Goal: Task Accomplishment & Management: Manage account settings

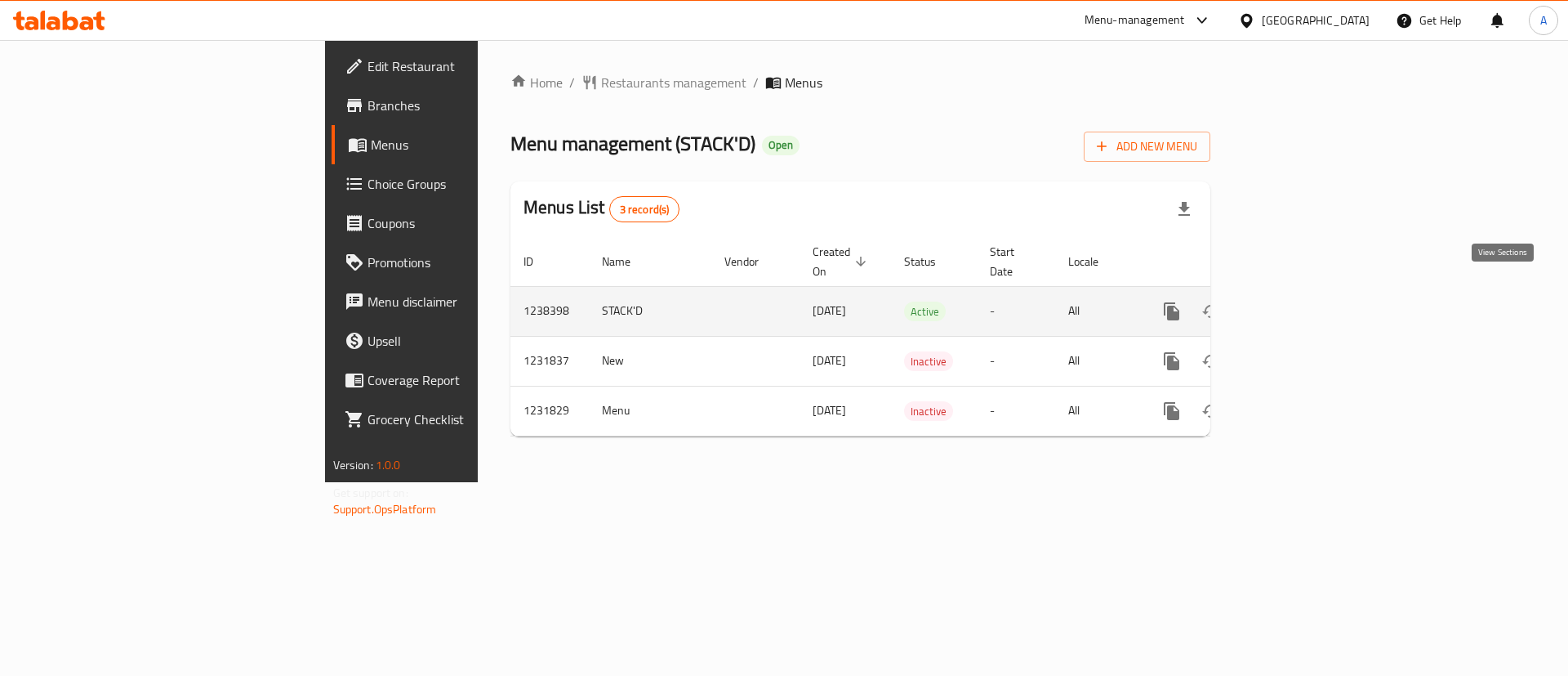
click at [1299, 302] on icon "enhanced table" at bounding box center [1290, 311] width 19 height 19
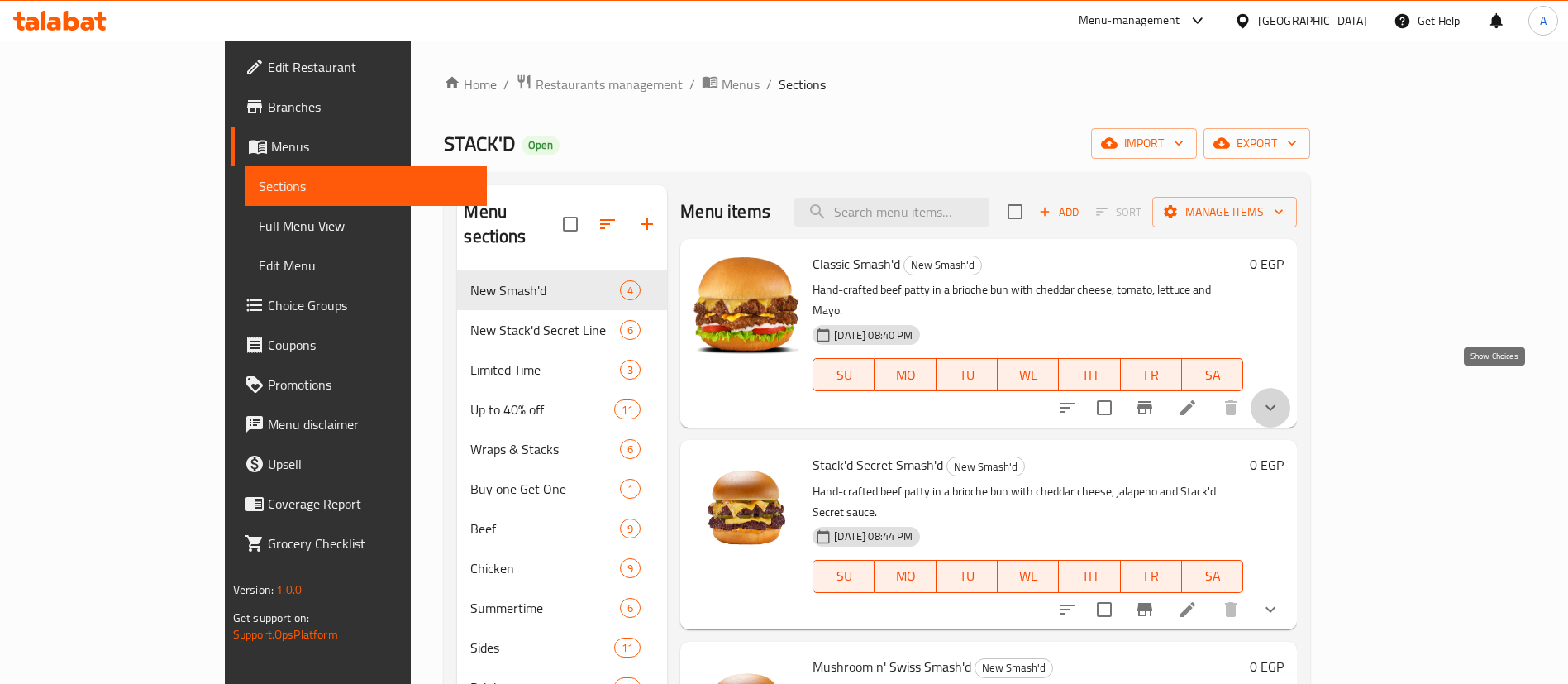
click at [1280, 398] on icon "show more" at bounding box center [1270, 408] width 19 height 19
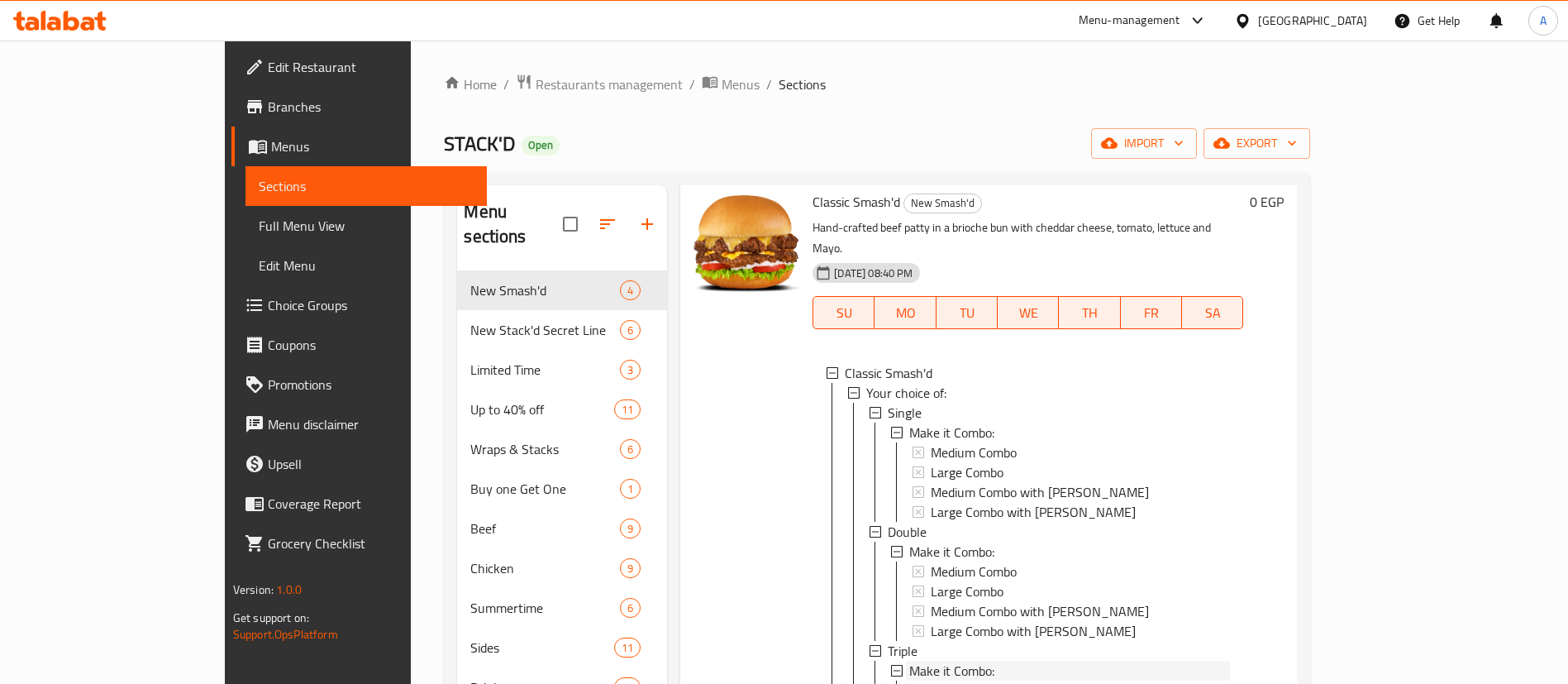
scroll to position [56, 0]
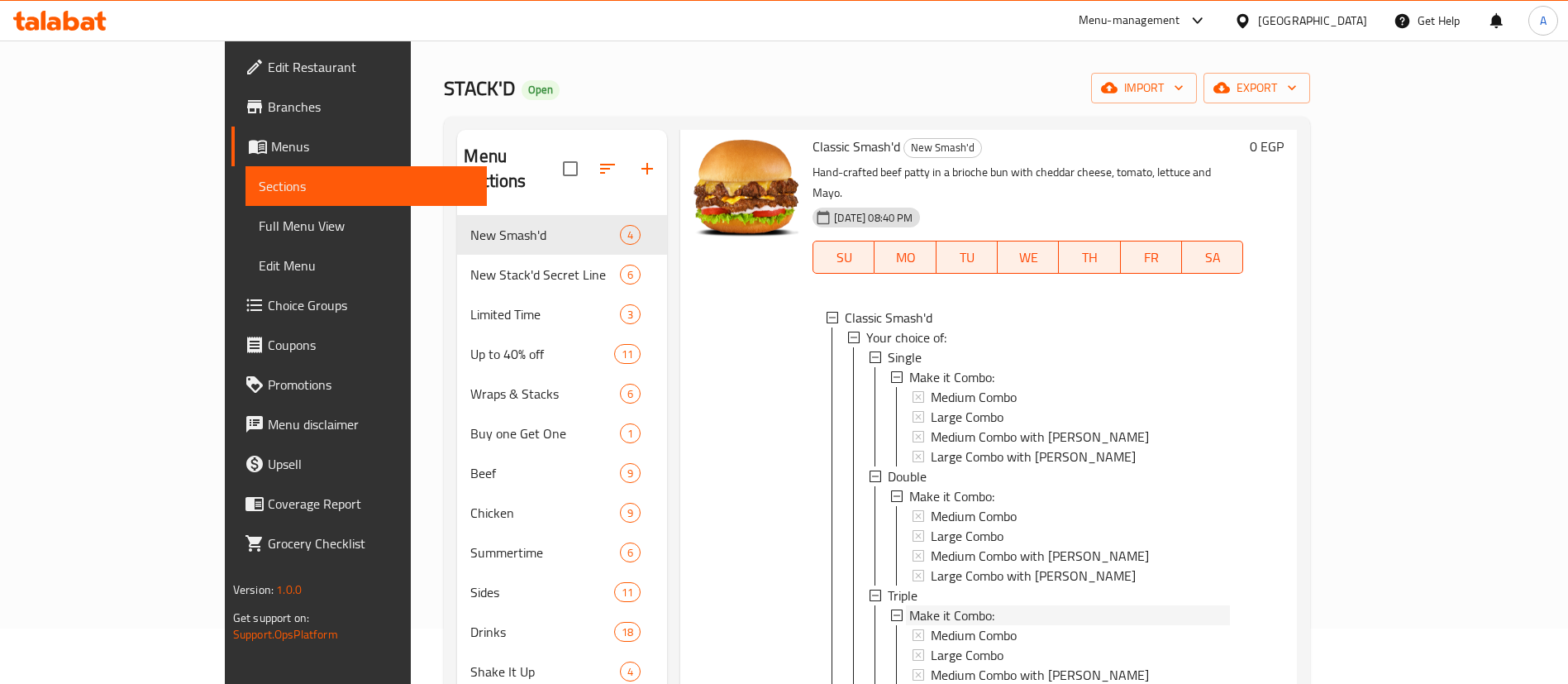
click at [929, 414] on li "Make it Combo: Medium Combo Large Combo Medium Combo with Curly Fries Large Com…" at bounding box center [1060, 417] width 340 height 99
click at [928, 367] on span "Make it Combo:" at bounding box center [951, 377] width 85 height 19
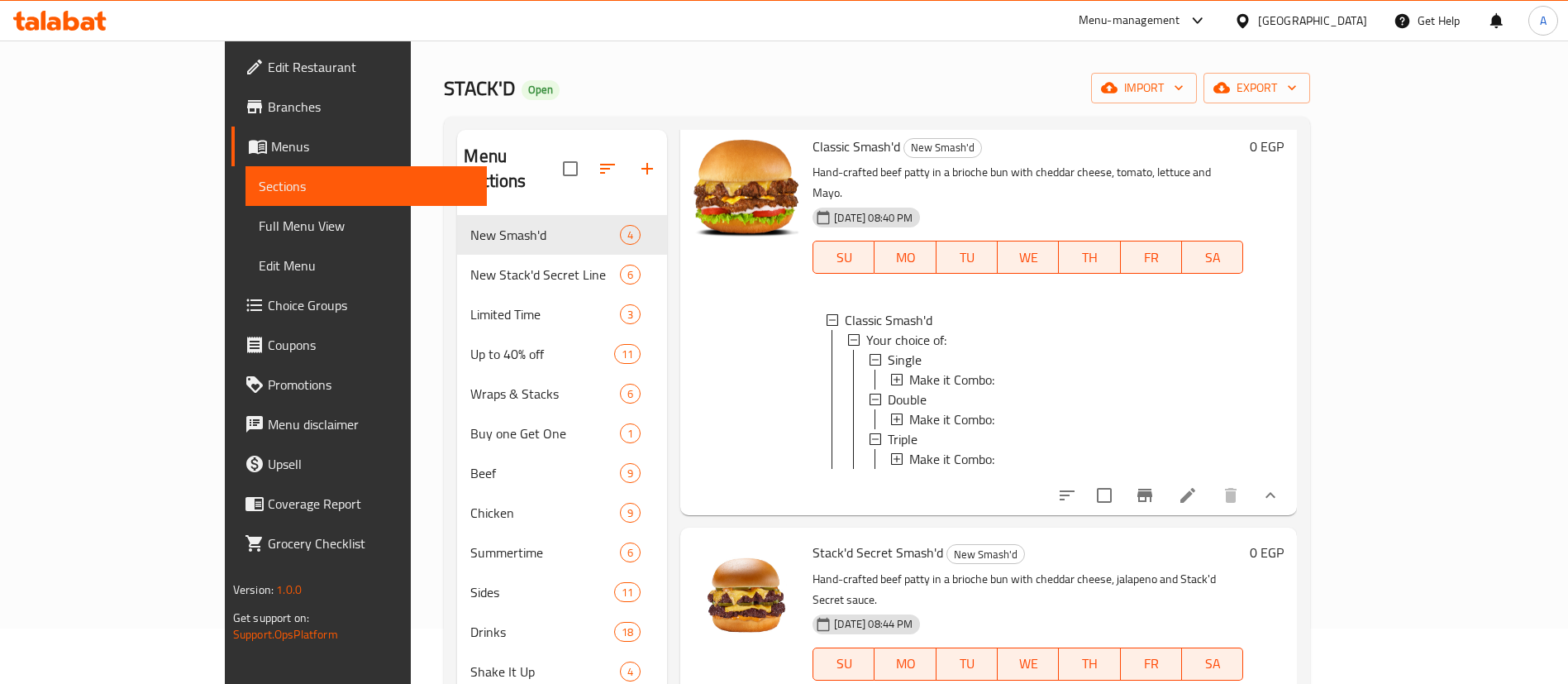
scroll to position [48, 0]
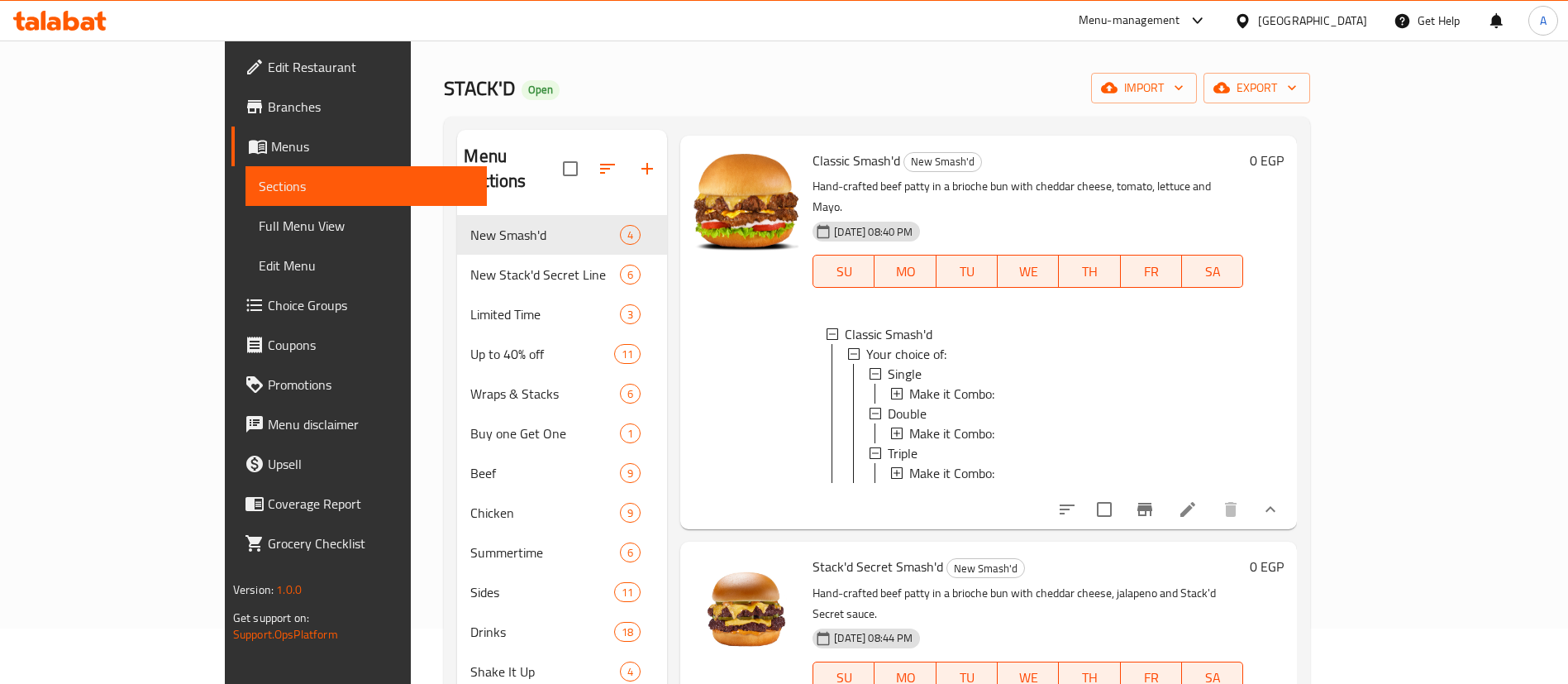
click at [909, 384] on span "Make it Combo:" at bounding box center [951, 394] width 85 height 19
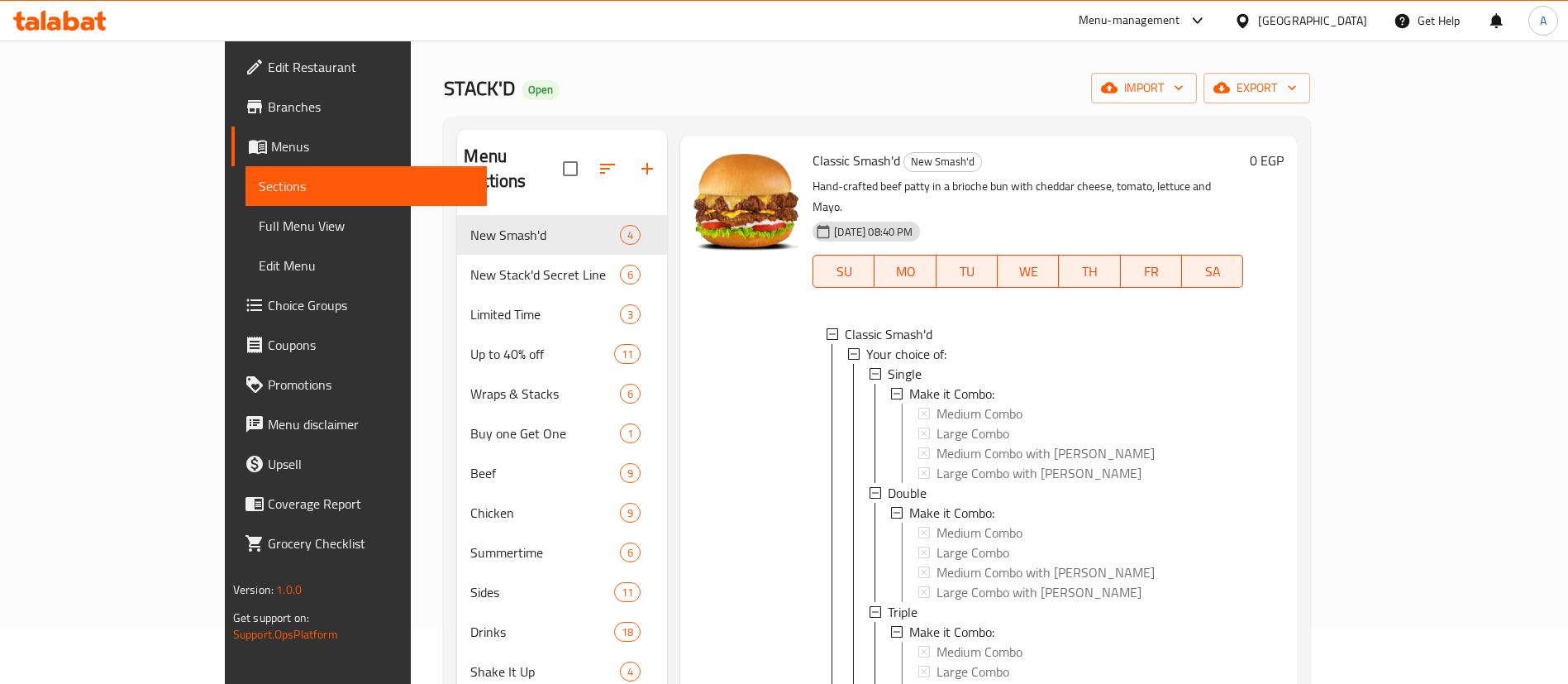
scroll to position [62, 0]
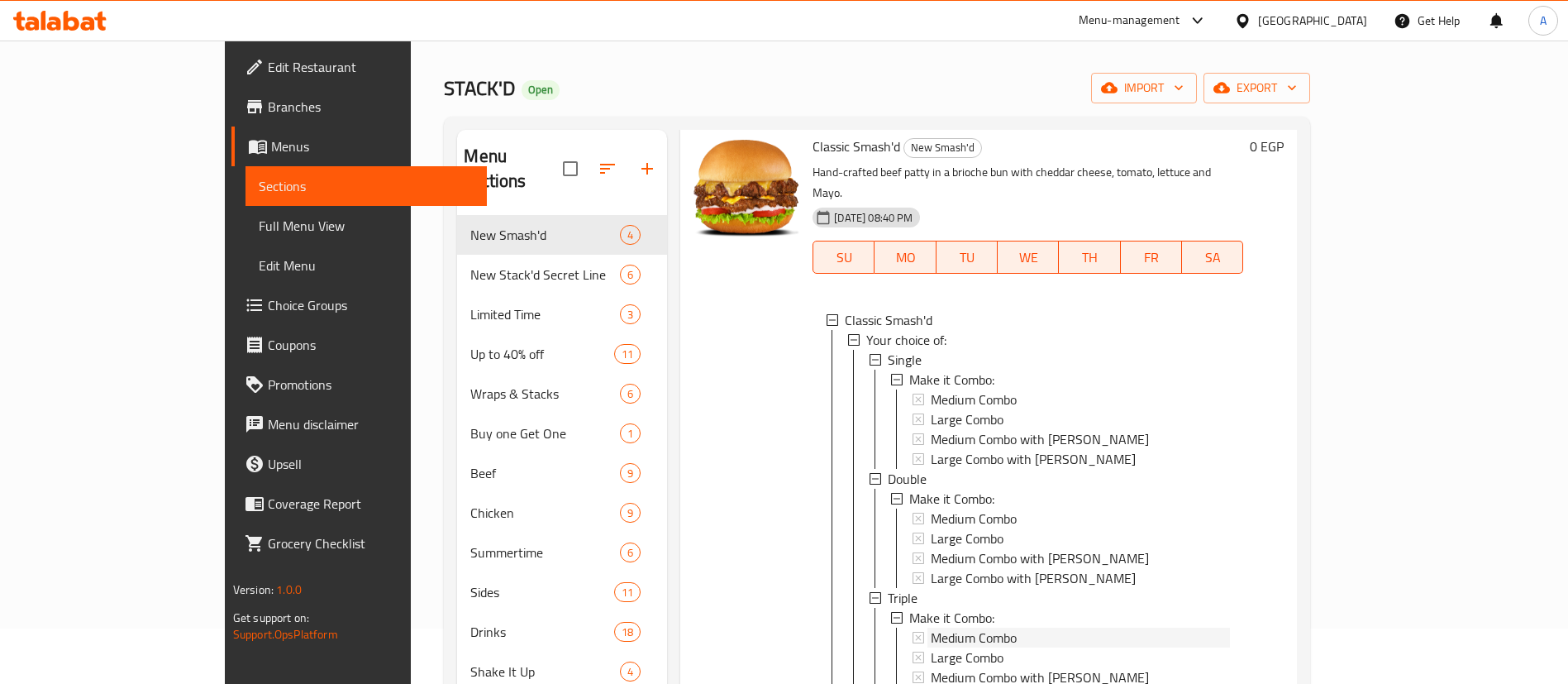
click at [931, 389] on span "Medium Combo" at bounding box center [973, 399] width 86 height 19
click at [931, 410] on span "Large Combo" at bounding box center [967, 419] width 72 height 19
click at [933, 429] on span "Medium Combo with [PERSON_NAME]" at bounding box center [1039, 439] width 218 height 19
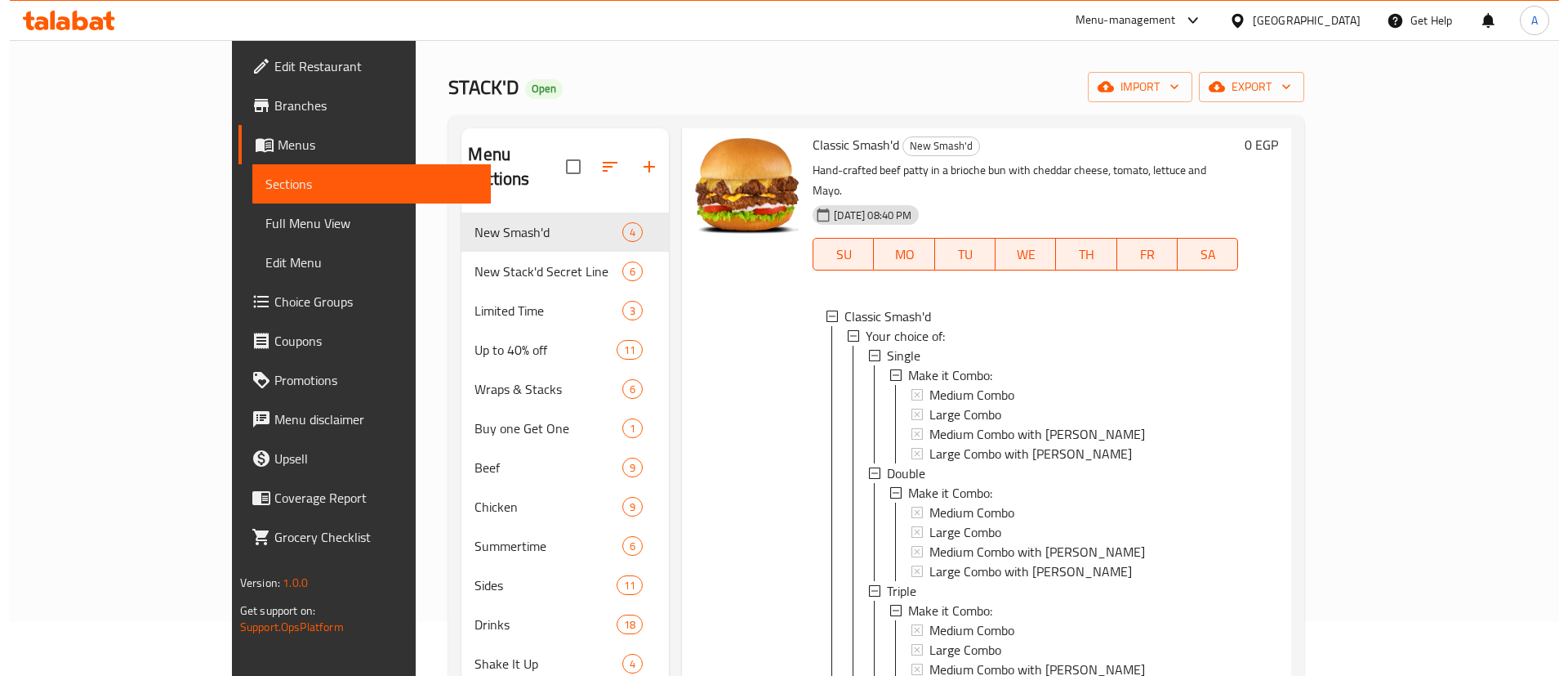
scroll to position [58, 0]
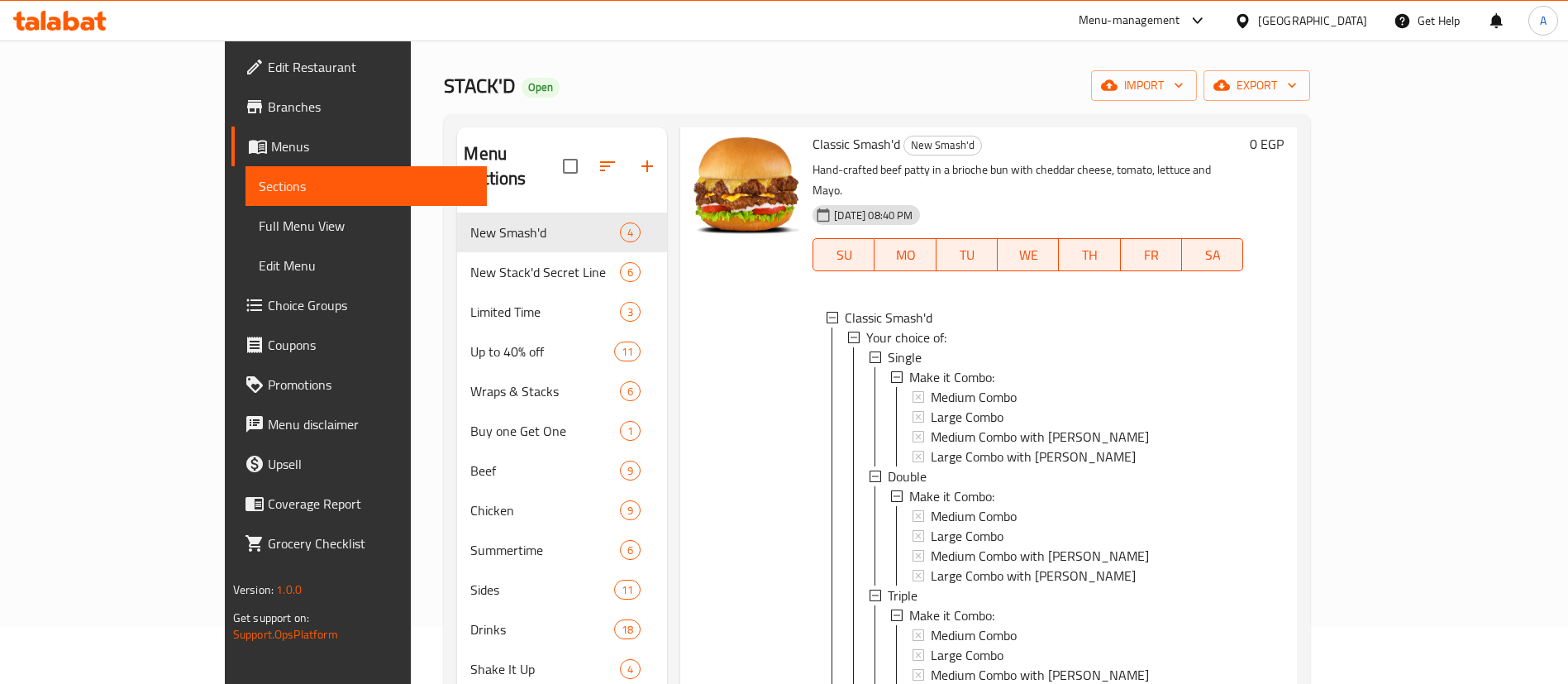
click at [943, 447] on span "Large Combo with [PERSON_NAME]" at bounding box center [1033, 456] width 205 height 19
click at [888, 347] on span "Single" at bounding box center [904, 357] width 34 height 19
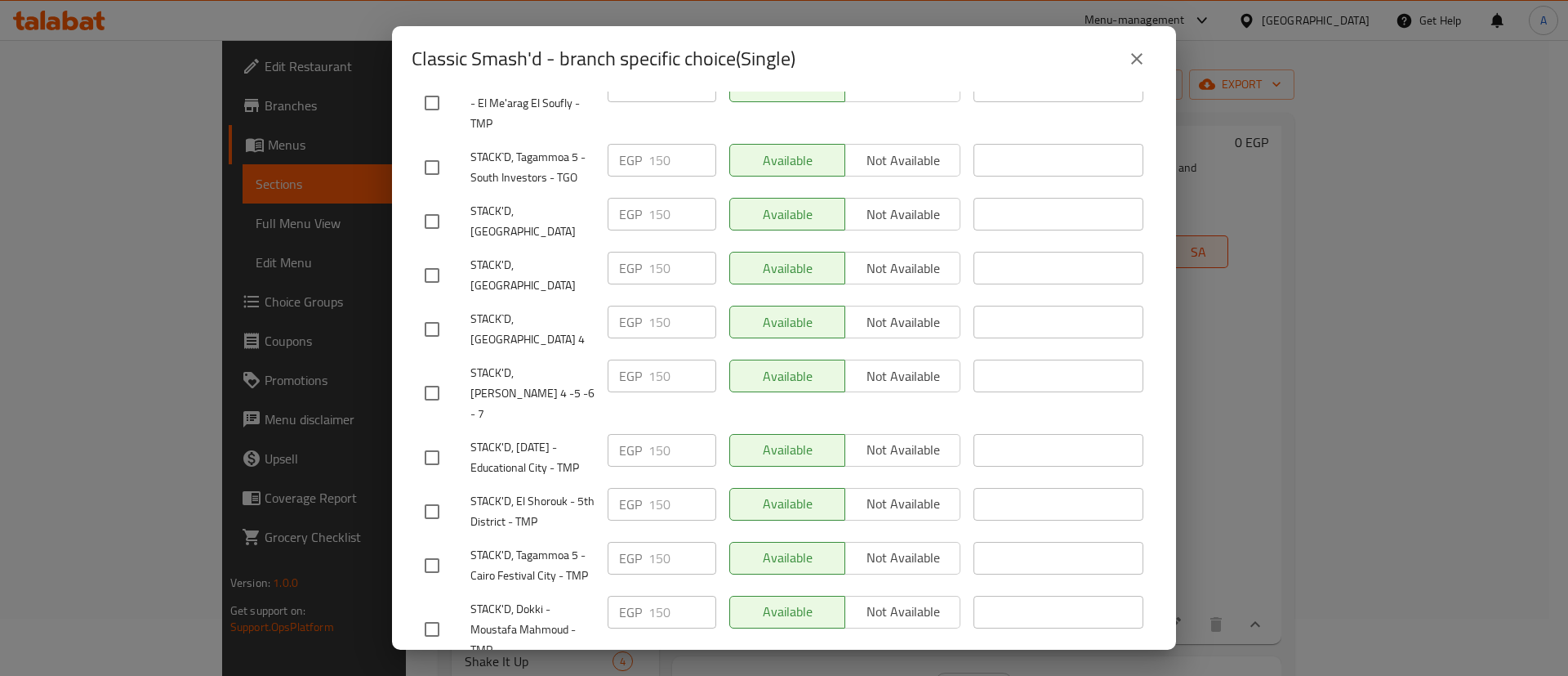
scroll to position [0, 0]
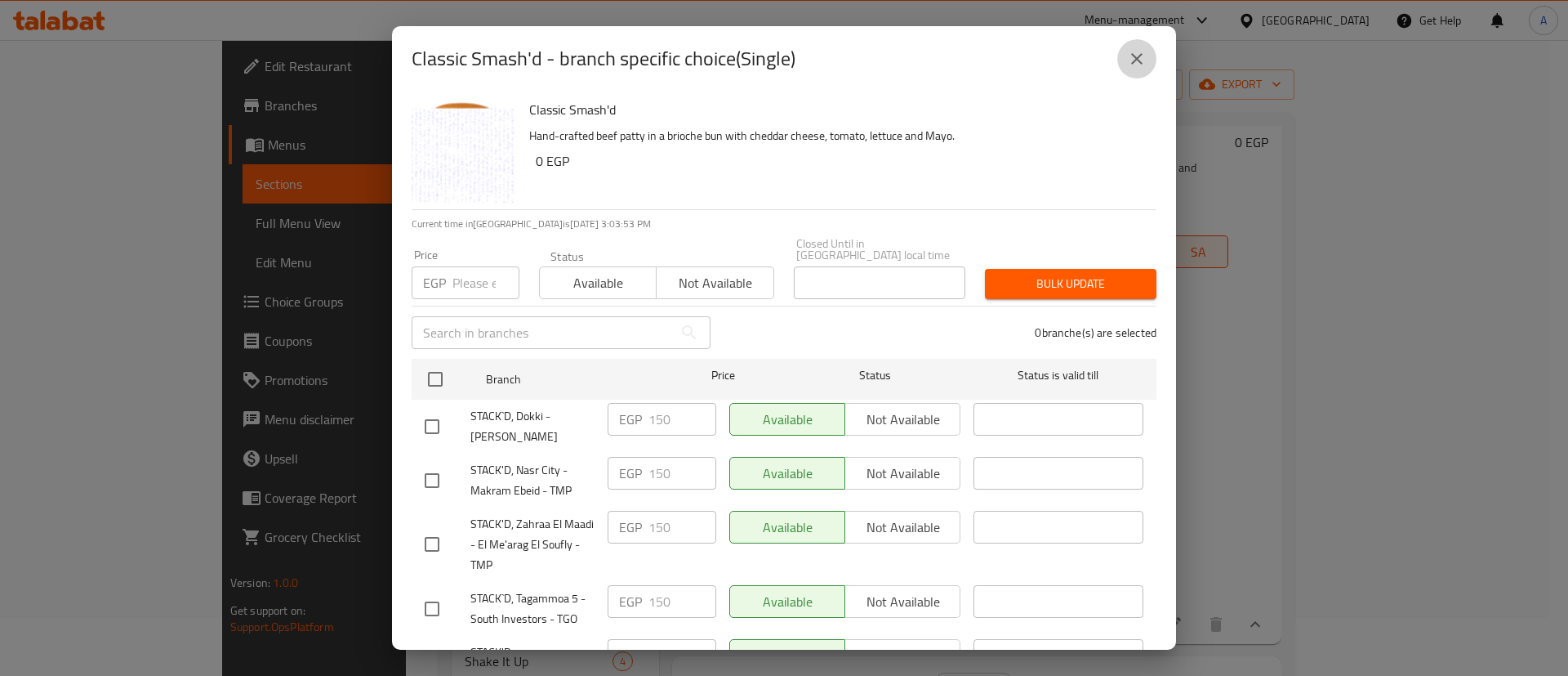
click at [1138, 49] on icon "close" at bounding box center [1137, 58] width 19 height 19
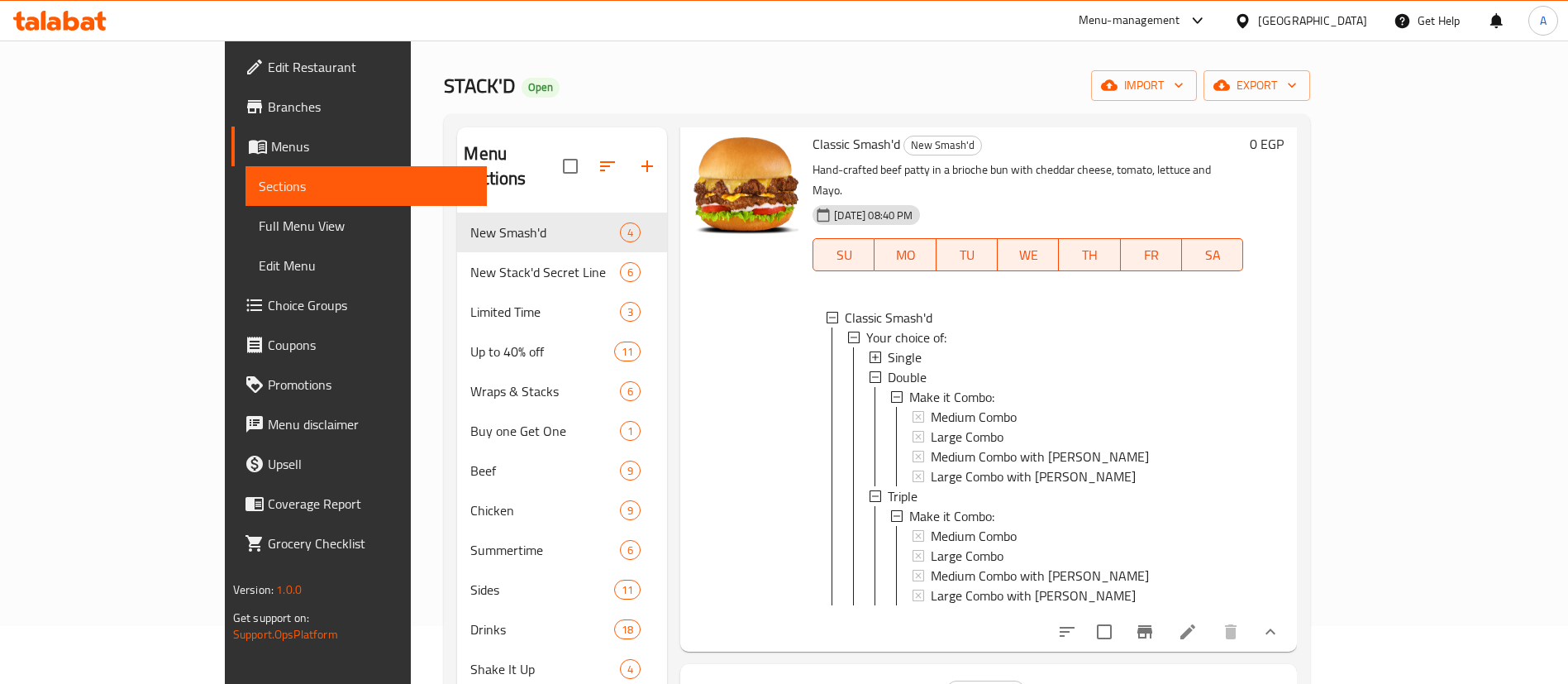
click at [869, 351] on icon at bounding box center [874, 357] width 11 height 11
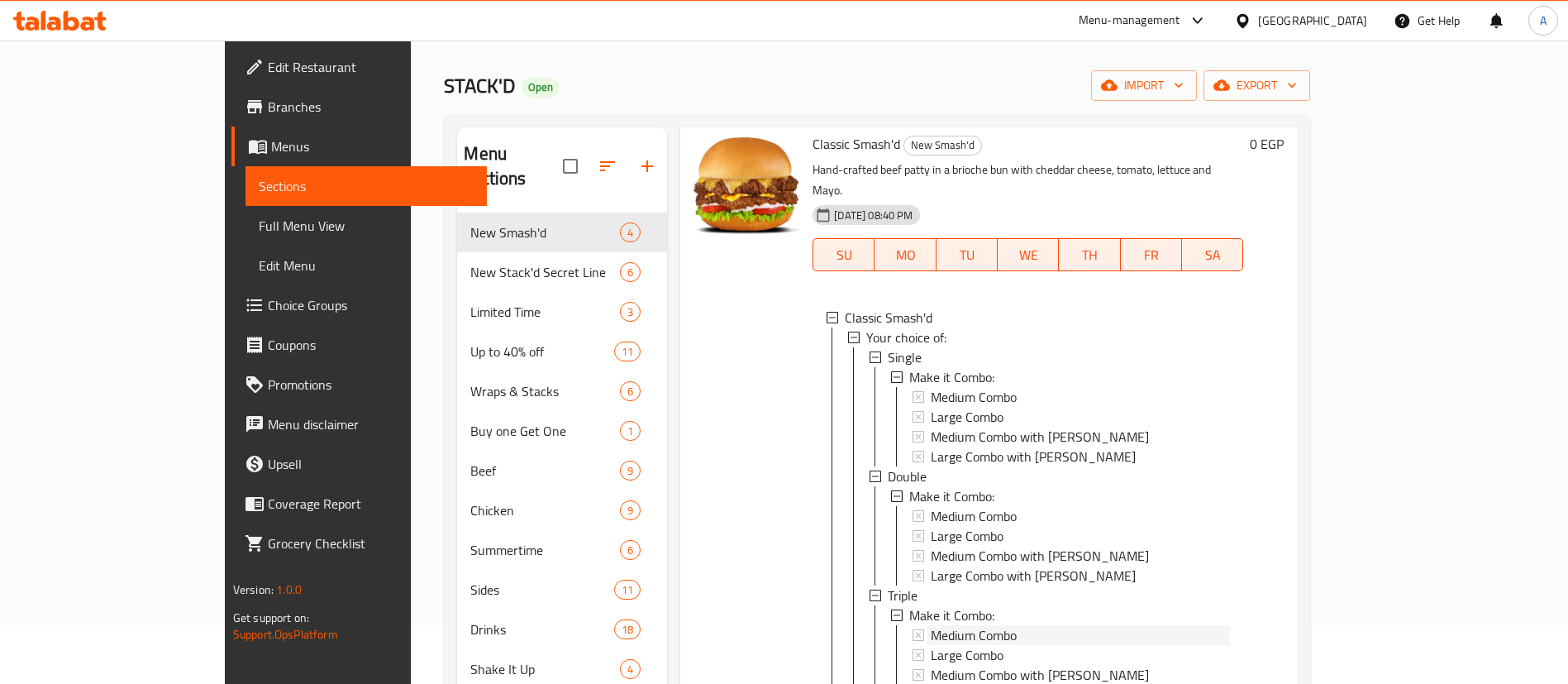
click at [931, 387] on span "Medium Combo" at bounding box center [973, 396] width 86 height 19
click at [888, 347] on span "Single" at bounding box center [904, 357] width 34 height 19
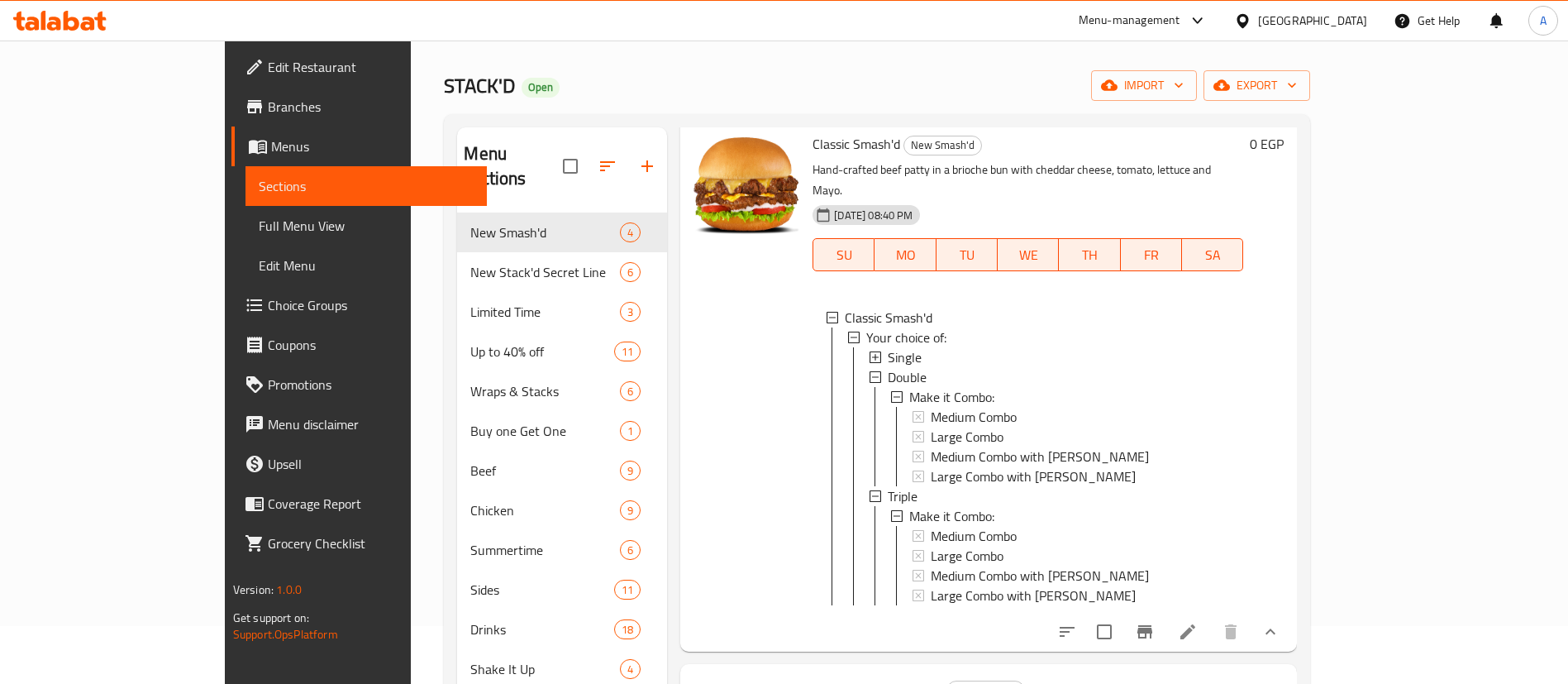
click at [888, 347] on span "Single" at bounding box center [904, 357] width 34 height 19
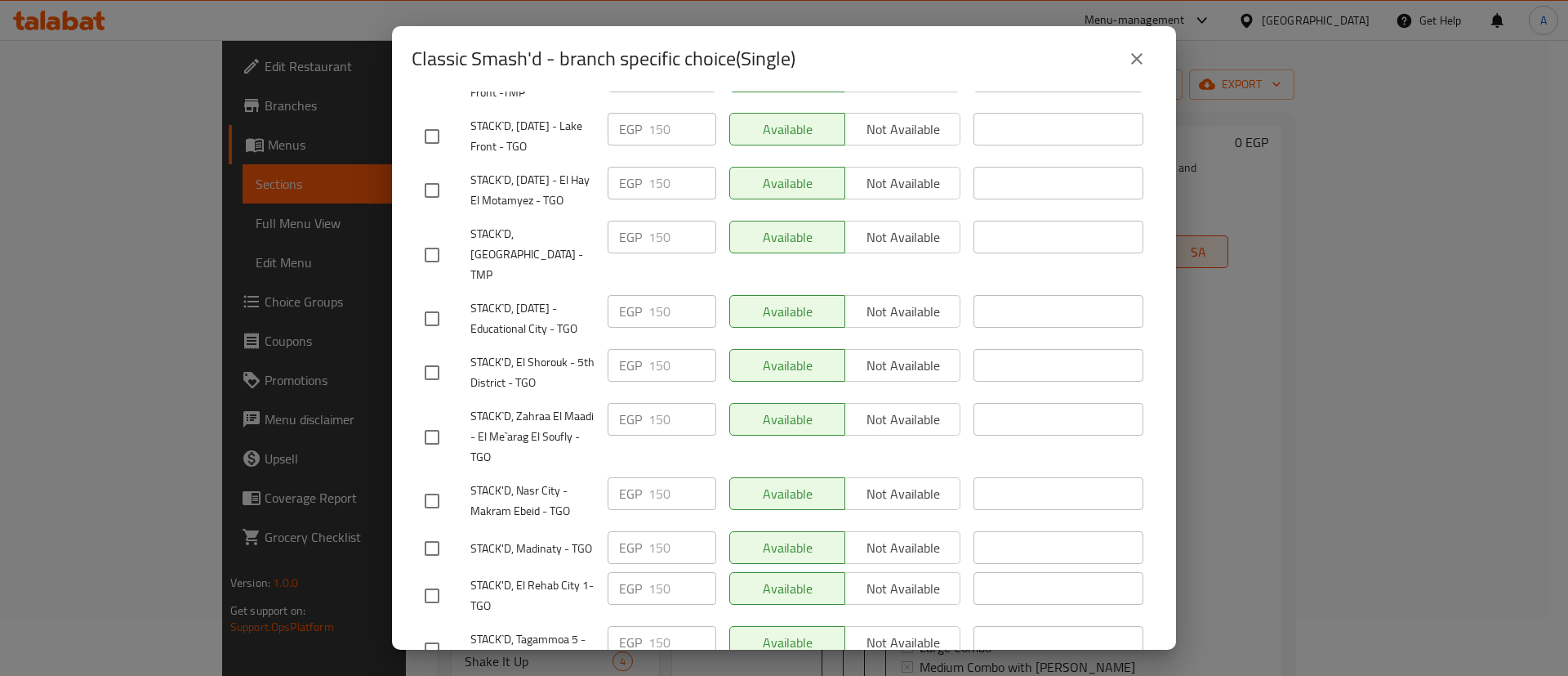
scroll to position [1293, 0]
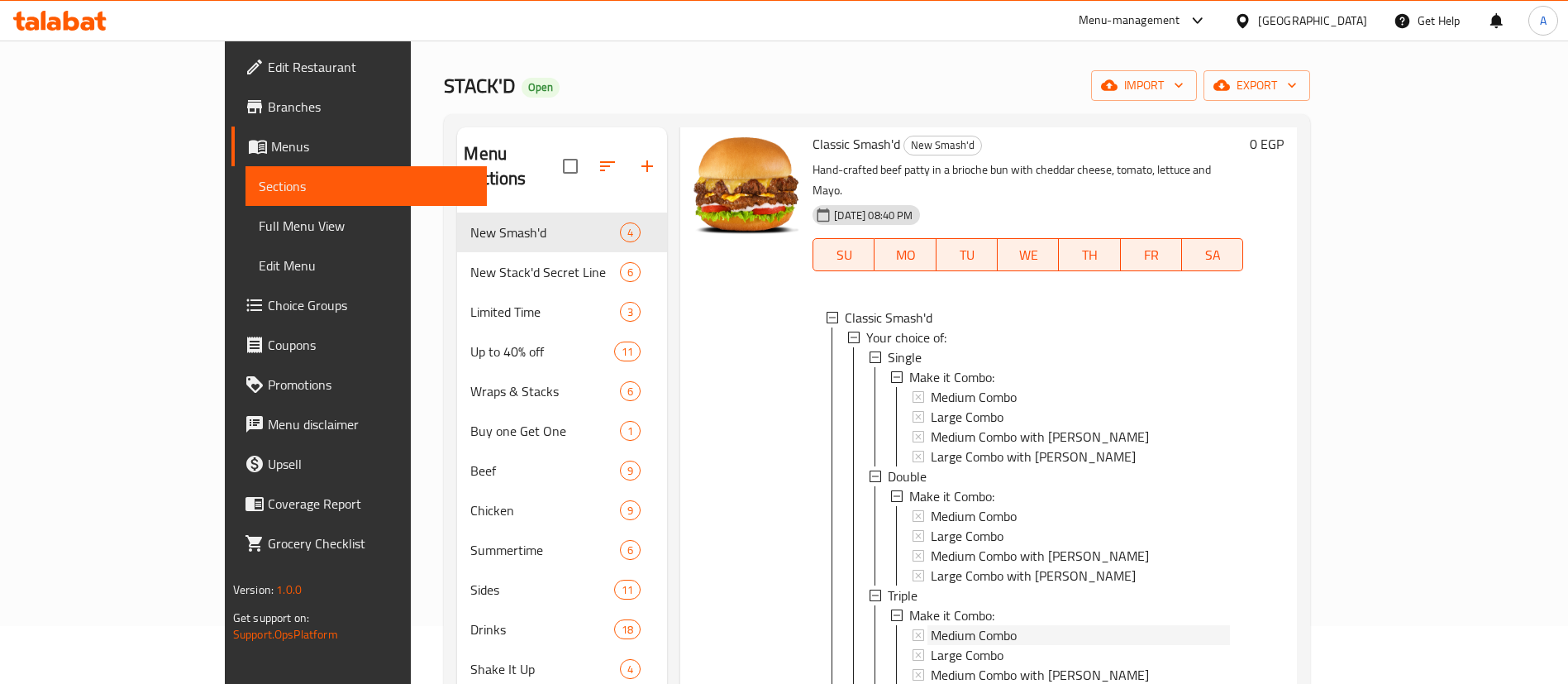
click at [946, 387] on span "Medium Combo" at bounding box center [973, 396] width 86 height 19
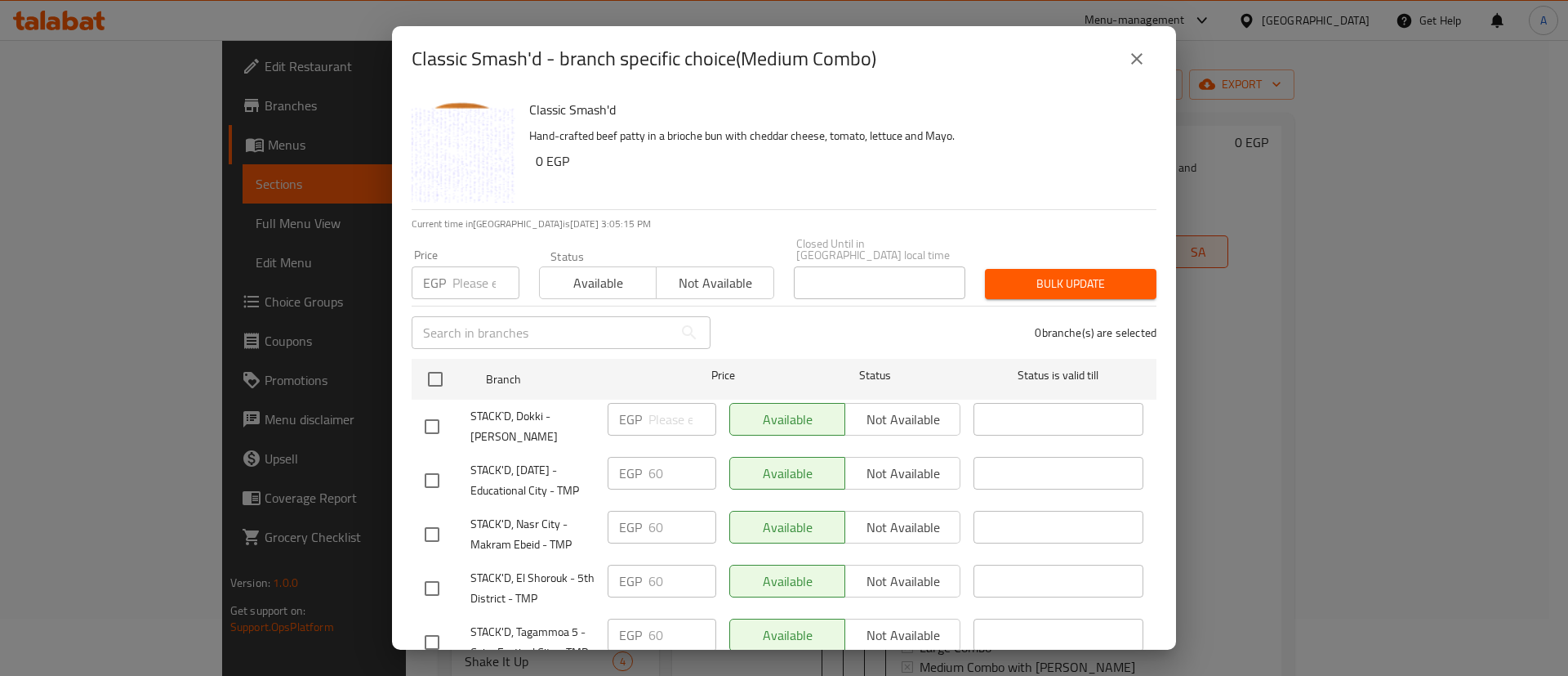
scroll to position [79, 0]
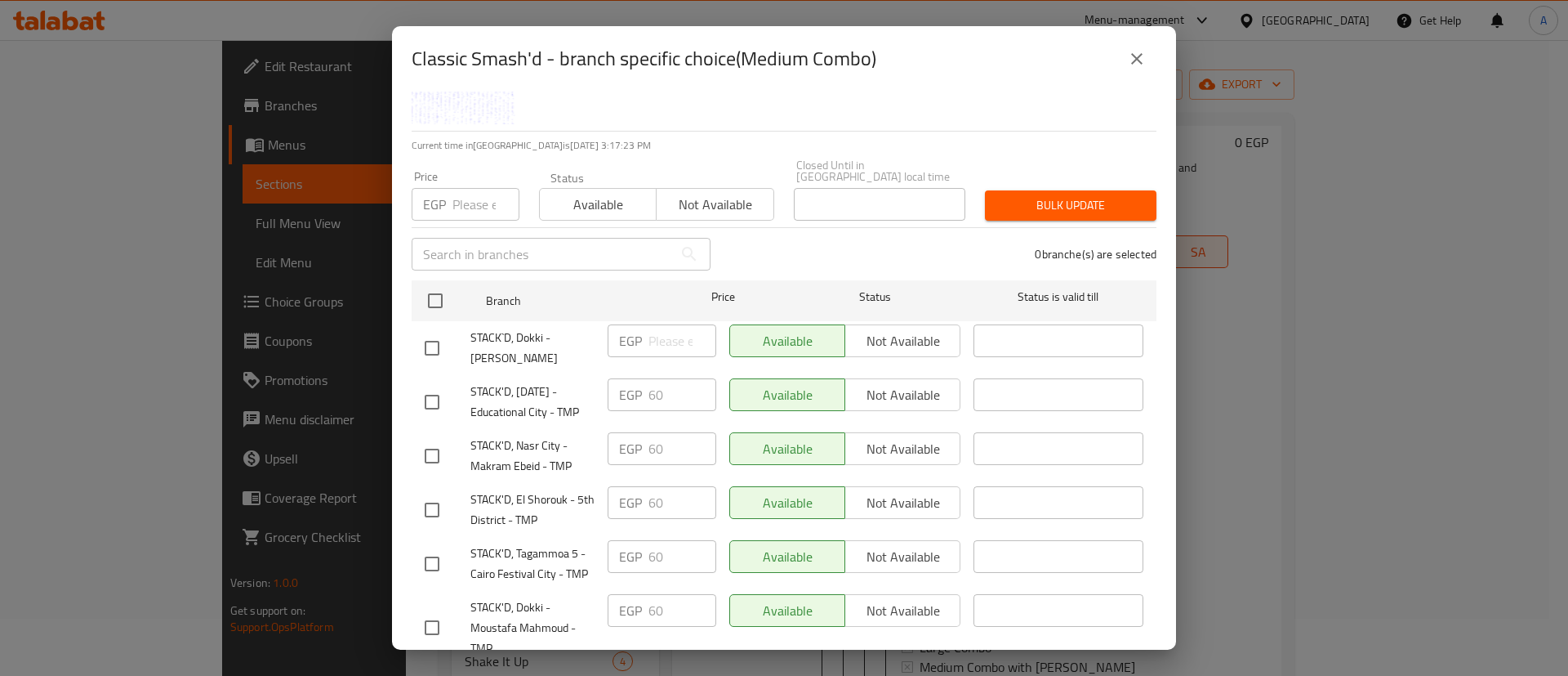
click at [643, 467] on div "EGP 60 ​" at bounding box center [662, 455] width 122 height 60
click at [1145, 65] on icon "close" at bounding box center [1137, 58] width 19 height 19
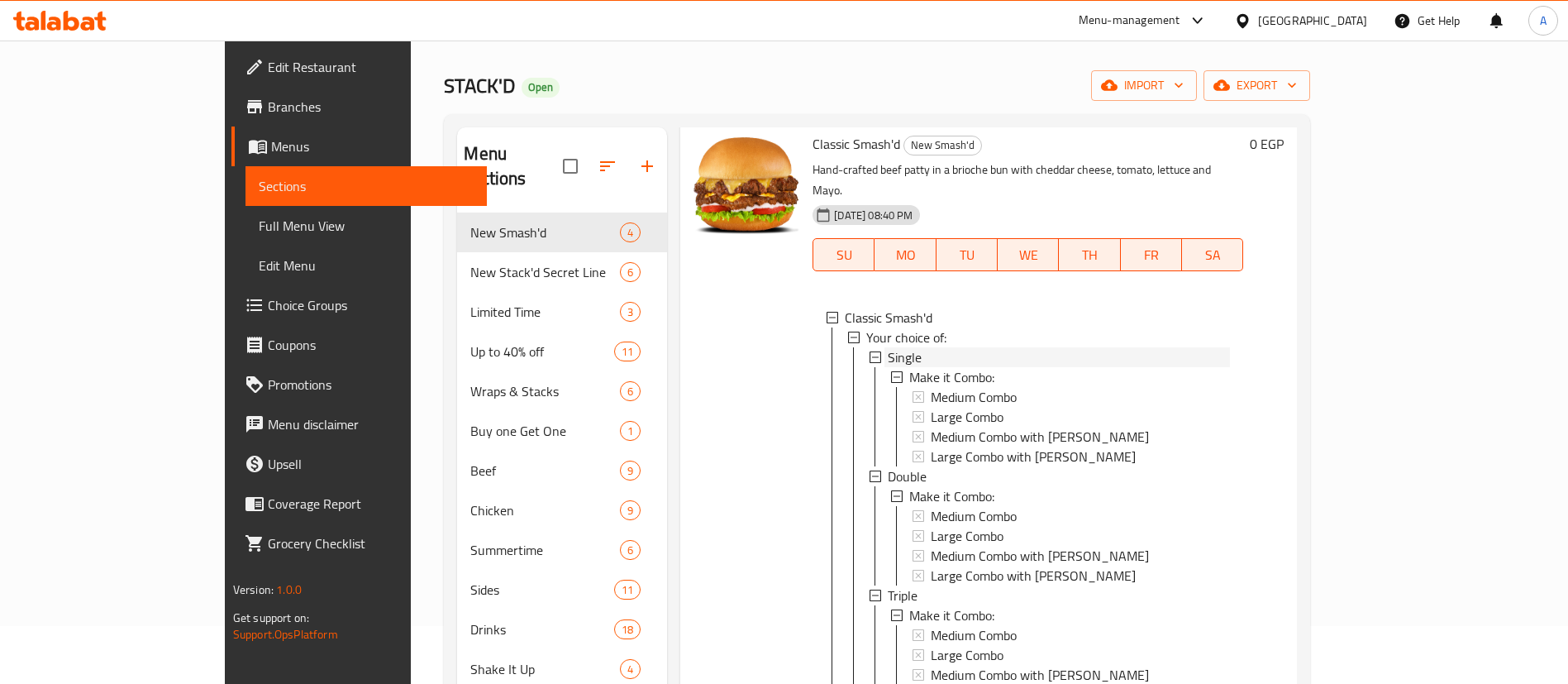
click at [888, 347] on span "Single" at bounding box center [904, 357] width 34 height 19
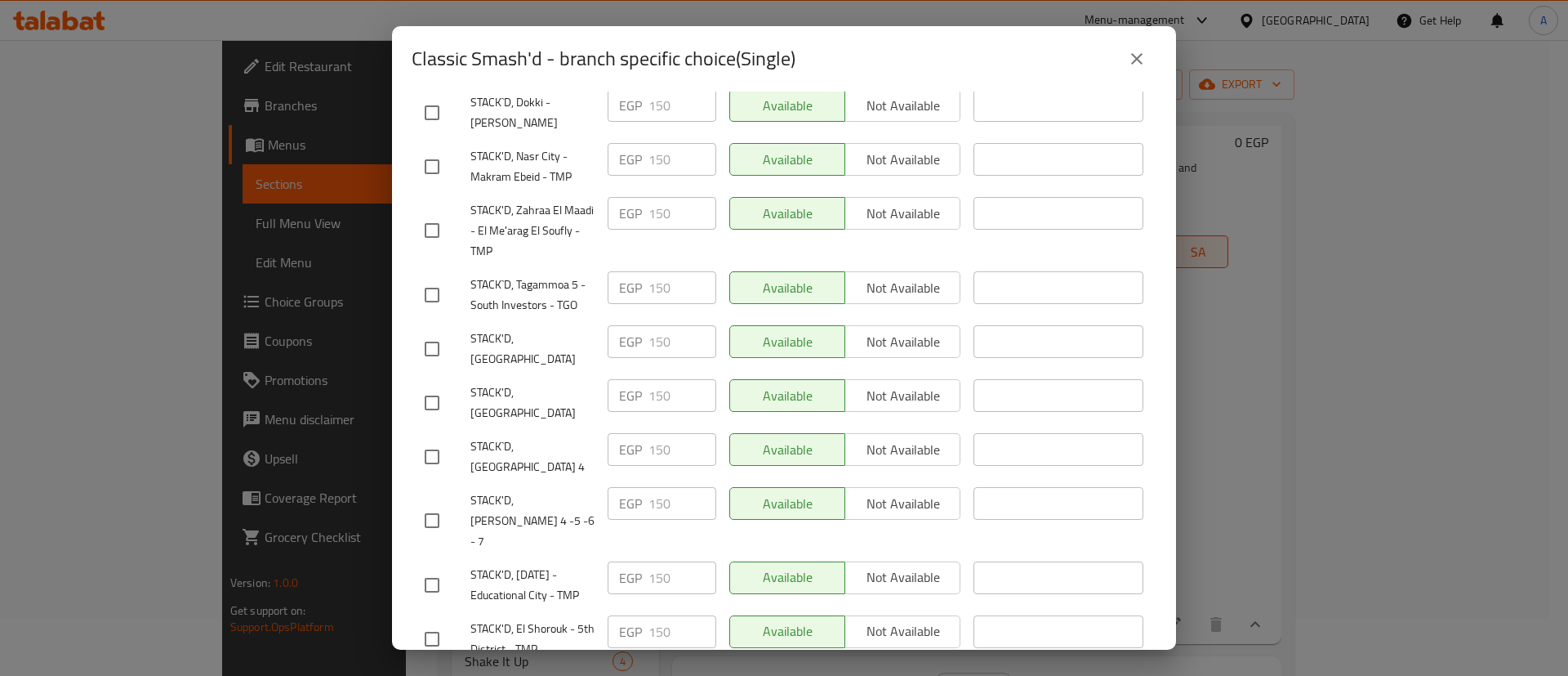
scroll to position [316, 0]
click at [432, 330] on input "checkbox" at bounding box center [432, 346] width 34 height 34
checkbox input "true"
click at [430, 384] on input "checkbox" at bounding box center [432, 400] width 34 height 34
checkbox input "true"
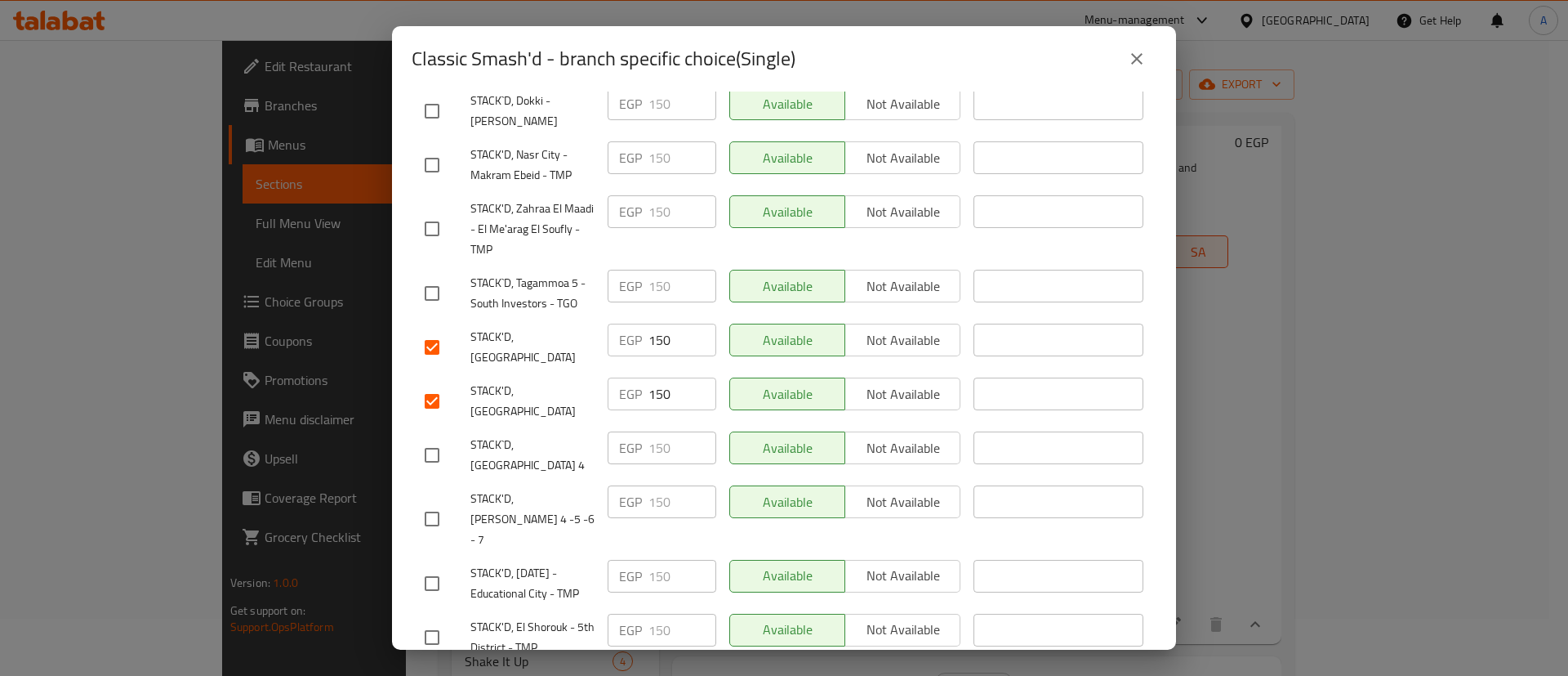
click at [427, 438] on input "checkbox" at bounding box center [432, 454] width 34 height 34
checkbox input "true"
click at [431, 502] on input "checkbox" at bounding box center [432, 518] width 34 height 34
checkbox input "true"
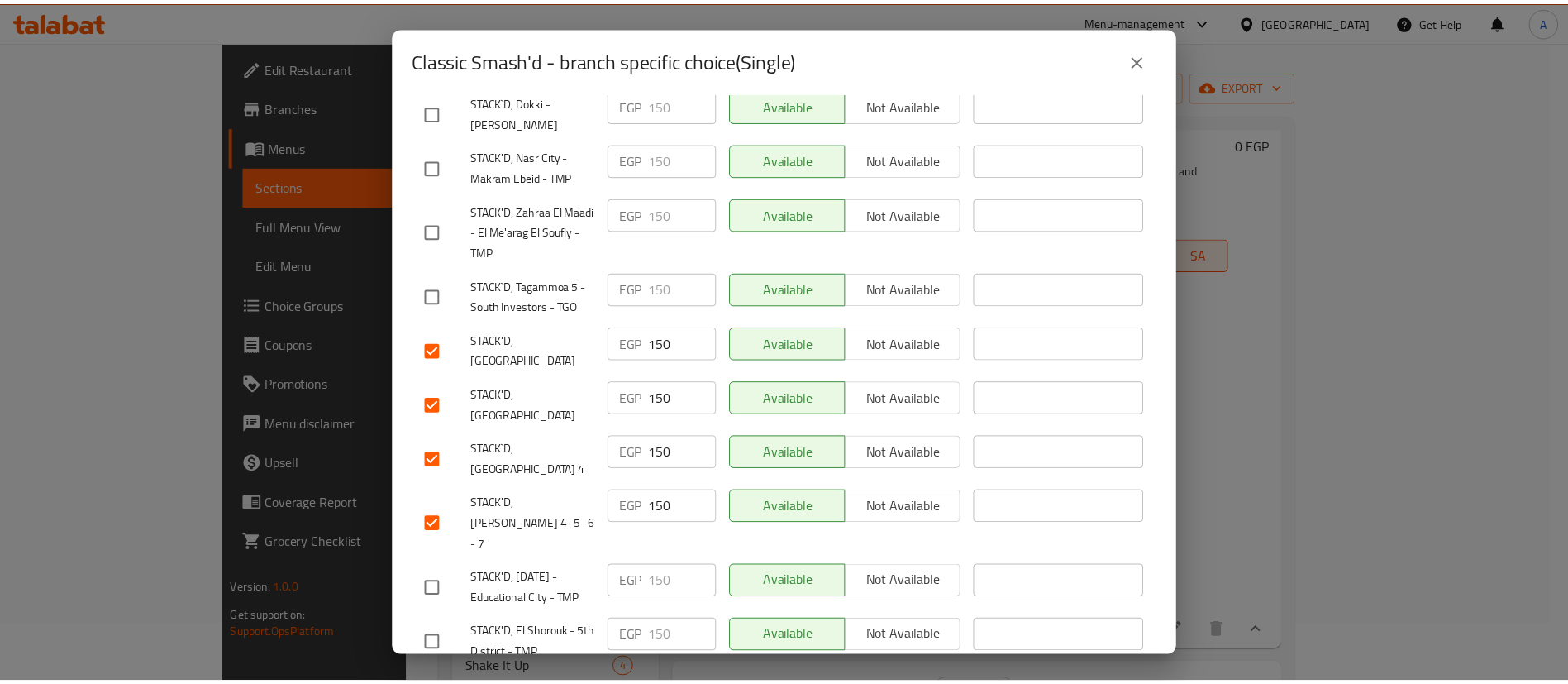
scroll to position [0, 0]
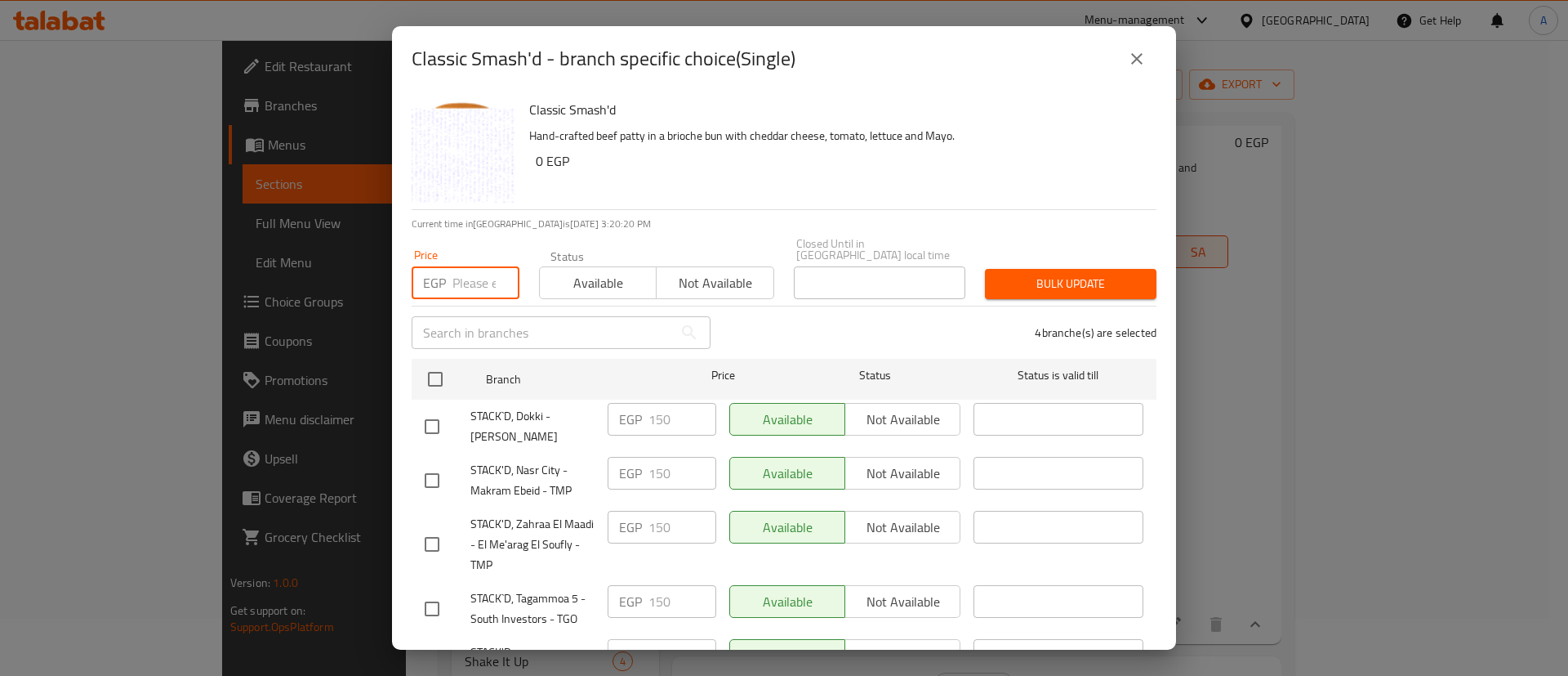
click at [470, 266] on input "number" at bounding box center [486, 282] width 67 height 32
type input "180"
click at [1019, 281] on span "Bulk update" at bounding box center [1071, 283] width 146 height 20
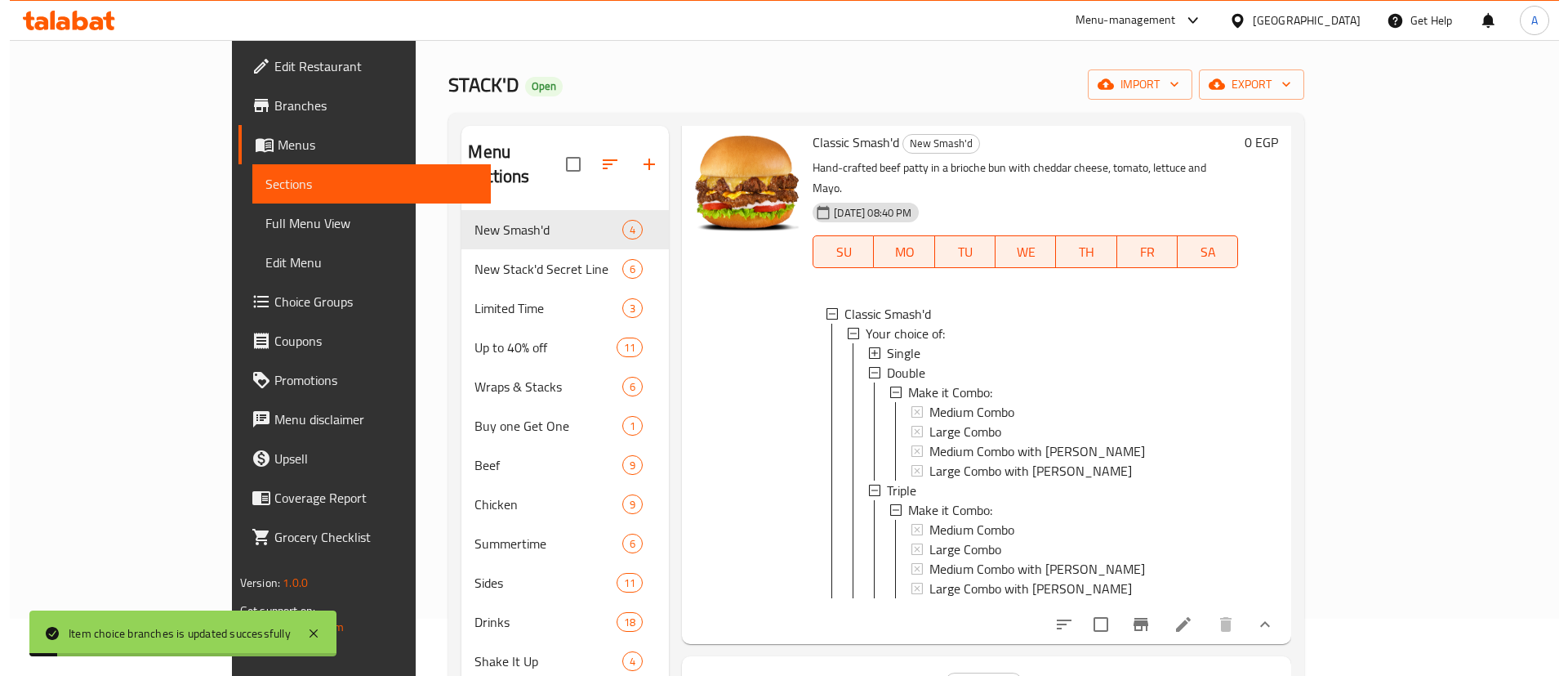
scroll to position [3, 0]
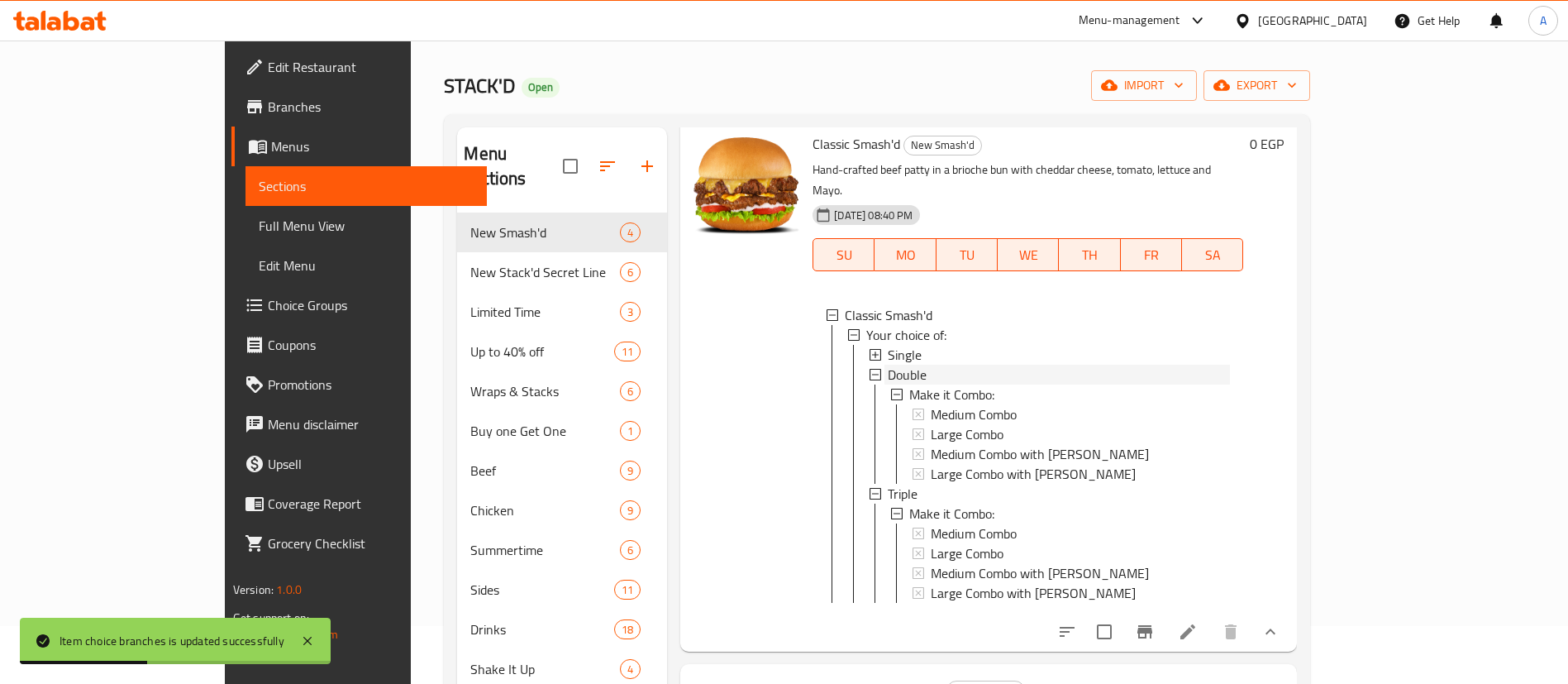
click at [888, 365] on span "Double" at bounding box center [907, 374] width 39 height 19
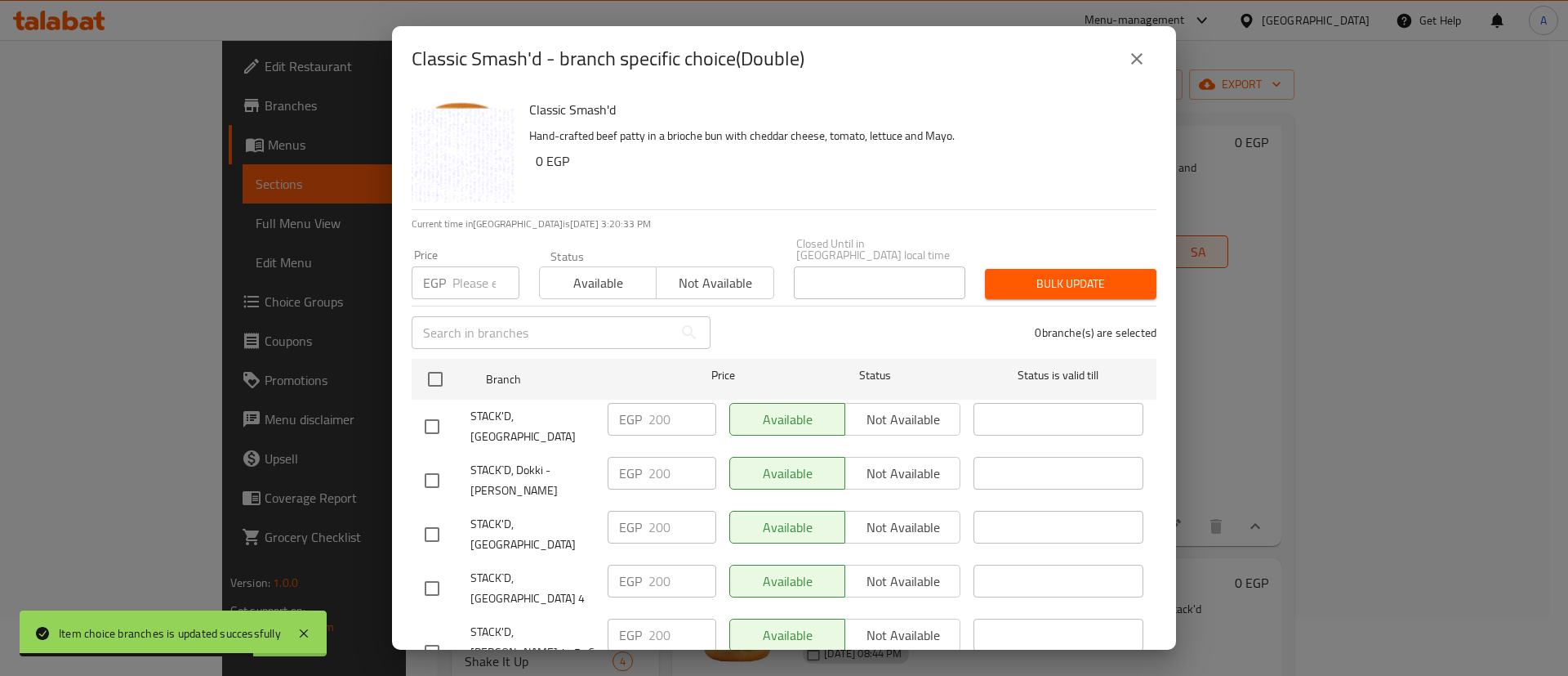
click at [434, 409] on input "checkbox" at bounding box center [432, 426] width 34 height 34
checkbox input "true"
click at [441, 517] on input "checkbox" at bounding box center [432, 534] width 34 height 34
checkbox input "true"
click at [433, 571] on input "checkbox" at bounding box center [432, 588] width 34 height 34
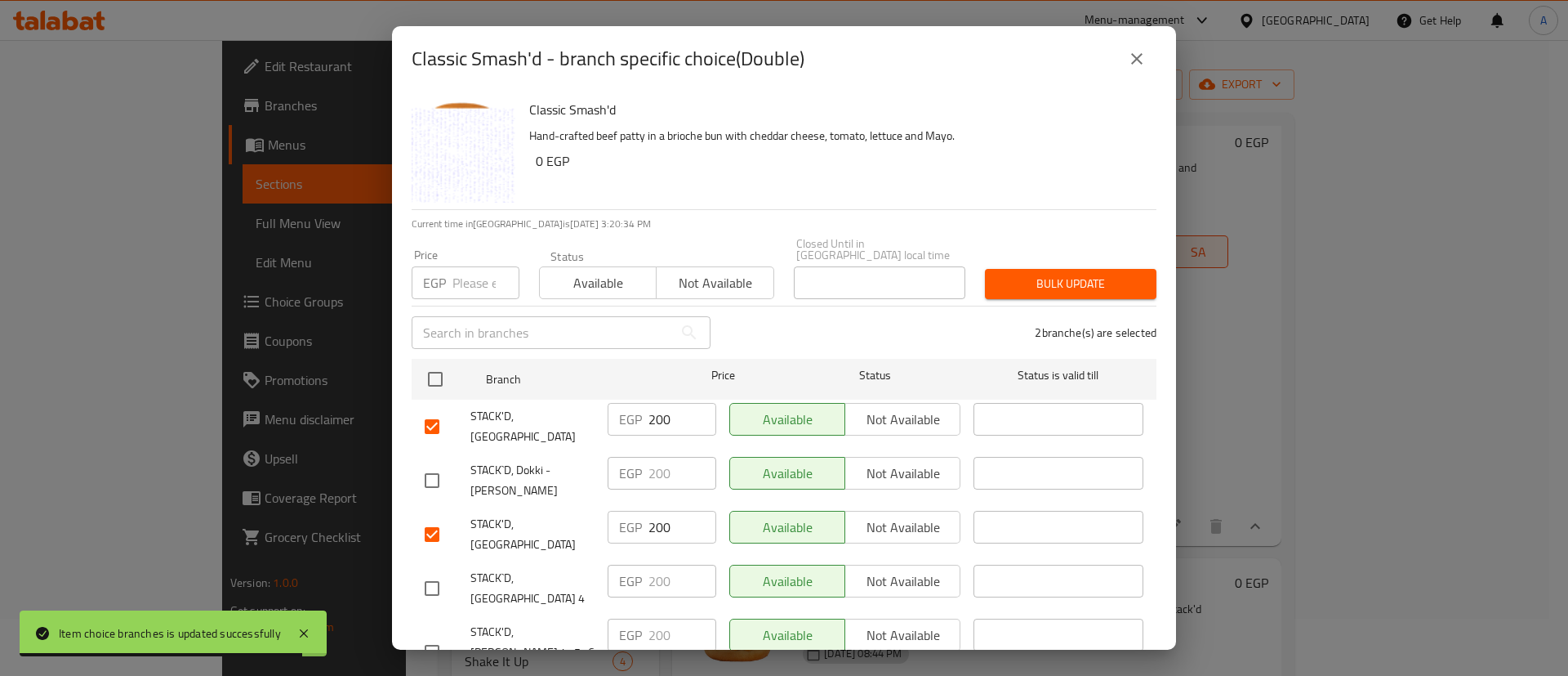
checkbox input "true"
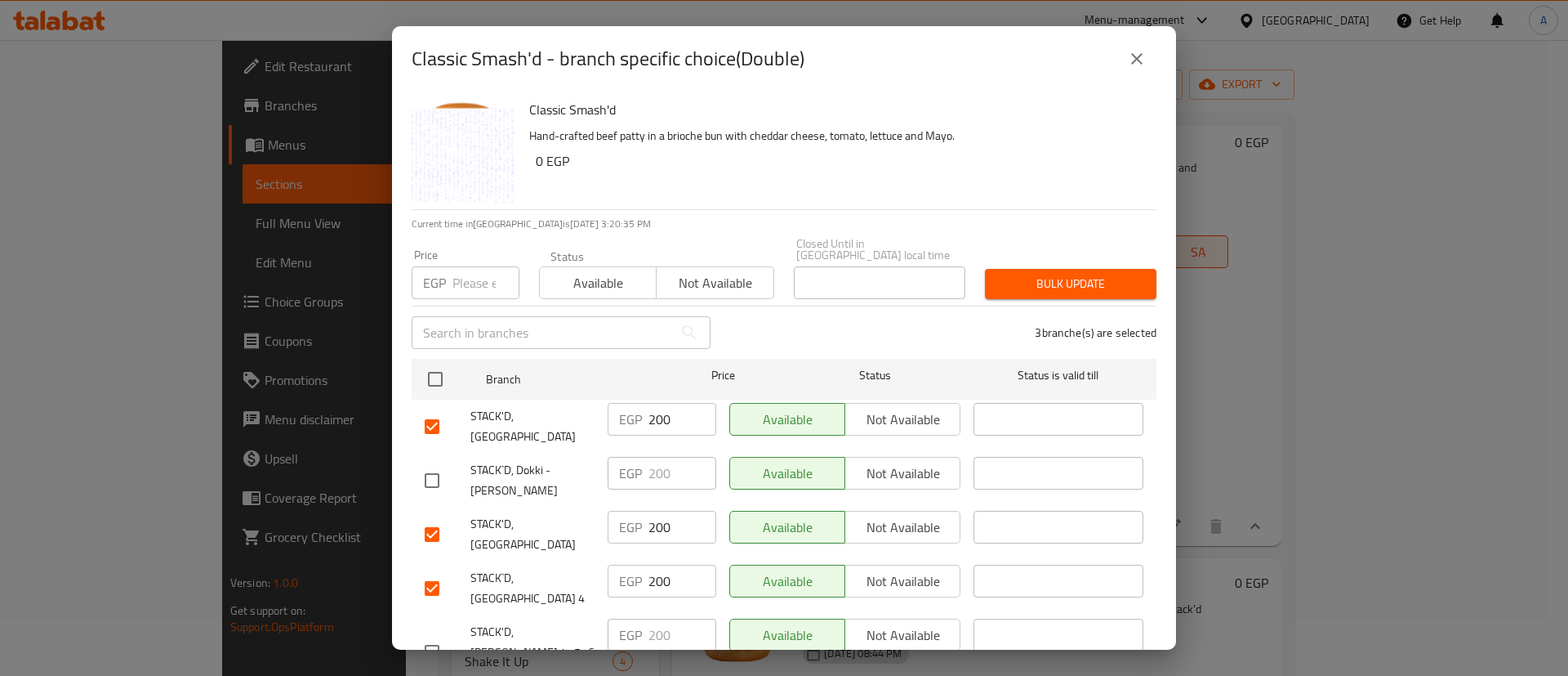
click at [428, 635] on input "checkbox" at bounding box center [432, 652] width 34 height 34
checkbox input "true"
click at [477, 270] on input "number" at bounding box center [486, 282] width 67 height 32
type input "230"
click at [1097, 274] on span "Bulk update" at bounding box center [1071, 283] width 146 height 20
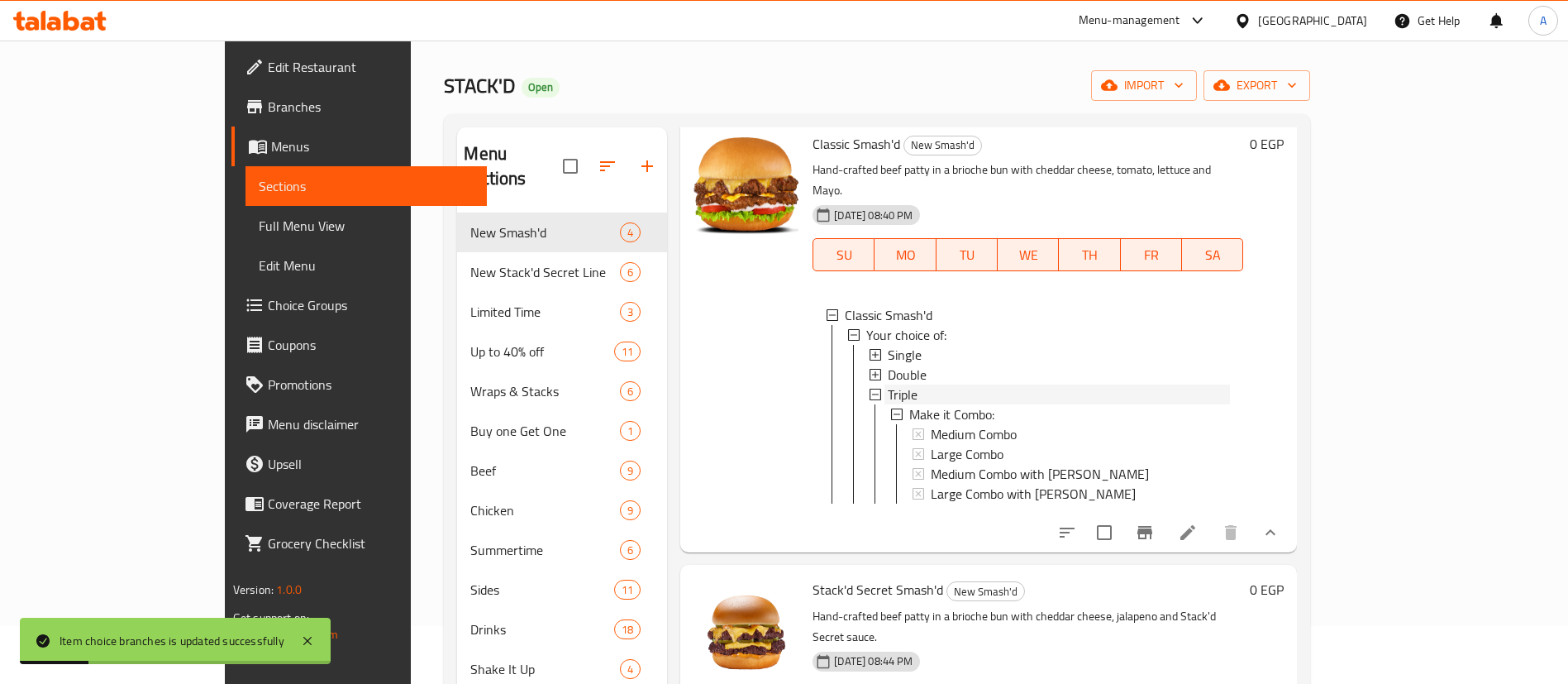
click at [888, 385] on span "Triple" at bounding box center [903, 395] width 30 height 19
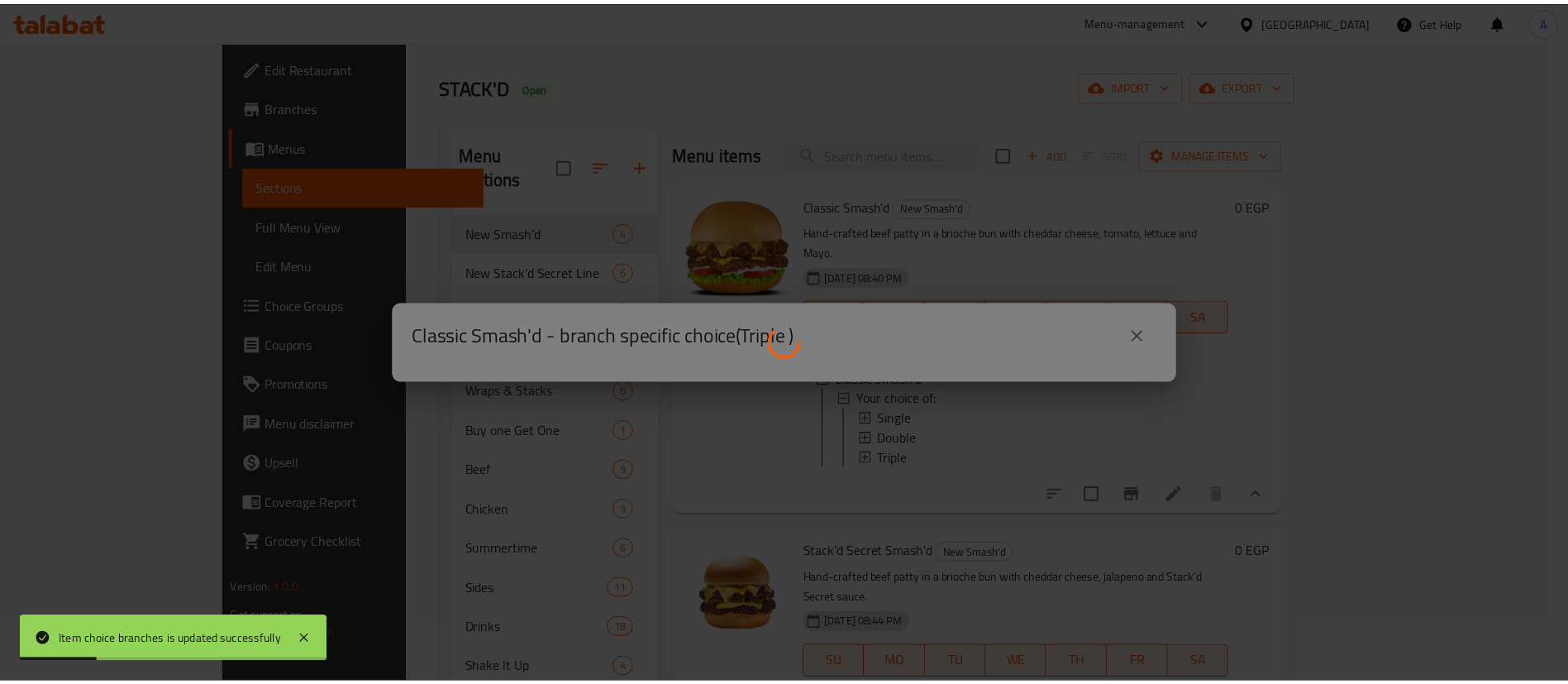
scroll to position [0, 0]
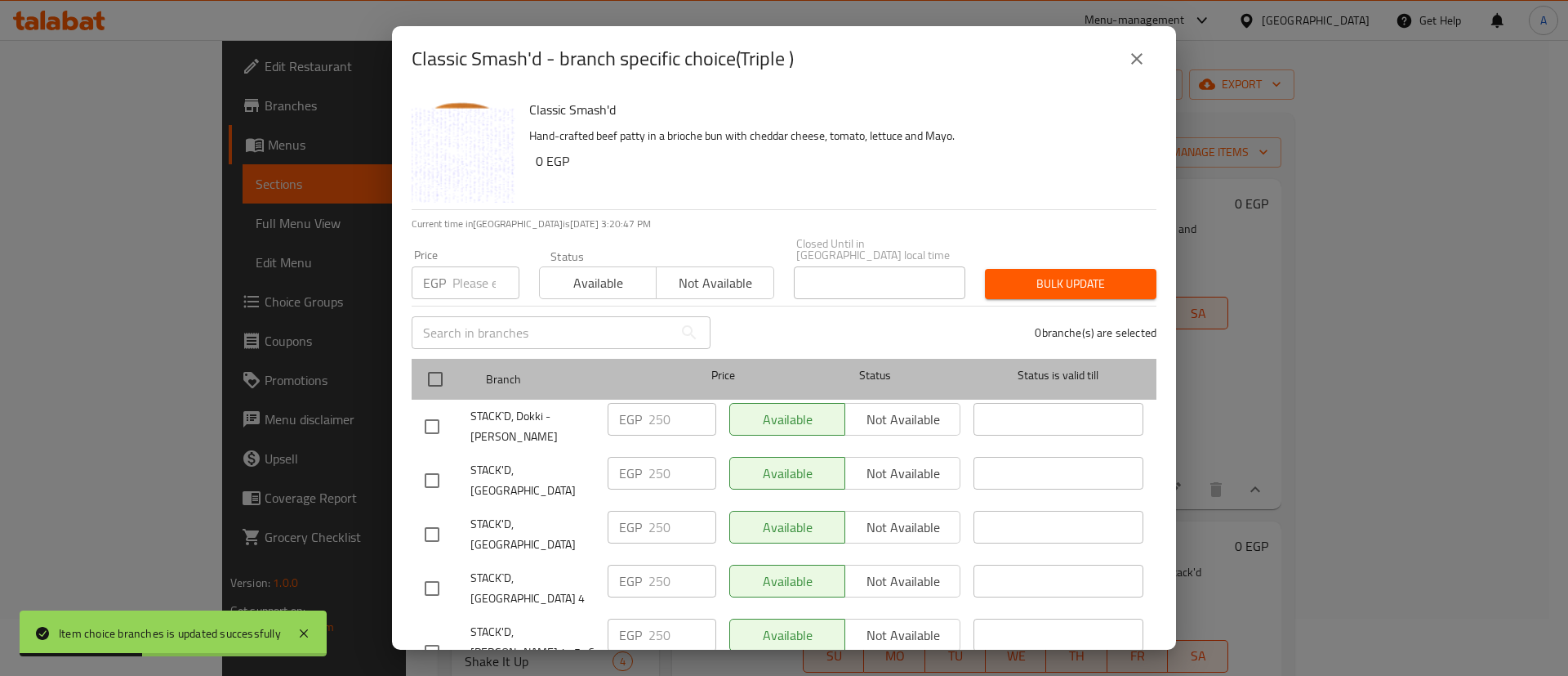
click at [825, 368] on span "Status" at bounding box center [876, 375] width 170 height 20
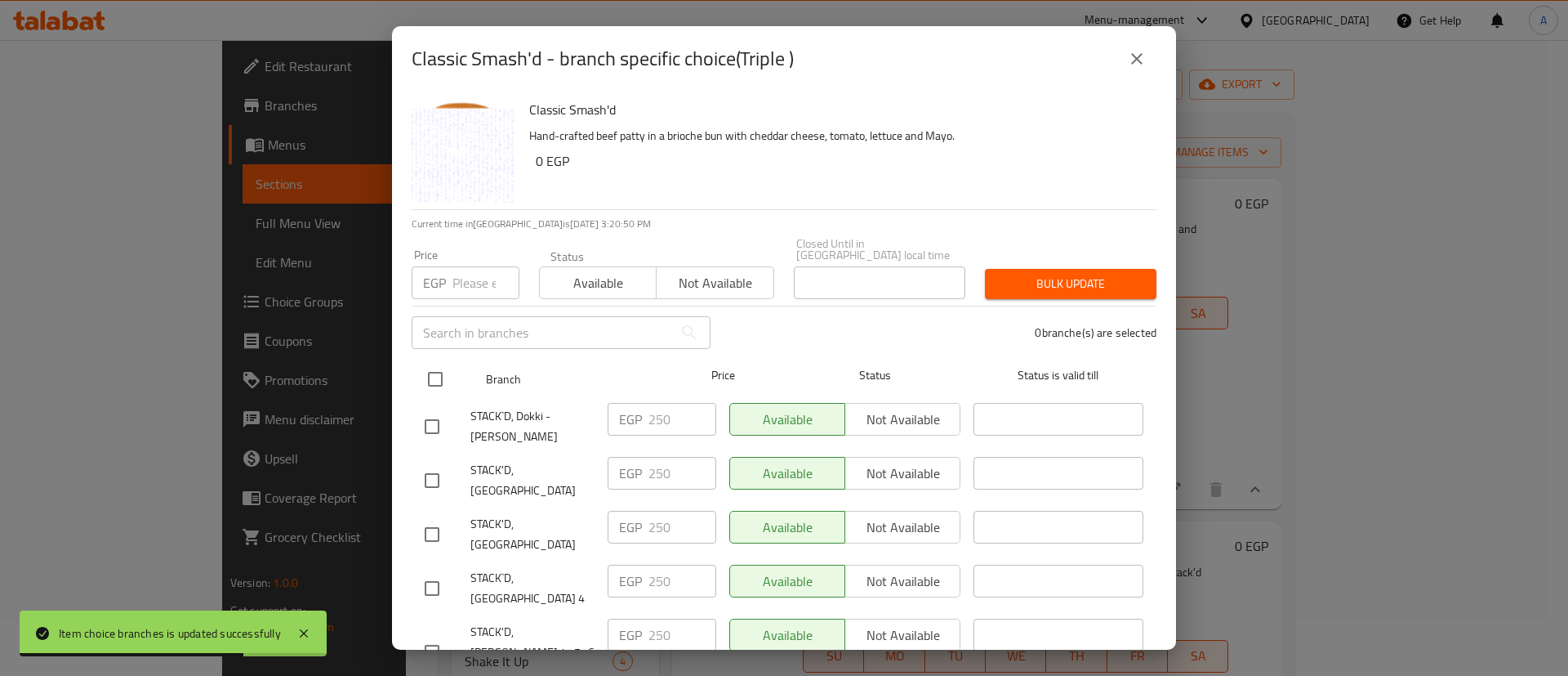
click at [852, 367] on span "Status" at bounding box center [876, 375] width 170 height 20
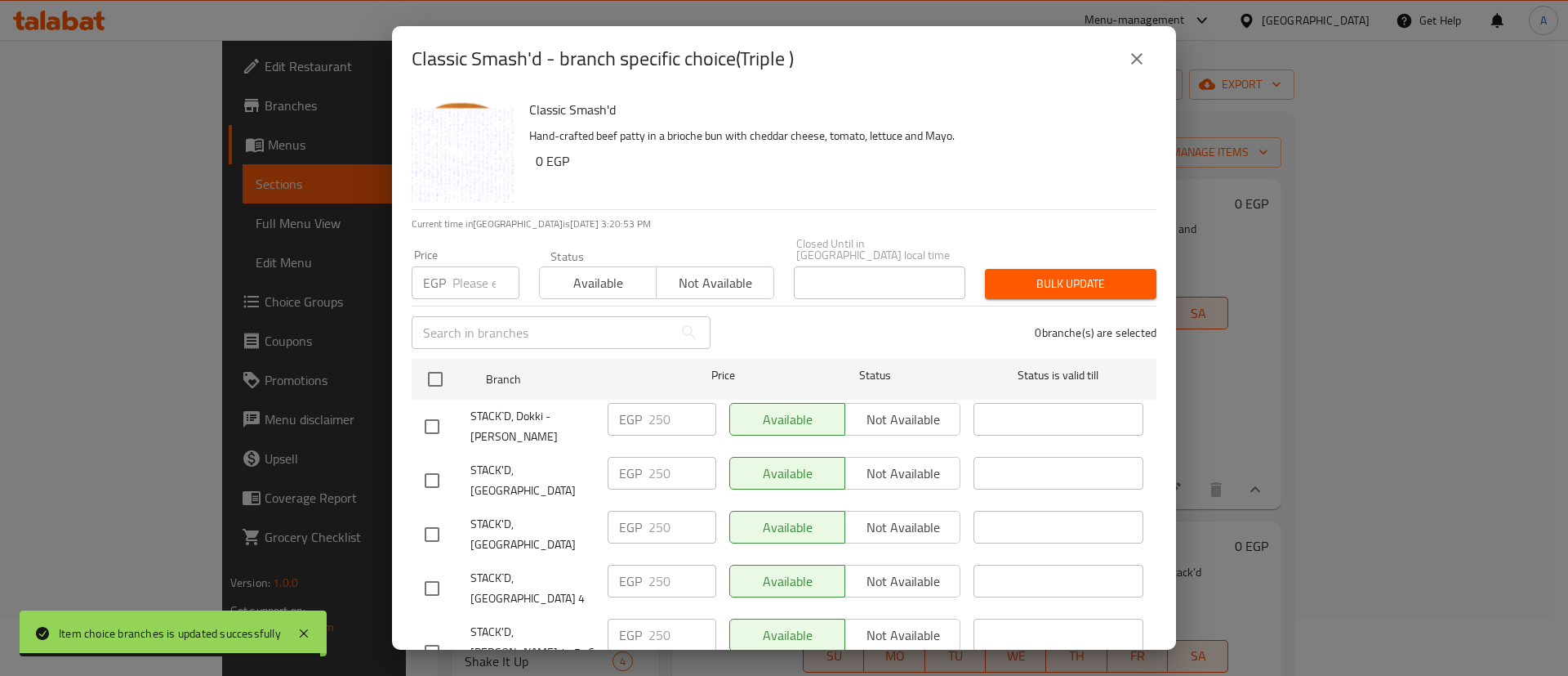
click at [668, 426] on div "EGP 250 ​" at bounding box center [662, 426] width 122 height 60
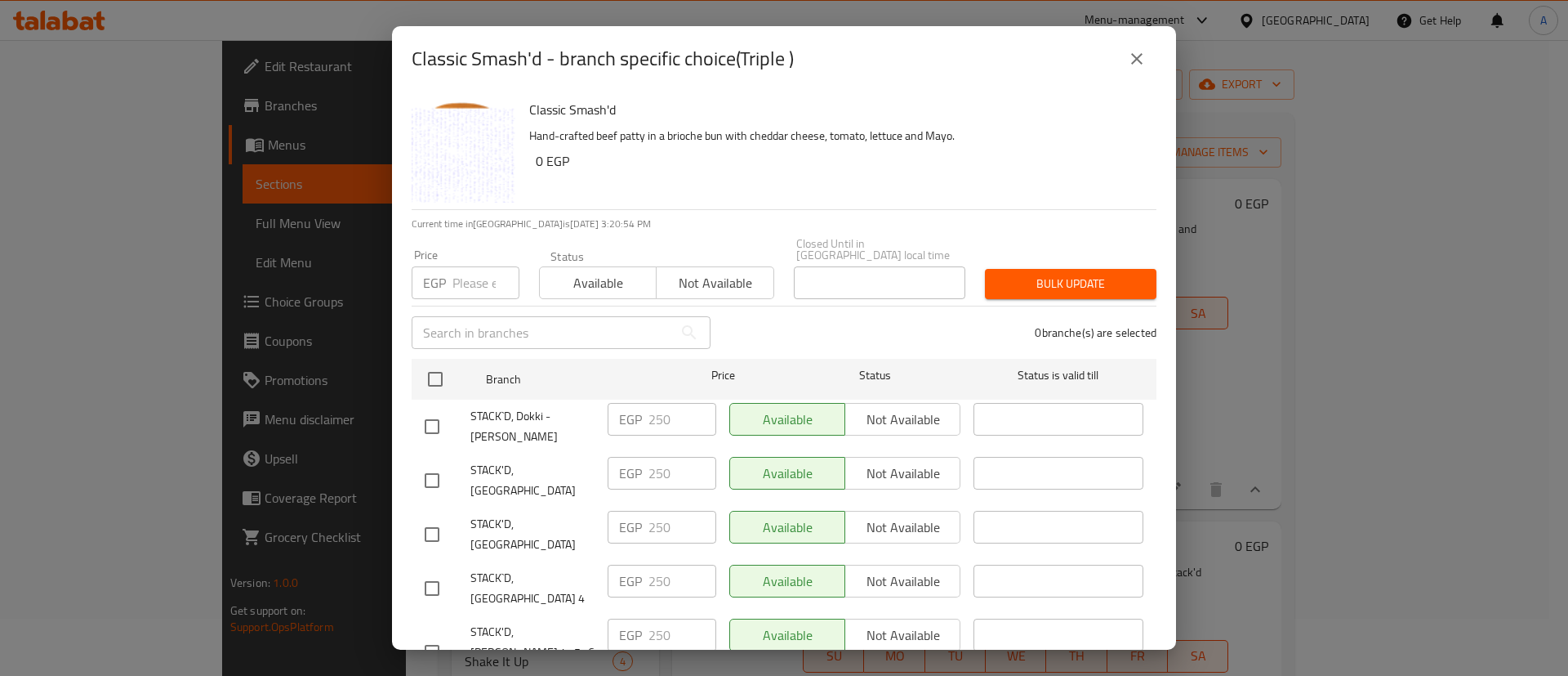
click at [842, 332] on div "0 branche(s) are selected" at bounding box center [943, 331] width 446 height 58
click at [439, 465] on input "checkbox" at bounding box center [432, 480] width 34 height 34
checkbox input "true"
click at [428, 517] on input "checkbox" at bounding box center [432, 534] width 34 height 34
checkbox input "true"
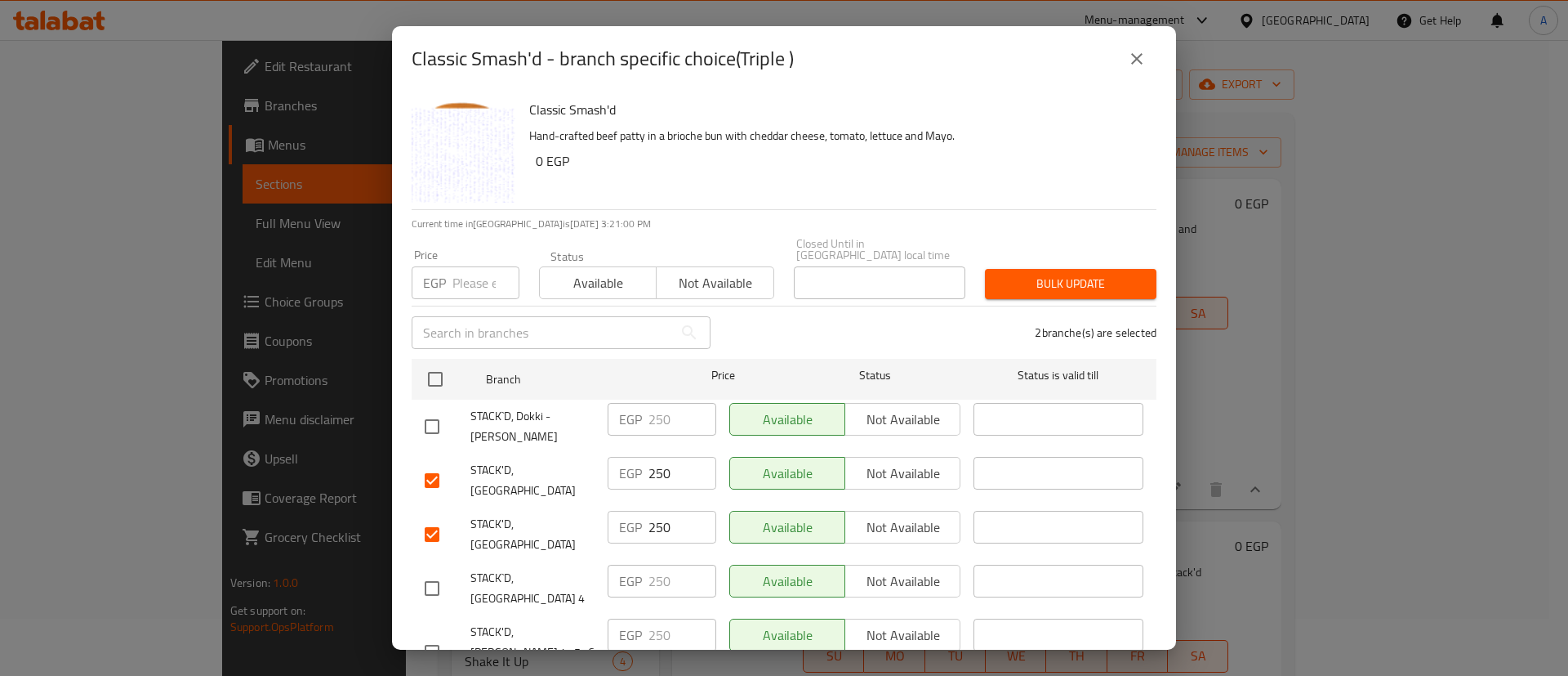
click at [426, 571] on input "checkbox" at bounding box center [432, 588] width 34 height 34
checkbox input "true"
click at [435, 635] on input "checkbox" at bounding box center [432, 652] width 34 height 34
checkbox input "true"
click at [467, 266] on input "number" at bounding box center [486, 282] width 67 height 32
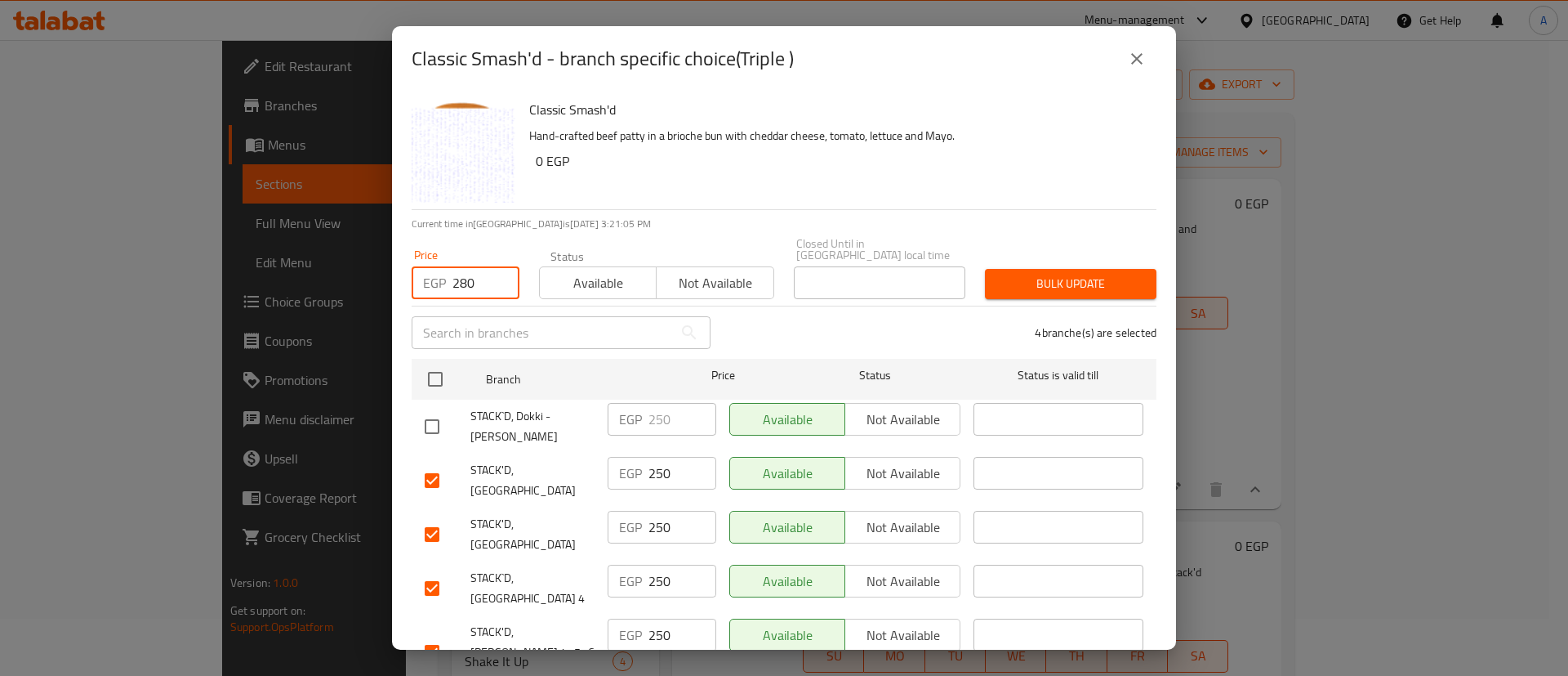
type input "280"
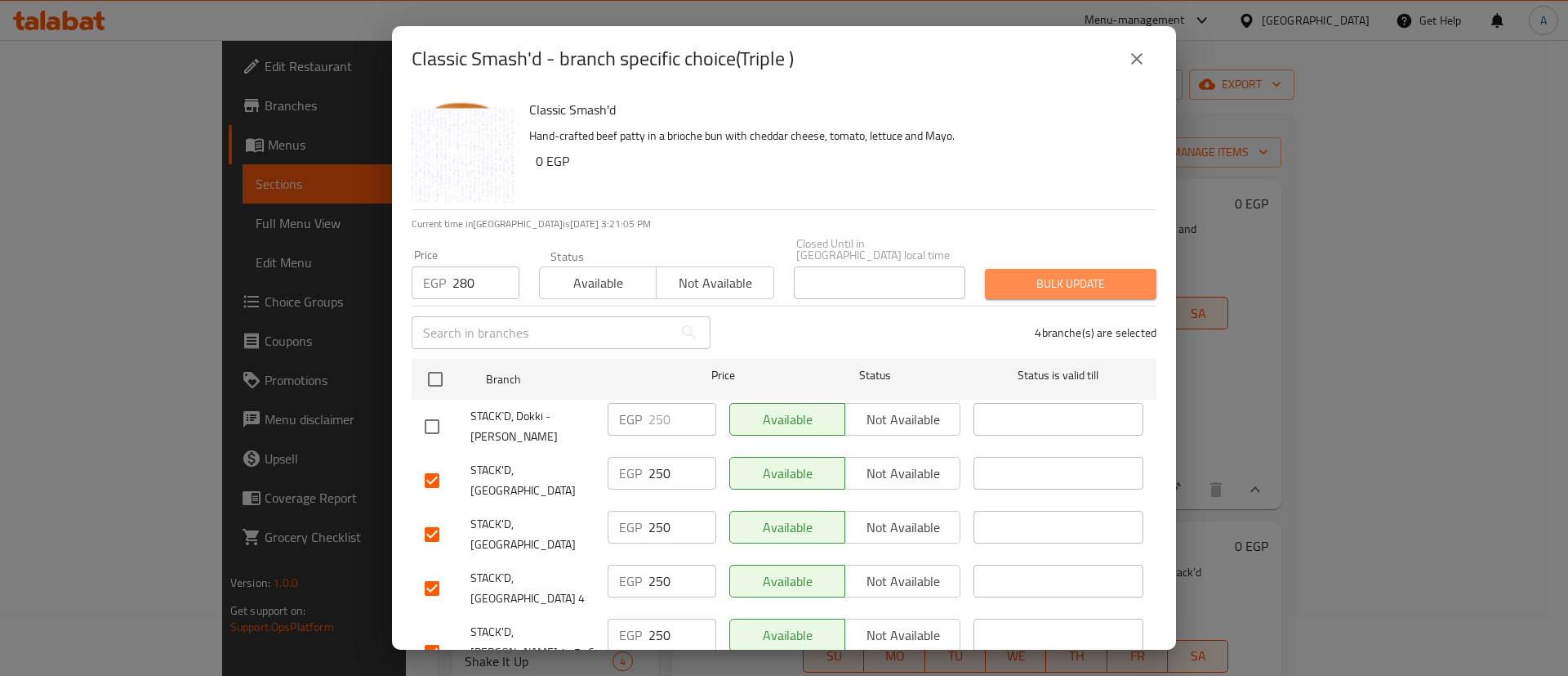
click at [1062, 274] on span "Bulk update" at bounding box center [1071, 283] width 146 height 20
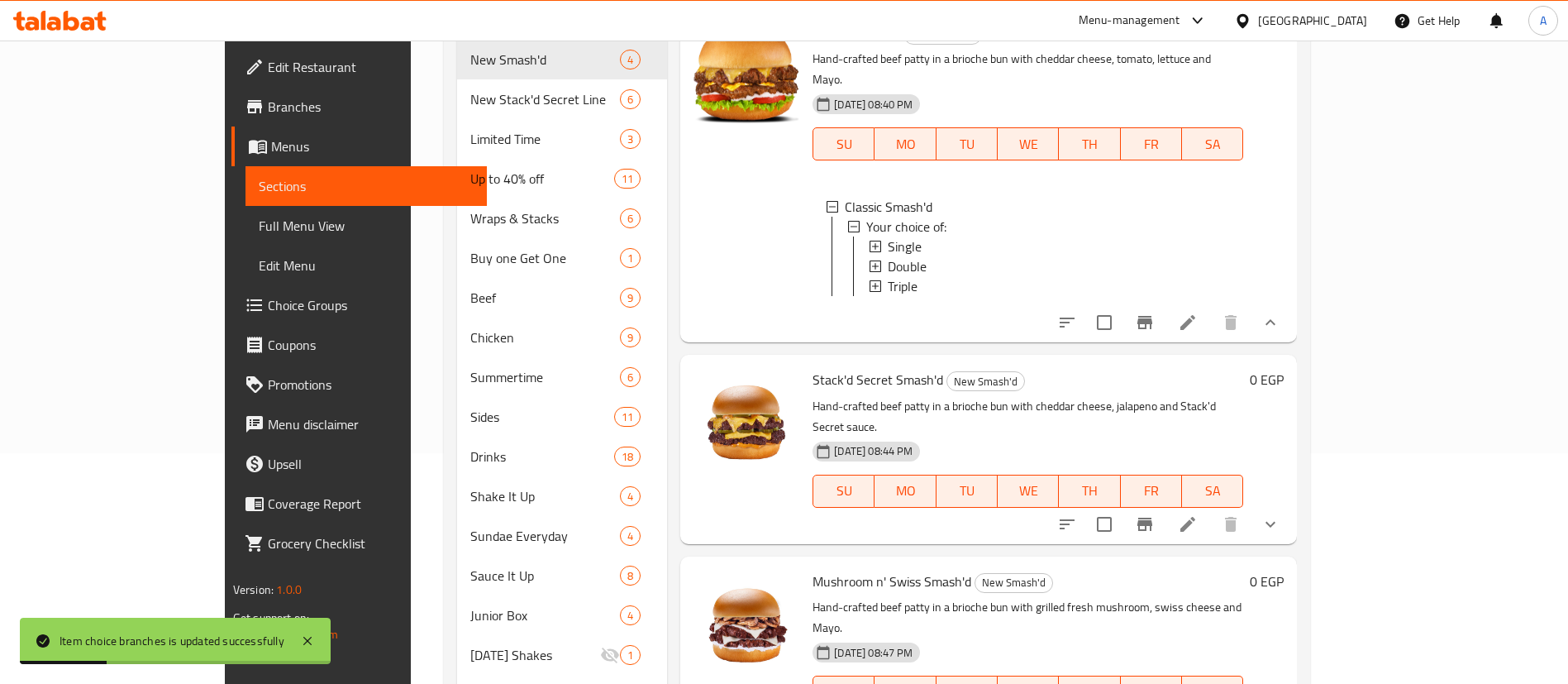
scroll to position [231, 0]
click at [1280, 514] on icon "show more" at bounding box center [1270, 523] width 19 height 19
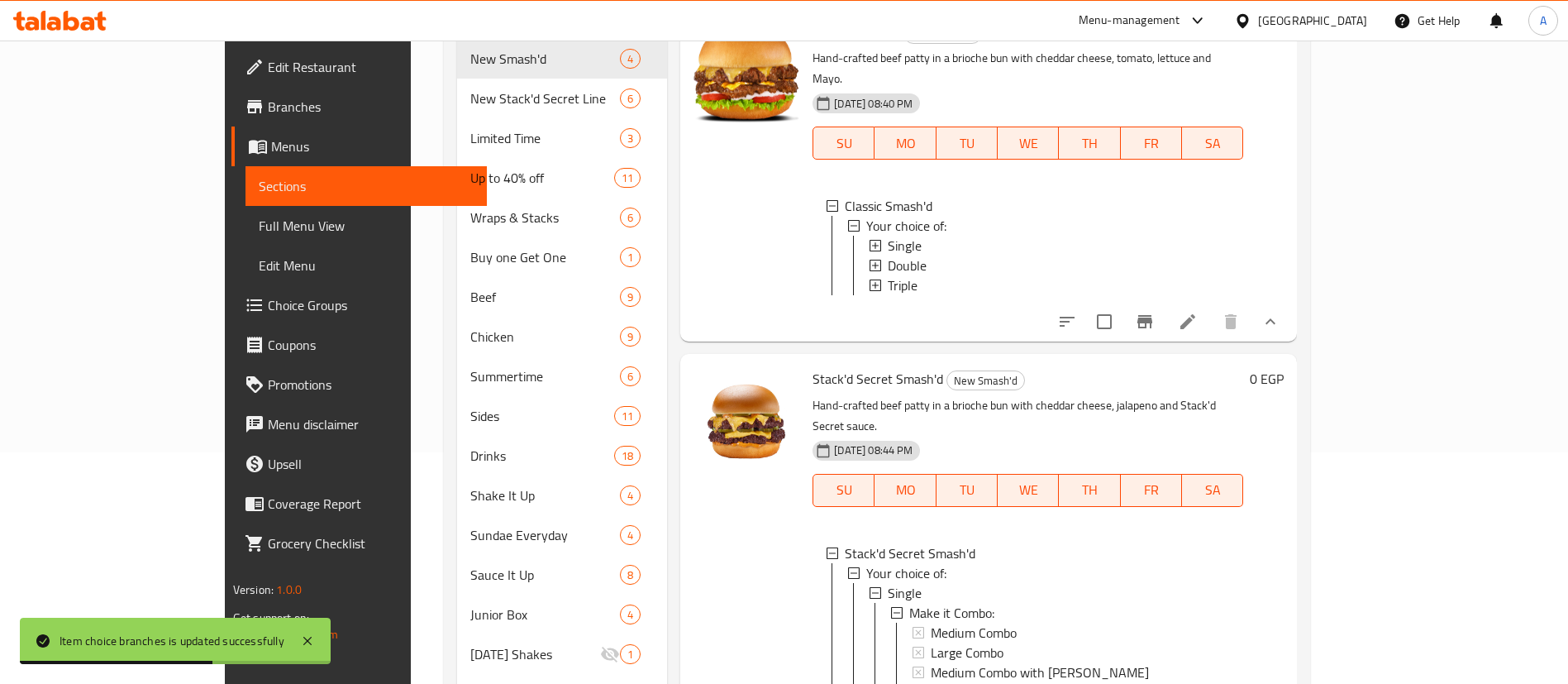
scroll to position [101, 0]
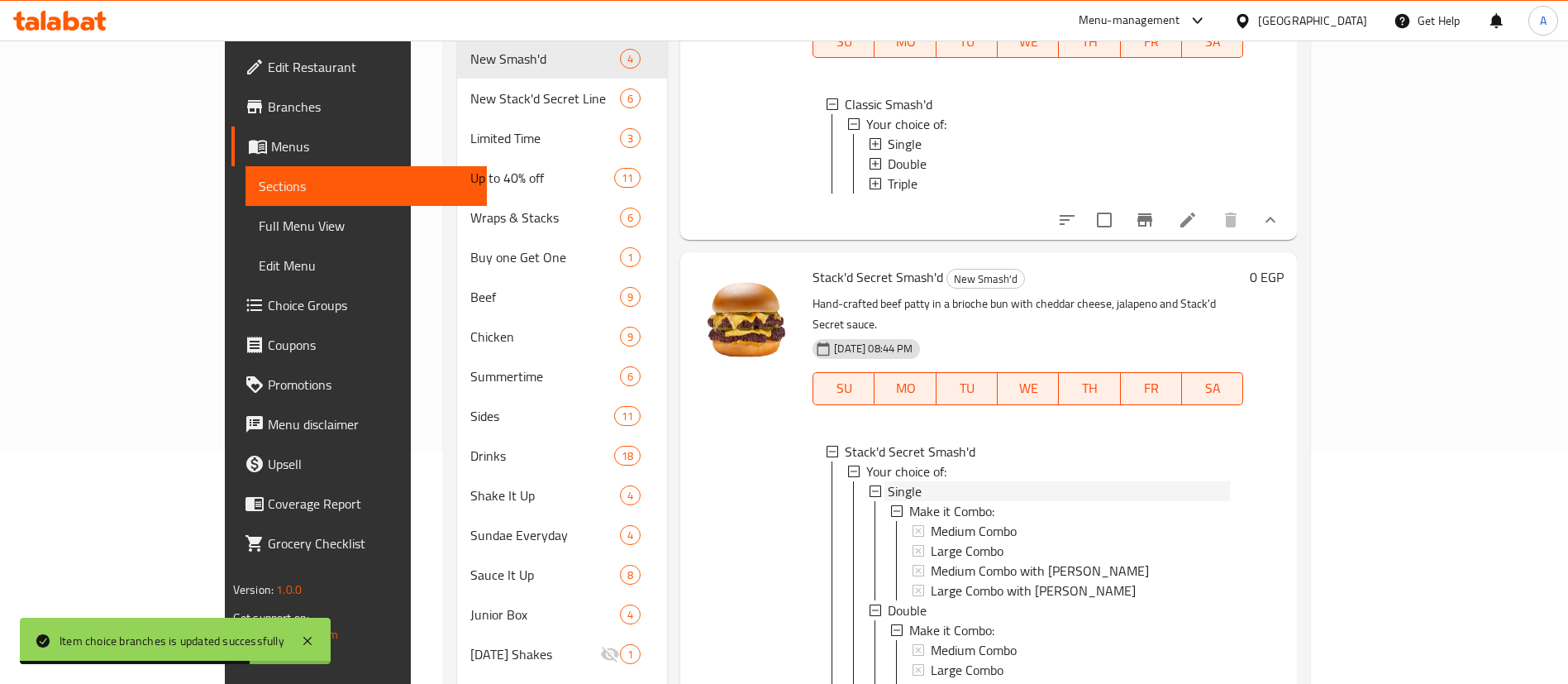
click at [900, 481] on div "Single" at bounding box center [1059, 491] width 342 height 19
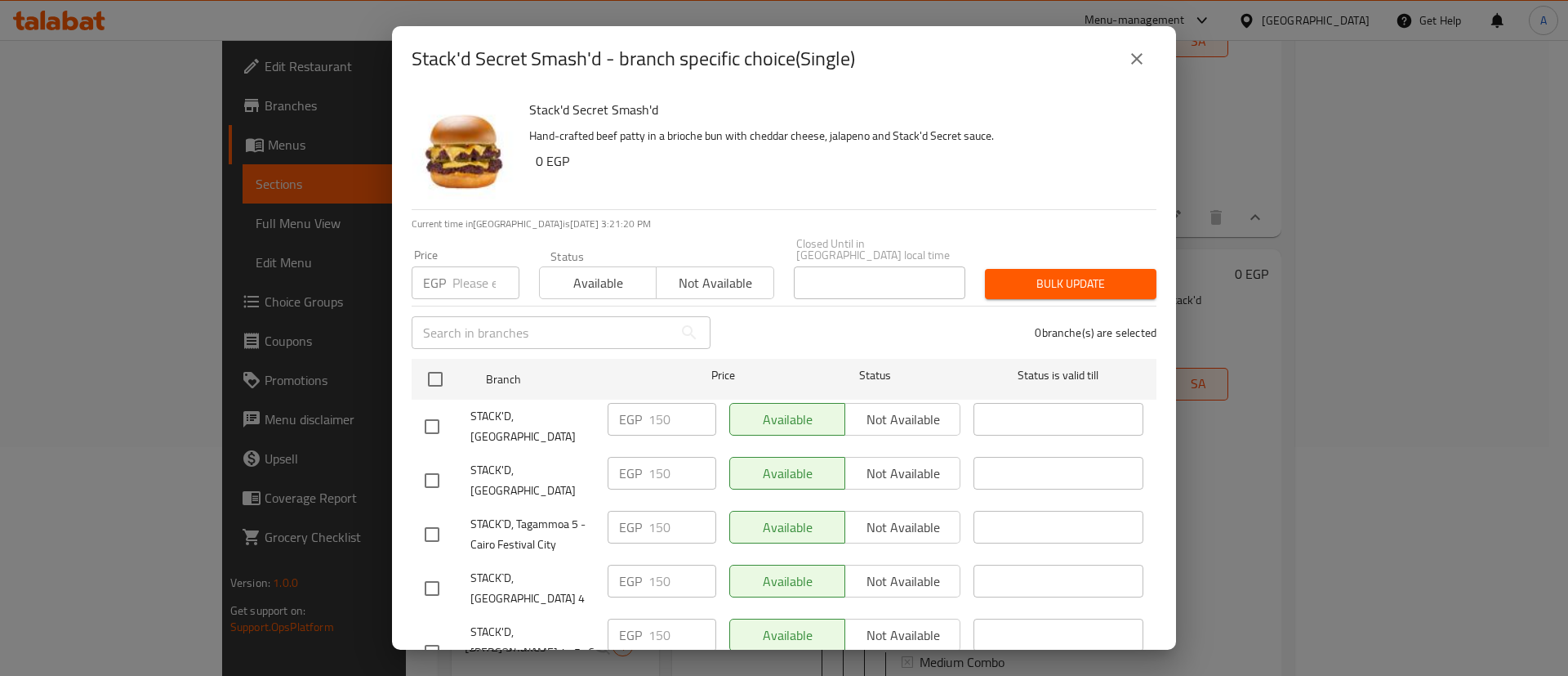
click at [429, 412] on input "checkbox" at bounding box center [432, 426] width 34 height 34
checkbox input "true"
click at [429, 463] on input "checkbox" at bounding box center [432, 480] width 34 height 34
checkbox input "true"
click at [426, 571] on input "checkbox" at bounding box center [432, 588] width 34 height 34
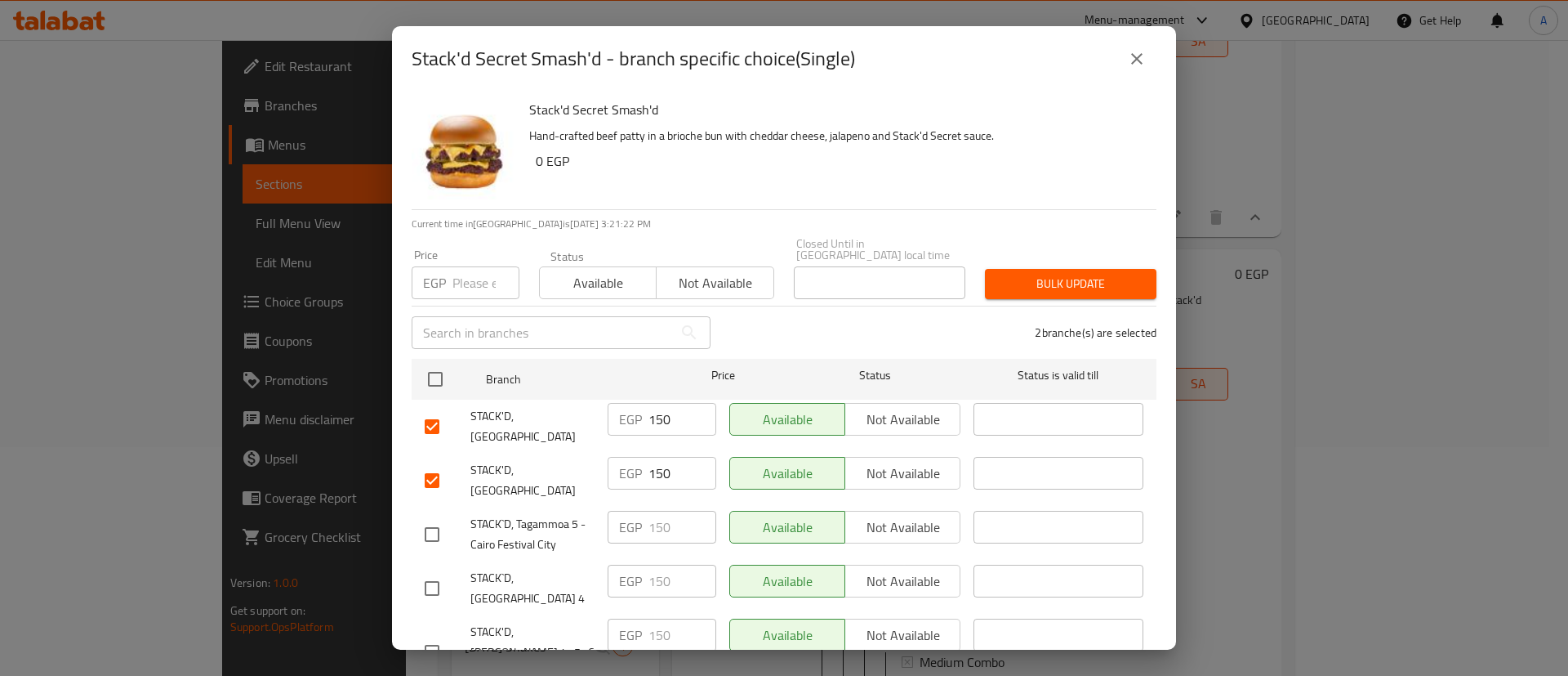
checkbox input "true"
click at [434, 635] on input "checkbox" at bounding box center [432, 652] width 34 height 34
checkbox input "true"
click at [474, 283] on input "1" at bounding box center [486, 282] width 67 height 32
type input "180"
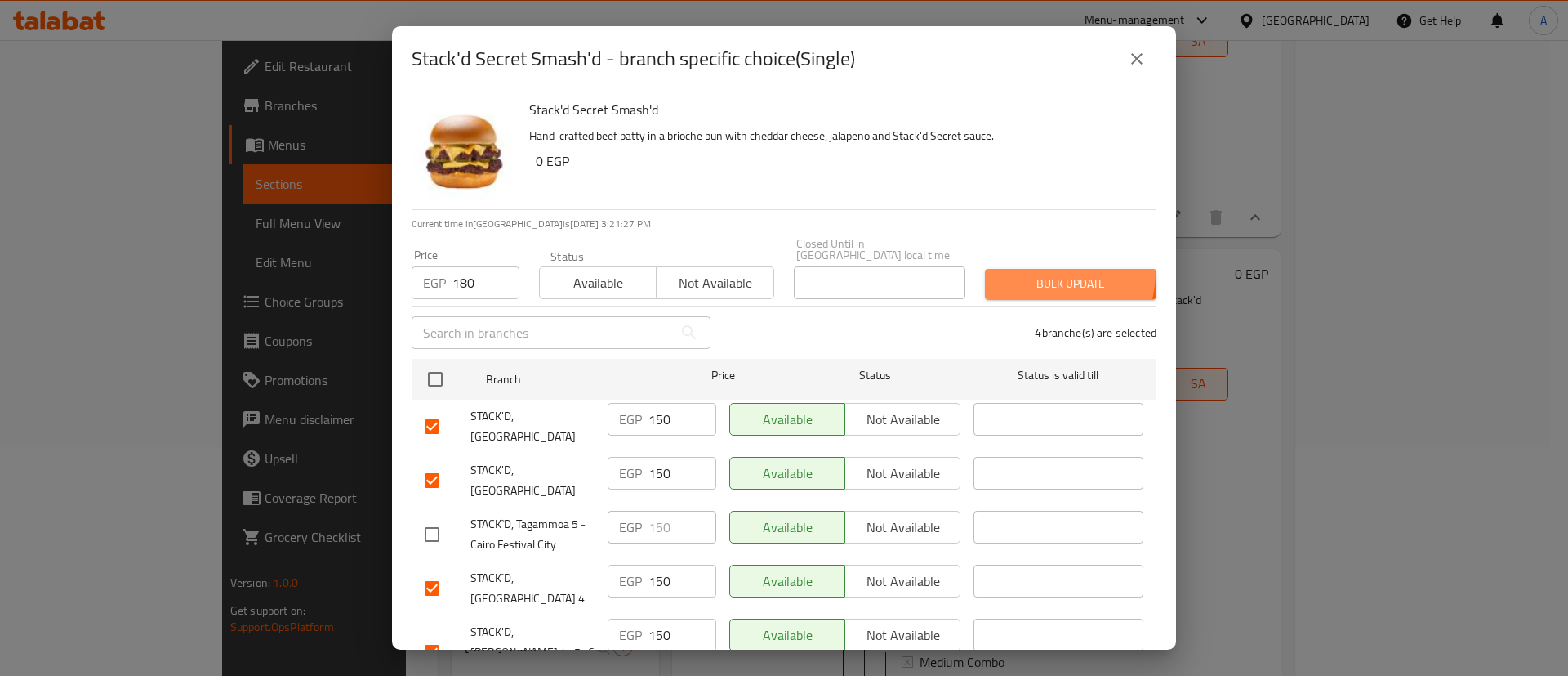
click at [1021, 269] on button "Bulk update" at bounding box center [1071, 283] width 172 height 31
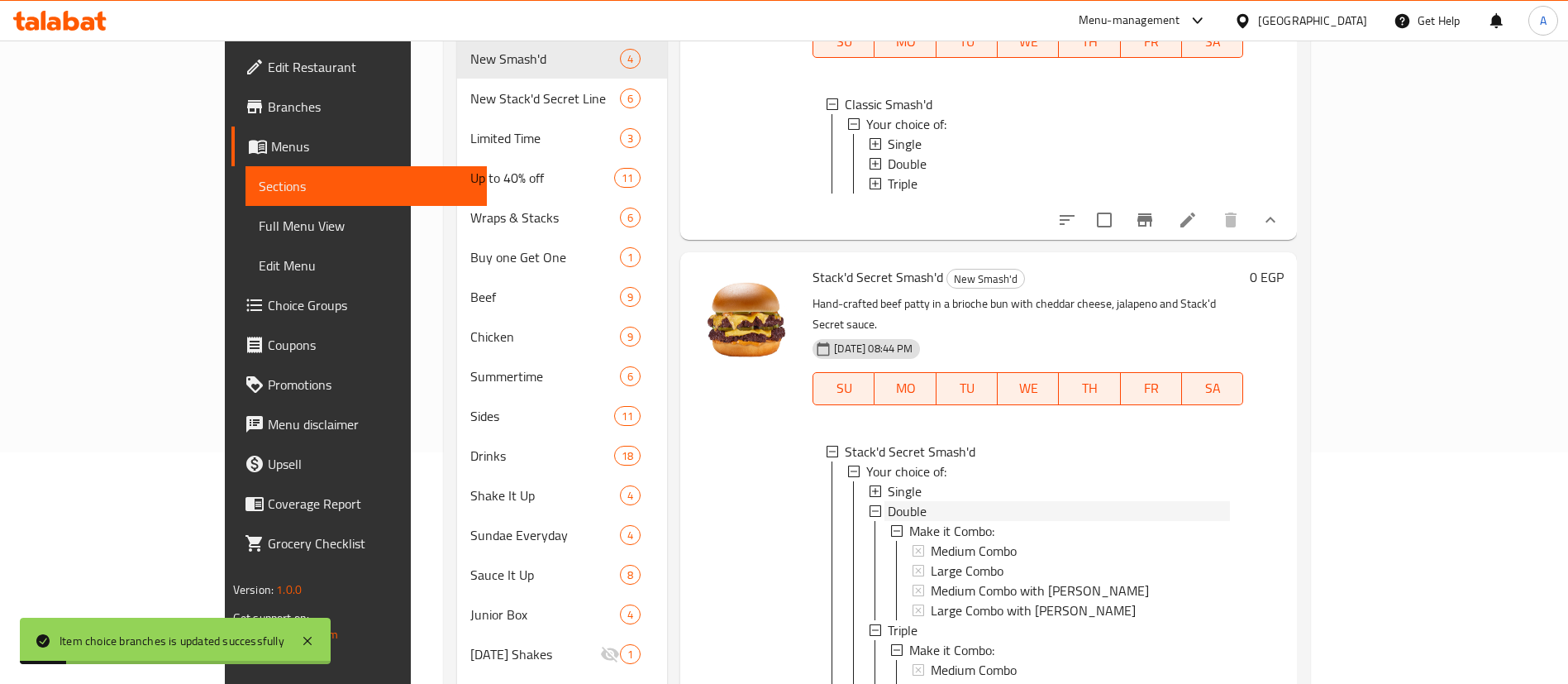
click at [888, 501] on span "Double" at bounding box center [907, 511] width 39 height 19
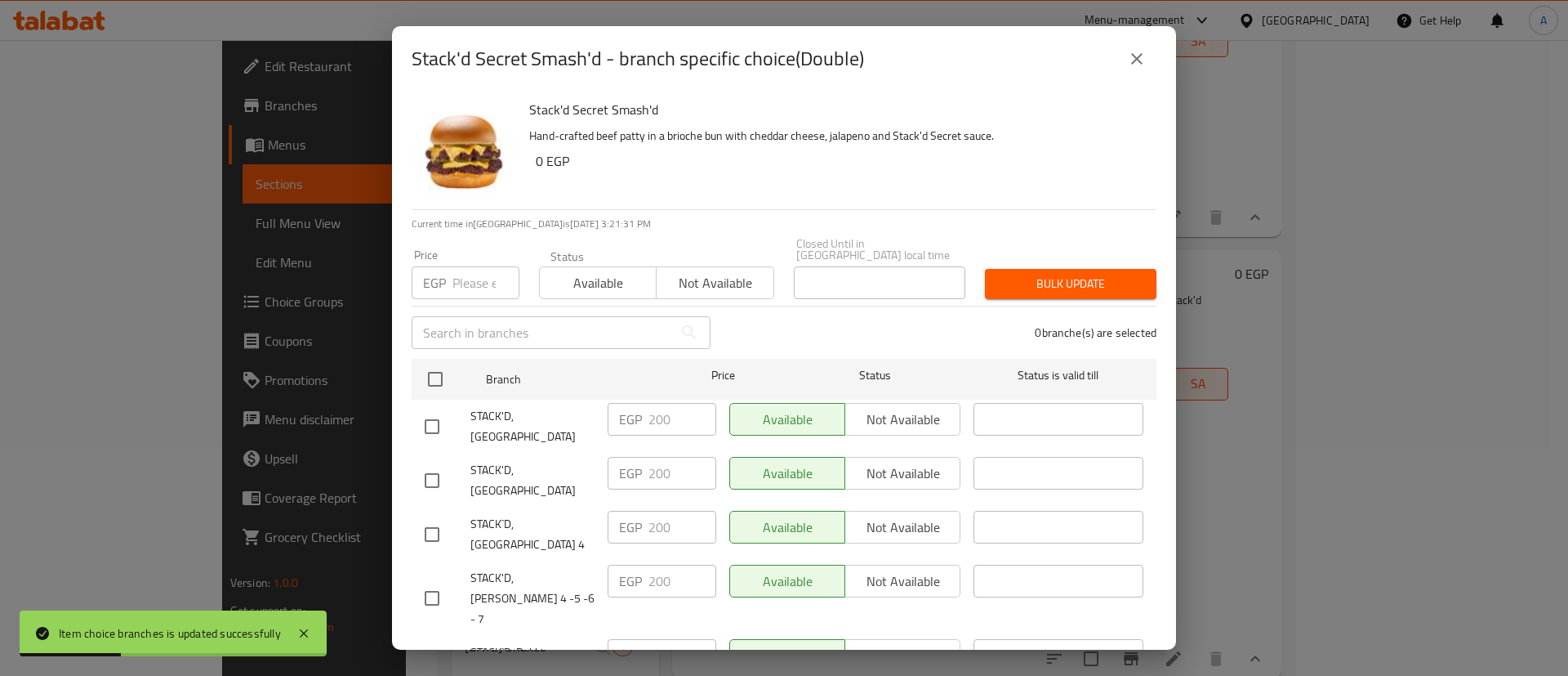
click at [442, 410] on input "checkbox" at bounding box center [432, 426] width 34 height 34
checkbox input "true"
drag, startPoint x: 437, startPoint y: 442, endPoint x: 435, endPoint y: 466, distance: 24.1
click at [436, 463] on input "checkbox" at bounding box center [432, 480] width 34 height 34
checkbox input "true"
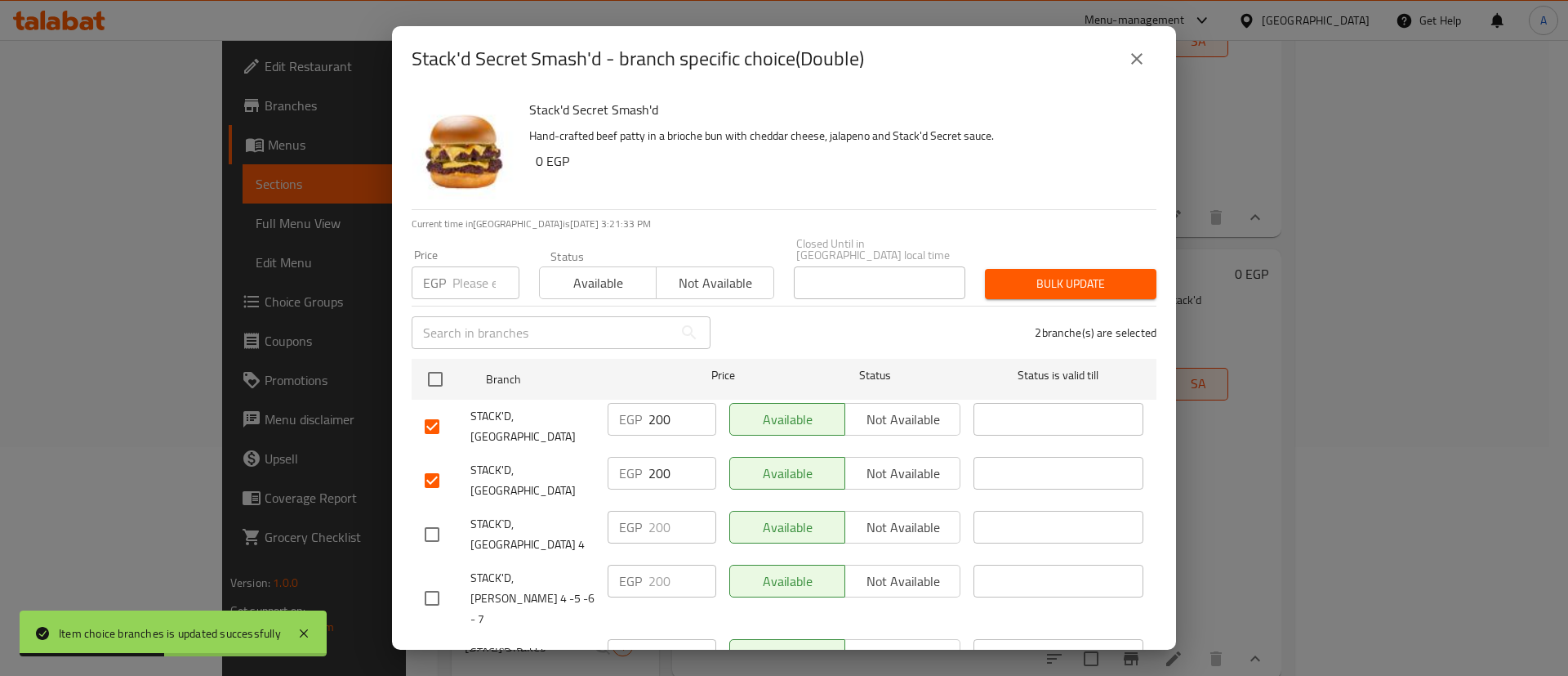
click at [430, 517] on input "checkbox" at bounding box center [432, 534] width 34 height 34
checkbox input "true"
click at [430, 581] on input "checkbox" at bounding box center [432, 597] width 34 height 34
checkbox input "true"
click at [473, 266] on input "number" at bounding box center [486, 282] width 67 height 32
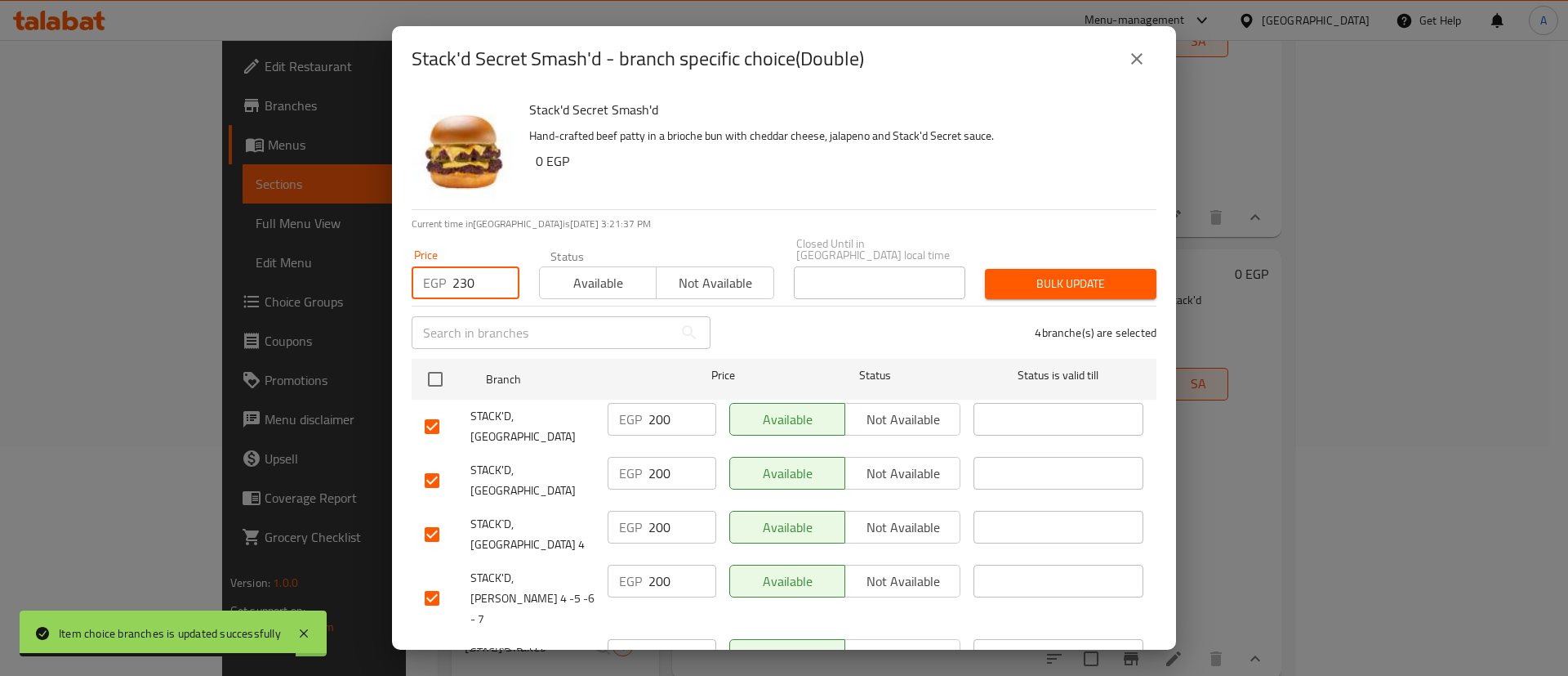
type input "230"
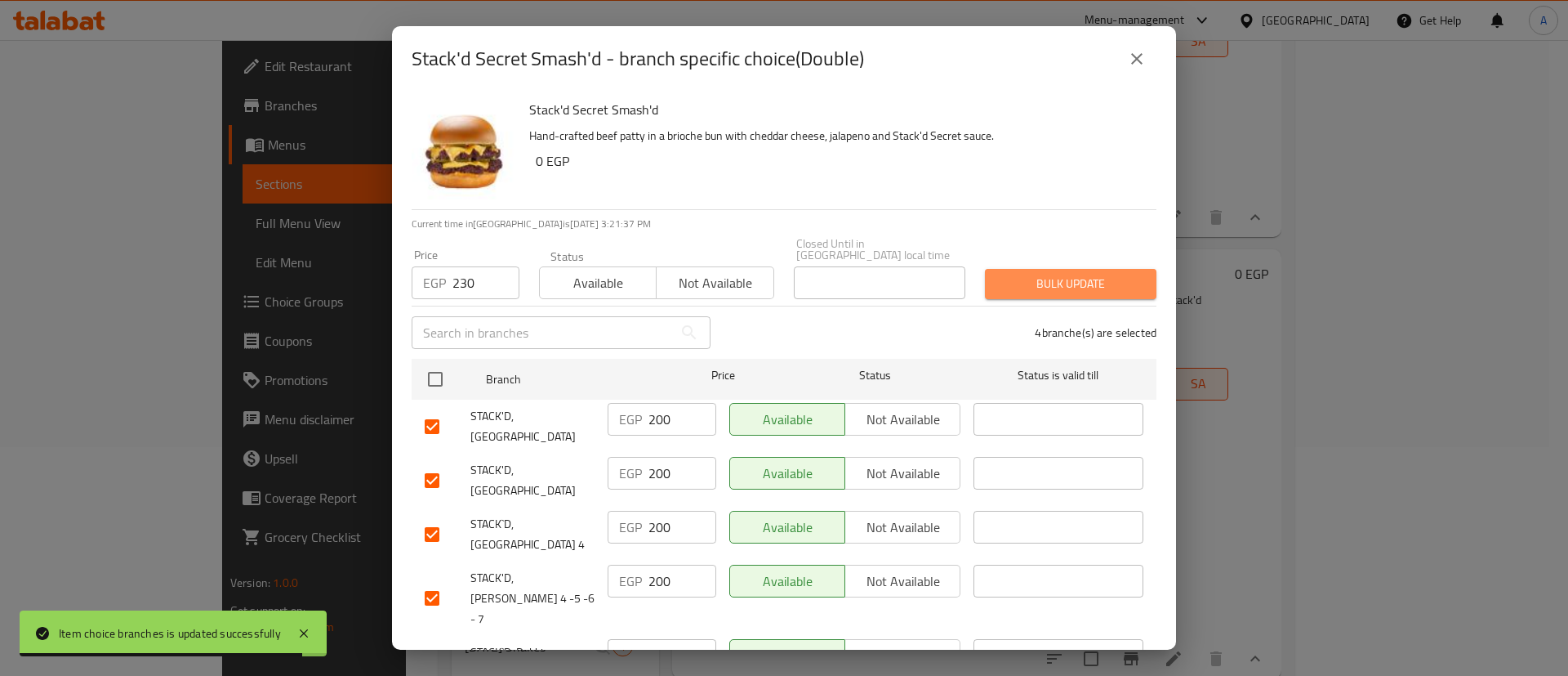
click at [1060, 274] on span "Bulk update" at bounding box center [1071, 283] width 146 height 20
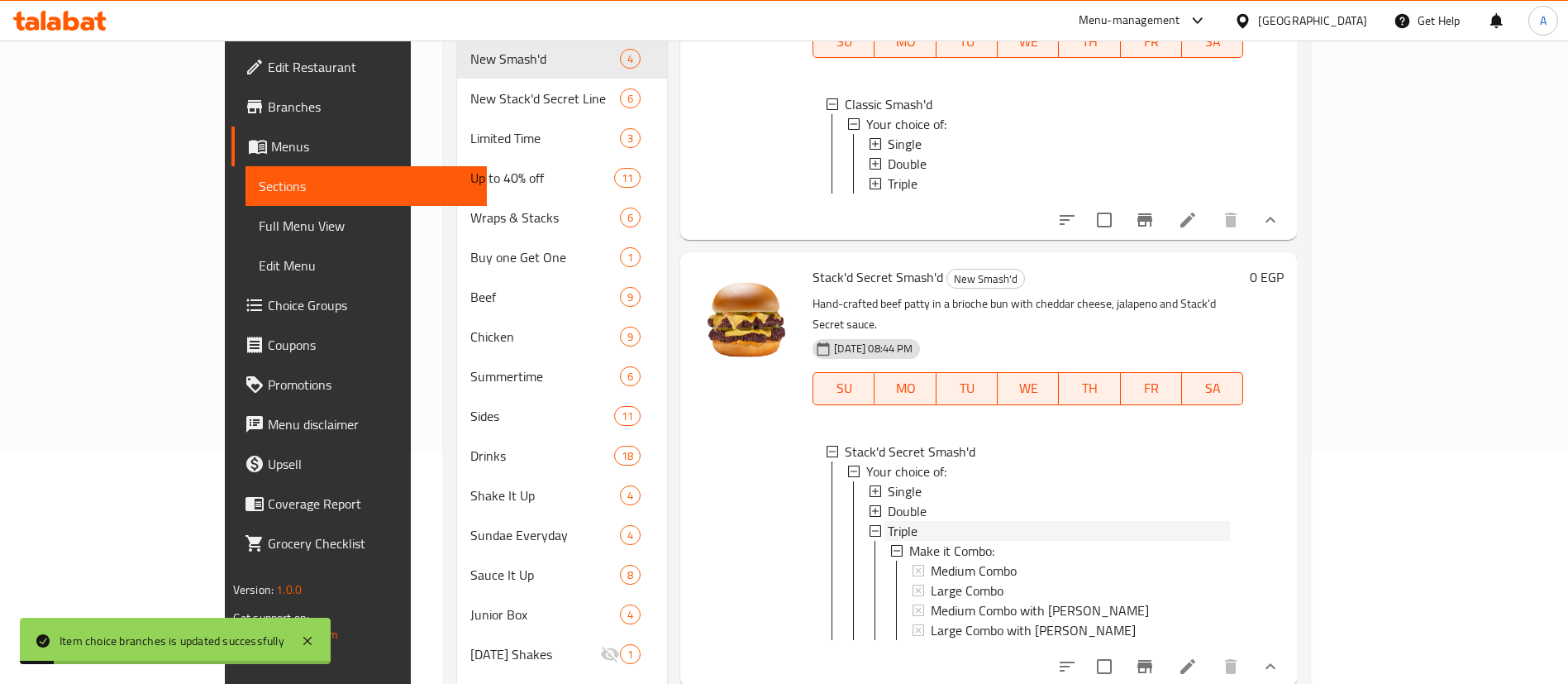
click at [888, 521] on div "Triple" at bounding box center [1059, 530] width 342 height 19
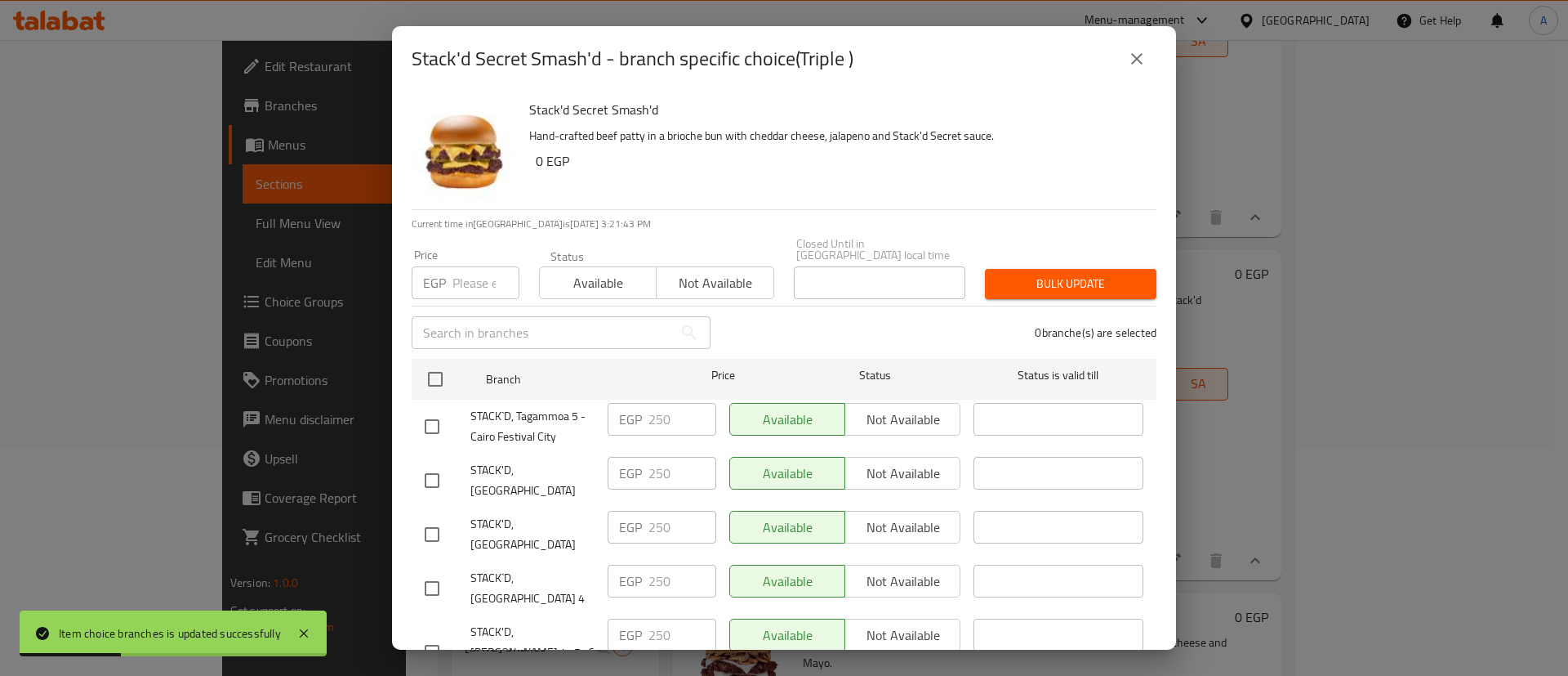
click at [428, 471] on input "checkbox" at bounding box center [432, 480] width 34 height 34
checkbox input "true"
click at [427, 517] on input "checkbox" at bounding box center [432, 534] width 34 height 34
checkbox input "true"
click at [431, 571] on input "checkbox" at bounding box center [432, 588] width 34 height 34
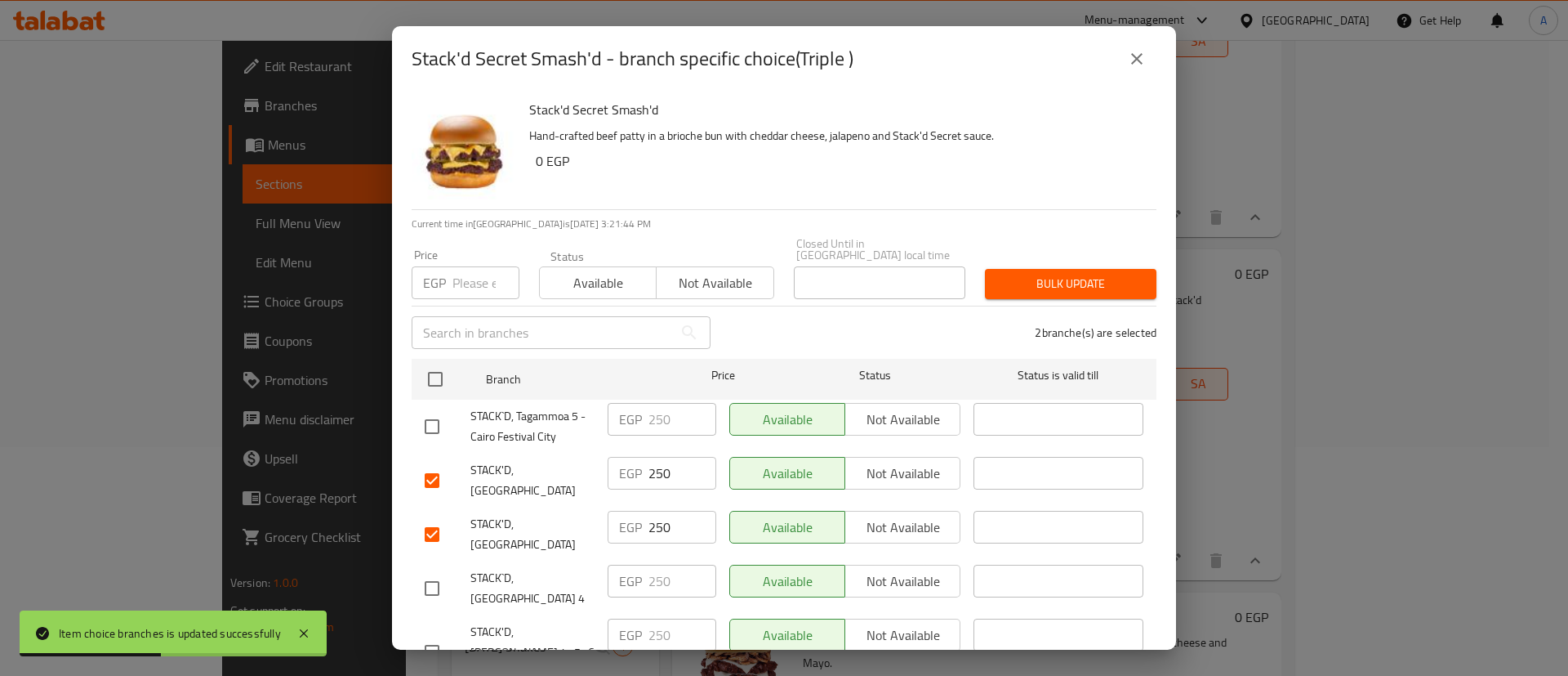
checkbox input "true"
click at [429, 635] on input "checkbox" at bounding box center [432, 652] width 34 height 34
checkbox input "true"
click at [460, 266] on input "number" at bounding box center [486, 282] width 67 height 32
type input "280"
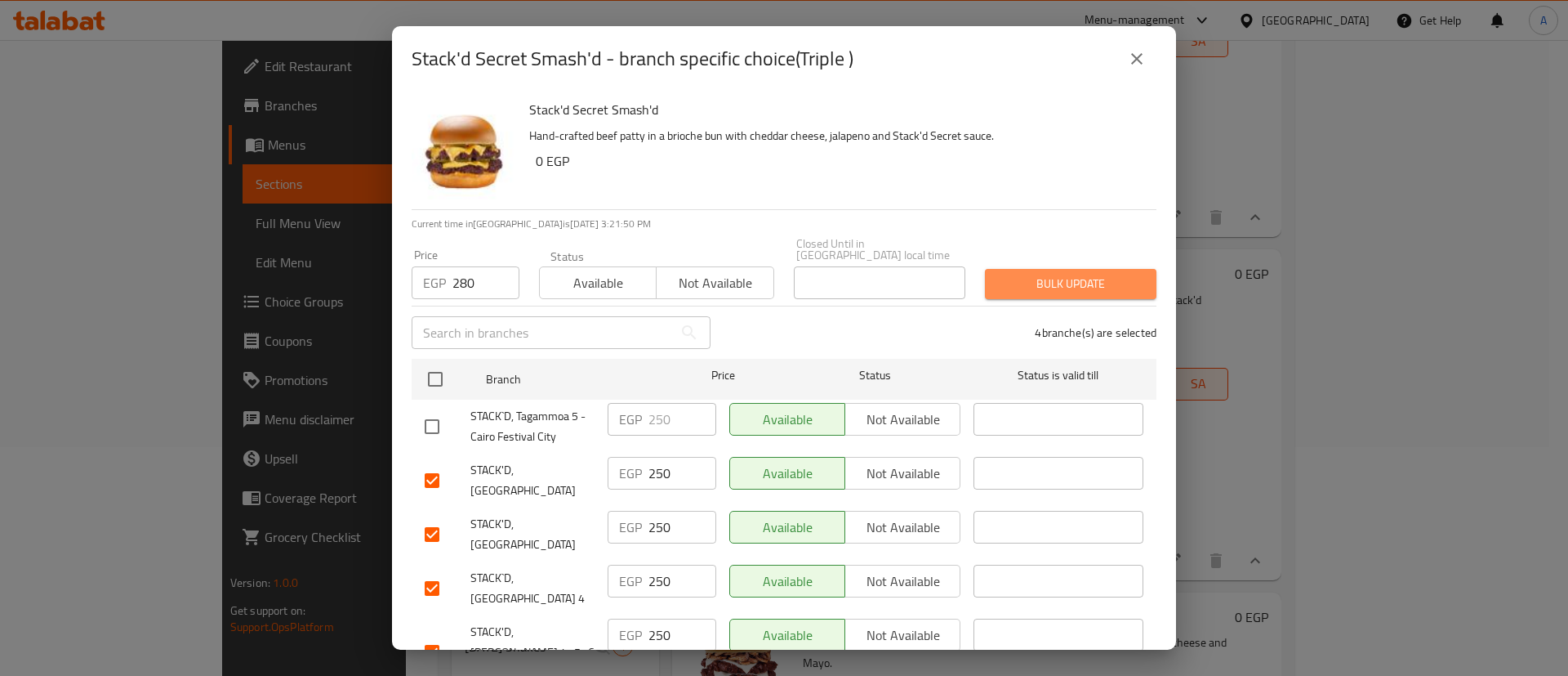
click at [1103, 274] on span "Bulk update" at bounding box center [1071, 283] width 146 height 20
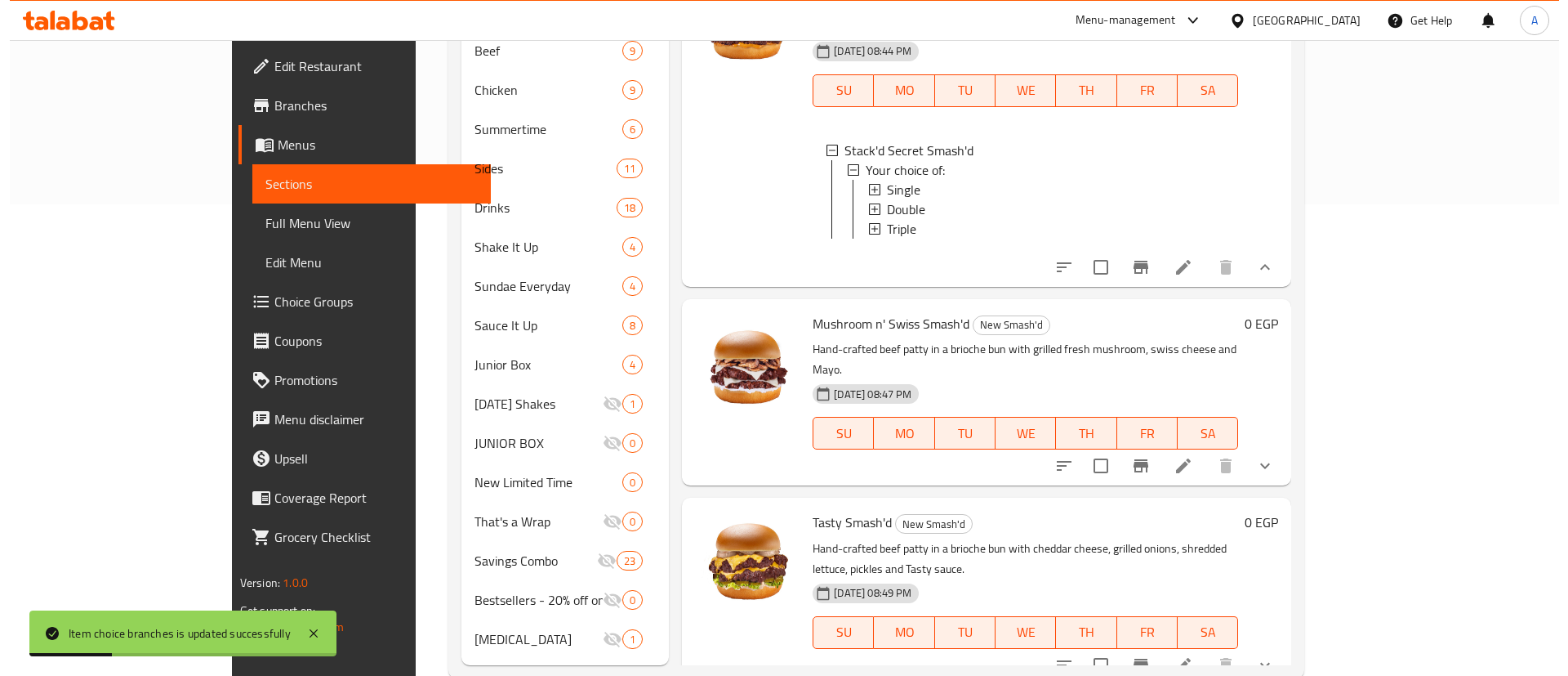
scroll to position [474, 0]
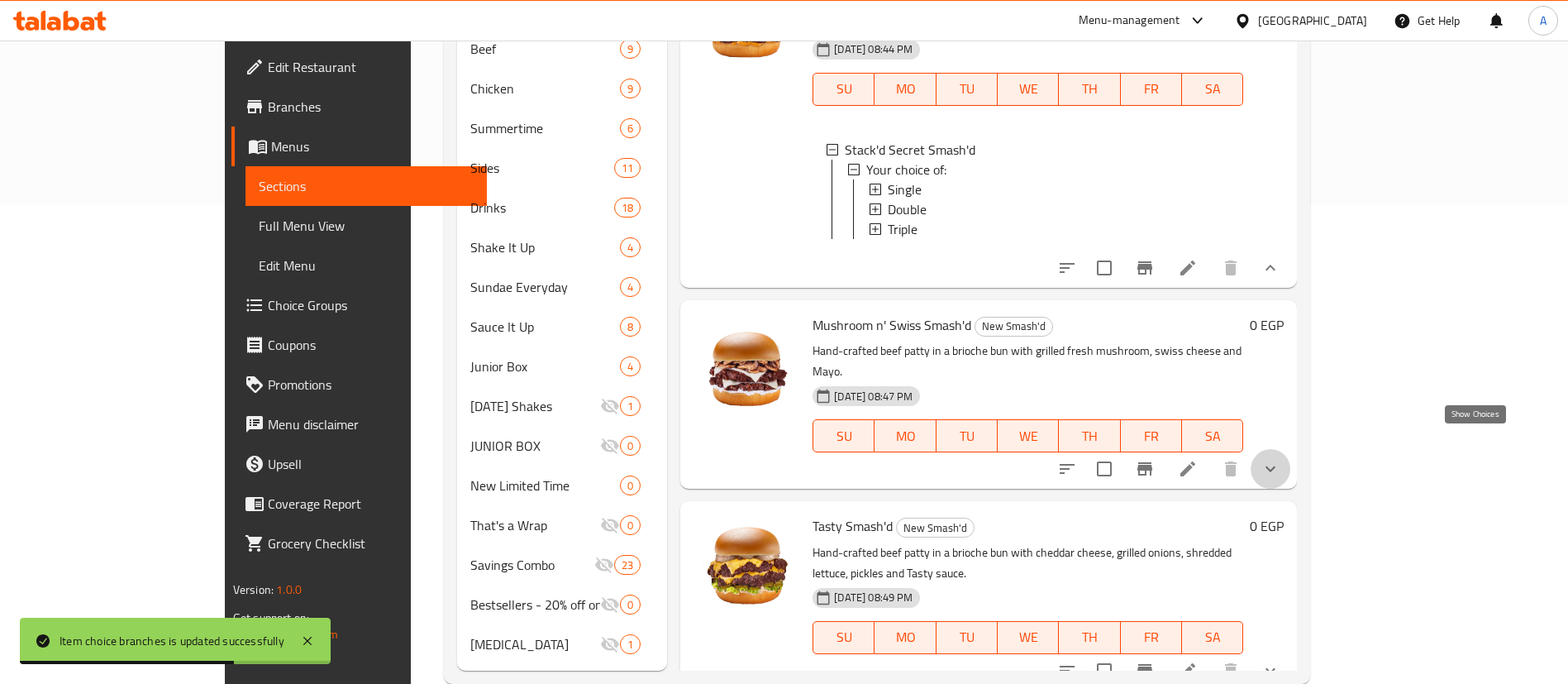
click at [1280, 459] on icon "show more" at bounding box center [1270, 469] width 19 height 19
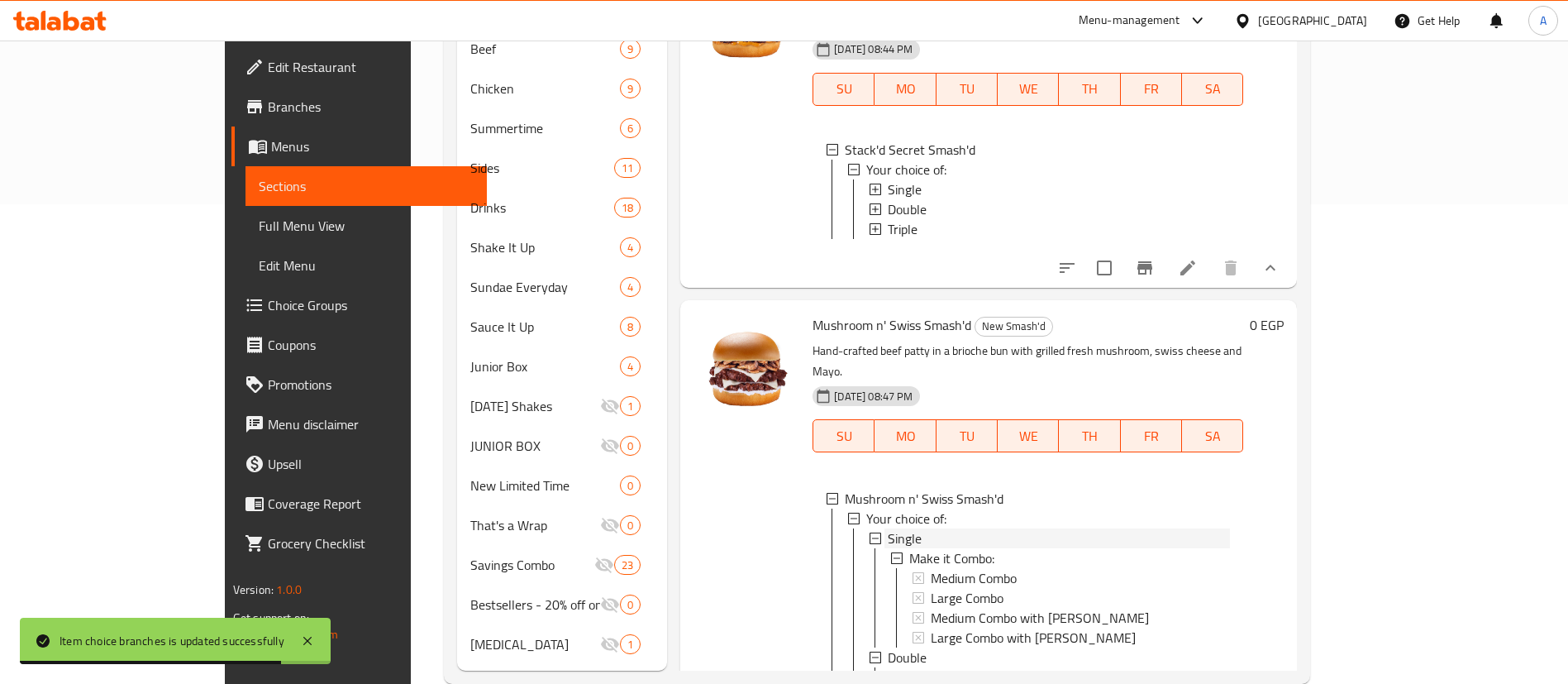
click at [919, 529] on div "Single" at bounding box center [1059, 538] width 342 height 19
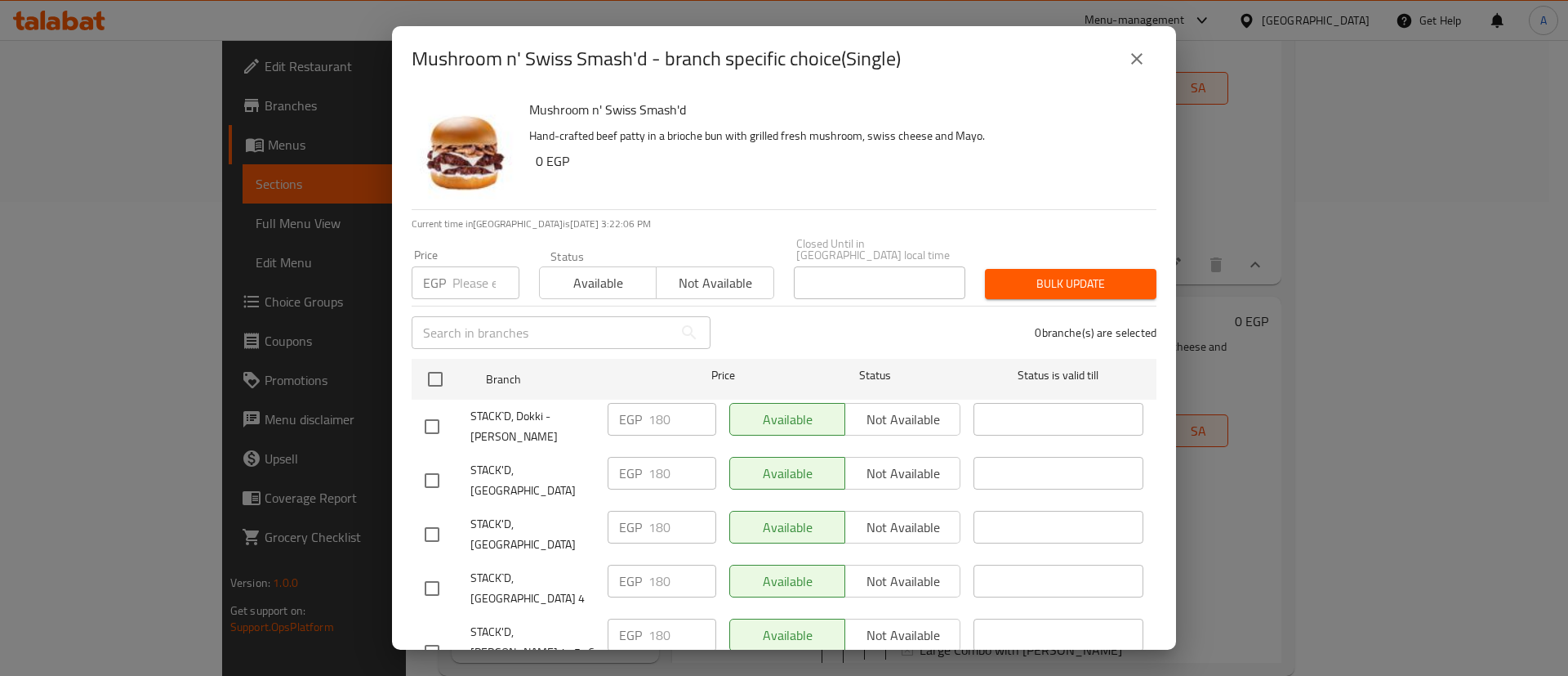
click at [426, 464] on input "checkbox" at bounding box center [432, 480] width 34 height 34
checkbox input "true"
click at [428, 517] on input "checkbox" at bounding box center [432, 534] width 34 height 34
checkbox input "true"
click at [431, 571] on input "checkbox" at bounding box center [432, 588] width 34 height 34
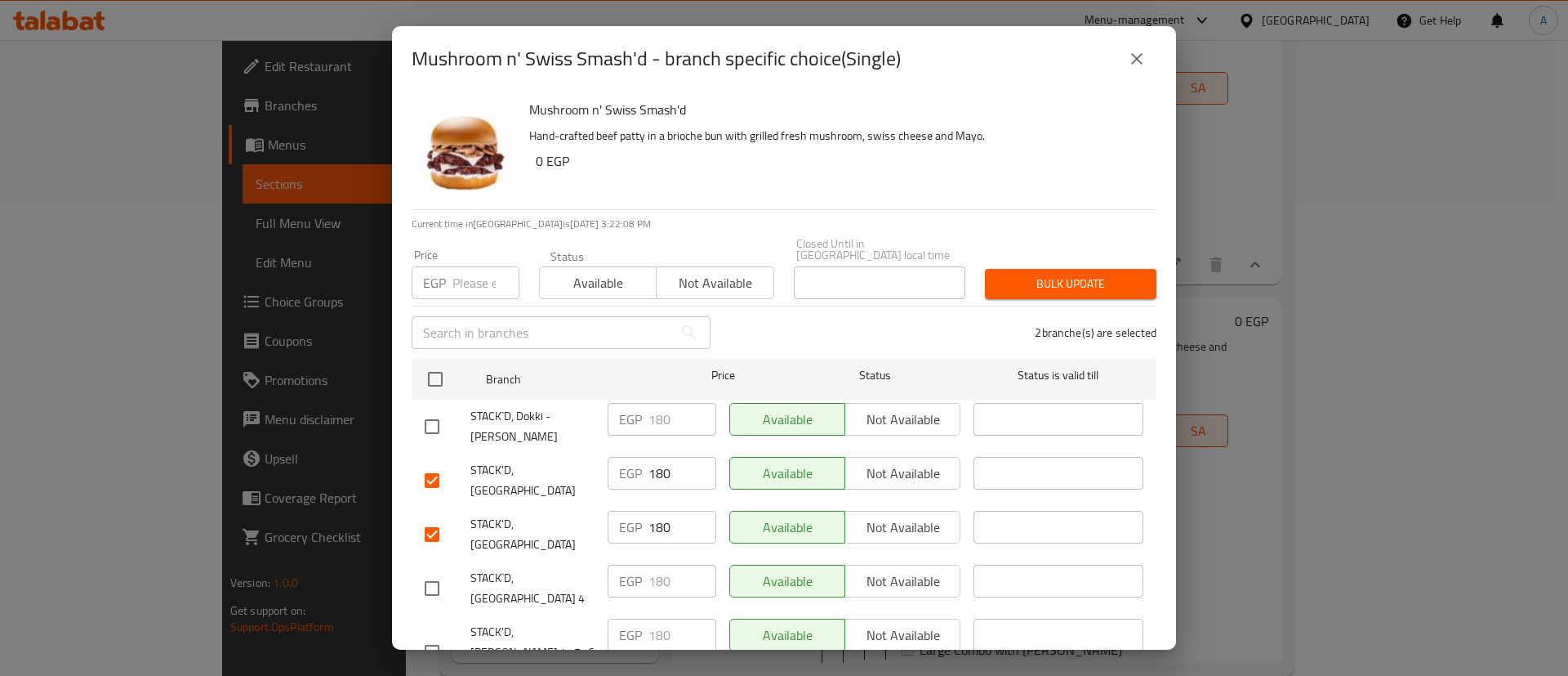
checkbox input "true"
click at [433, 635] on input "checkbox" at bounding box center [432, 652] width 34 height 34
checkbox input "true"
click at [447, 266] on div "EGP Price" at bounding box center [466, 282] width 108 height 32
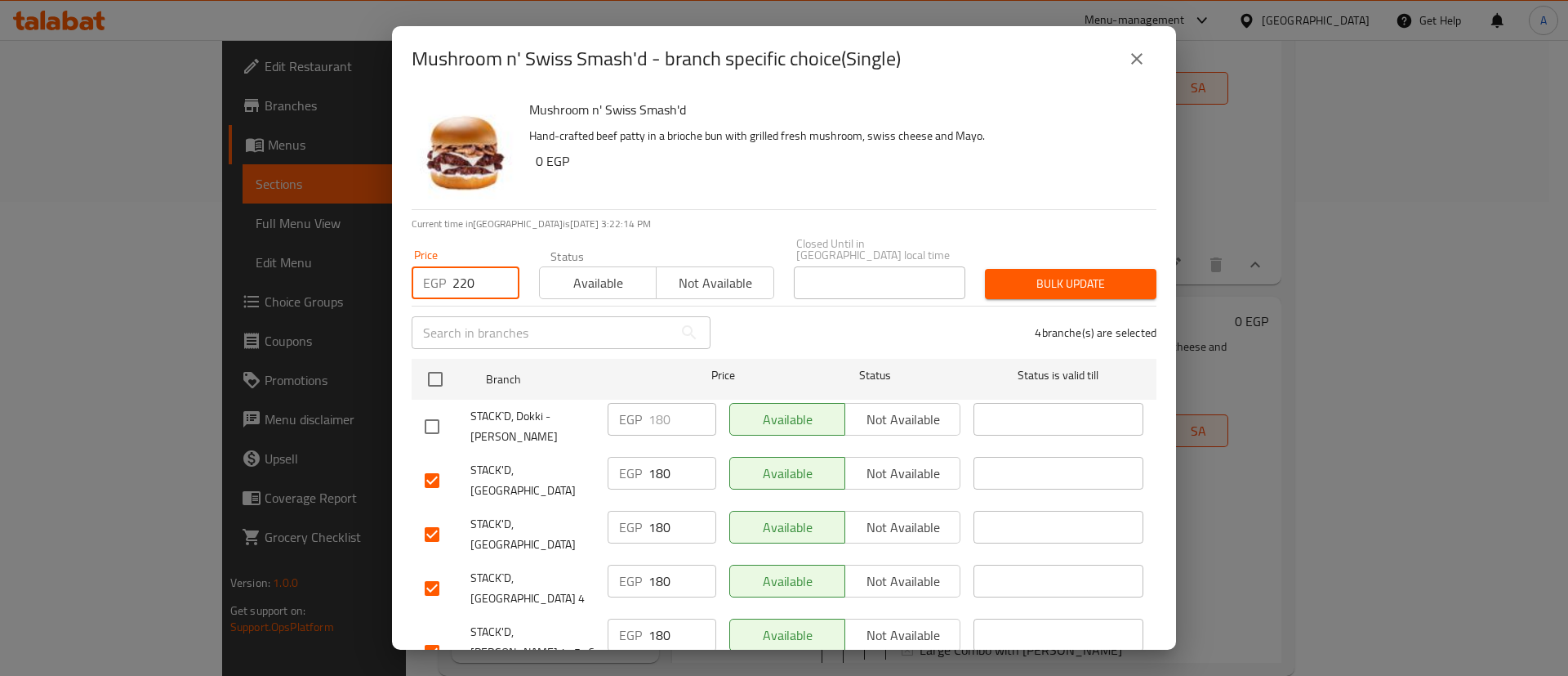
type input "220"
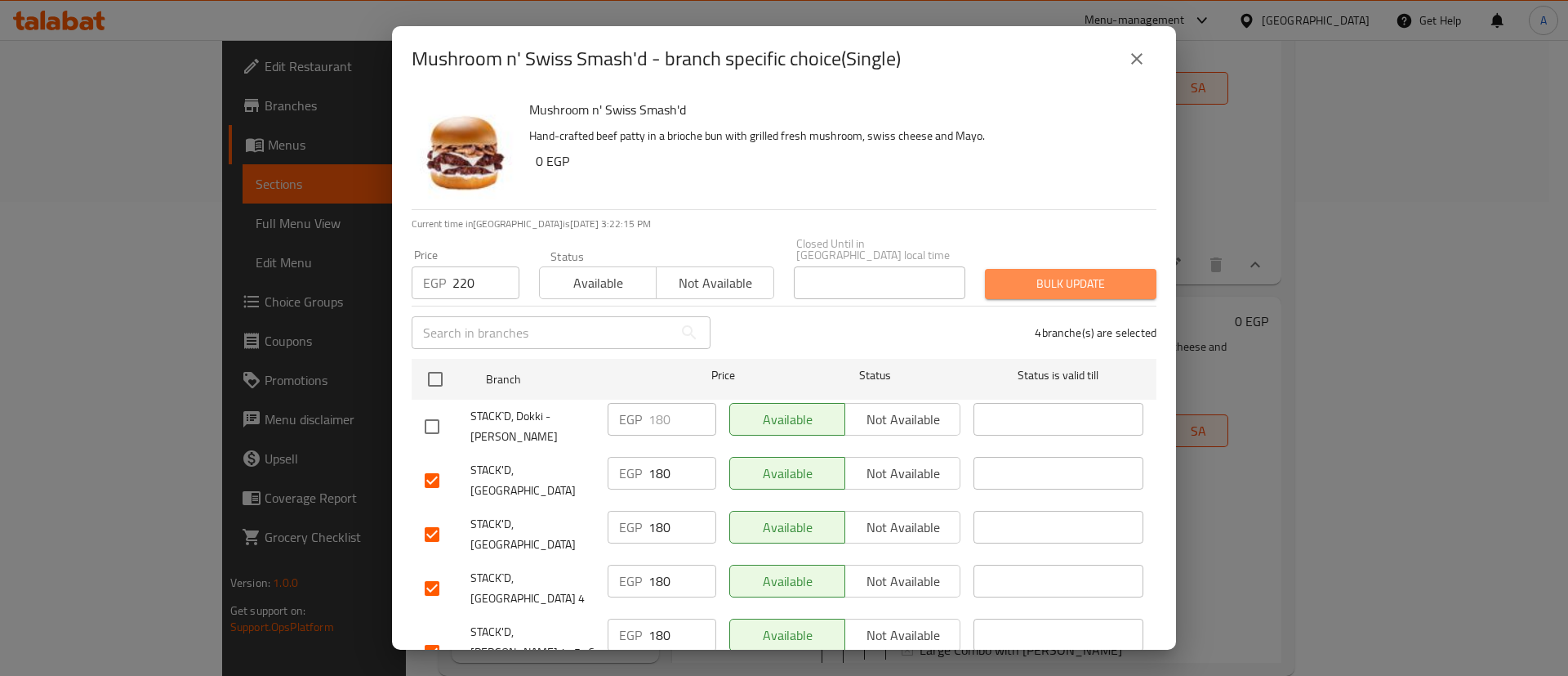
click at [1071, 274] on span "Bulk update" at bounding box center [1071, 283] width 146 height 20
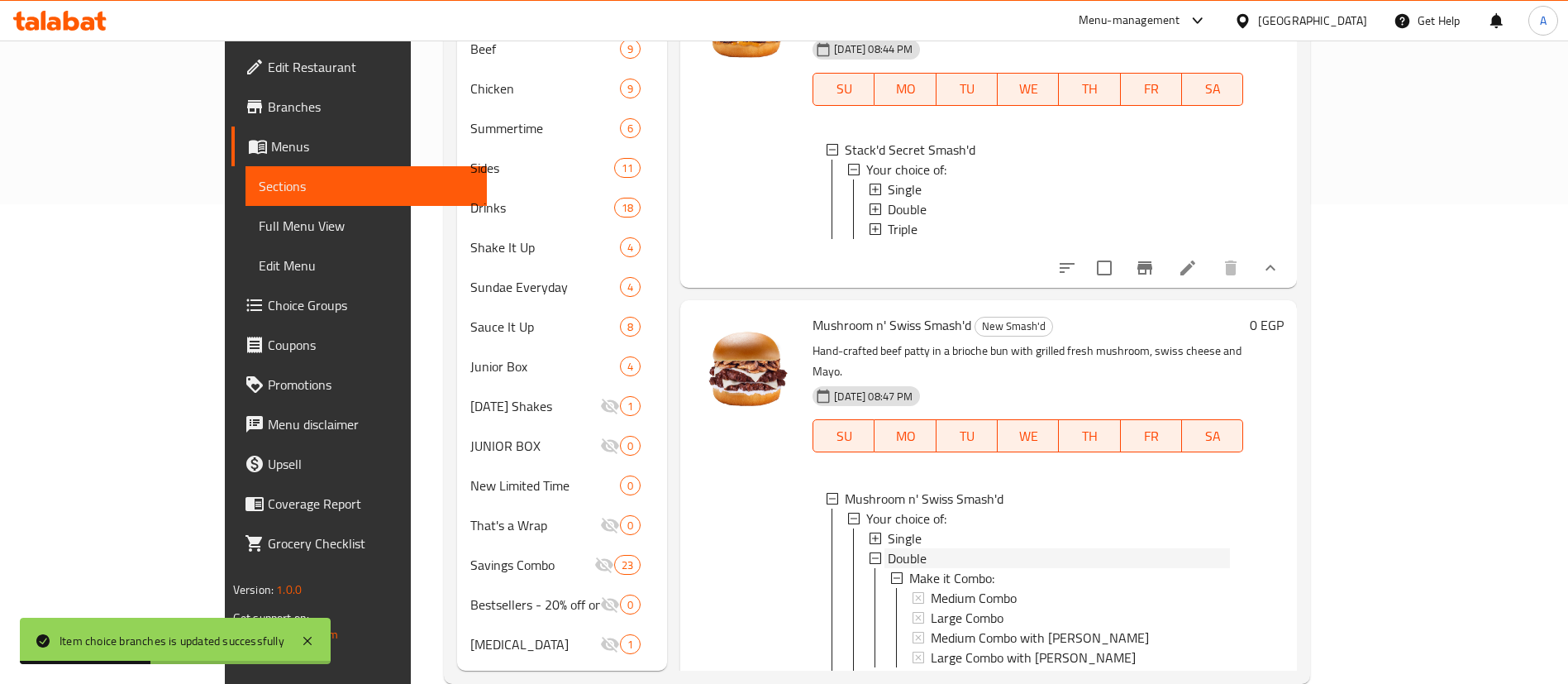
click at [888, 548] on span "Double" at bounding box center [907, 558] width 39 height 19
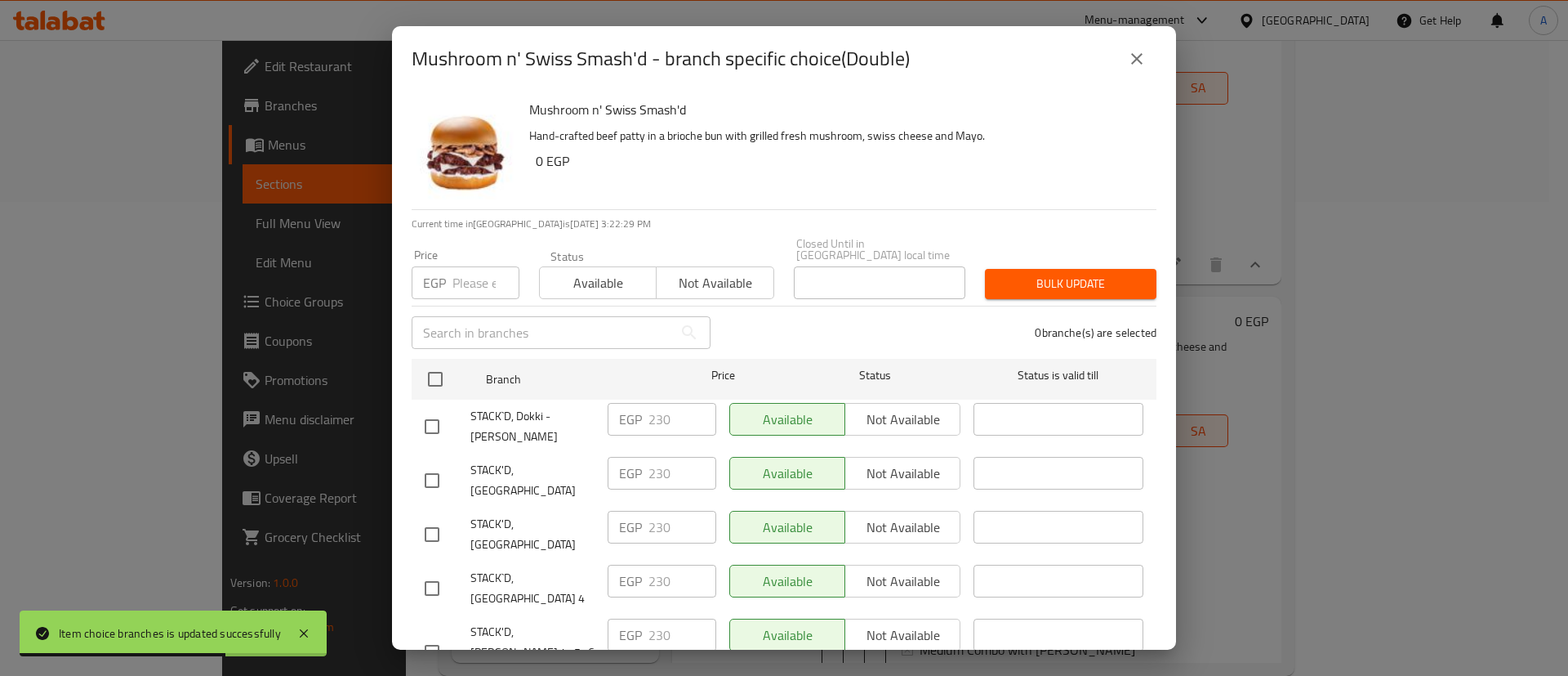
click at [435, 463] on input "checkbox" at bounding box center [432, 480] width 34 height 34
checkbox input "true"
click at [432, 517] on input "checkbox" at bounding box center [432, 534] width 34 height 34
checkbox input "true"
click at [434, 571] on input "checkbox" at bounding box center [432, 588] width 34 height 34
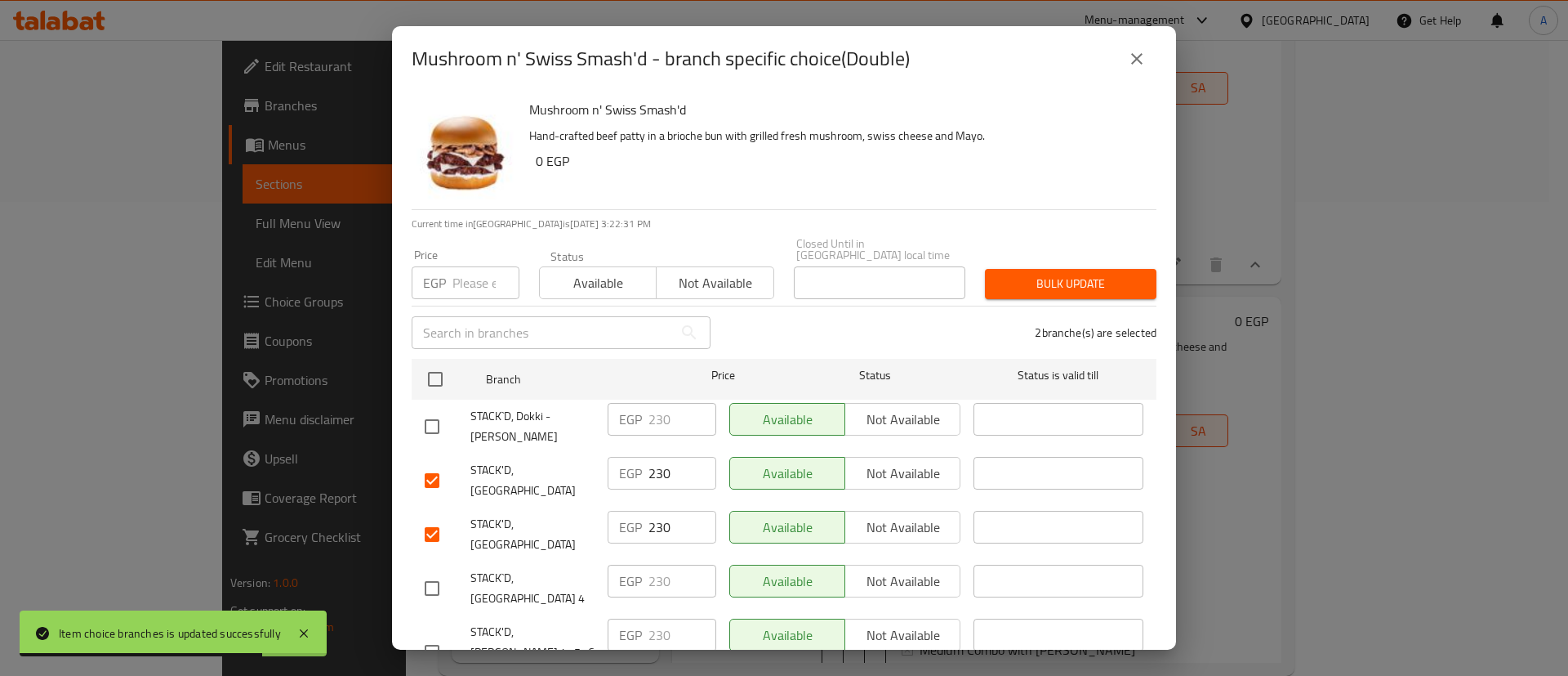
checkbox input "true"
click at [433, 635] on input "checkbox" at bounding box center [432, 652] width 34 height 34
checkbox input "true"
click at [474, 267] on input "number" at bounding box center [486, 282] width 67 height 32
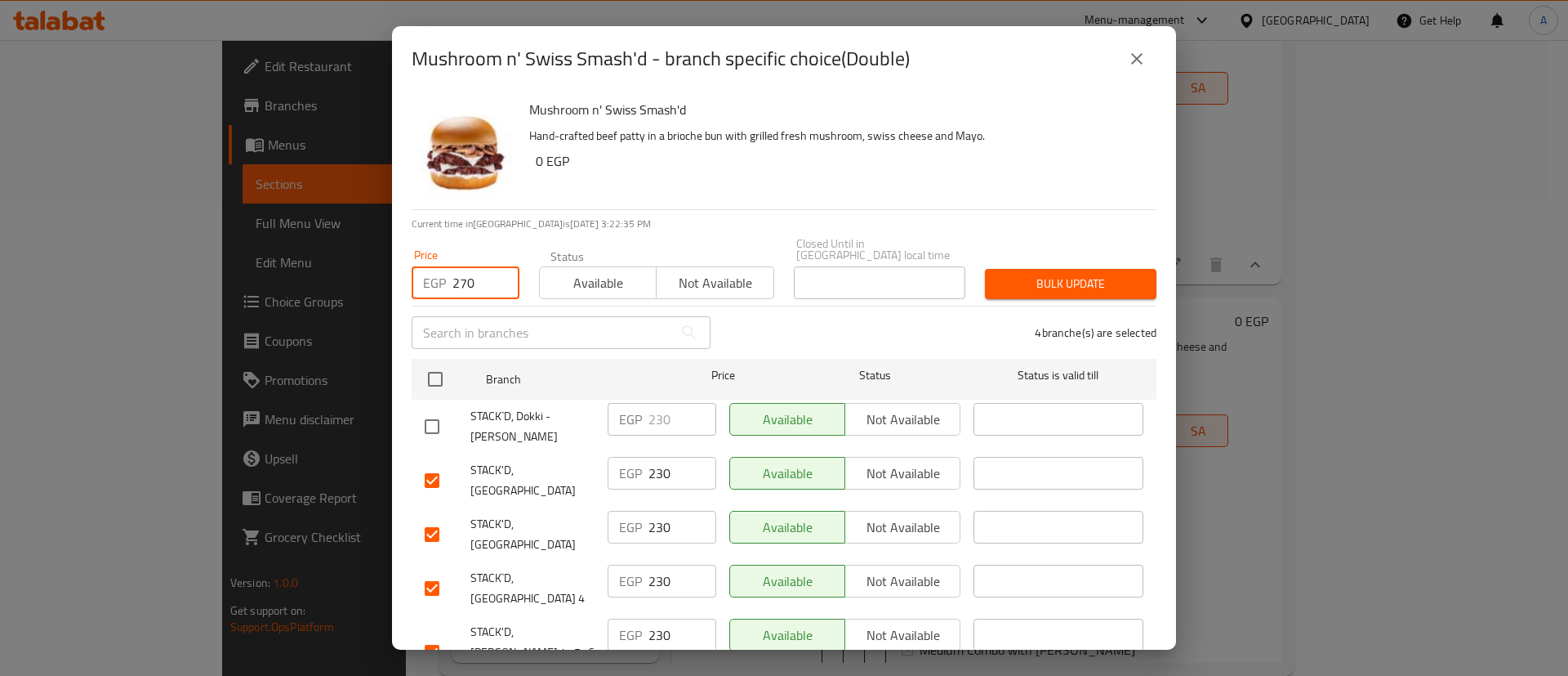
type input "270"
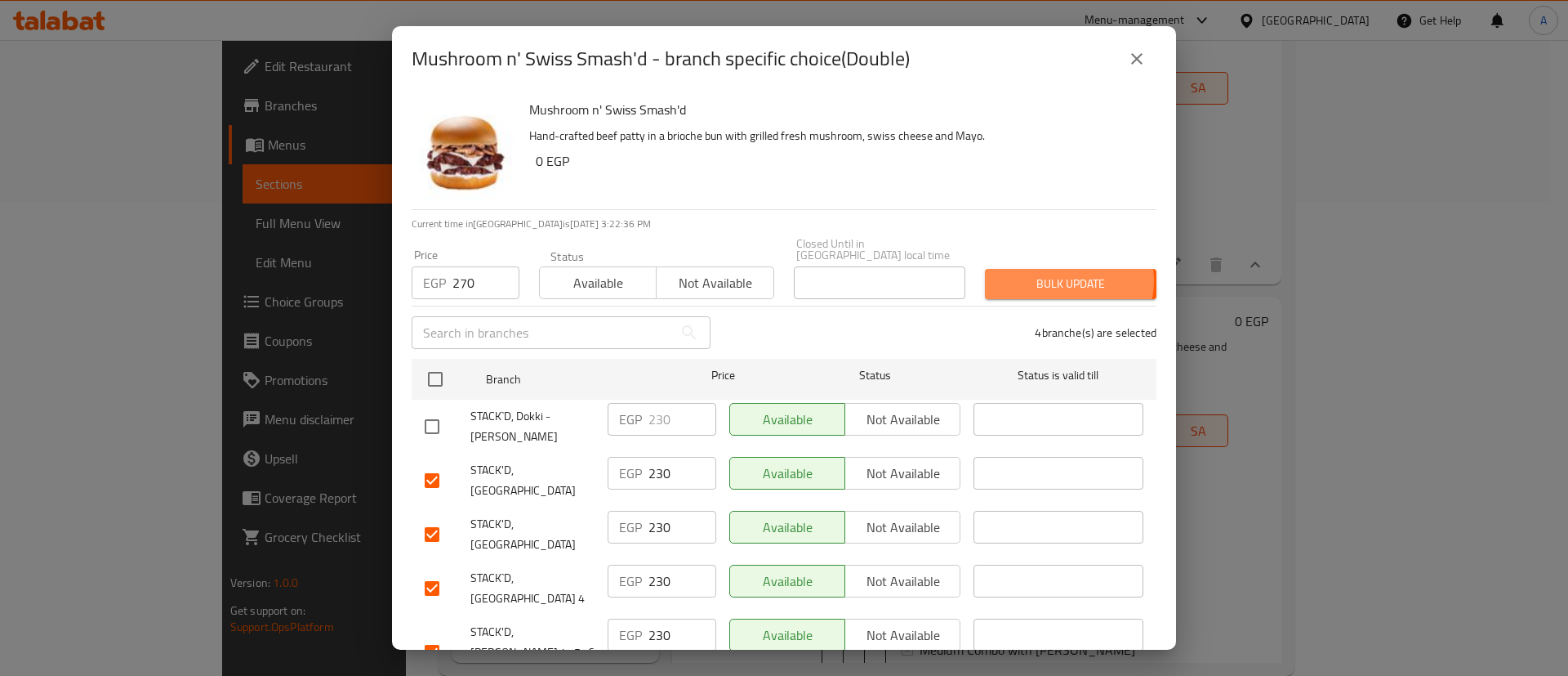
click at [1047, 274] on span "Bulk update" at bounding box center [1071, 283] width 146 height 20
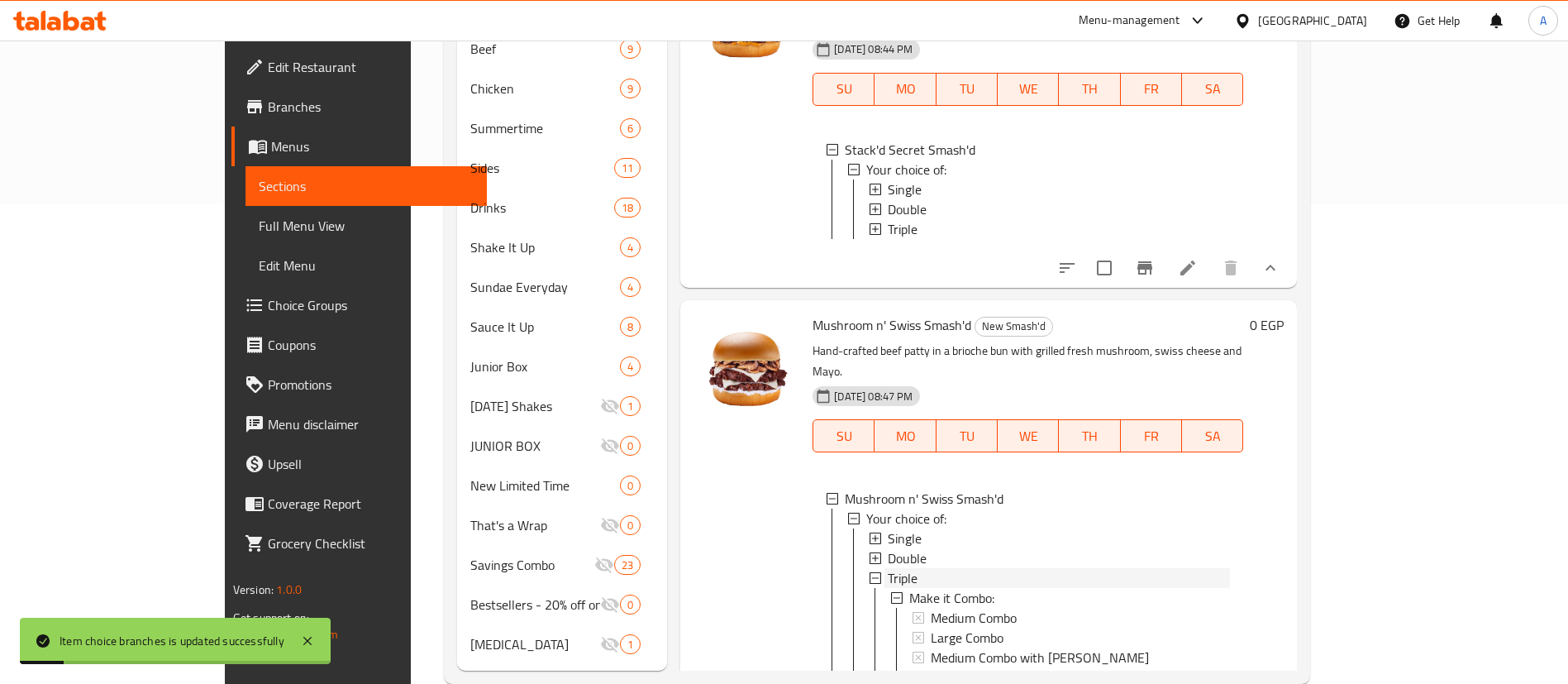
click at [888, 567] on span "Triple" at bounding box center [903, 577] width 30 height 19
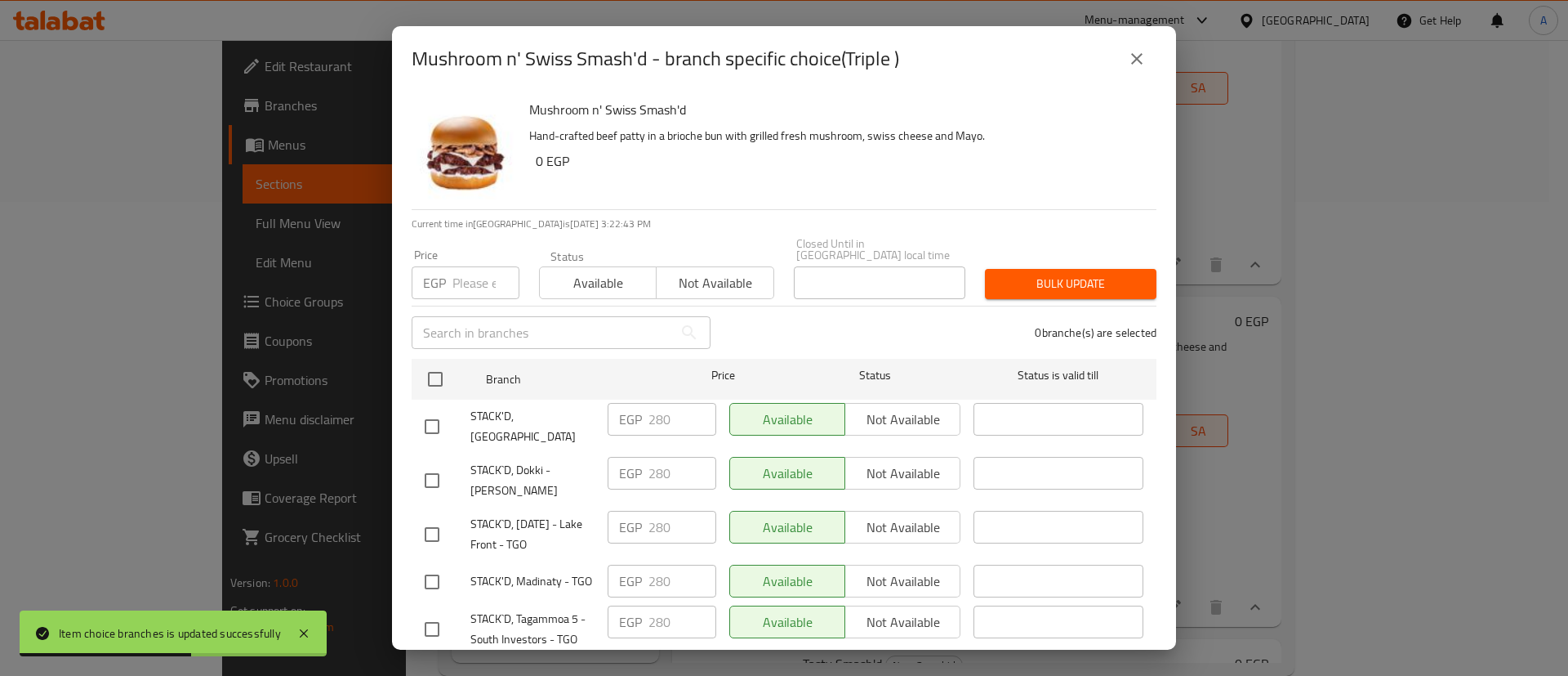
click at [433, 409] on input "checkbox" at bounding box center [432, 426] width 34 height 34
checkbox input "true"
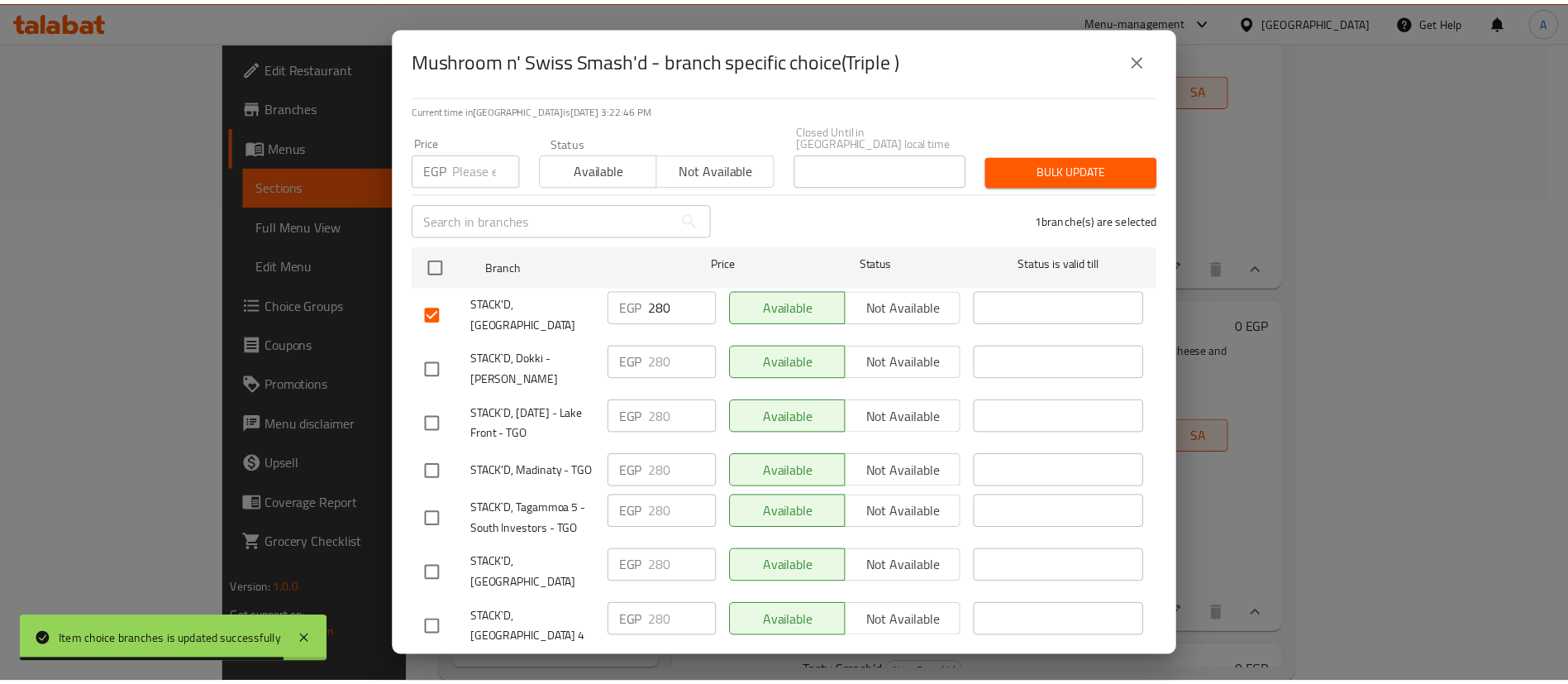
scroll to position [131, 0]
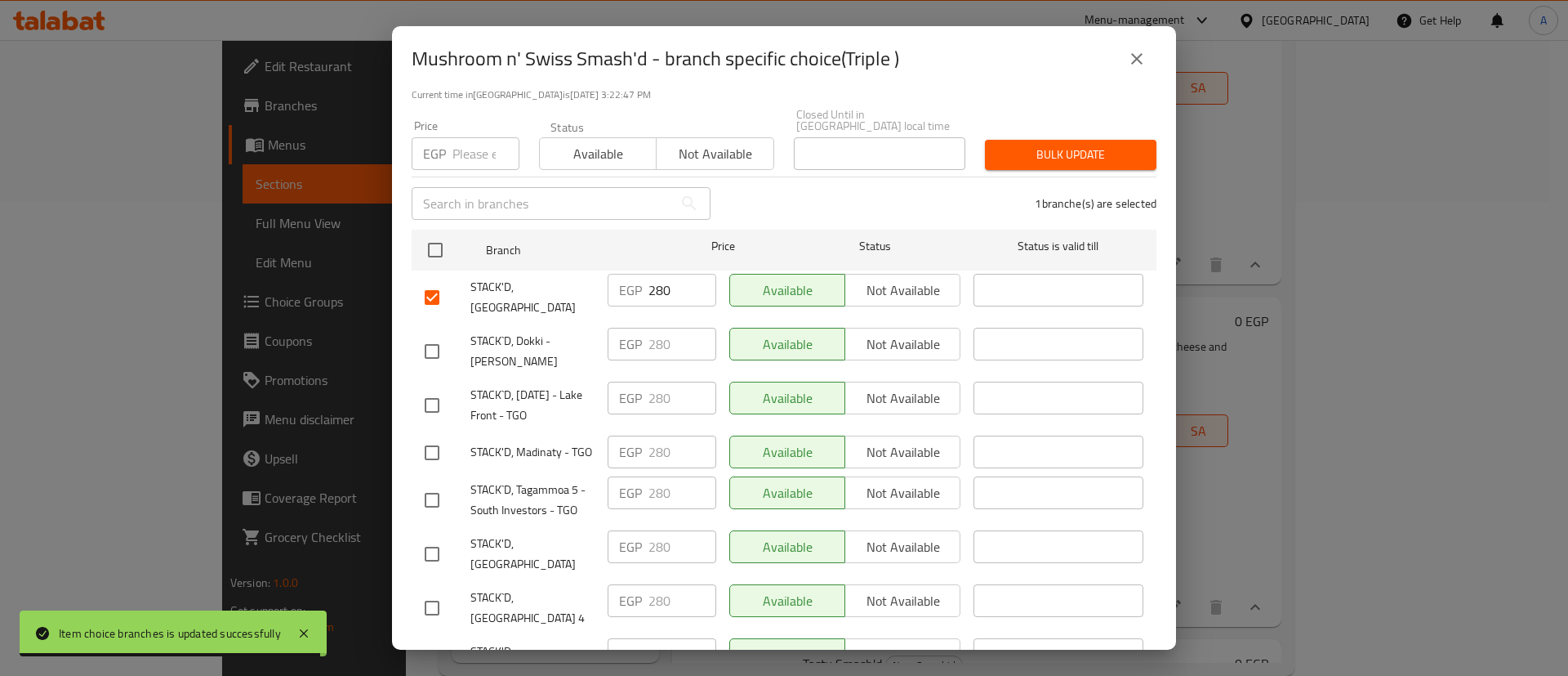
click at [426, 544] on input "checkbox" at bounding box center [432, 553] width 34 height 34
checkbox input "true"
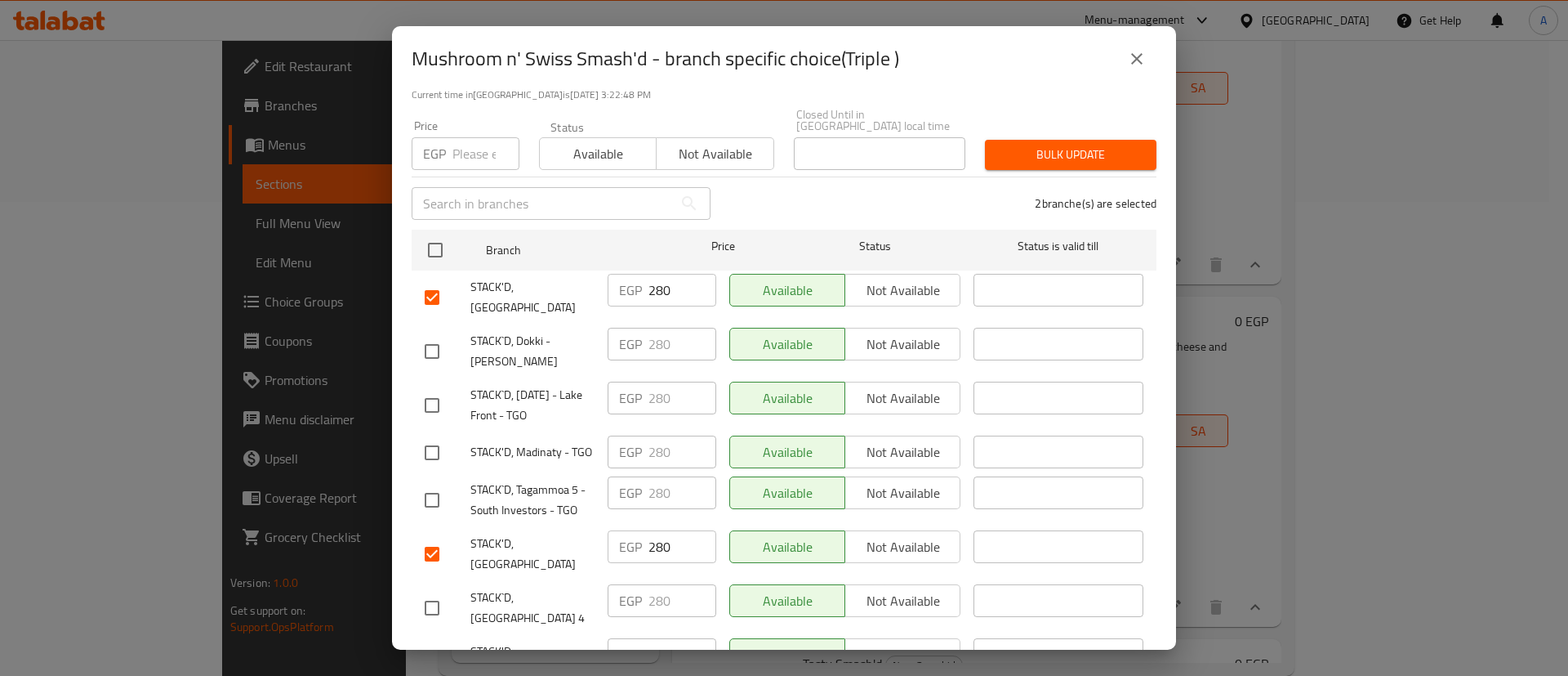
click at [429, 591] on input "checkbox" at bounding box center [432, 607] width 34 height 34
checkbox input "true"
click at [427, 654] on input "checkbox" at bounding box center [432, 671] width 34 height 34
checkbox input "true"
click at [472, 153] on input "number" at bounding box center [486, 153] width 67 height 32
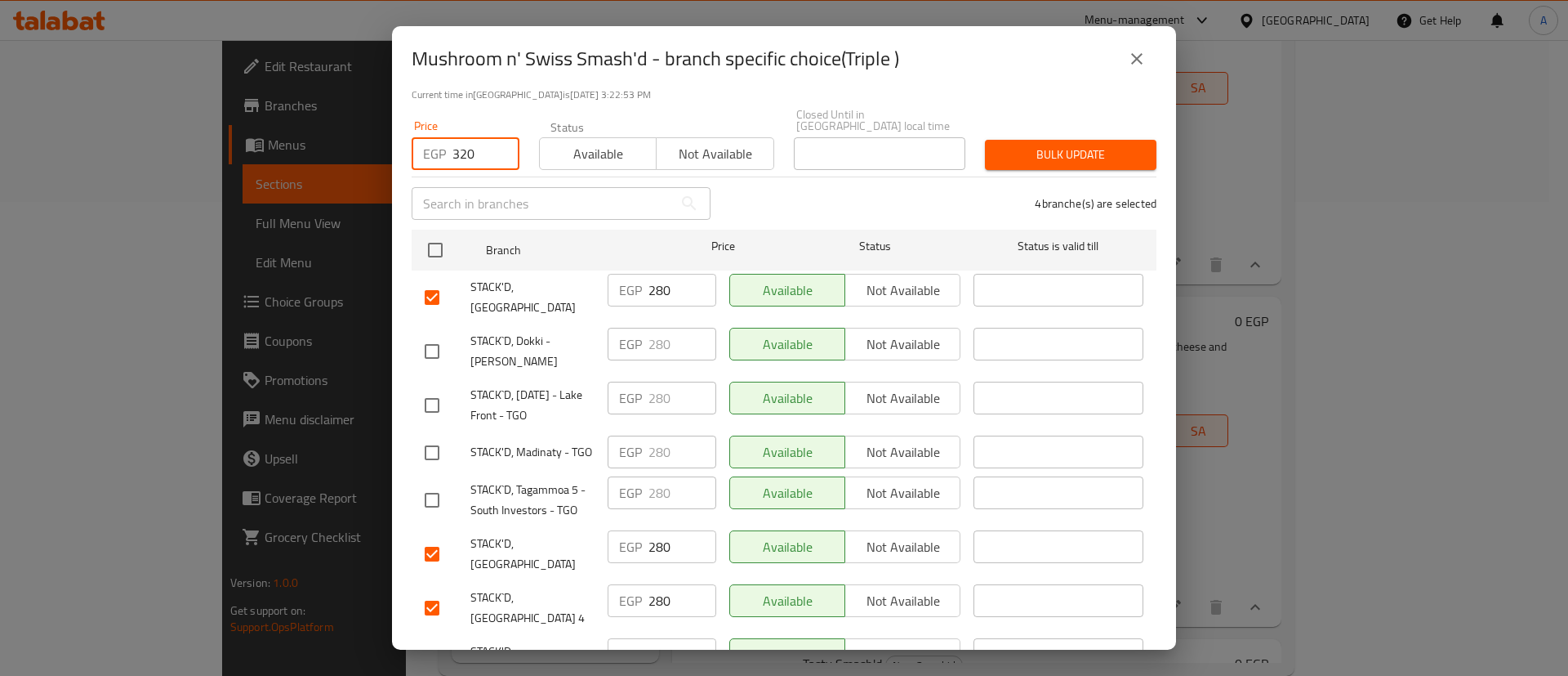
type input "320"
click at [1059, 145] on span "Bulk update" at bounding box center [1071, 154] width 146 height 20
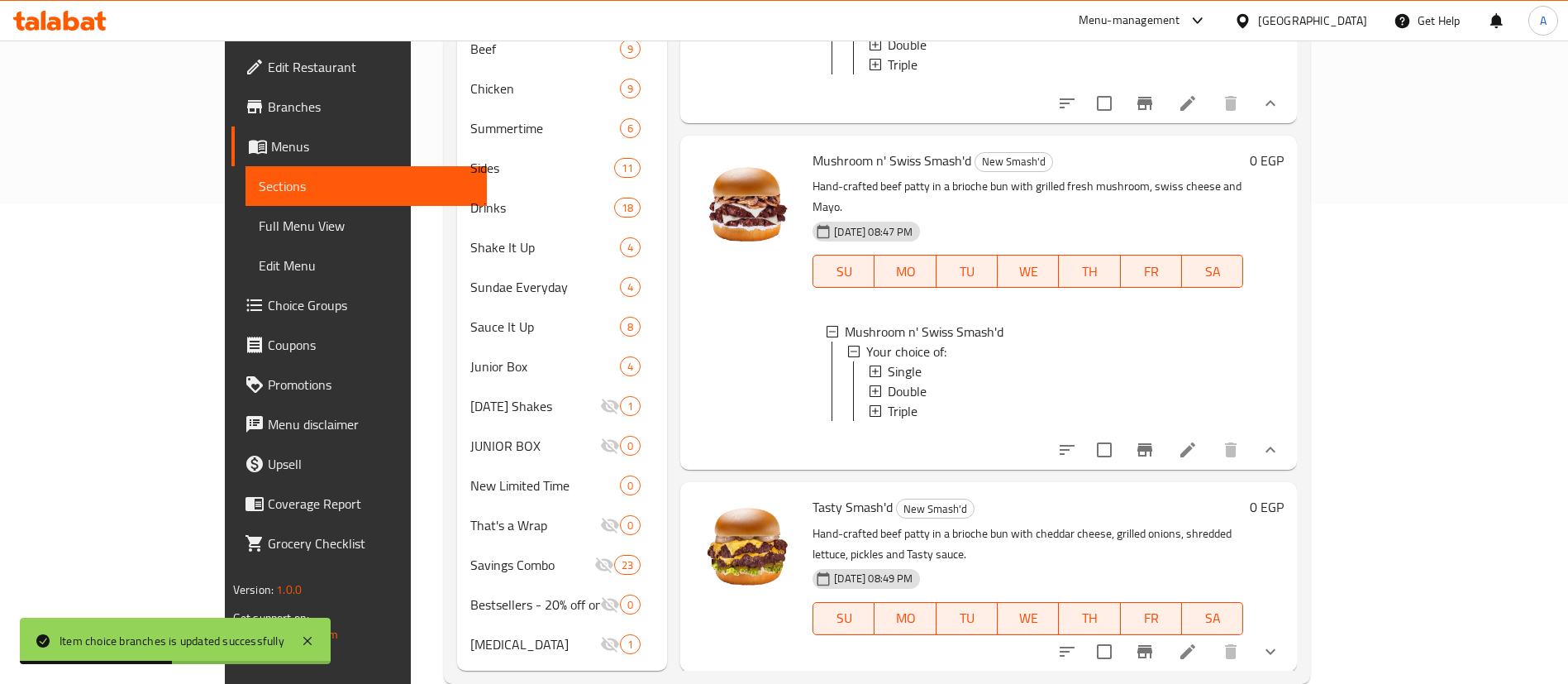
scroll to position [488, 0]
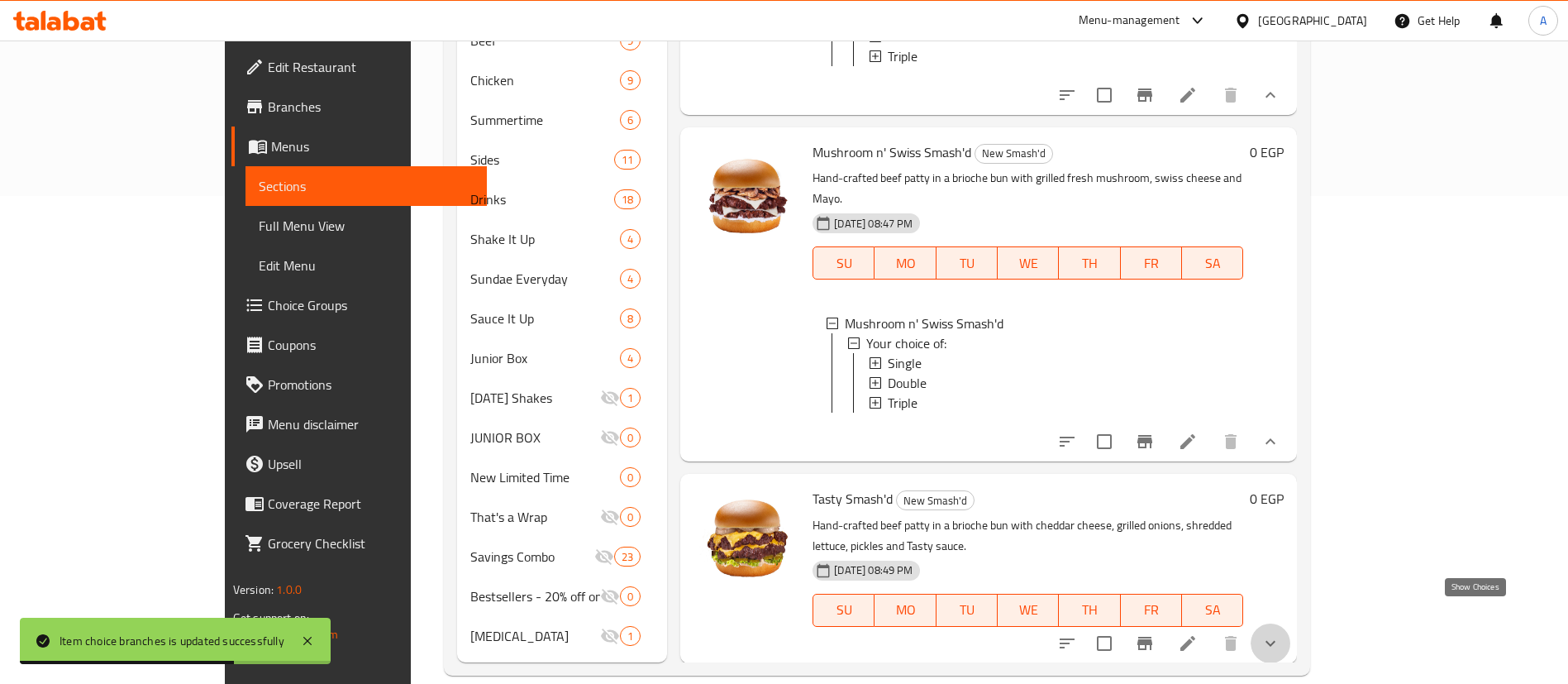
click at [1280, 633] on icon "show more" at bounding box center [1270, 643] width 19 height 19
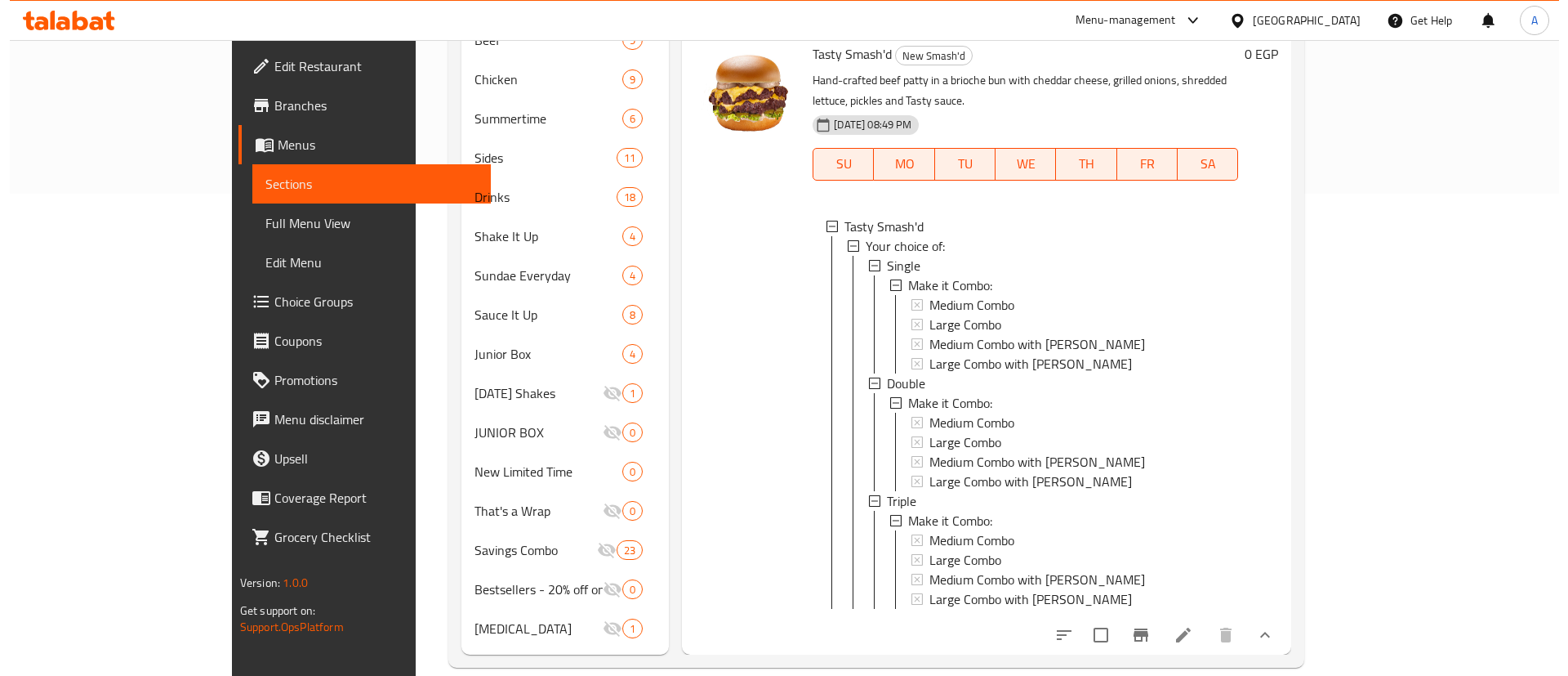
scroll to position [3, 0]
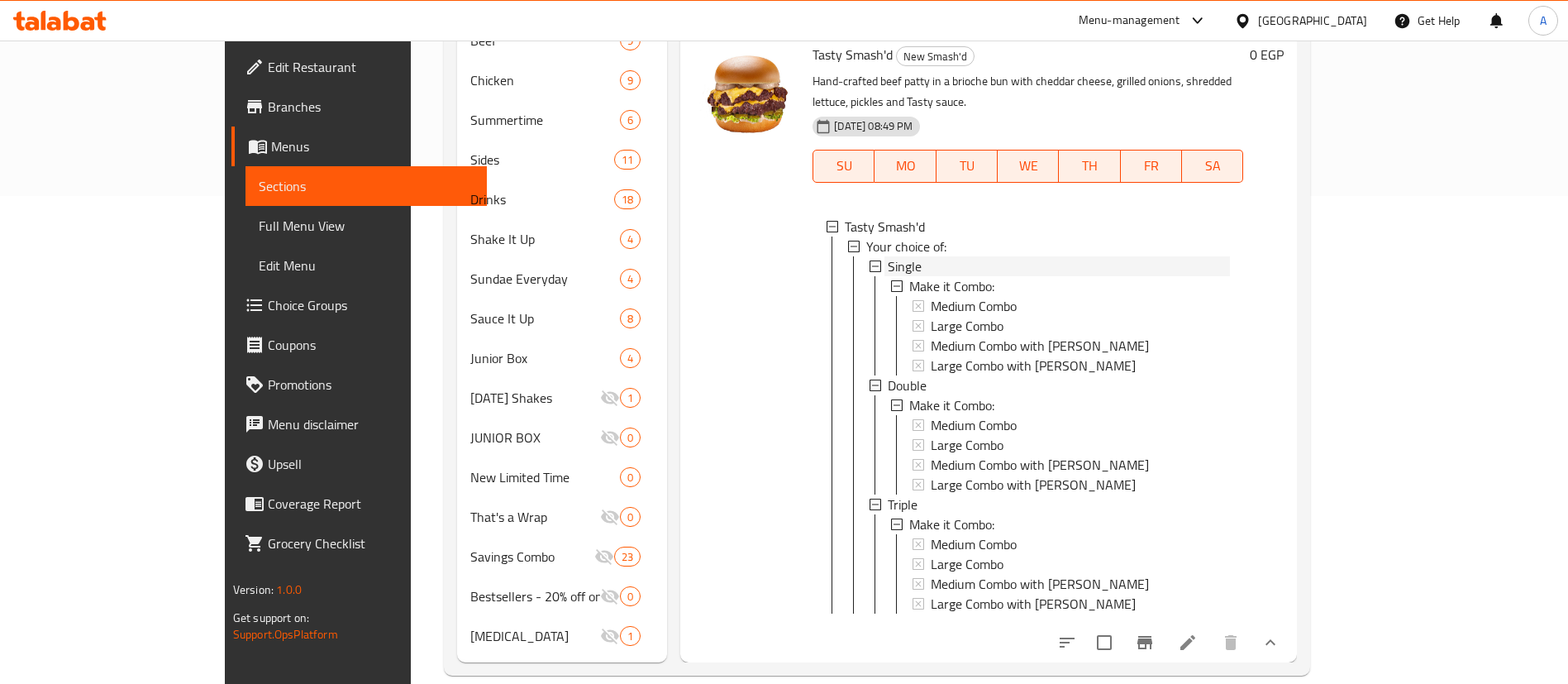
click at [888, 256] on span "Single" at bounding box center [904, 266] width 34 height 19
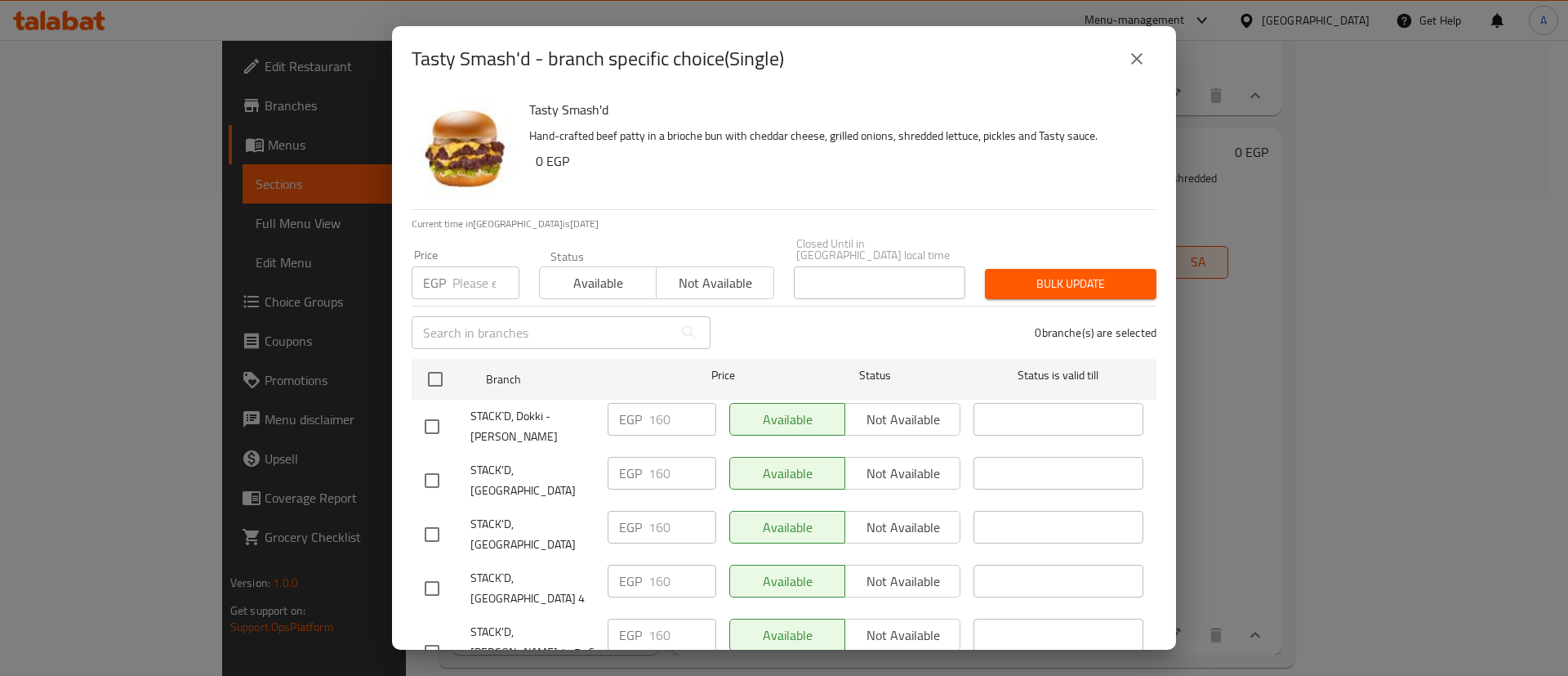
scroll to position [673, 0]
click at [434, 463] on input "checkbox" at bounding box center [432, 480] width 34 height 34
checkbox input "true"
click at [428, 517] on input "checkbox" at bounding box center [432, 534] width 34 height 34
checkbox input "true"
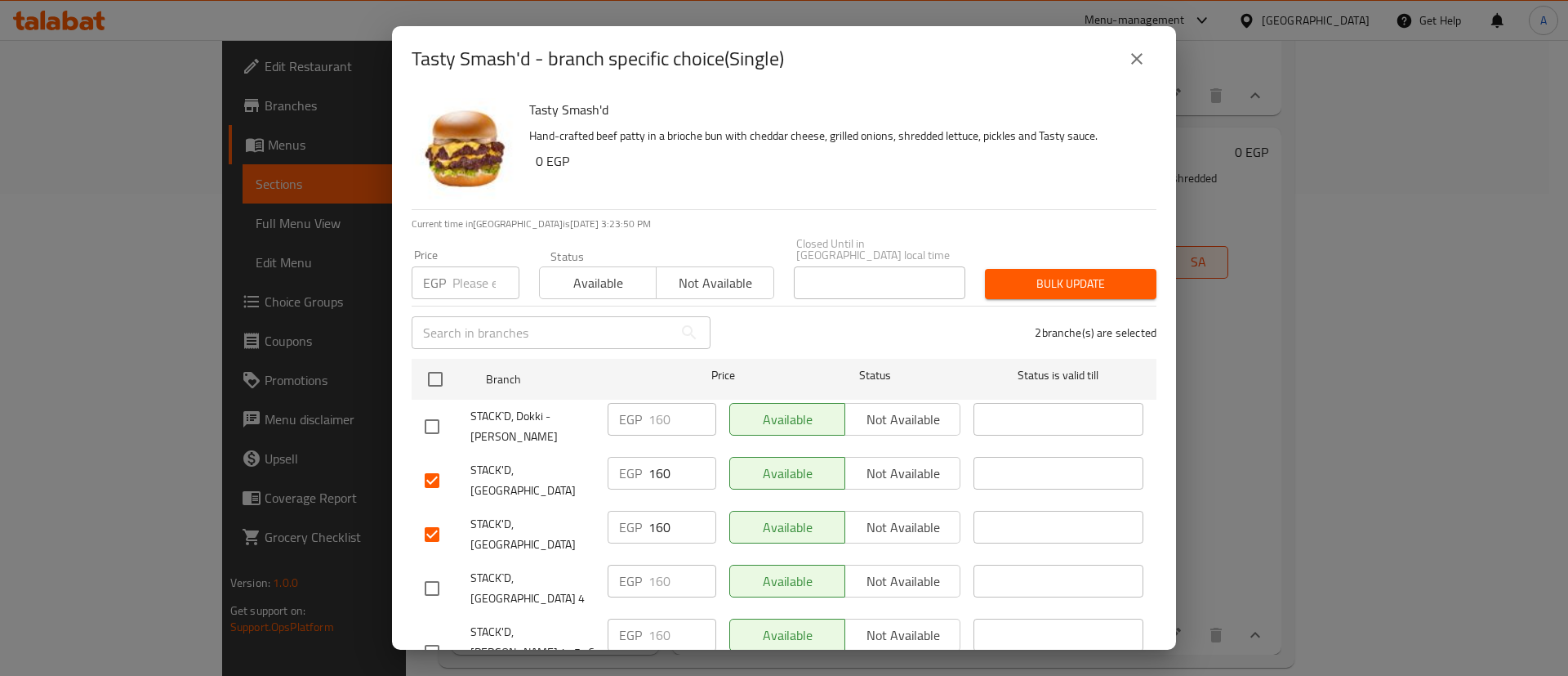
click at [430, 571] on input "checkbox" at bounding box center [432, 588] width 34 height 34
checkbox input "true"
click at [433, 635] on input "checkbox" at bounding box center [432, 652] width 34 height 34
checkbox input "true"
click at [467, 277] on input "number" at bounding box center [486, 282] width 67 height 32
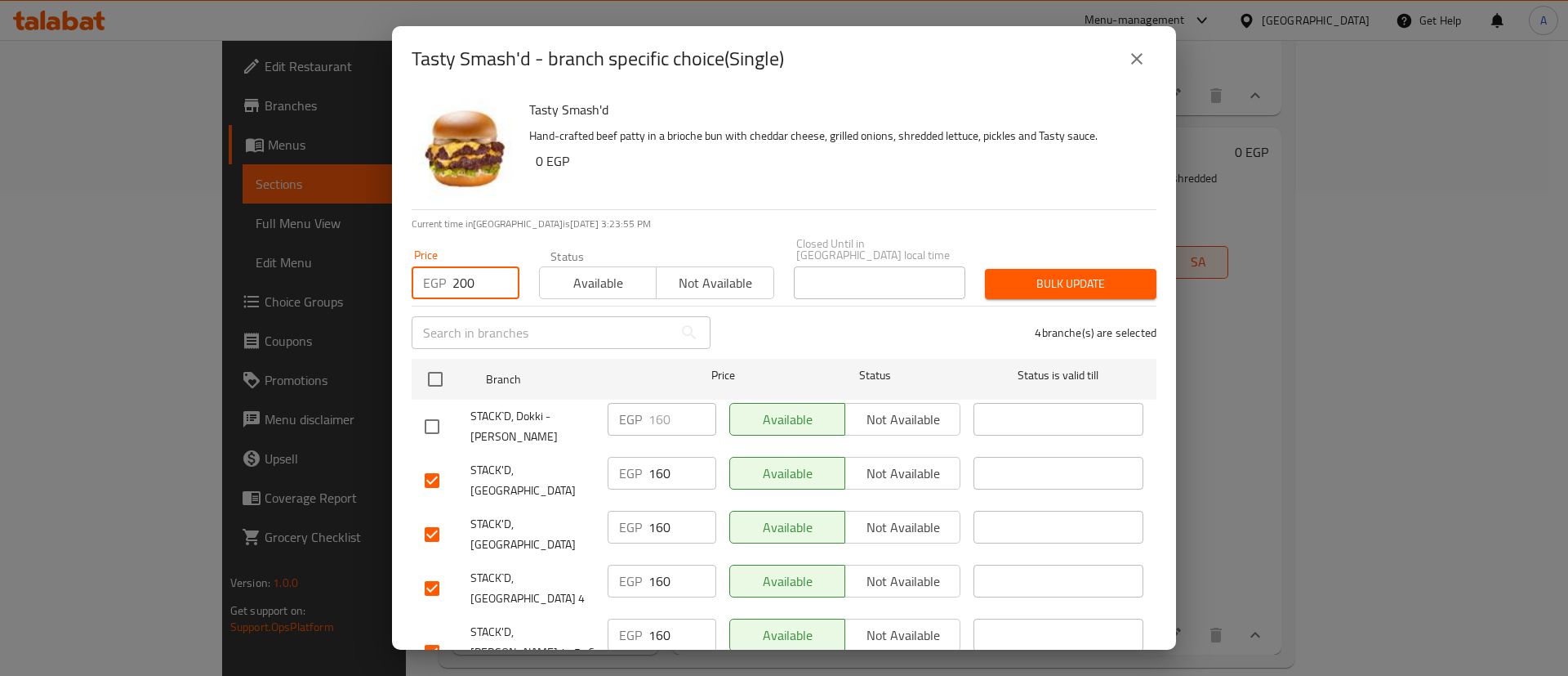
type input "200"
click at [1024, 280] on span "Bulk update" at bounding box center [1071, 283] width 146 height 20
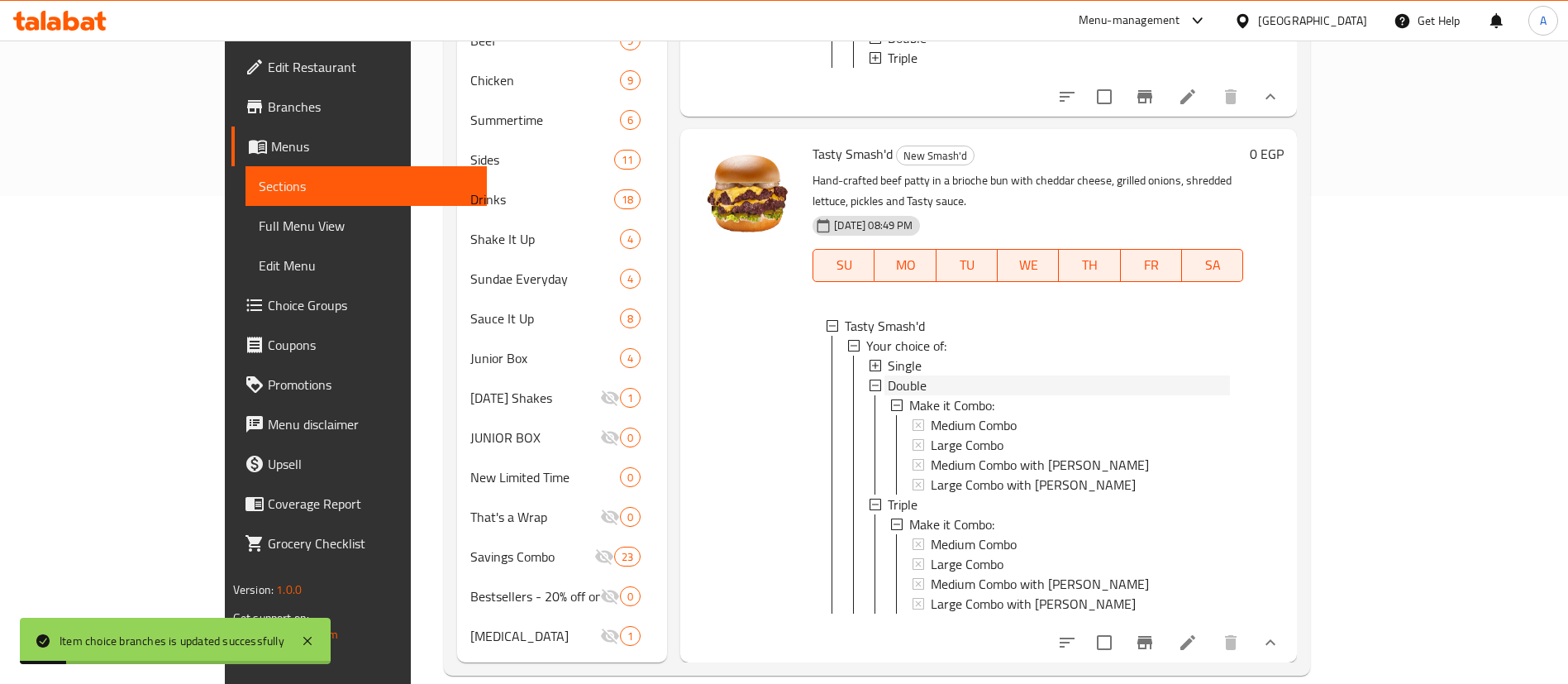
click at [888, 375] on span "Double" at bounding box center [907, 385] width 39 height 19
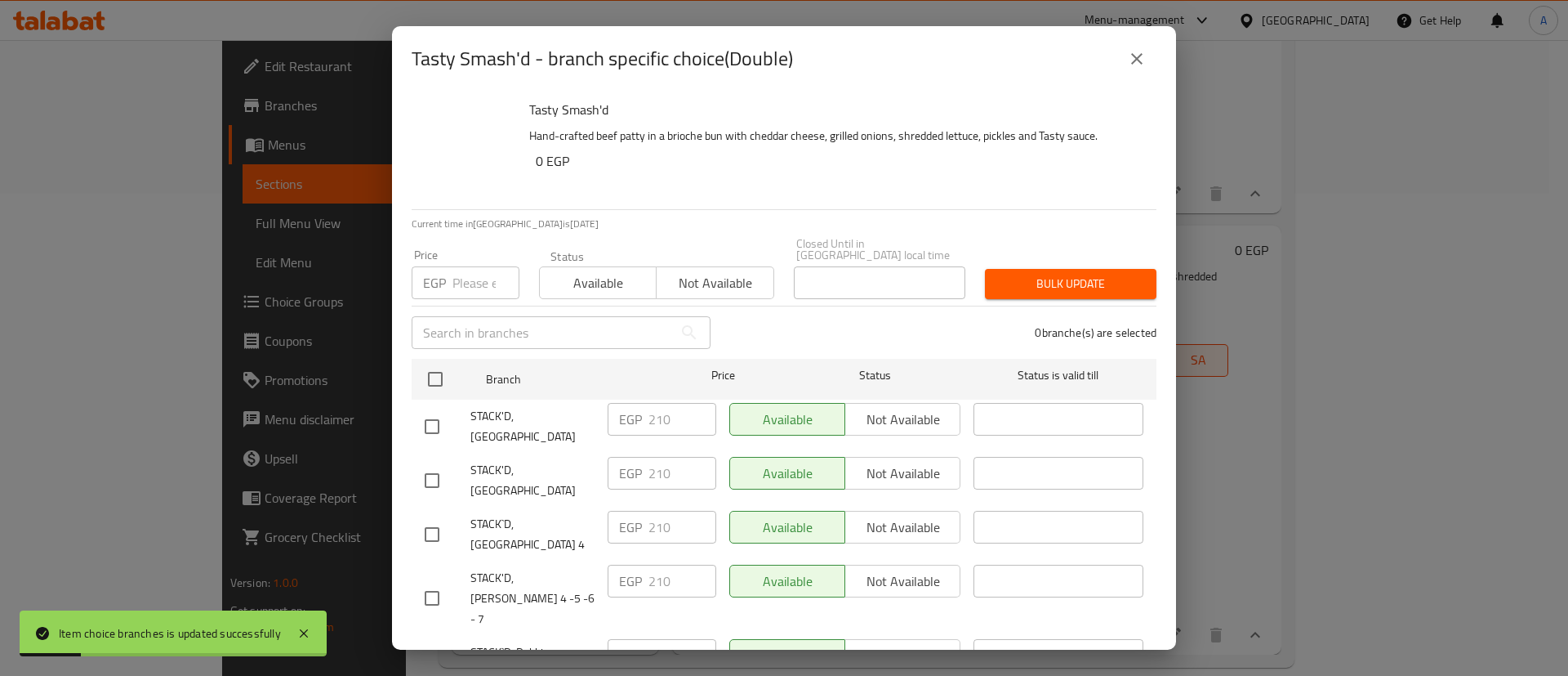
scroll to position [574, 0]
drag, startPoint x: 427, startPoint y: 406, endPoint x: 429, endPoint y: 425, distance: 19.1
click at [426, 409] on input "checkbox" at bounding box center [432, 426] width 34 height 34
checkbox input "true"
click at [432, 463] on input "checkbox" at bounding box center [432, 480] width 34 height 34
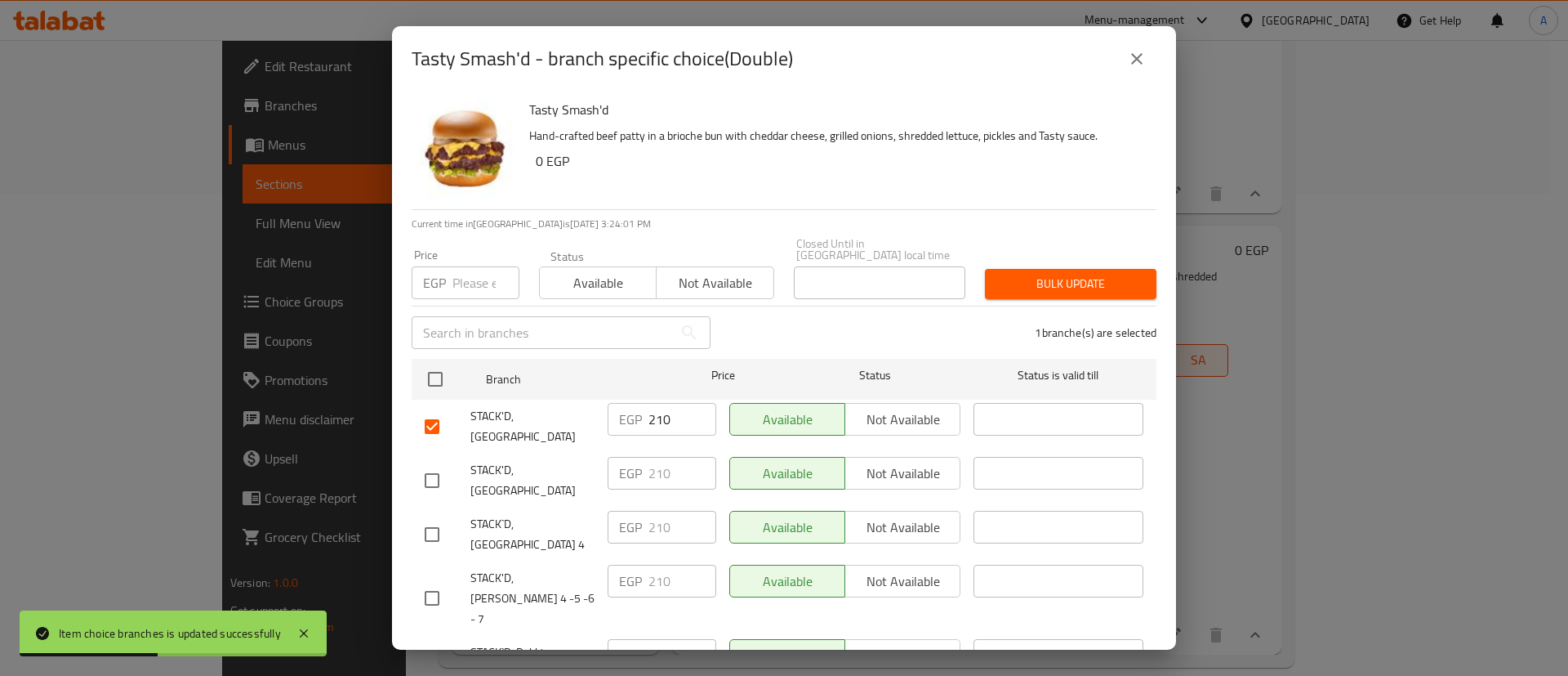
checkbox input "true"
click at [430, 517] on input "checkbox" at bounding box center [432, 534] width 34 height 34
checkbox input "true"
click at [433, 581] on input "checkbox" at bounding box center [432, 597] width 34 height 34
checkbox input "true"
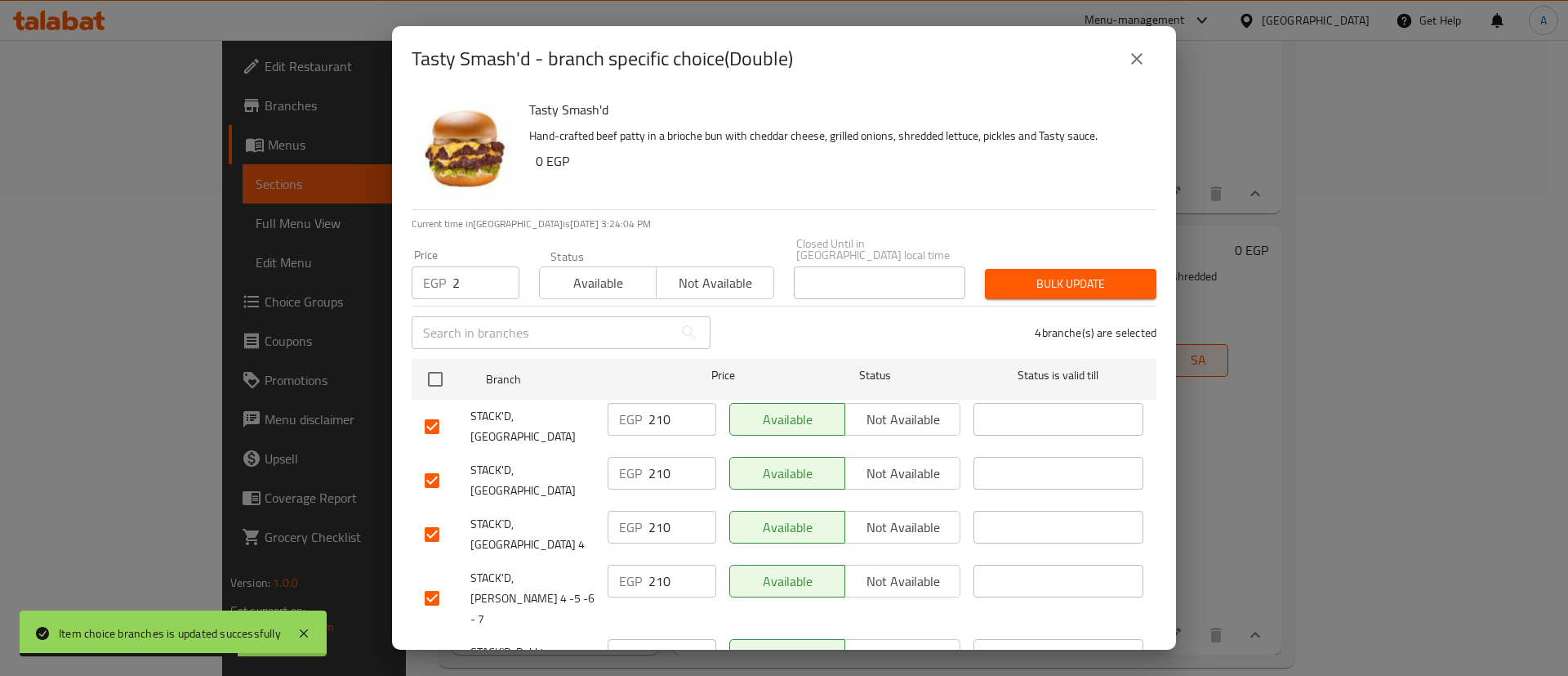
click at [471, 277] on input "2" at bounding box center [486, 282] width 67 height 32
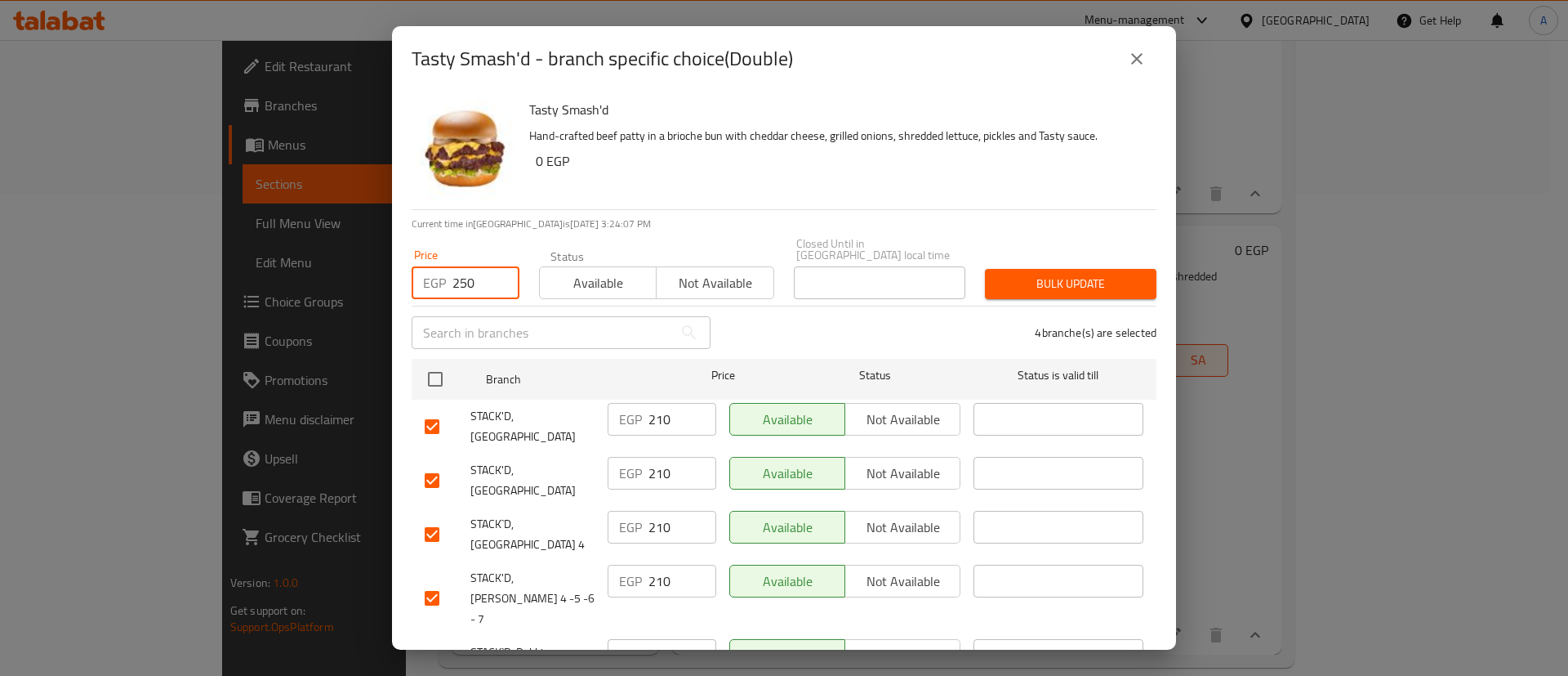
type input "250"
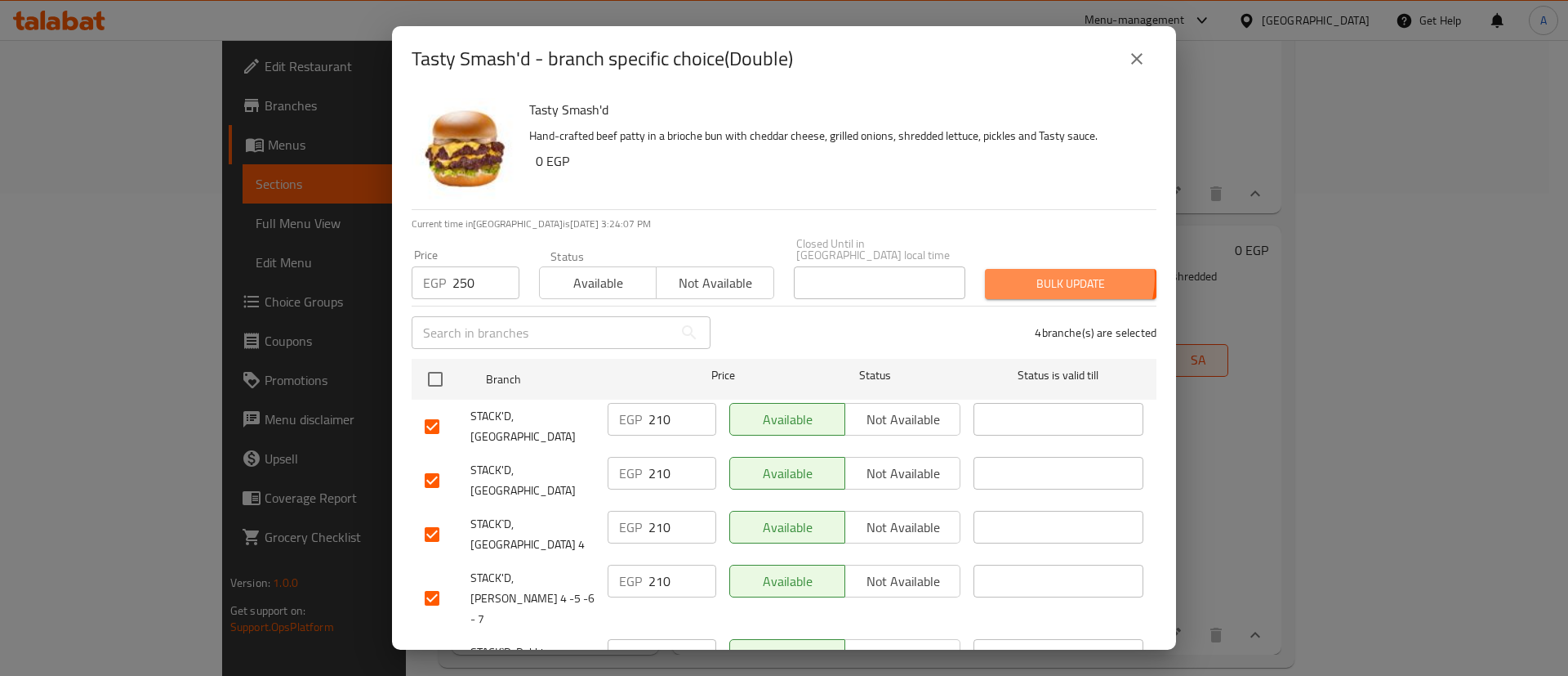
click at [1047, 274] on span "Bulk update" at bounding box center [1071, 283] width 146 height 20
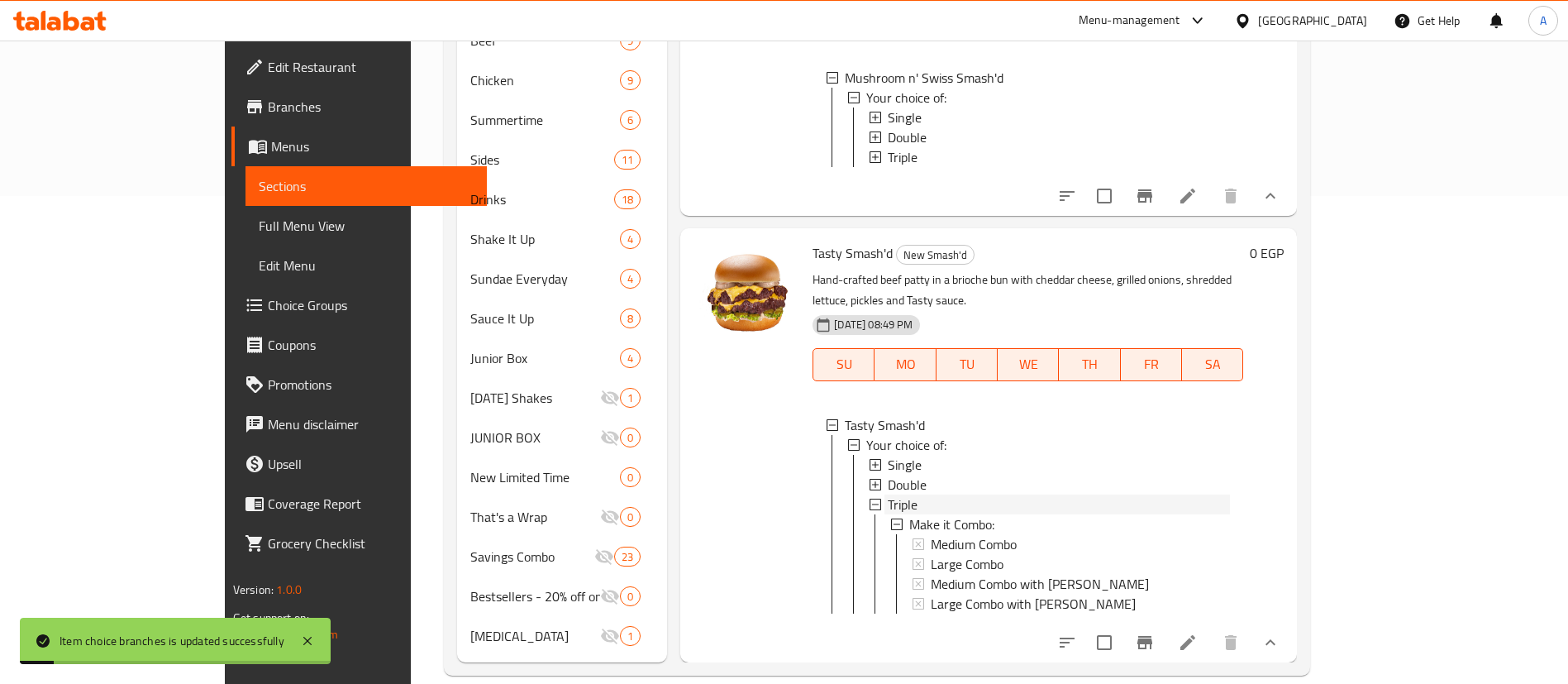
click at [888, 494] on div "Triple" at bounding box center [1059, 504] width 342 height 19
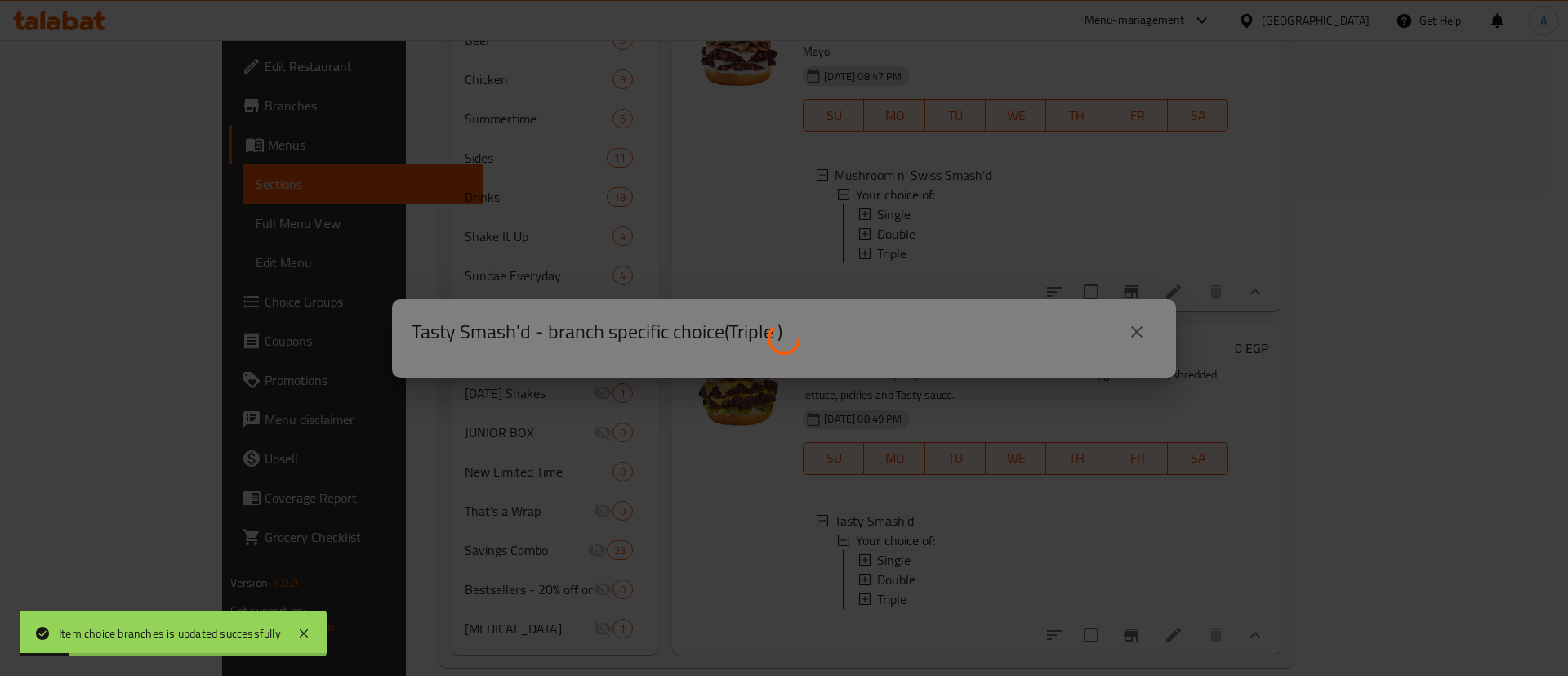
scroll to position [476, 0]
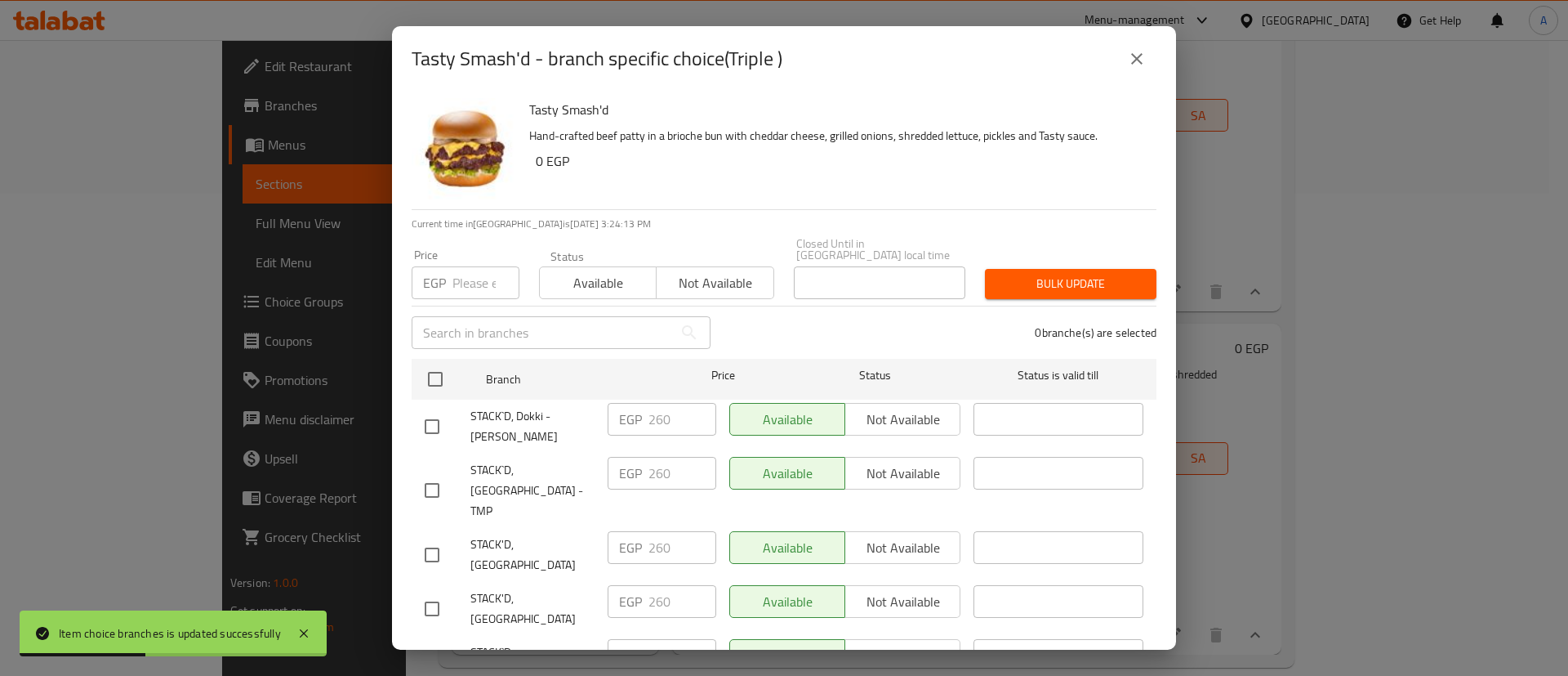
click at [430, 537] on input "checkbox" at bounding box center [432, 554] width 34 height 34
checkbox input "true"
click at [431, 591] on input "checkbox" at bounding box center [432, 608] width 34 height 34
checkbox input "true"
click at [438, 645] on input "checkbox" at bounding box center [432, 662] width 34 height 34
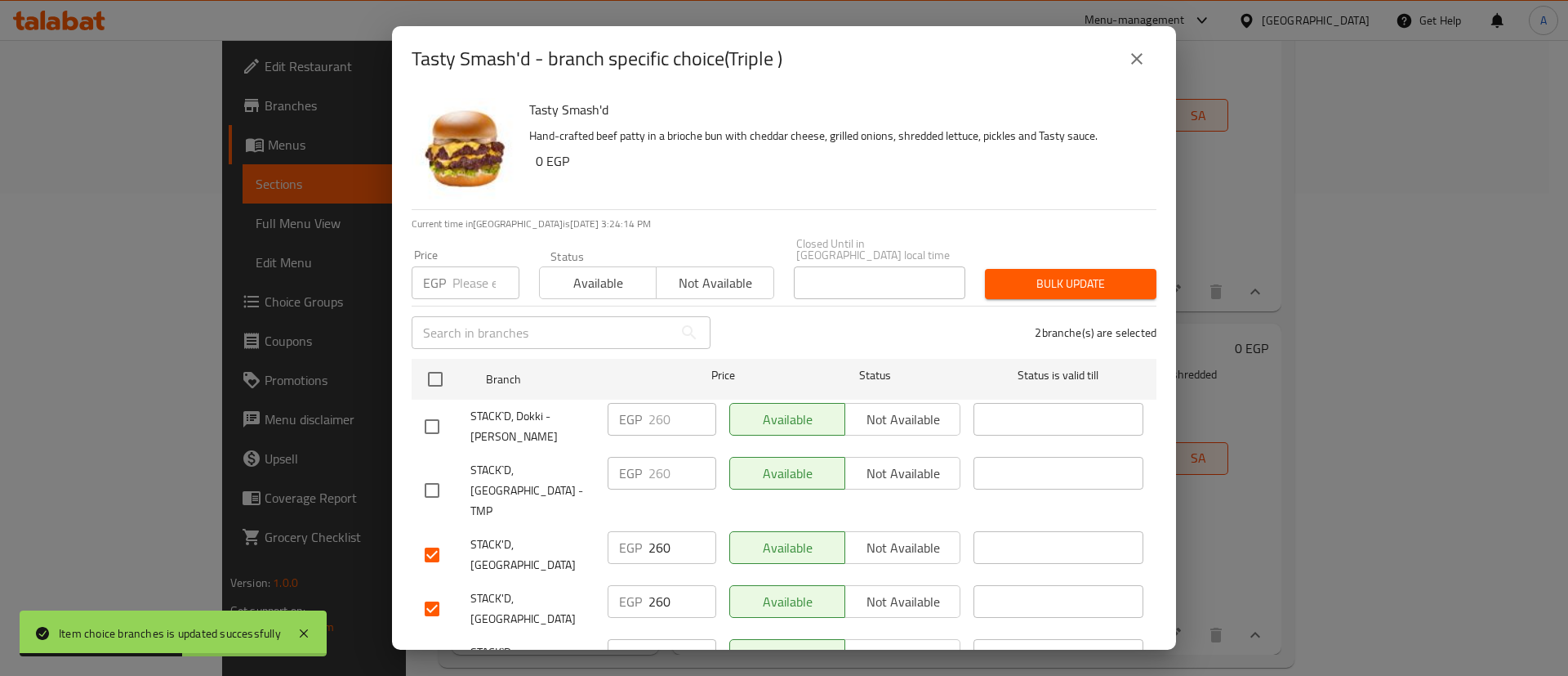
checkbox input "true"
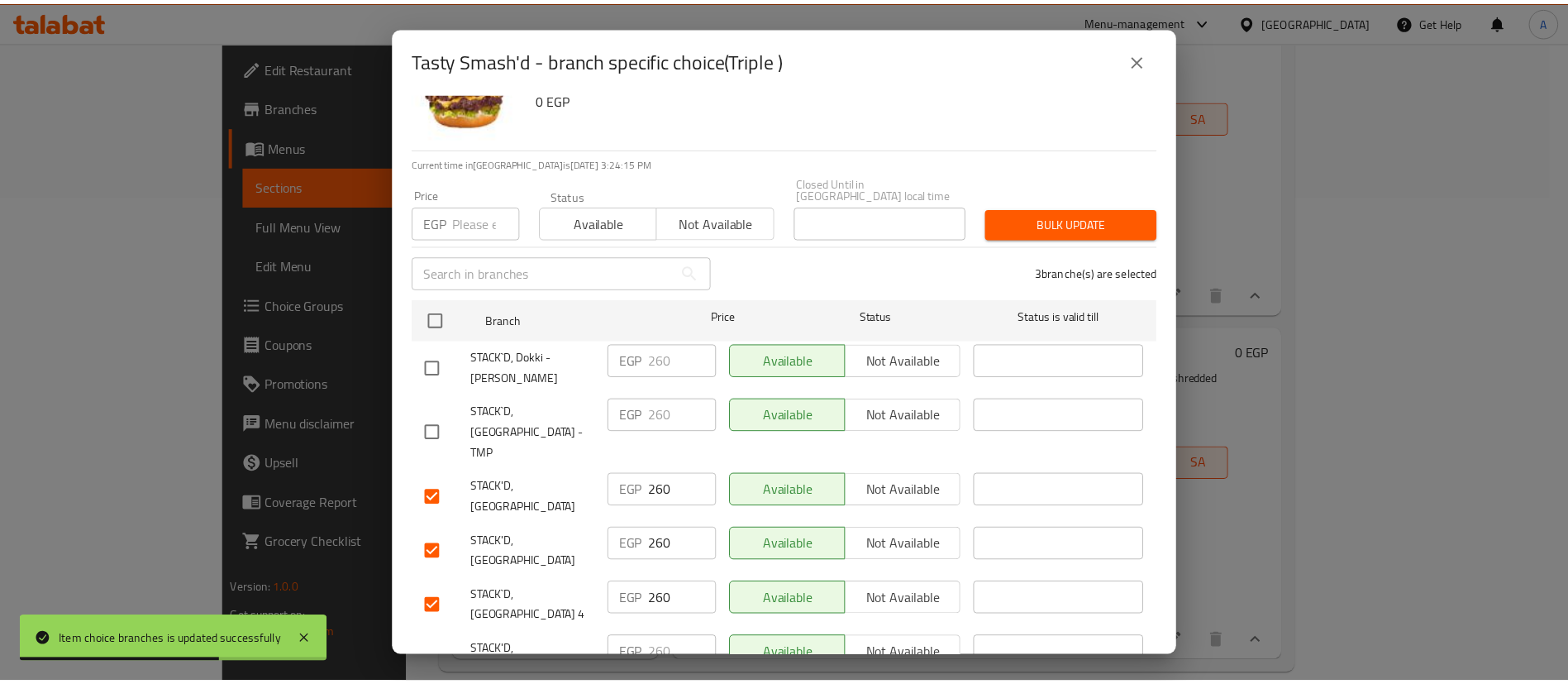
scroll to position [64, 0]
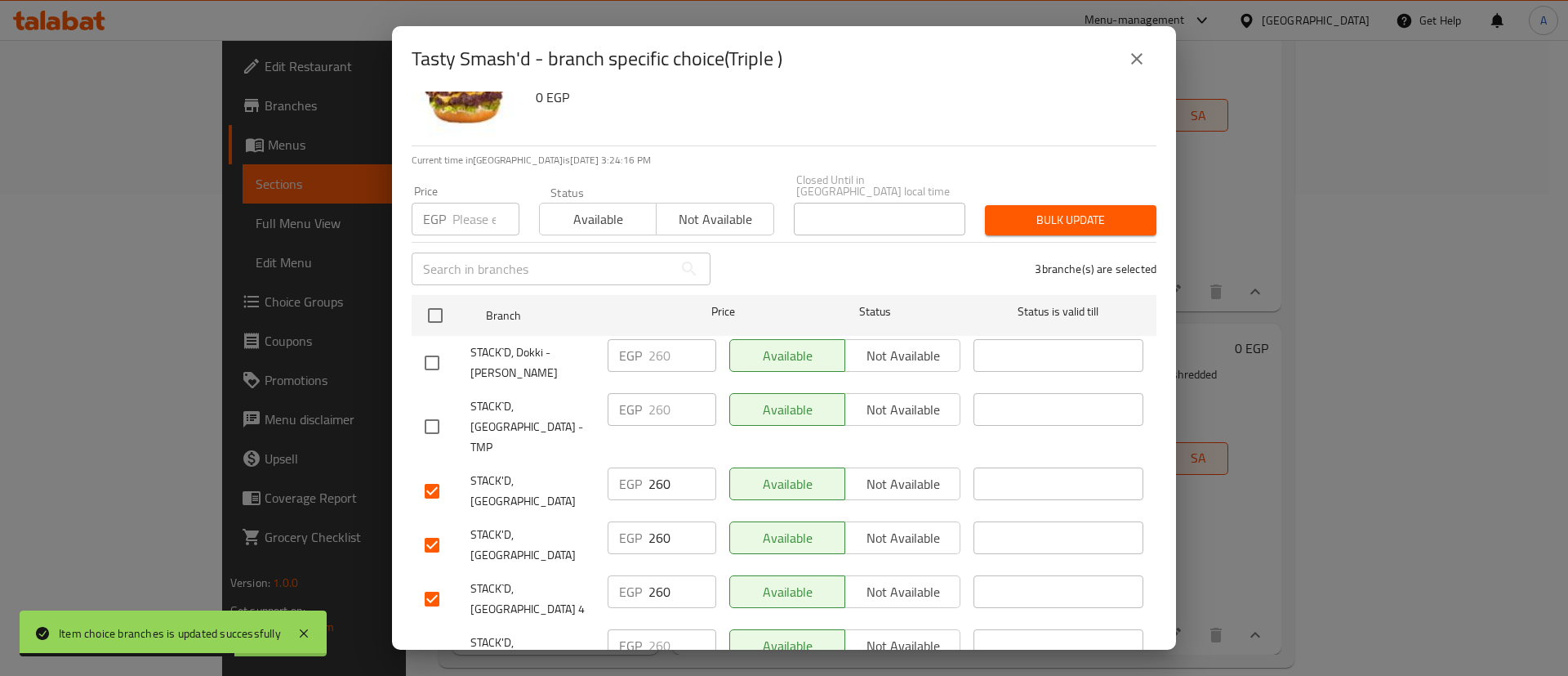
click at [430, 645] on input "checkbox" at bounding box center [432, 662] width 34 height 34
checkbox input "true"
click at [467, 221] on input "number" at bounding box center [486, 218] width 67 height 32
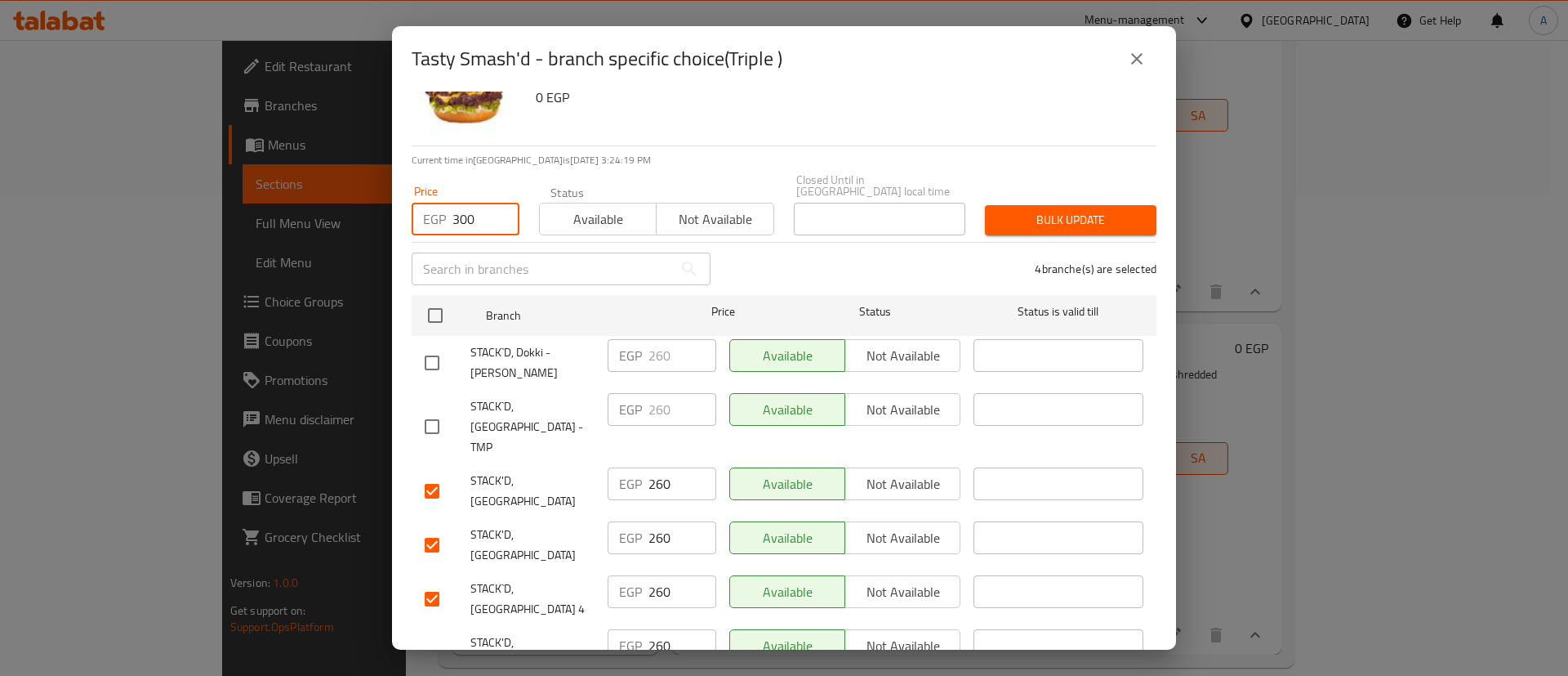
type input "300"
drag, startPoint x: 1009, startPoint y: 191, endPoint x: 1028, endPoint y: 203, distance: 22.5
click at [1028, 203] on div "Bulk update" at bounding box center [1070, 220] width 191 height 50
click at [1028, 210] on span "Bulk update" at bounding box center [1071, 220] width 146 height 20
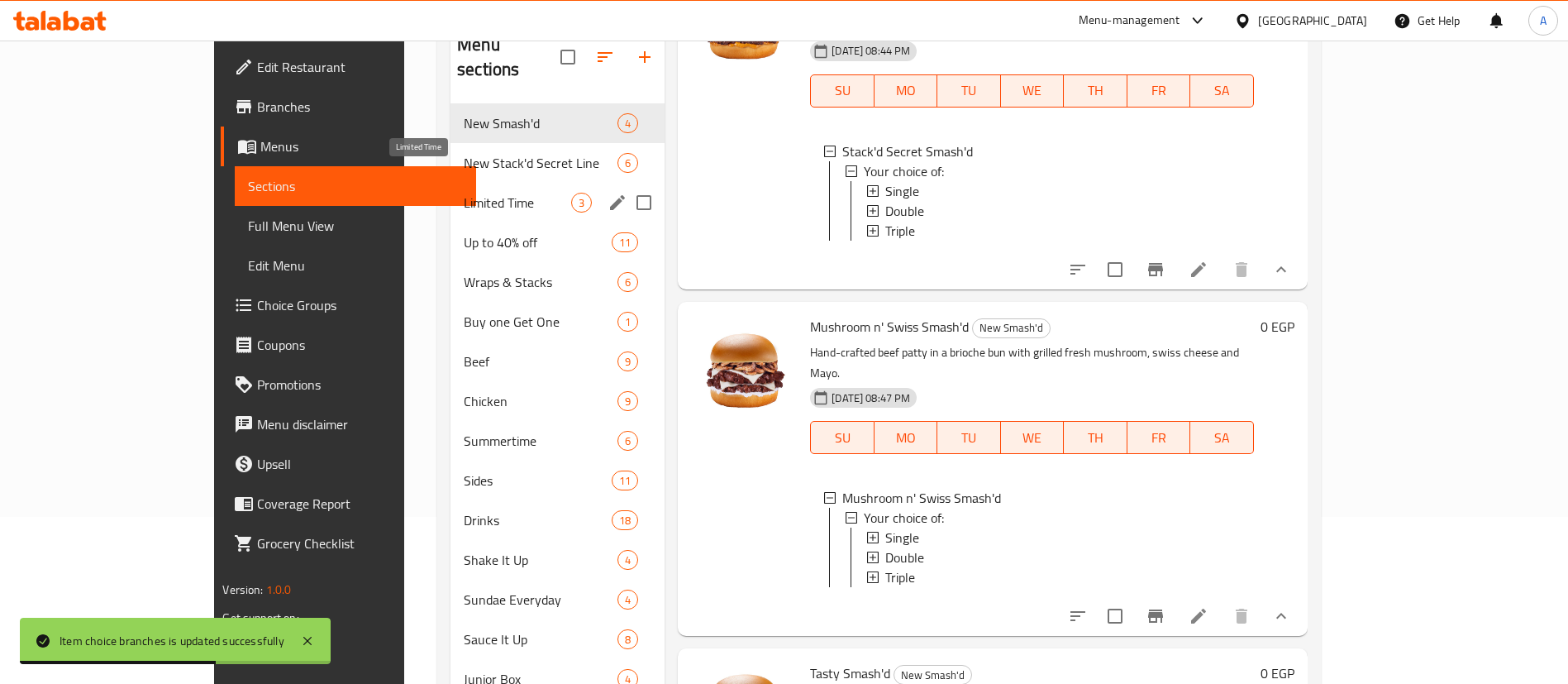
scroll to position [0, 0]
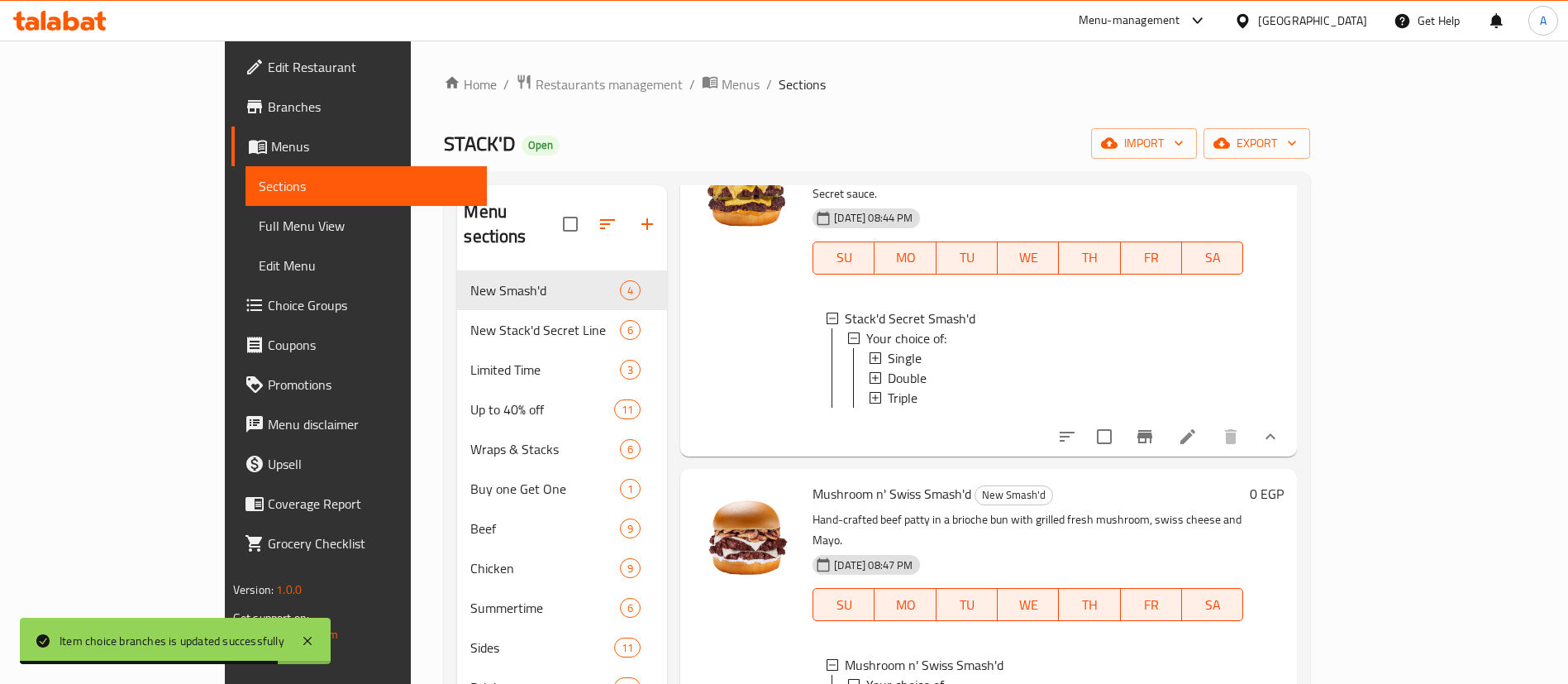
click at [696, 173] on div "Menu sections New Smash'd 4 New Stack'd Secret Line 6 Limited Time 3 Up to 40% …" at bounding box center [877, 667] width 867 height 991
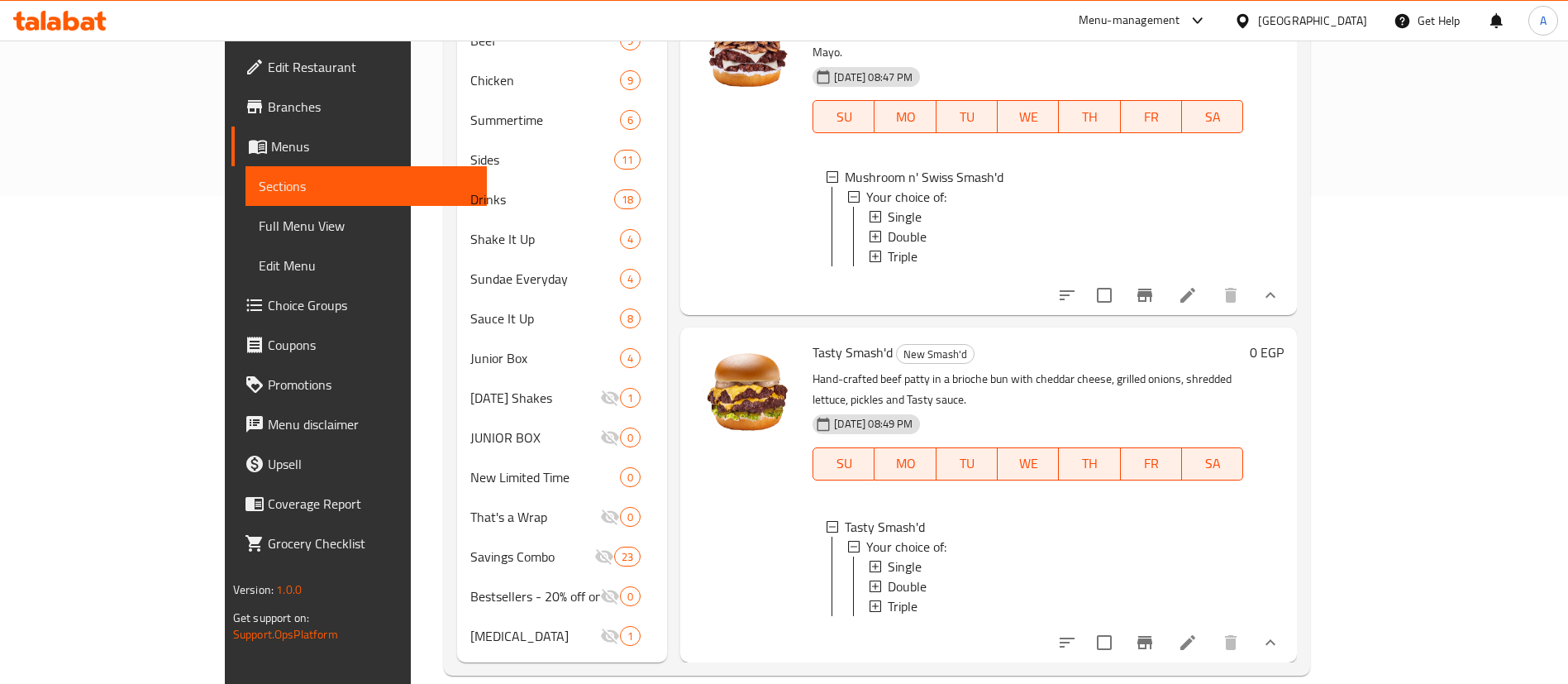
click at [696, 189] on div at bounding box center [746, 147] width 119 height 320
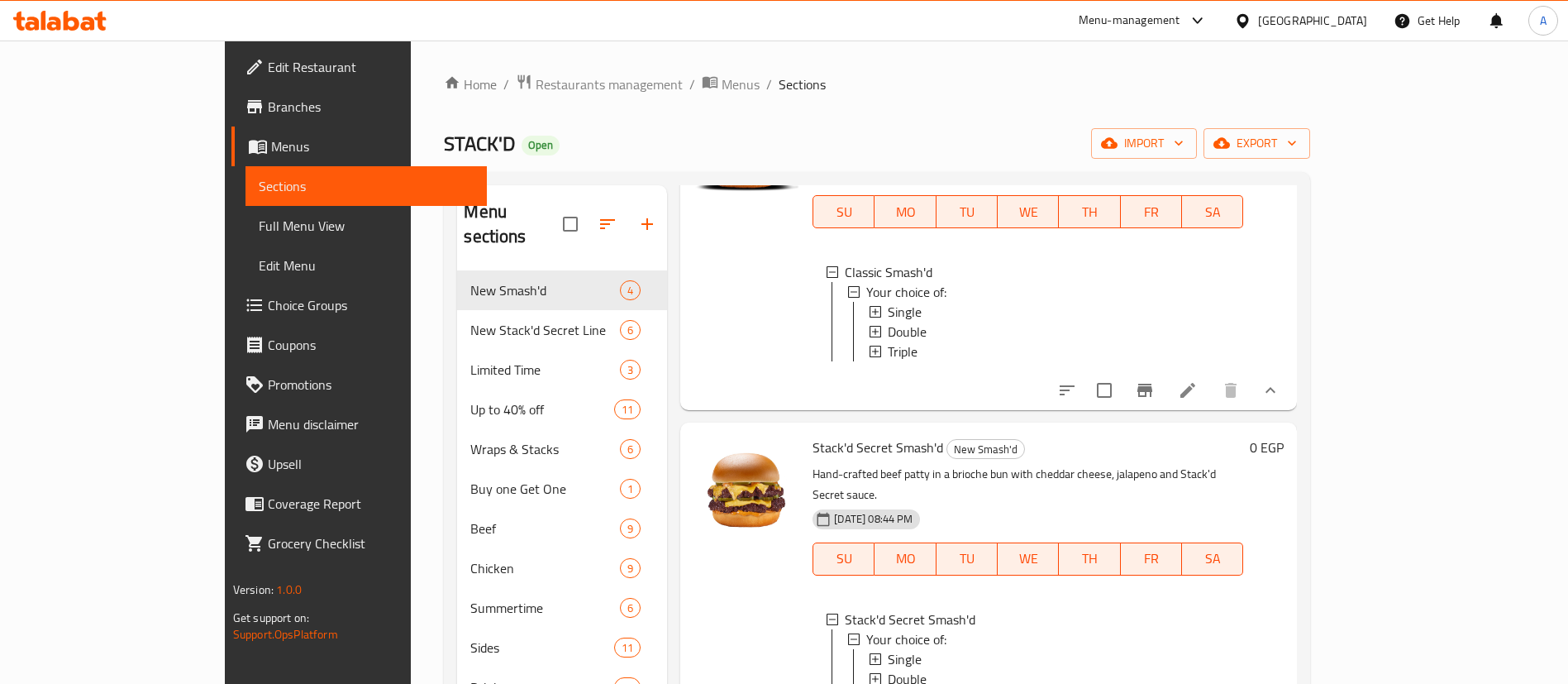
scroll to position [165, 0]
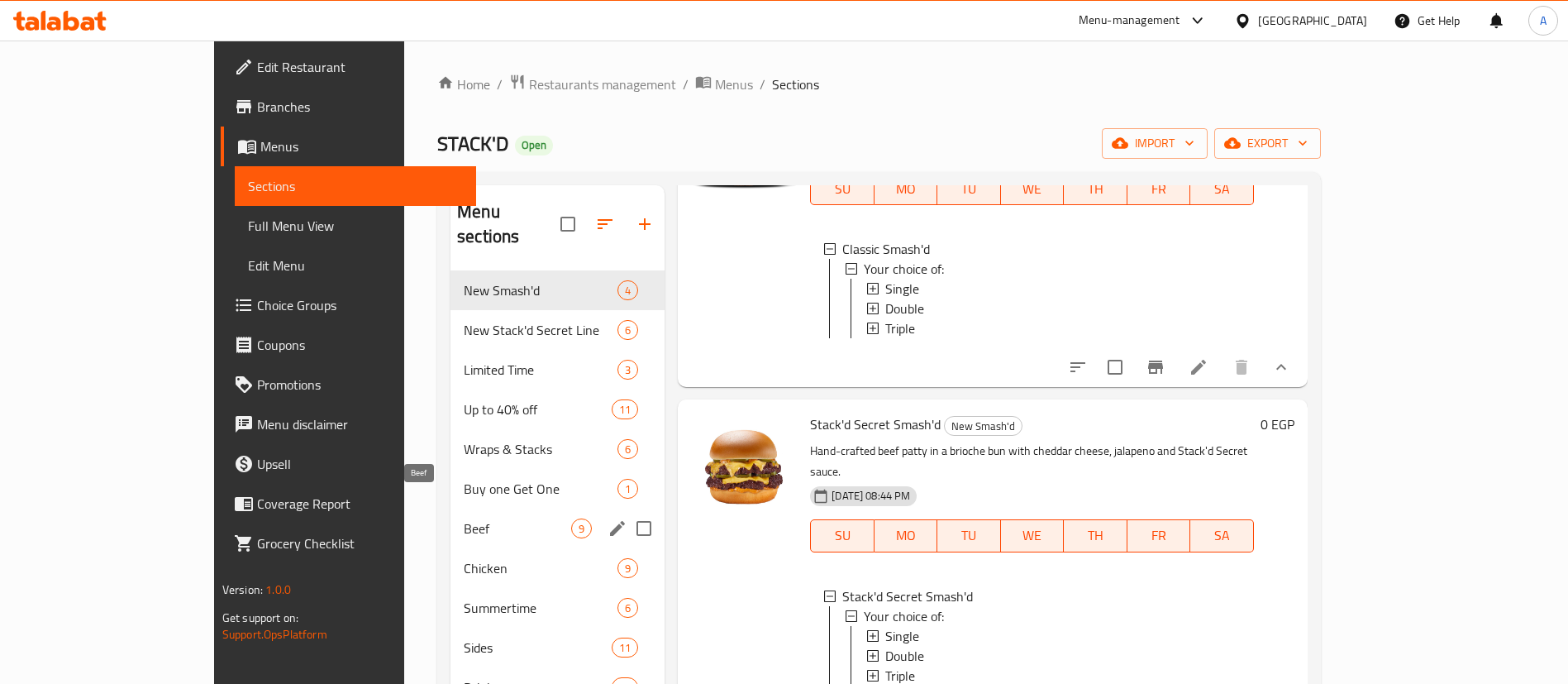
click at [463, 518] on span "Beef" at bounding box center [517, 528] width 108 height 19
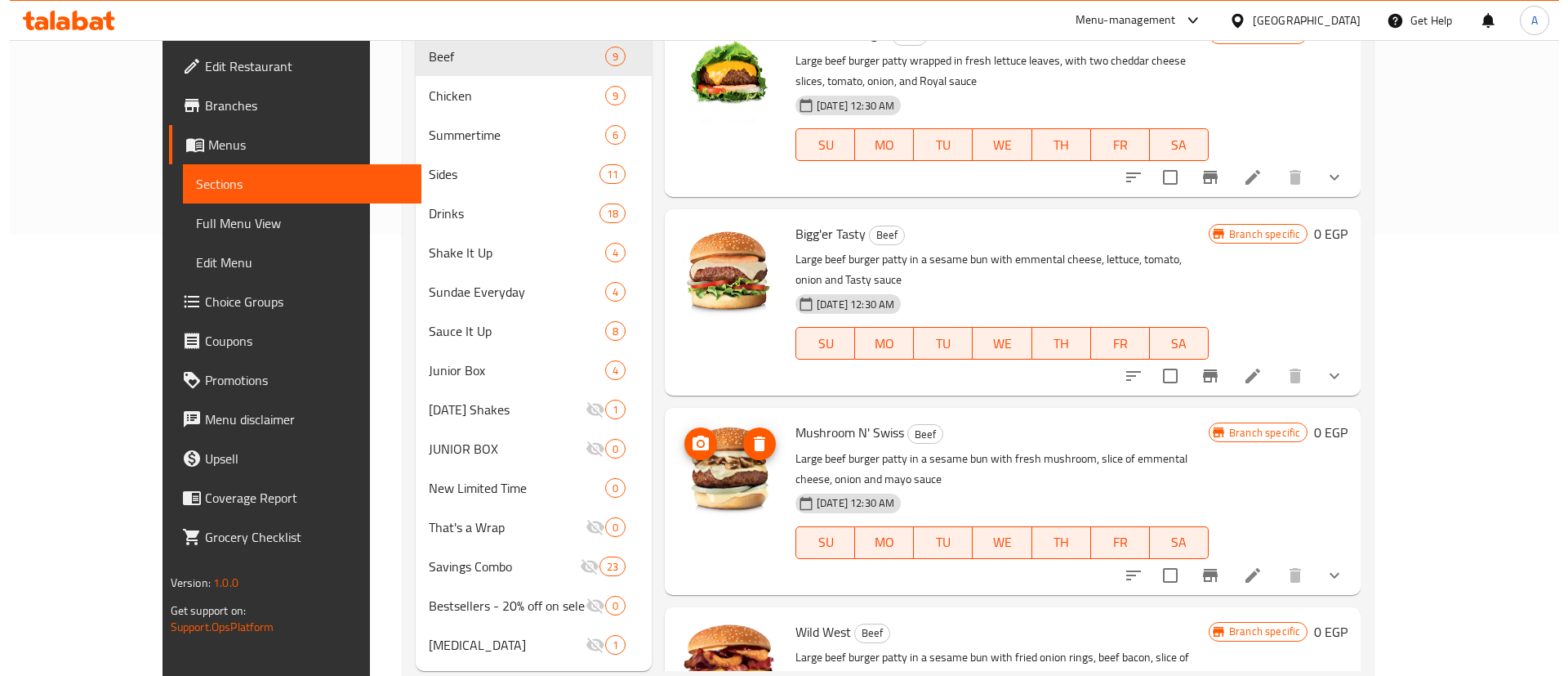
scroll to position [475, 0]
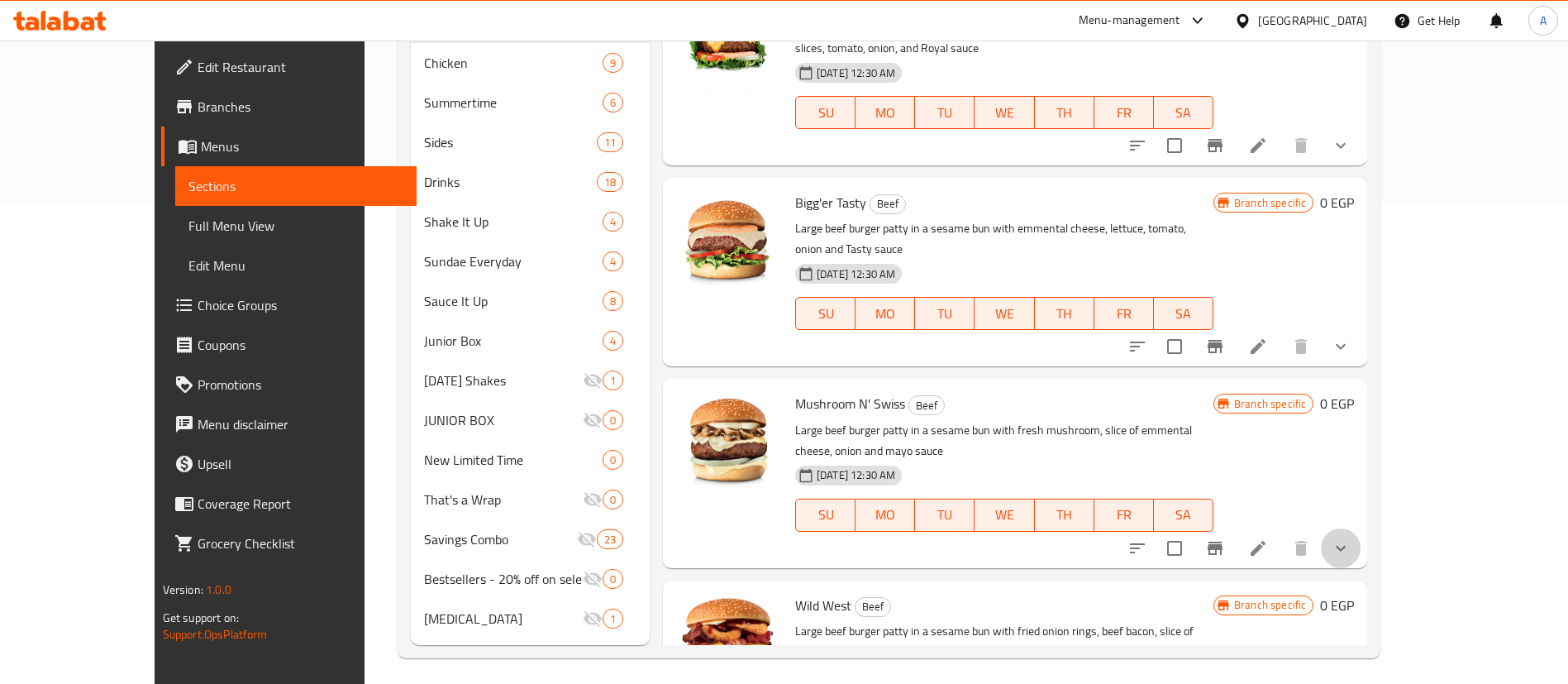
click at [1361, 529] on button "show more" at bounding box center [1340, 548] width 40 height 40
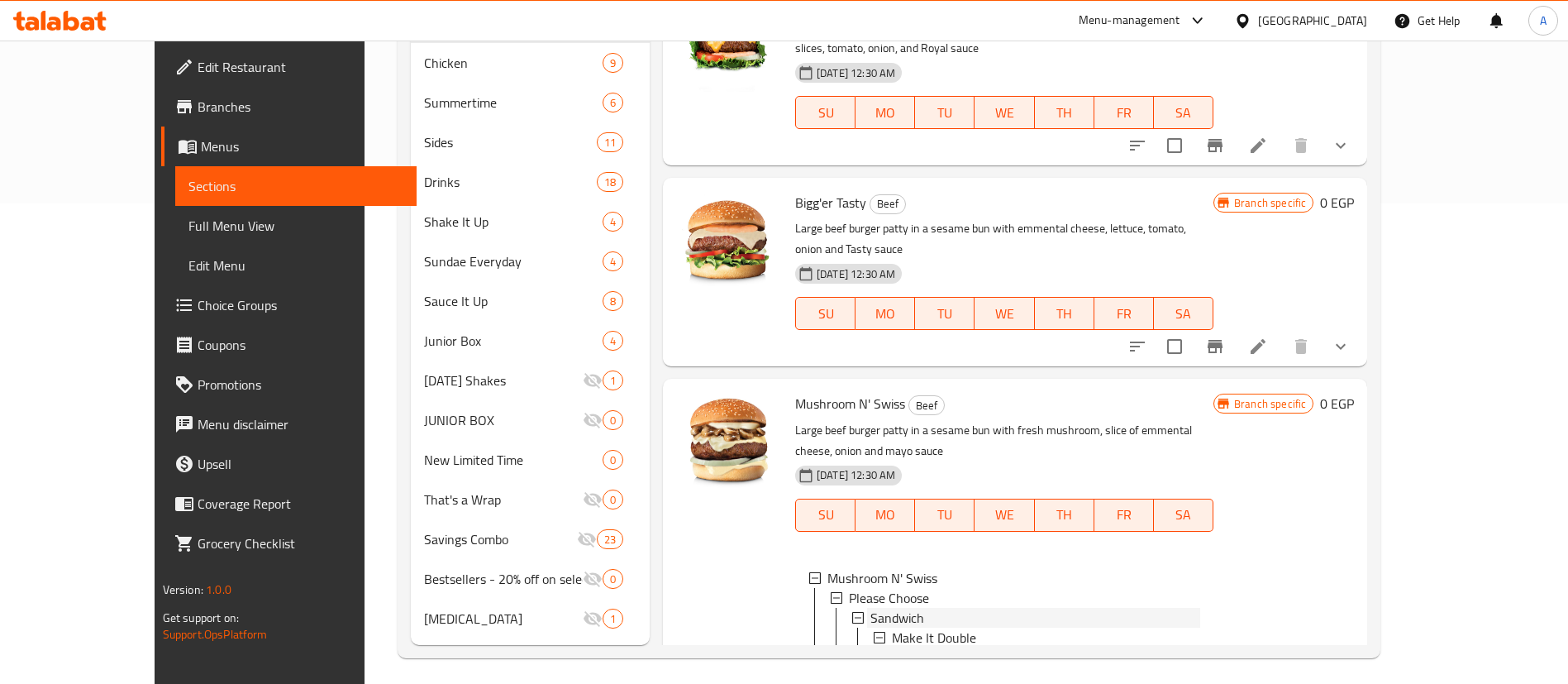
click at [871, 607] on span "Sandwich" at bounding box center [897, 617] width 54 height 19
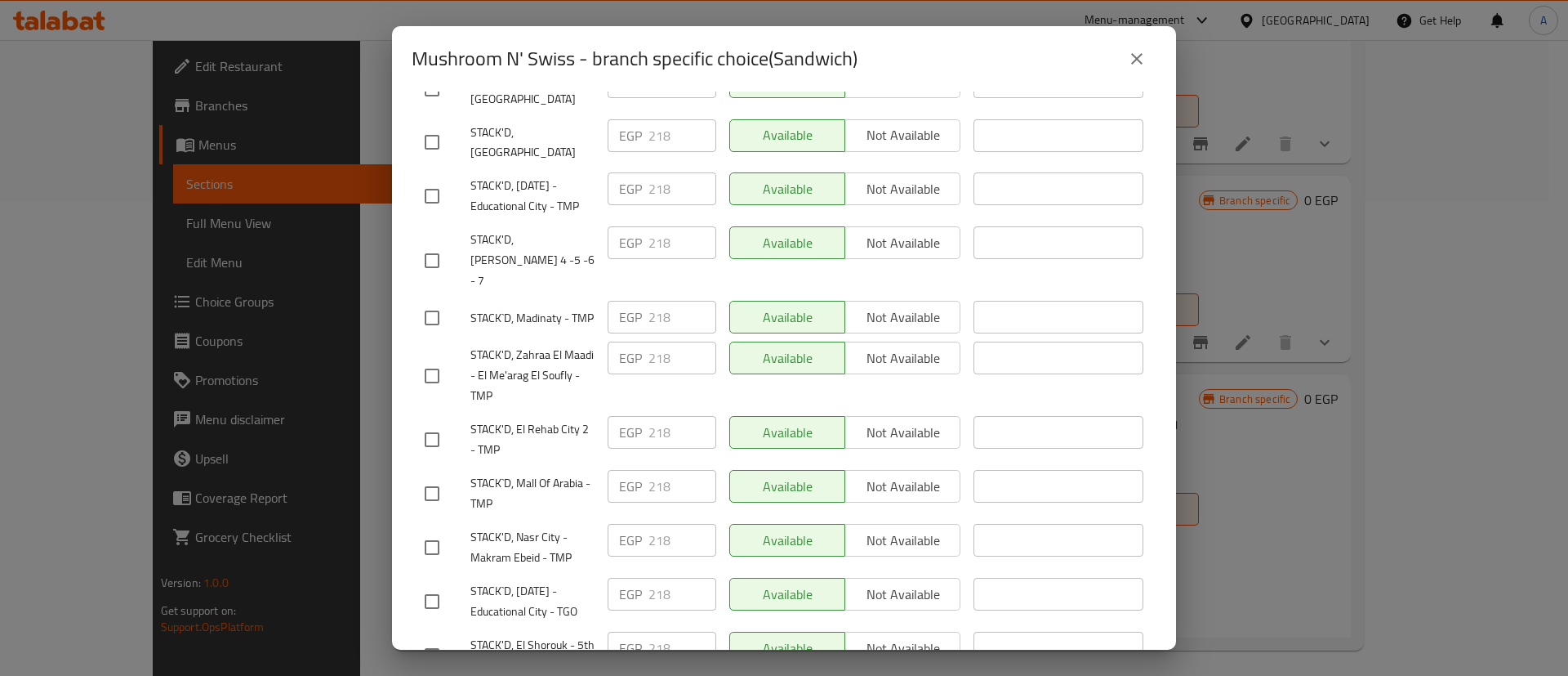
scroll to position [1123, 0]
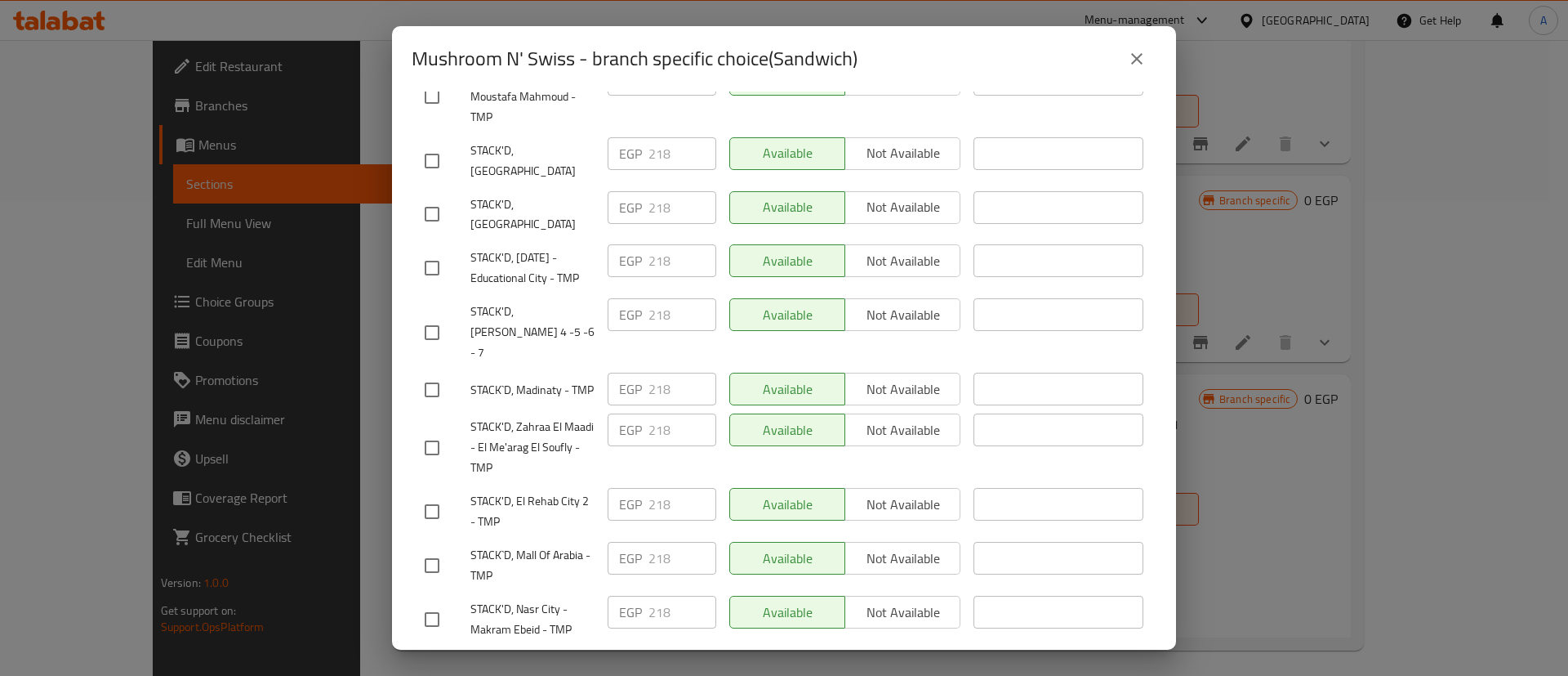
click at [423, 316] on input "checkbox" at bounding box center [432, 332] width 34 height 34
checkbox input "true"
click at [439, 197] on input "checkbox" at bounding box center [432, 214] width 34 height 34
checkbox input "true"
click at [429, 154] on input "checkbox" at bounding box center [432, 160] width 34 height 34
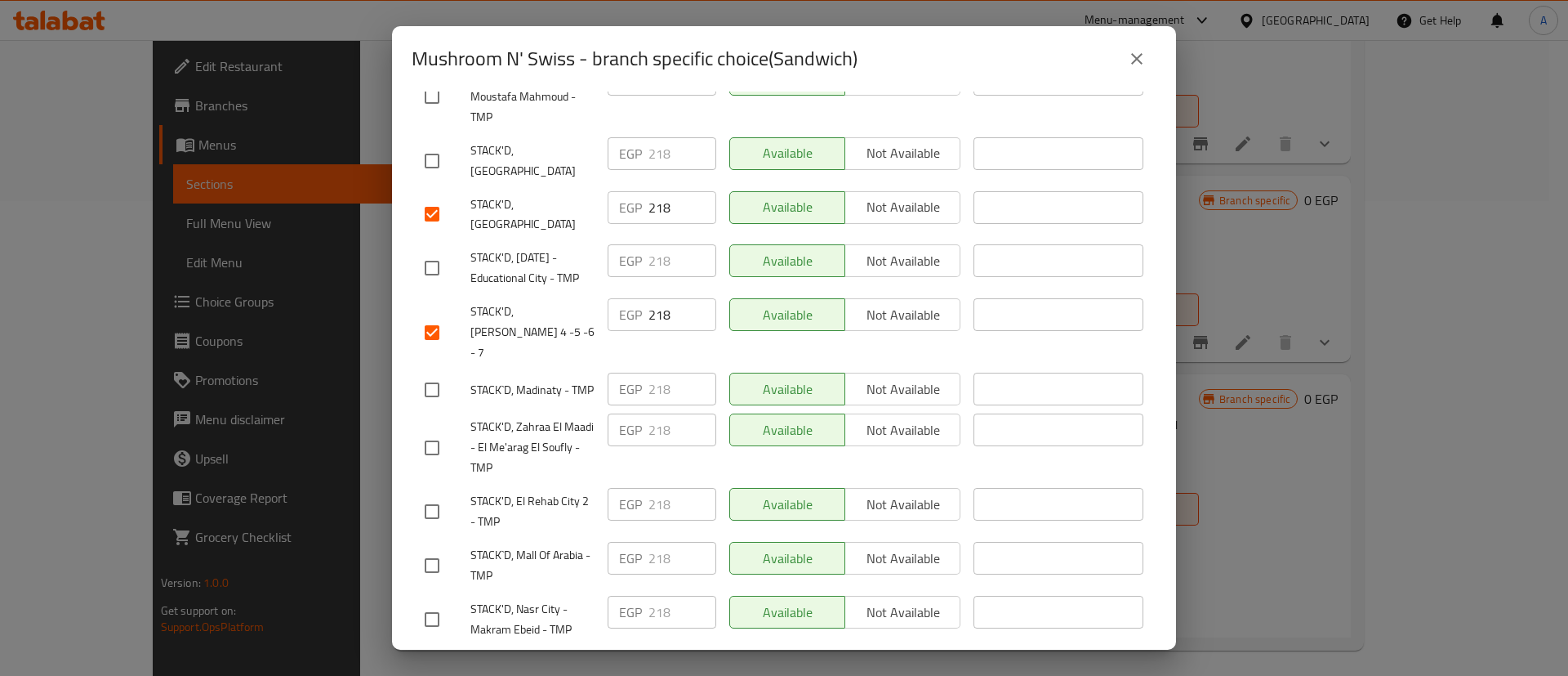
checkbox input "true"
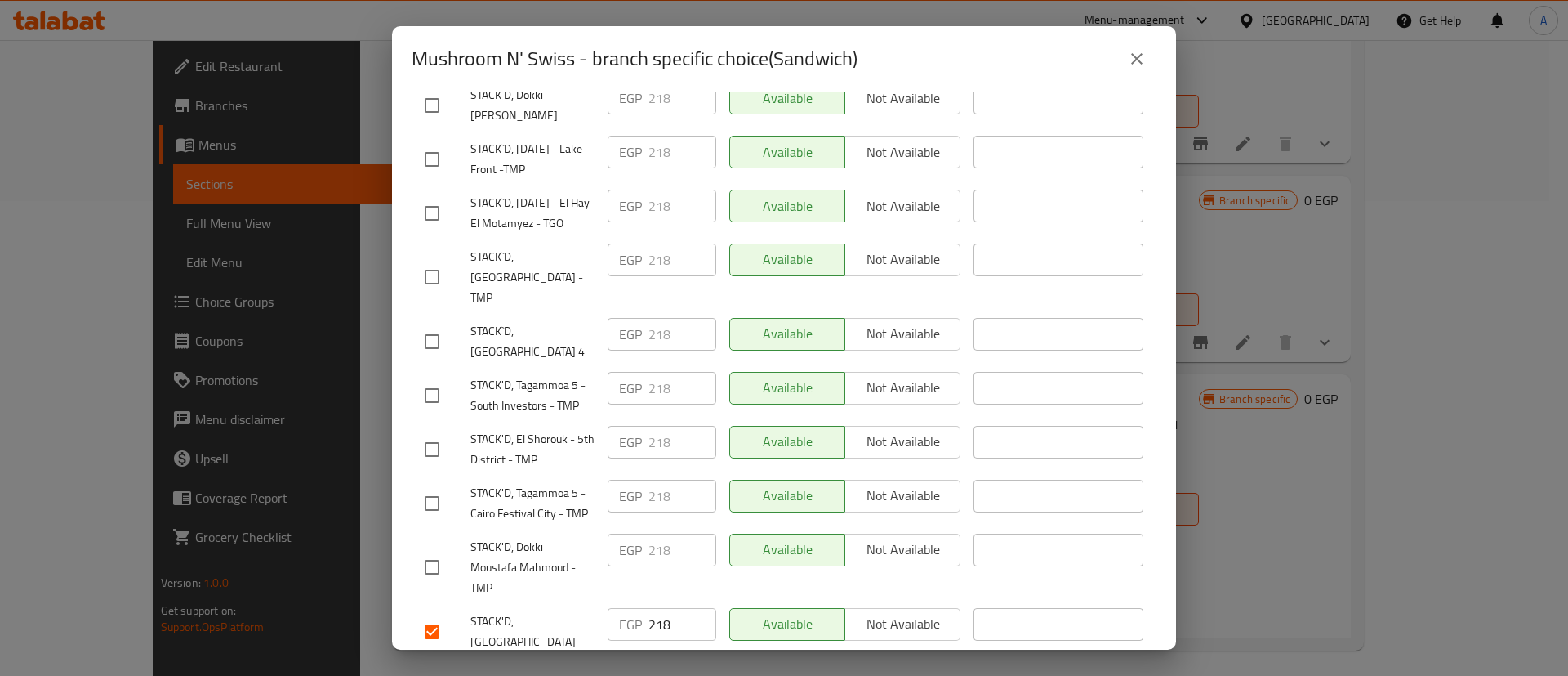
scroll to position [625, 0]
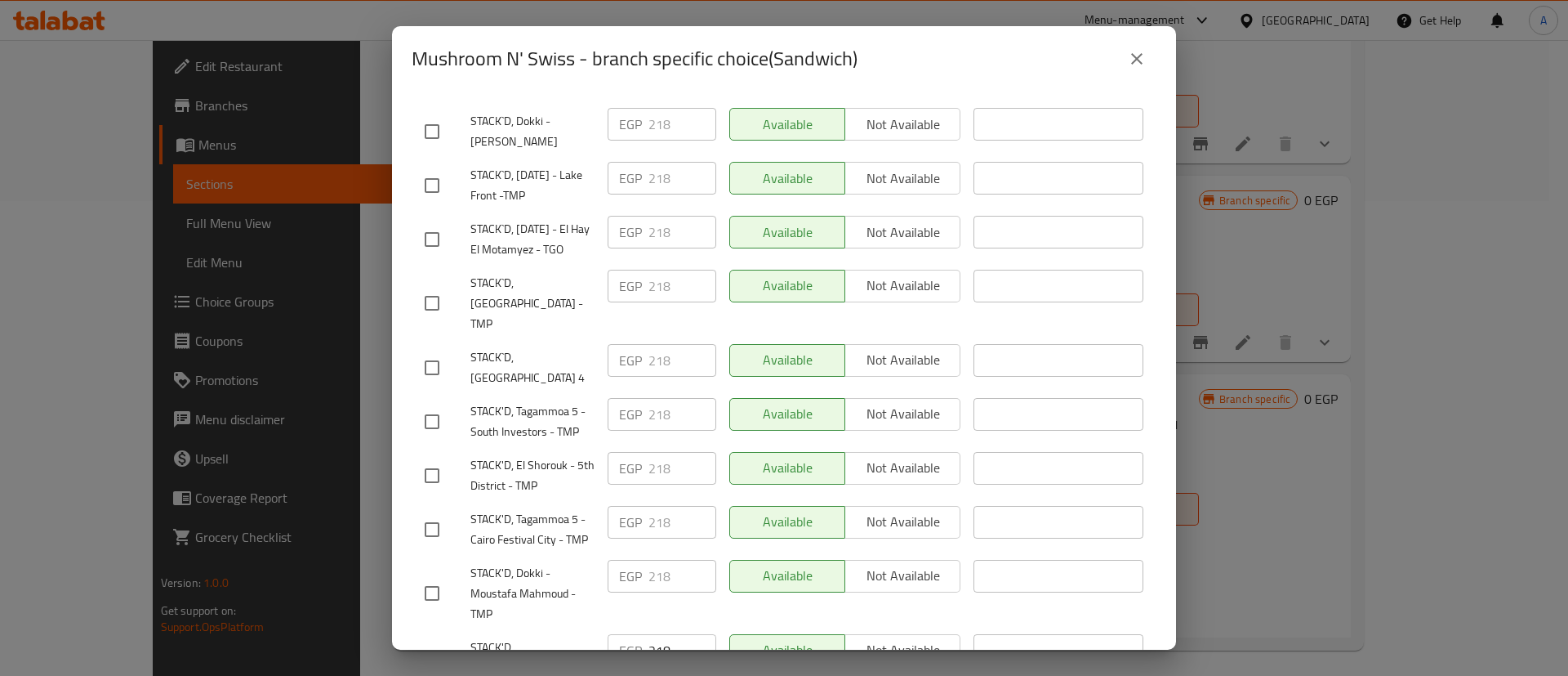
click at [428, 367] on input "checkbox" at bounding box center [432, 367] width 34 height 34
checkbox input "true"
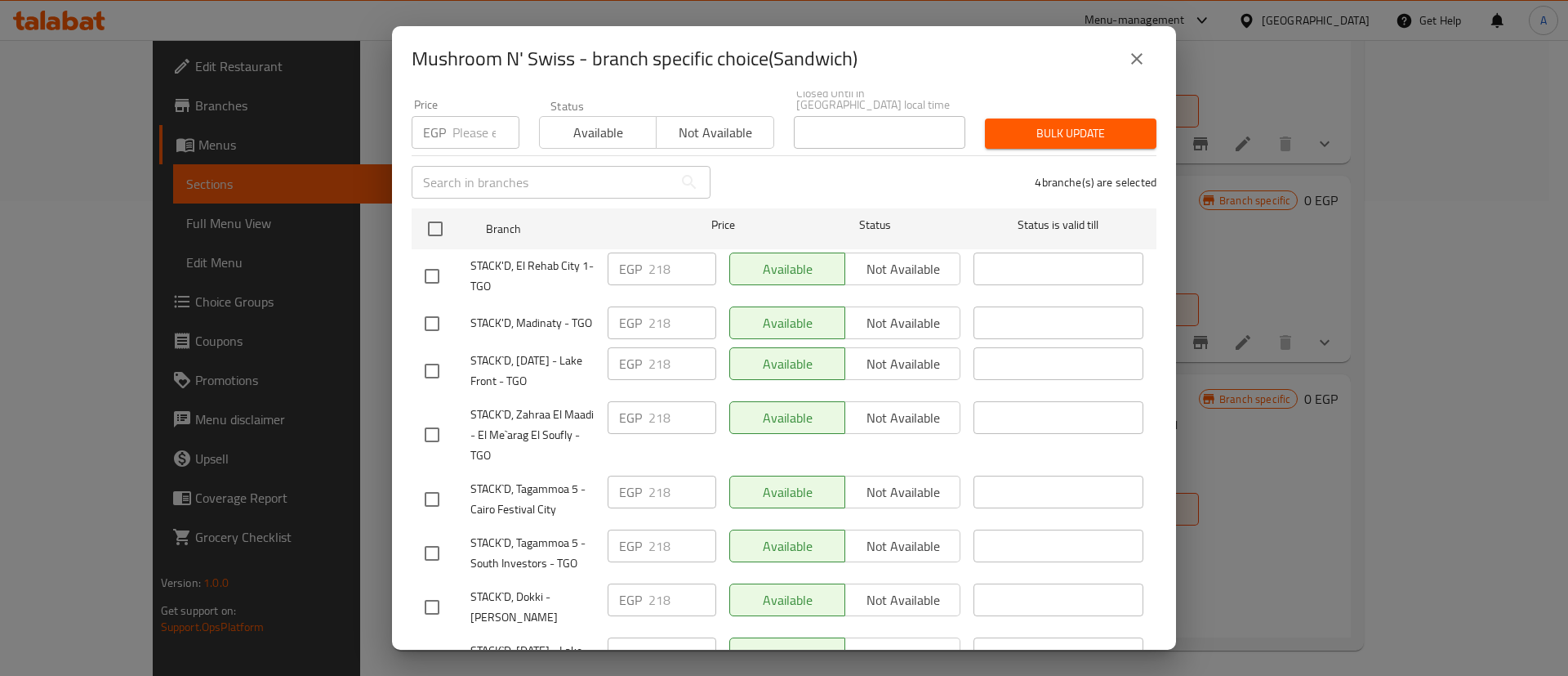
scroll to position [0, 0]
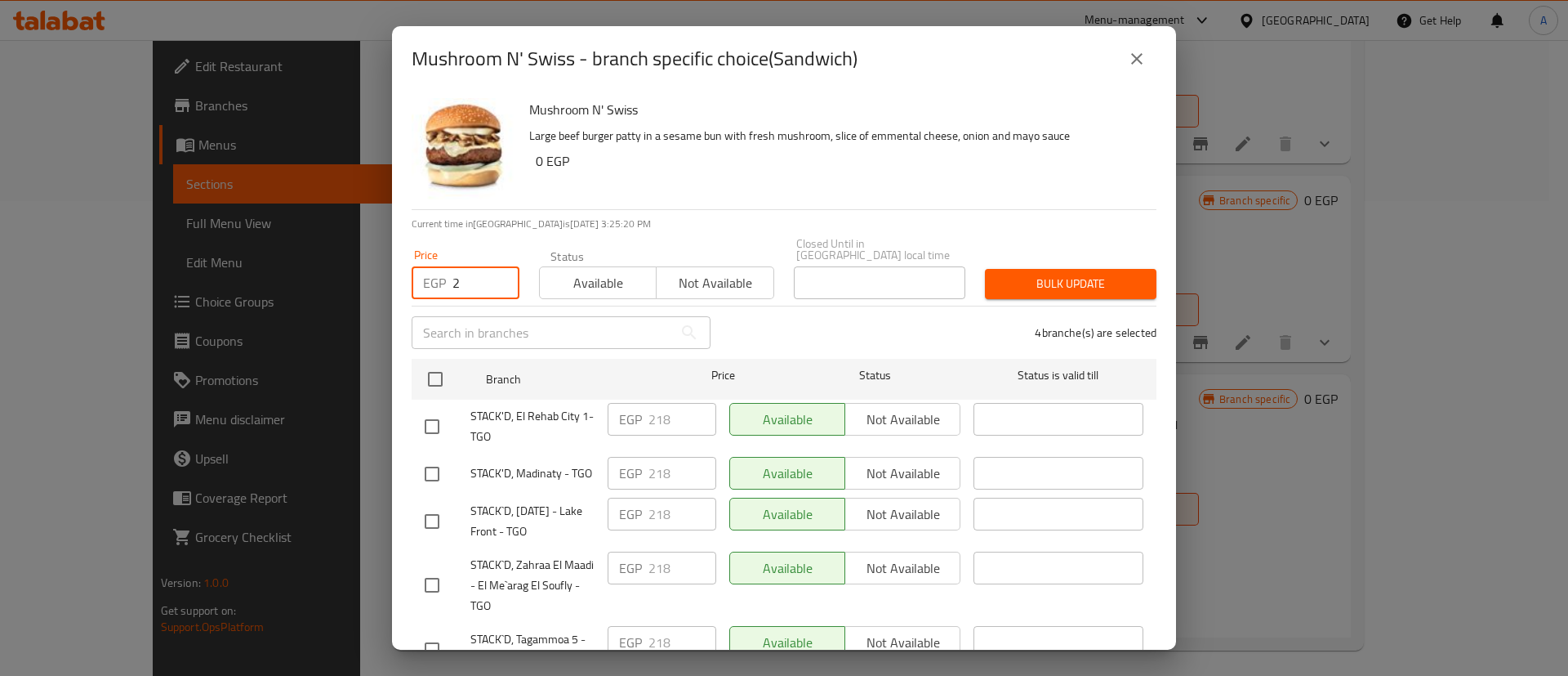
click at [471, 276] on input "2" at bounding box center [486, 282] width 67 height 32
type input "230"
click at [1054, 274] on span "Bulk update" at bounding box center [1071, 283] width 146 height 20
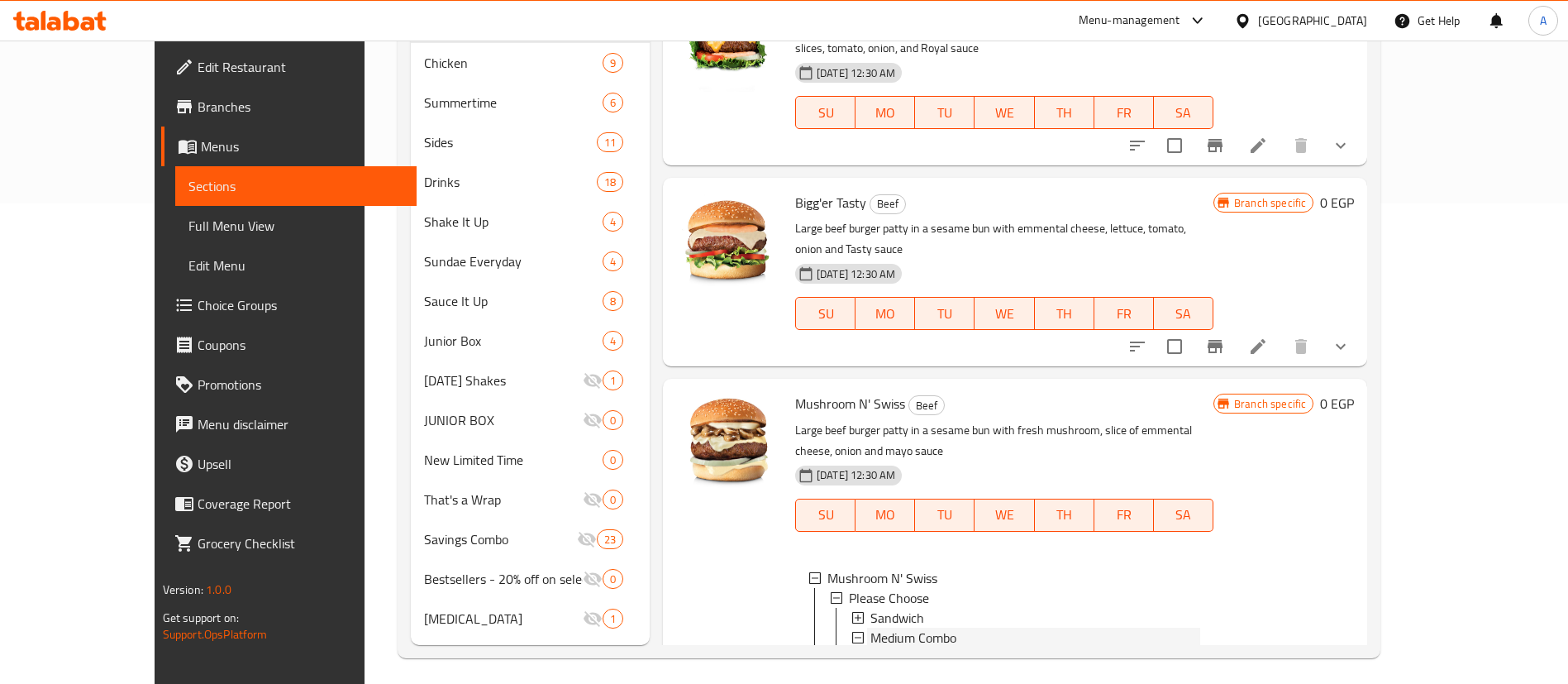
click at [904, 628] on span "Medium Combo" at bounding box center [912, 637] width 86 height 19
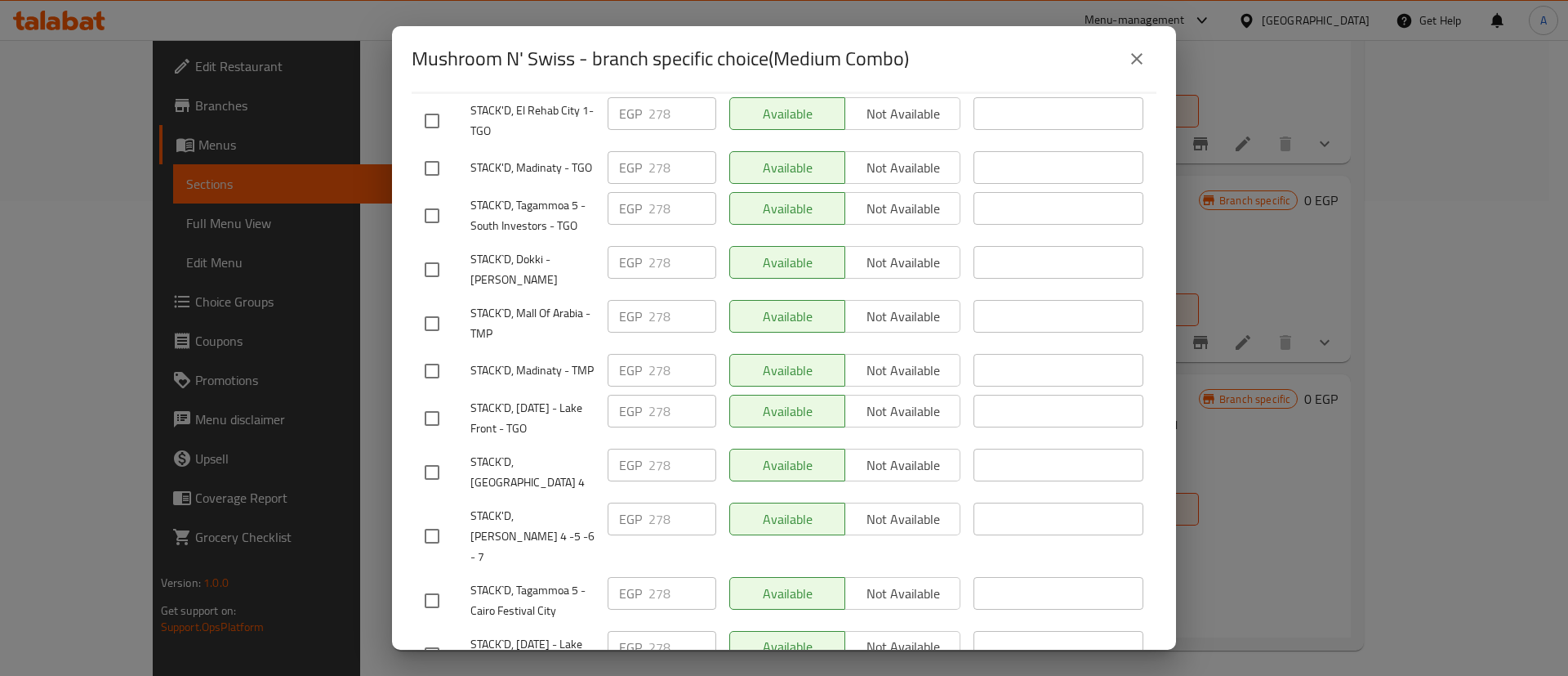
scroll to position [306, 0]
click at [433, 488] on input "checkbox" at bounding box center [432, 471] width 34 height 34
checkbox input "true"
click at [428, 548] on input "checkbox" at bounding box center [432, 535] width 34 height 34
checkbox input "true"
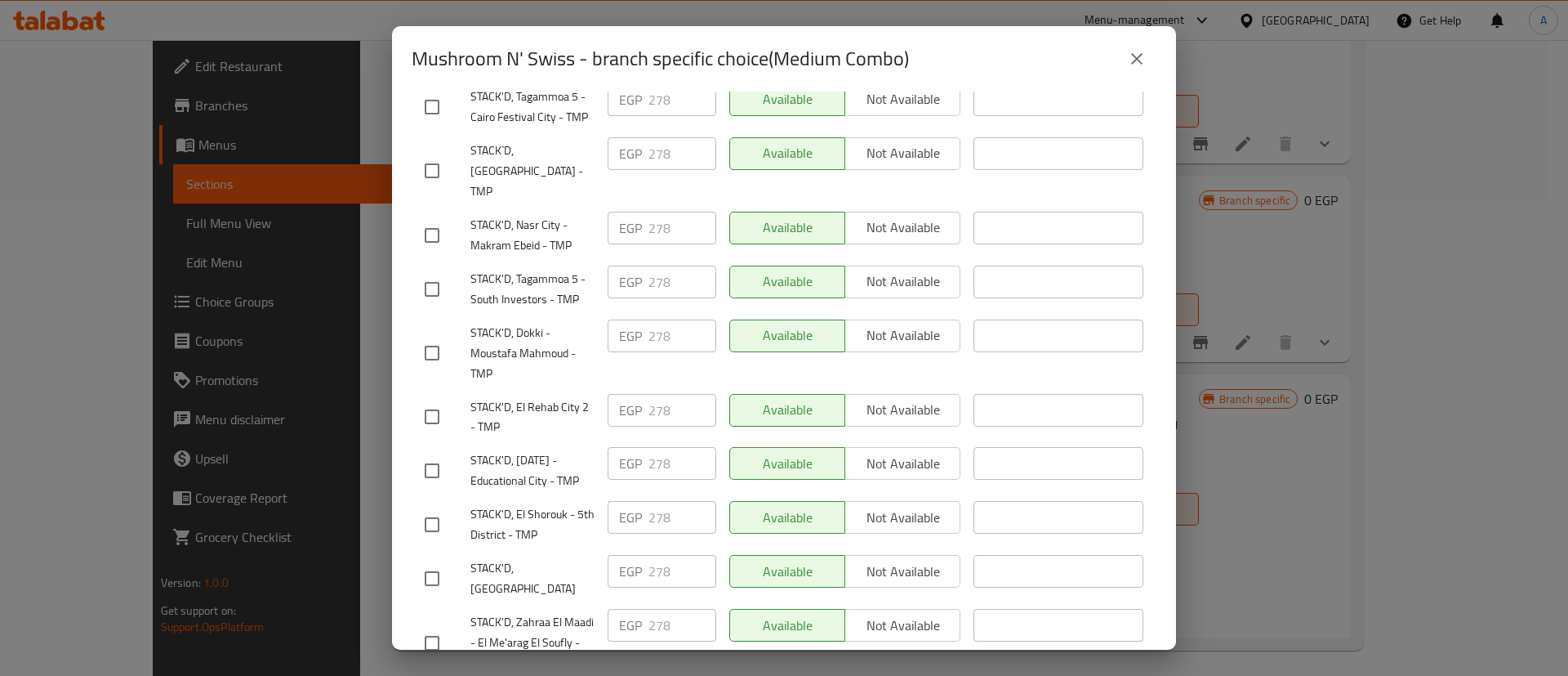
scroll to position [998, 0]
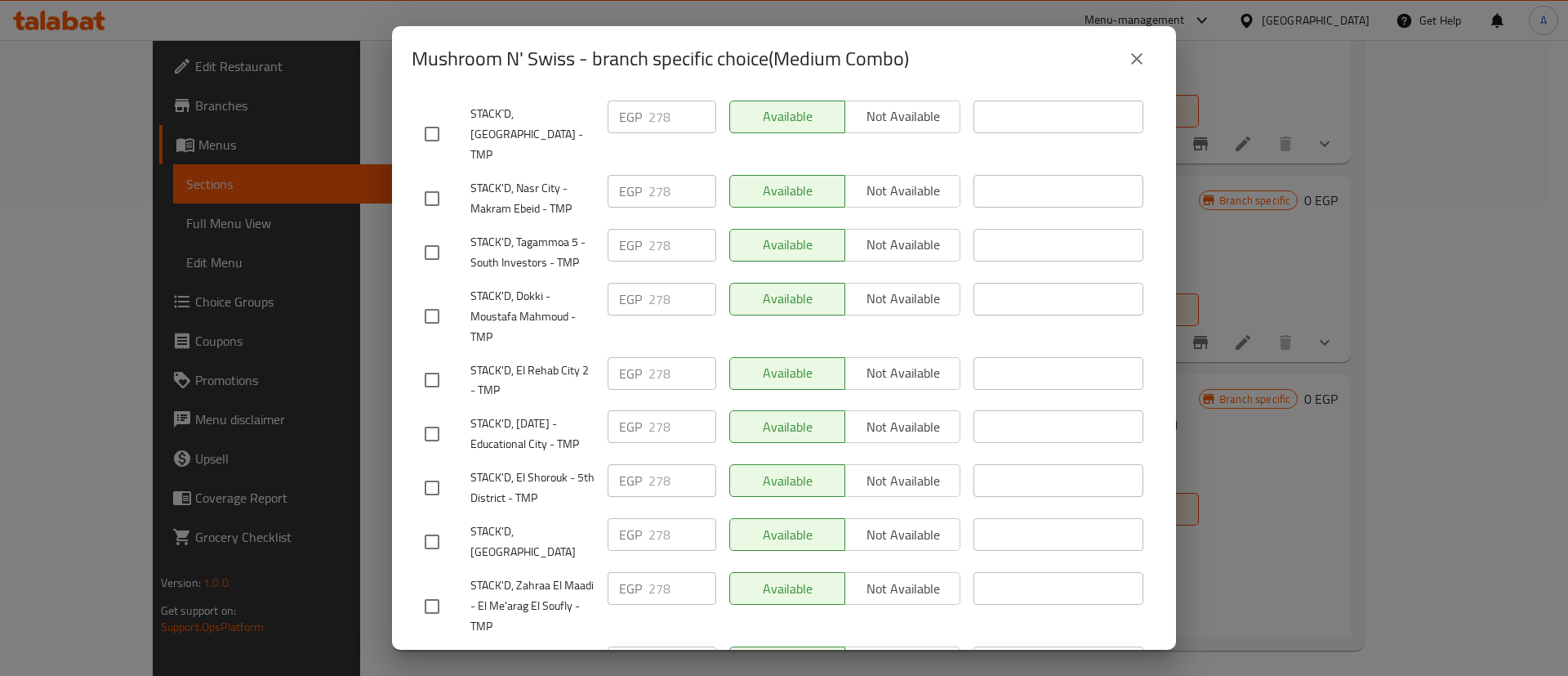
click at [436, 536] on input "checkbox" at bounding box center [432, 541] width 34 height 34
checkbox input "true"
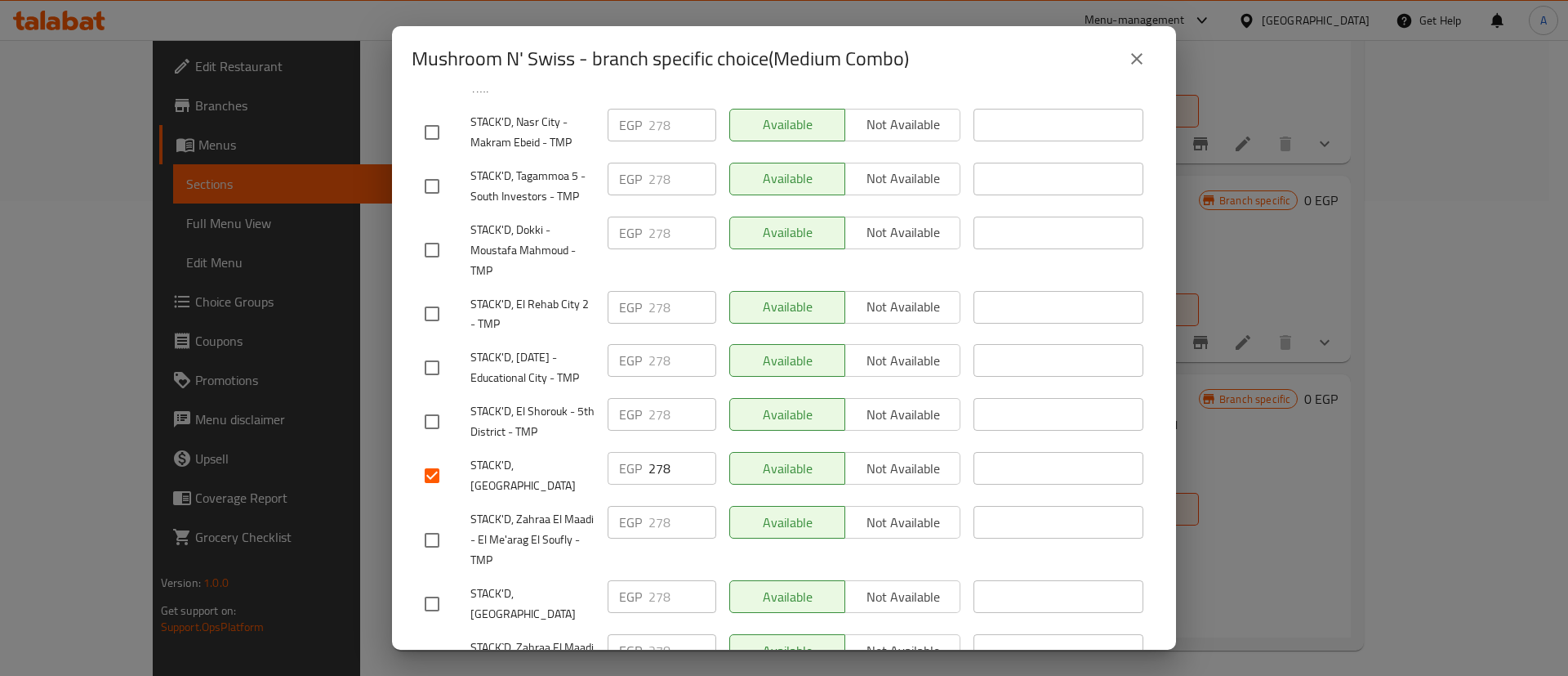
scroll to position [1078, 0]
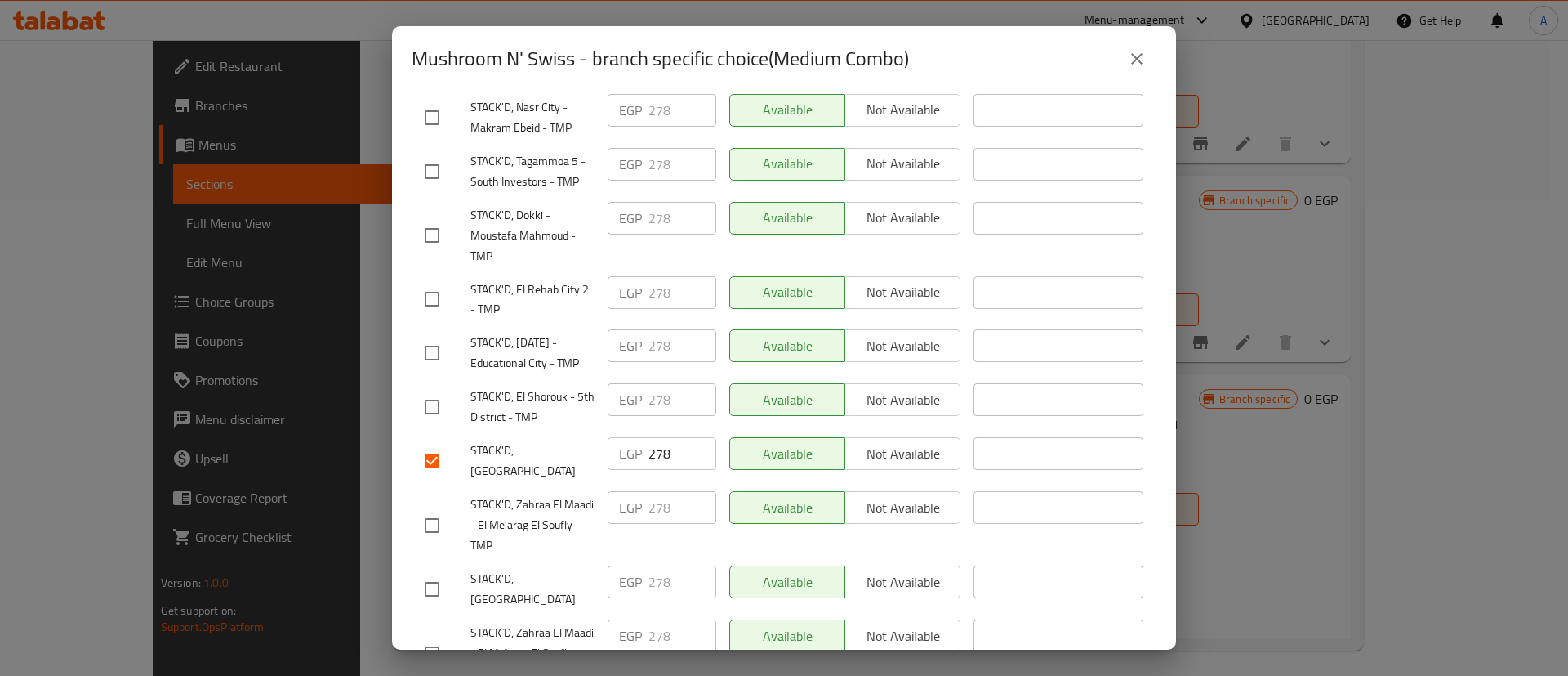
click at [424, 572] on input "checkbox" at bounding box center [432, 589] width 34 height 34
checkbox input "true"
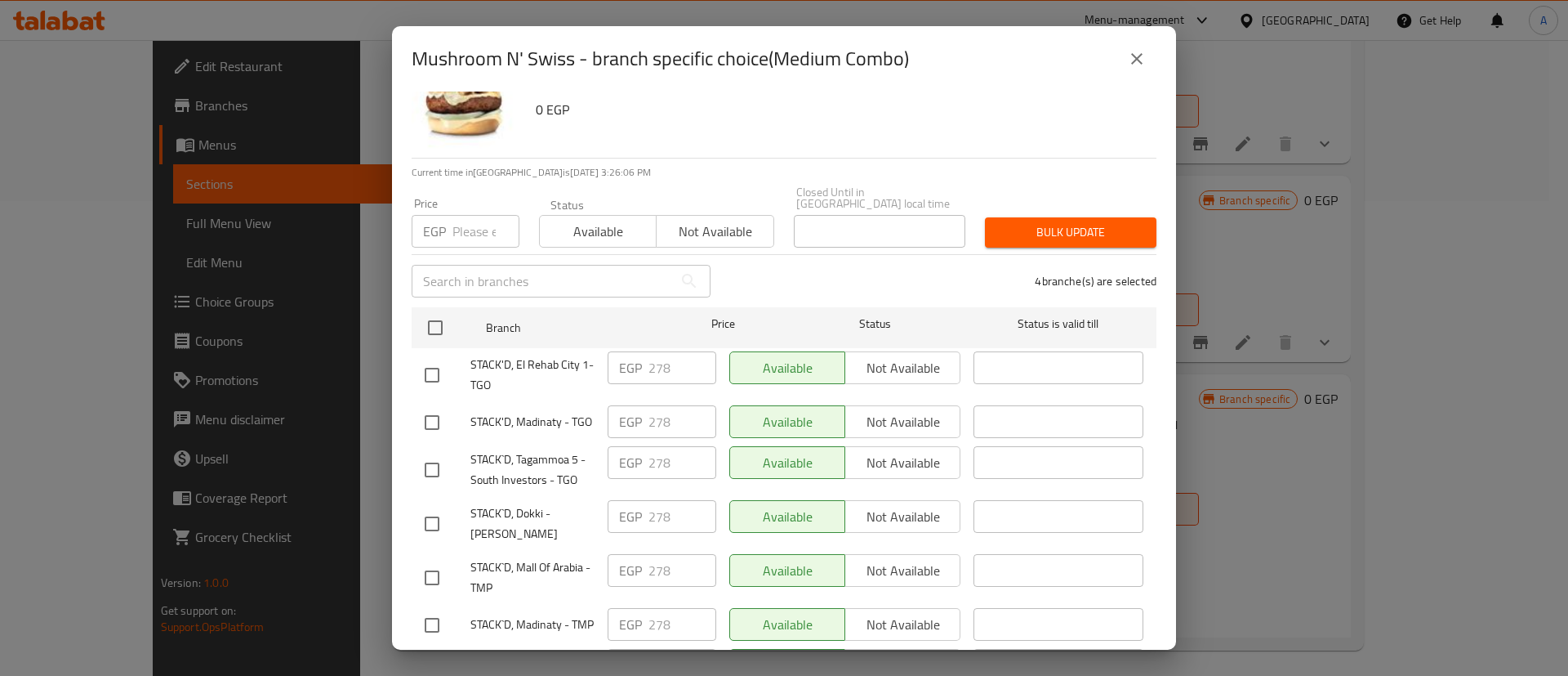
scroll to position [0, 0]
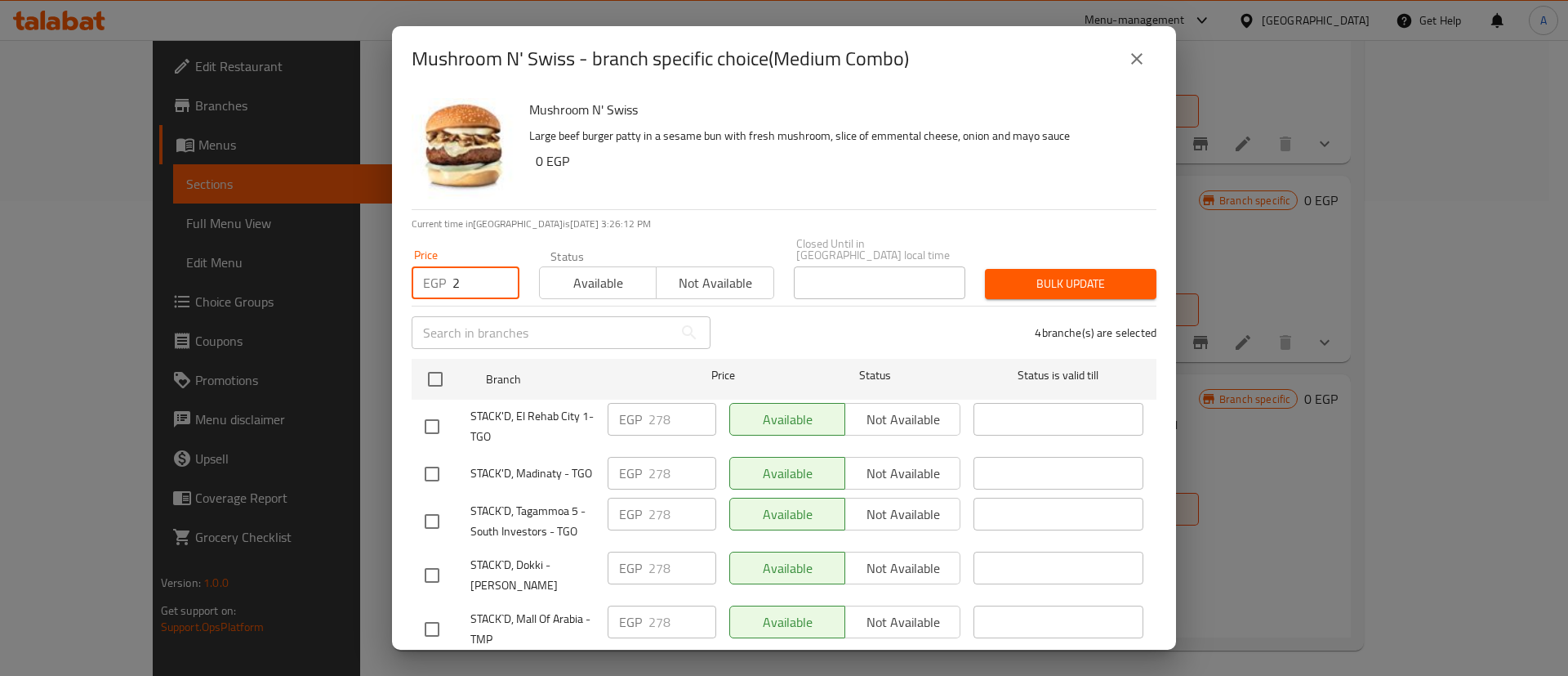
click at [466, 276] on input "2" at bounding box center [486, 282] width 67 height 32
type input "299"
click at [1046, 274] on span "Bulk update" at bounding box center [1071, 283] width 146 height 20
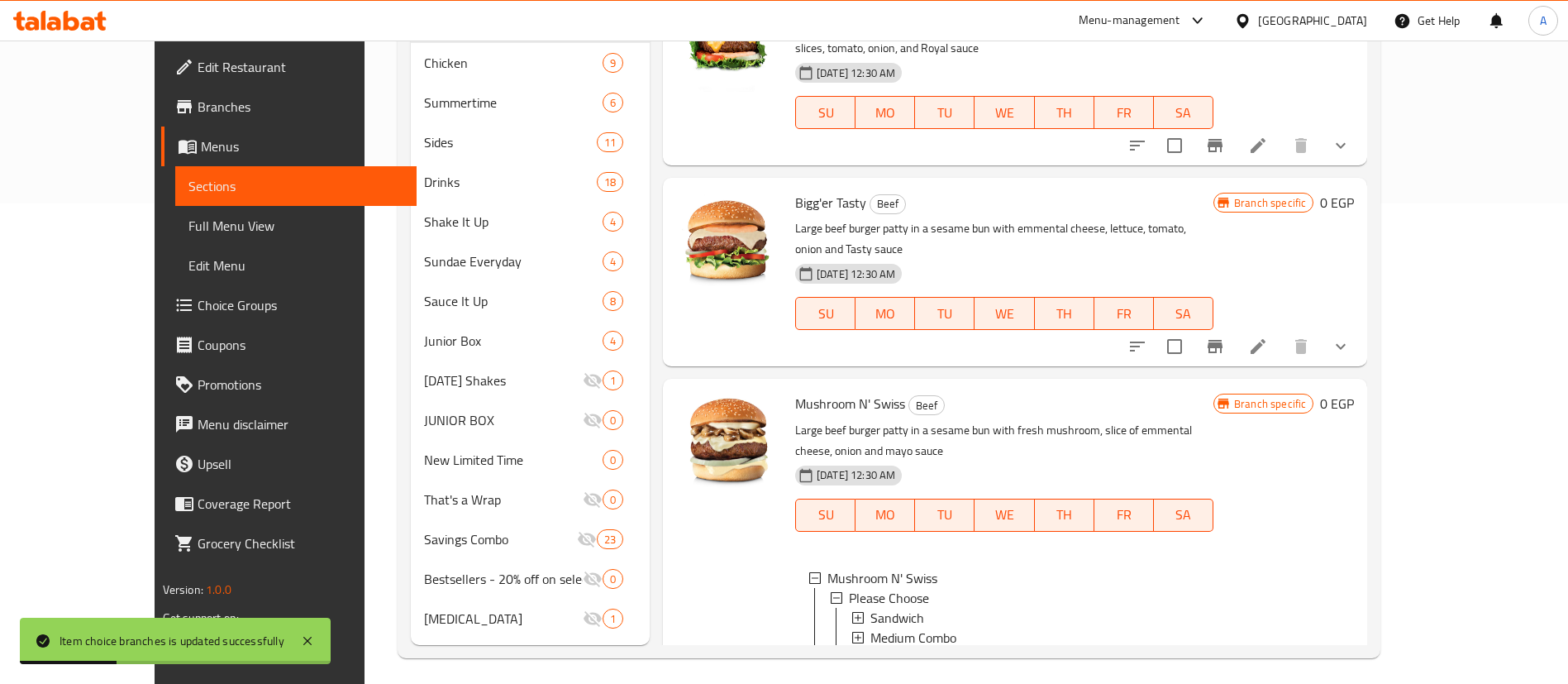
click at [870, 647] on span "Large Combo" at bounding box center [906, 657] width 72 height 19
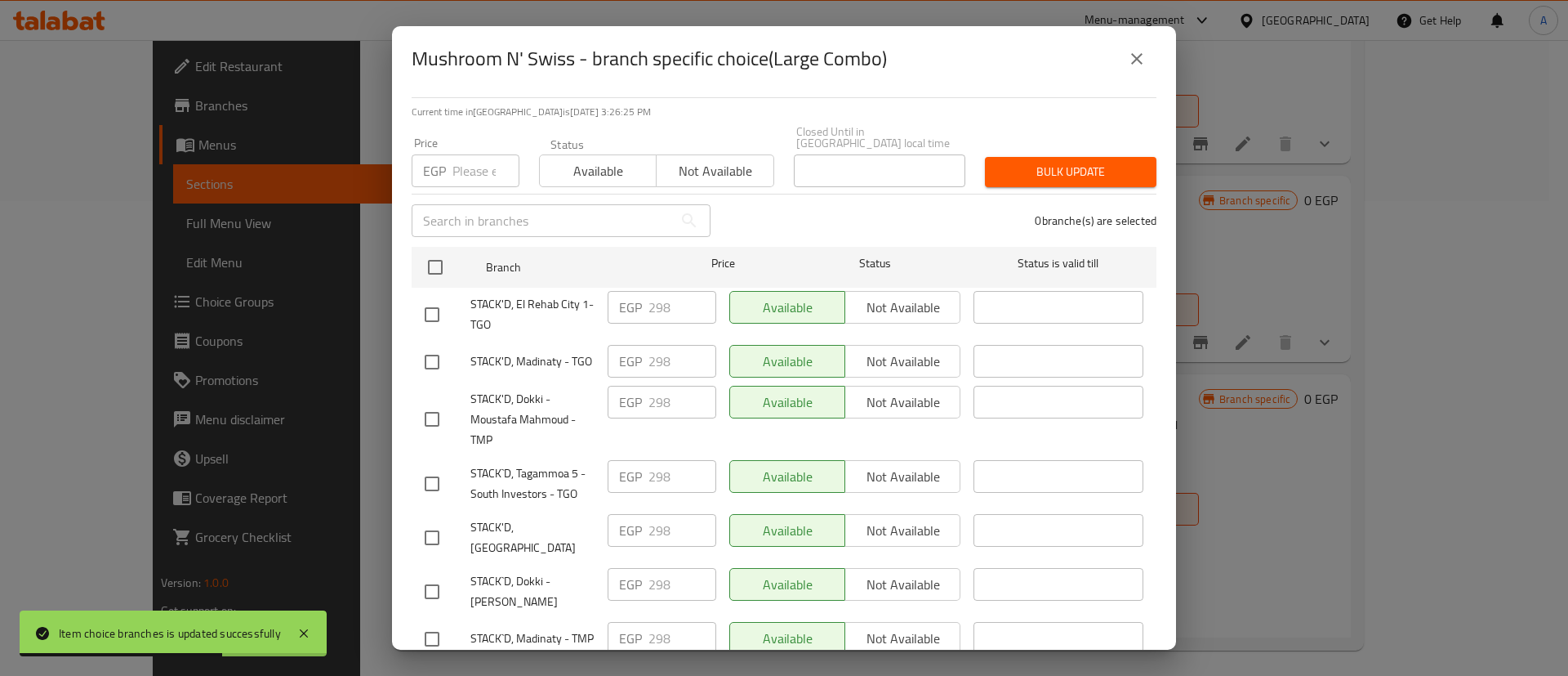
scroll to position [176, 0]
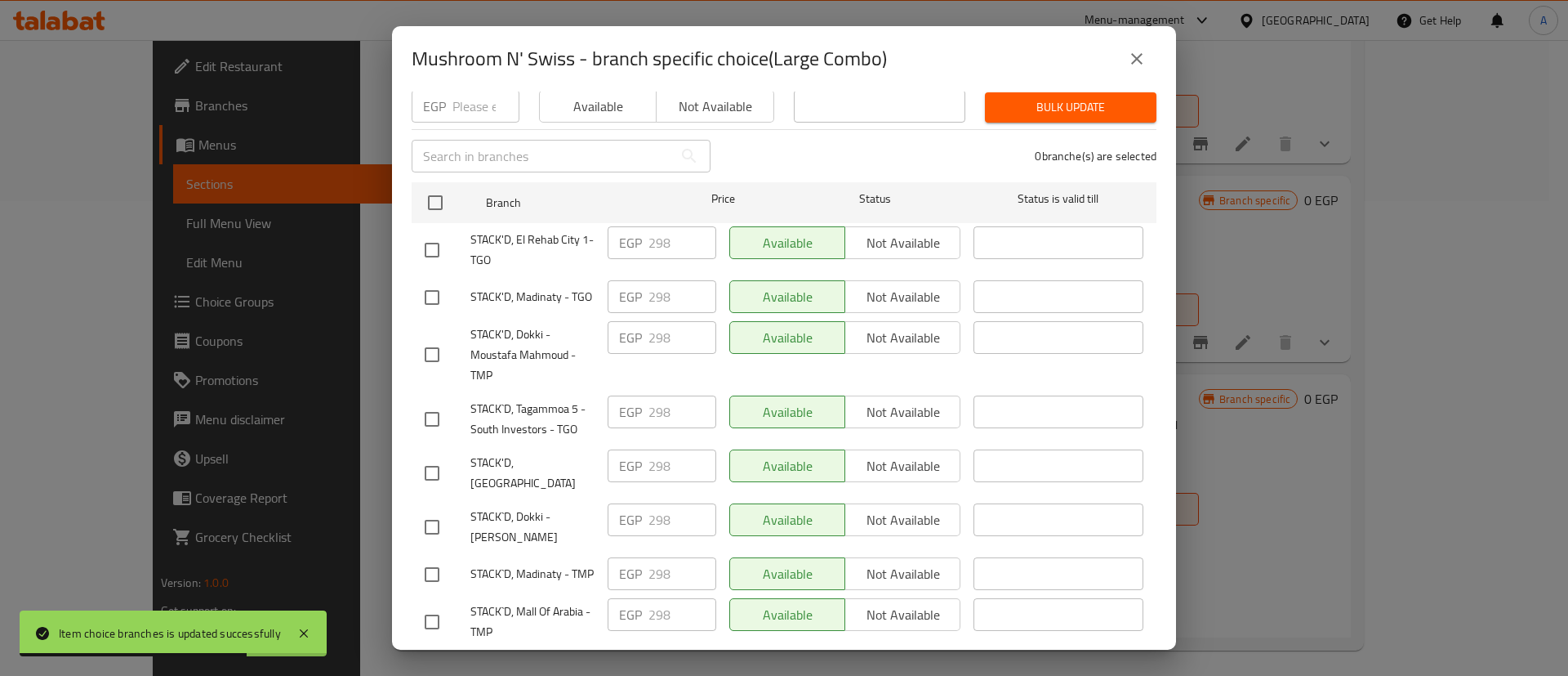
click at [429, 465] on input "checkbox" at bounding box center [432, 473] width 34 height 34
checkbox input "true"
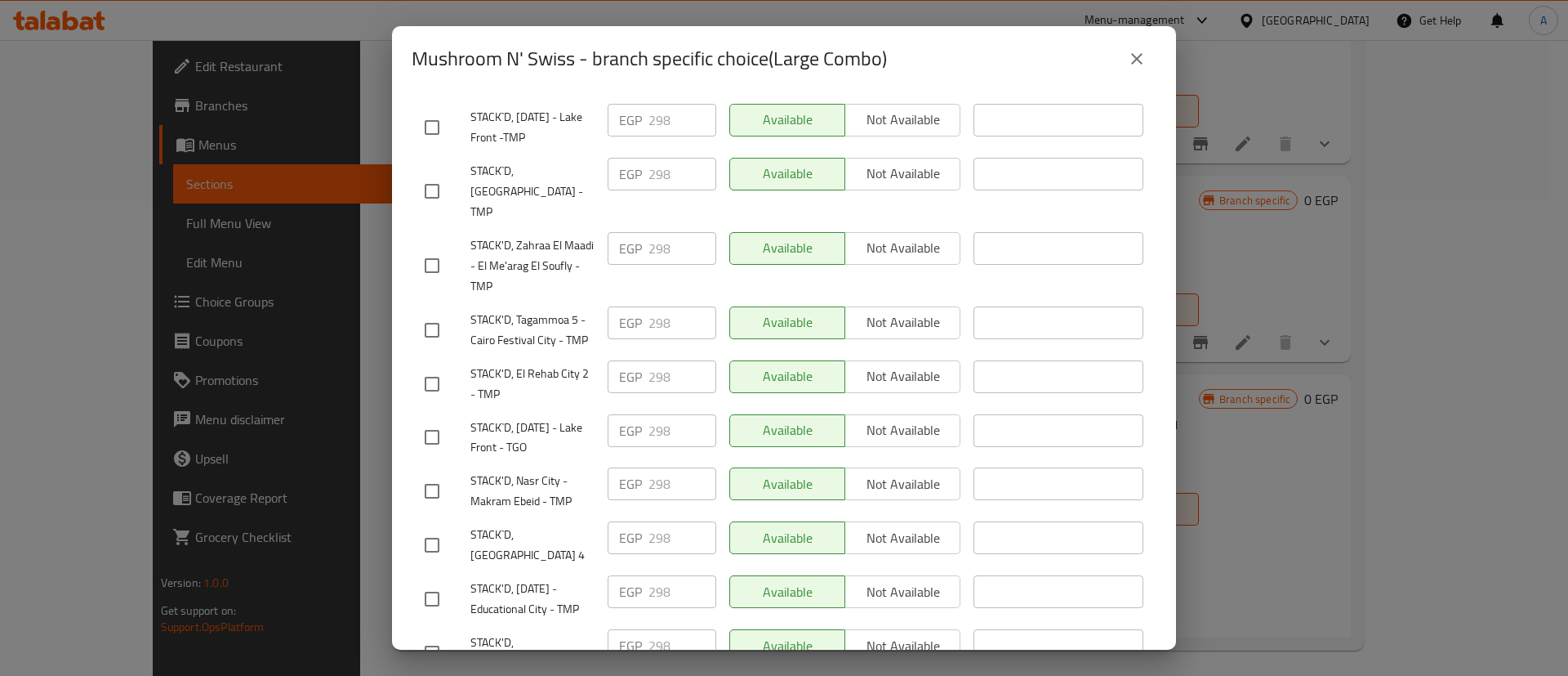
scroll to position [953, 0]
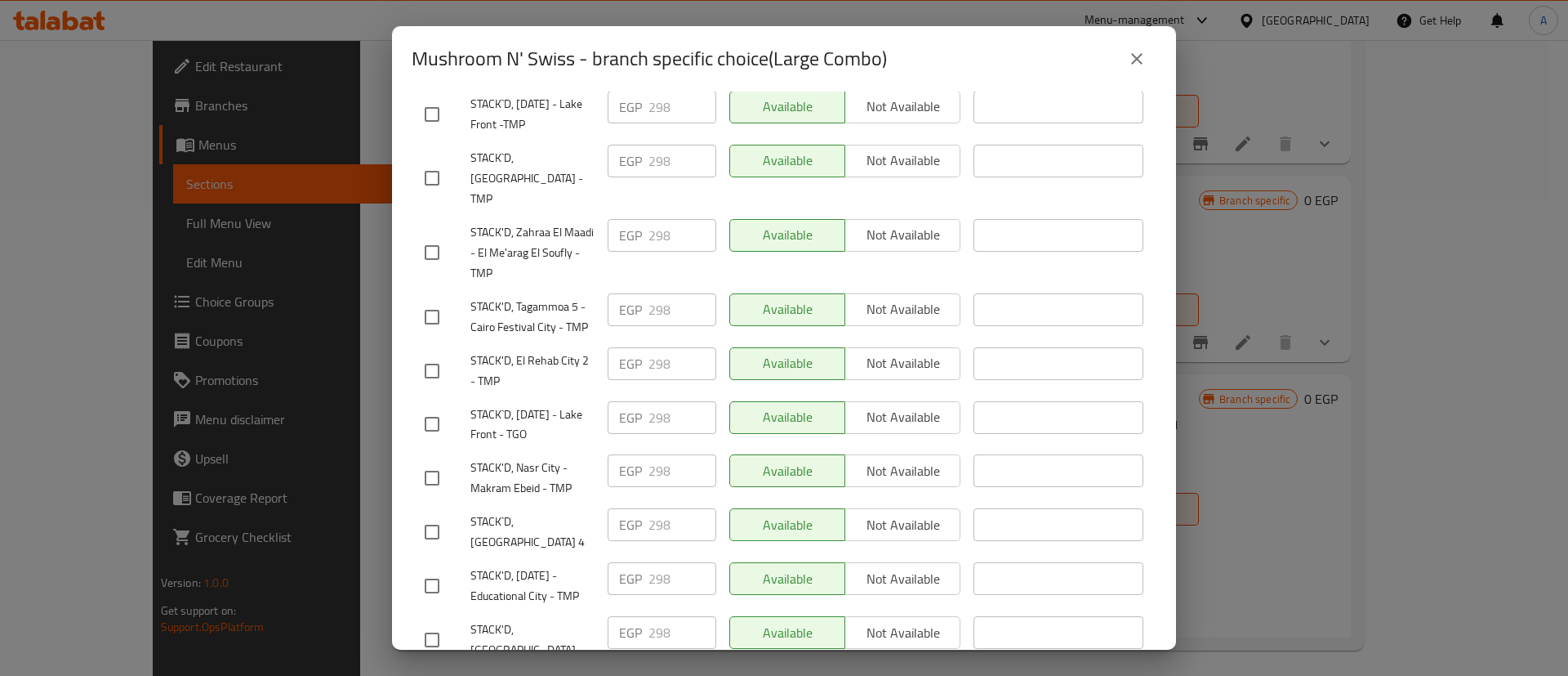
click at [429, 537] on input "checkbox" at bounding box center [432, 531] width 34 height 34
checkbox input "true"
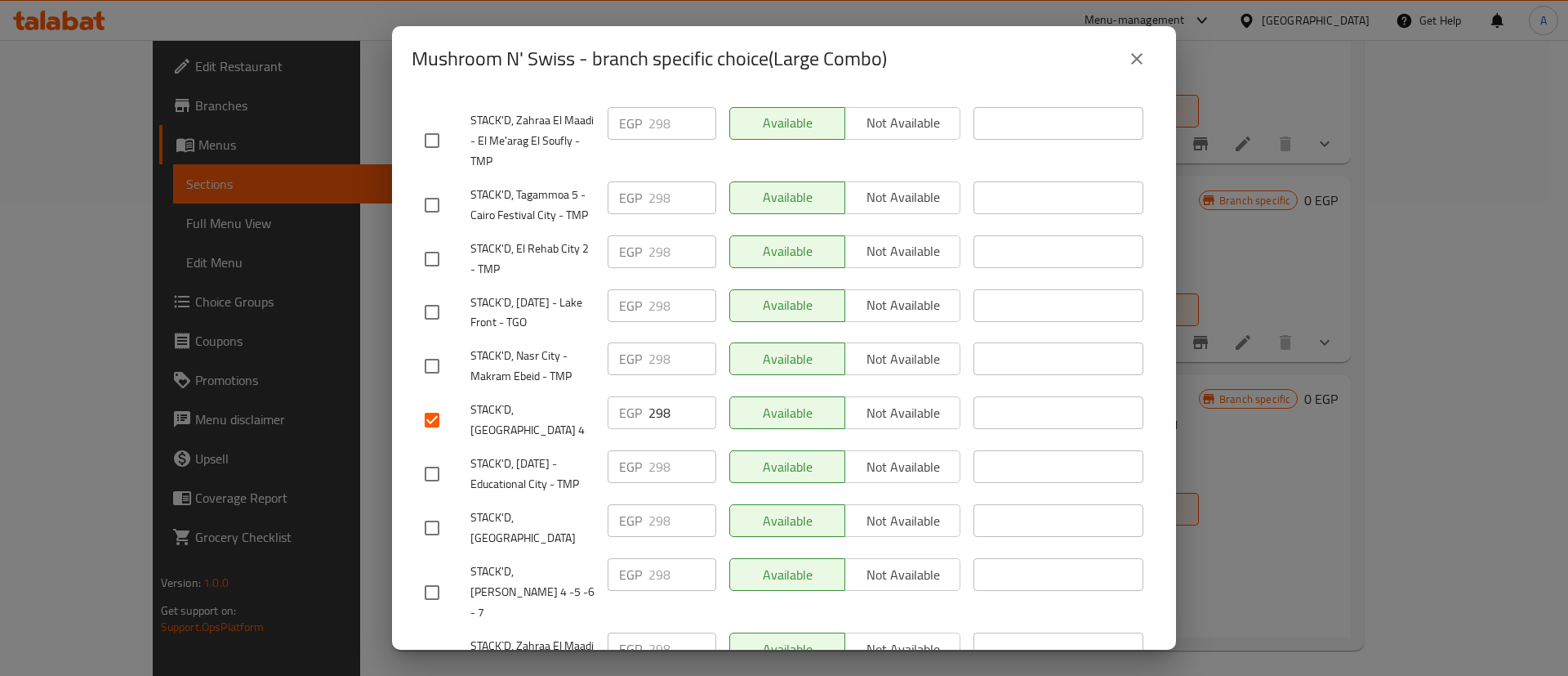
scroll to position [1066, 0]
click at [433, 530] on input "checkbox" at bounding box center [432, 526] width 34 height 34
checkbox input "true"
click at [429, 574] on input "checkbox" at bounding box center [432, 591] width 34 height 34
checkbox input "true"
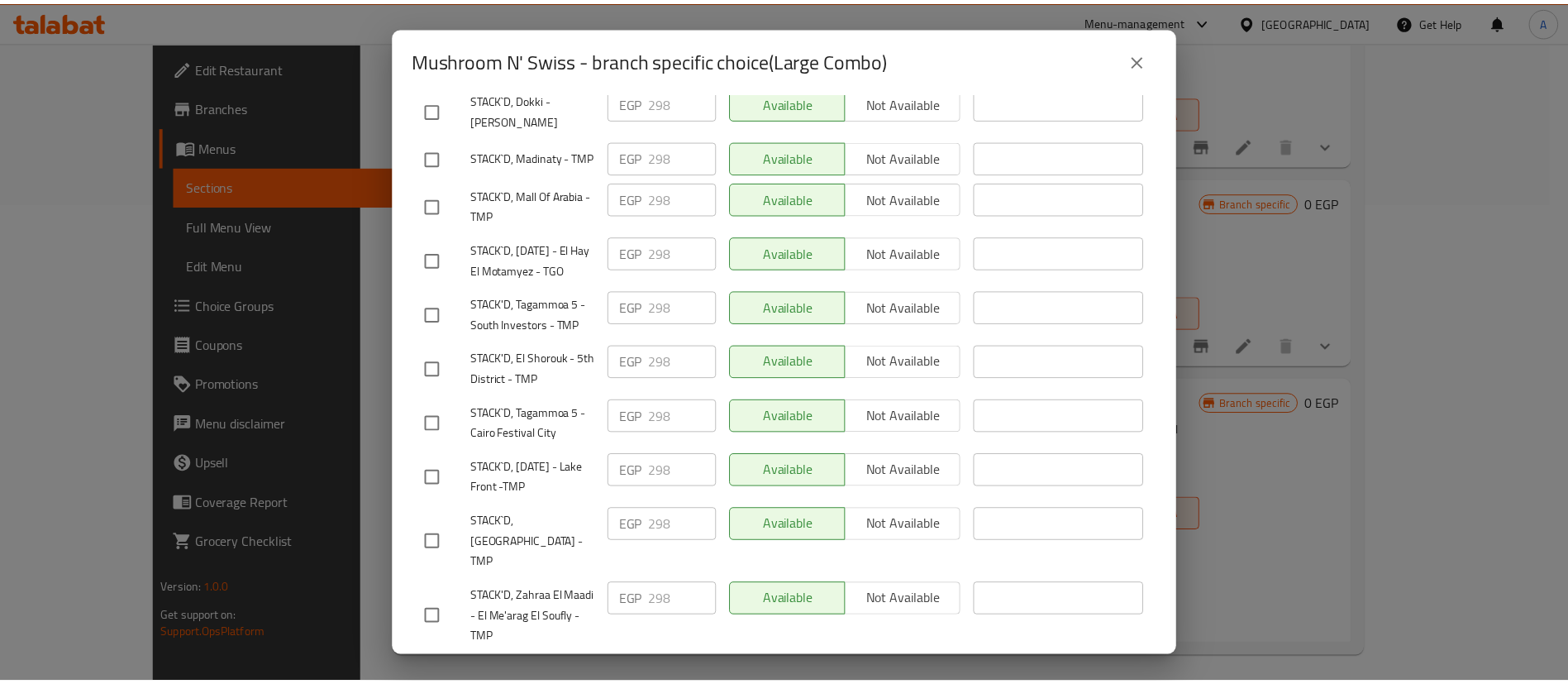
scroll to position [0, 0]
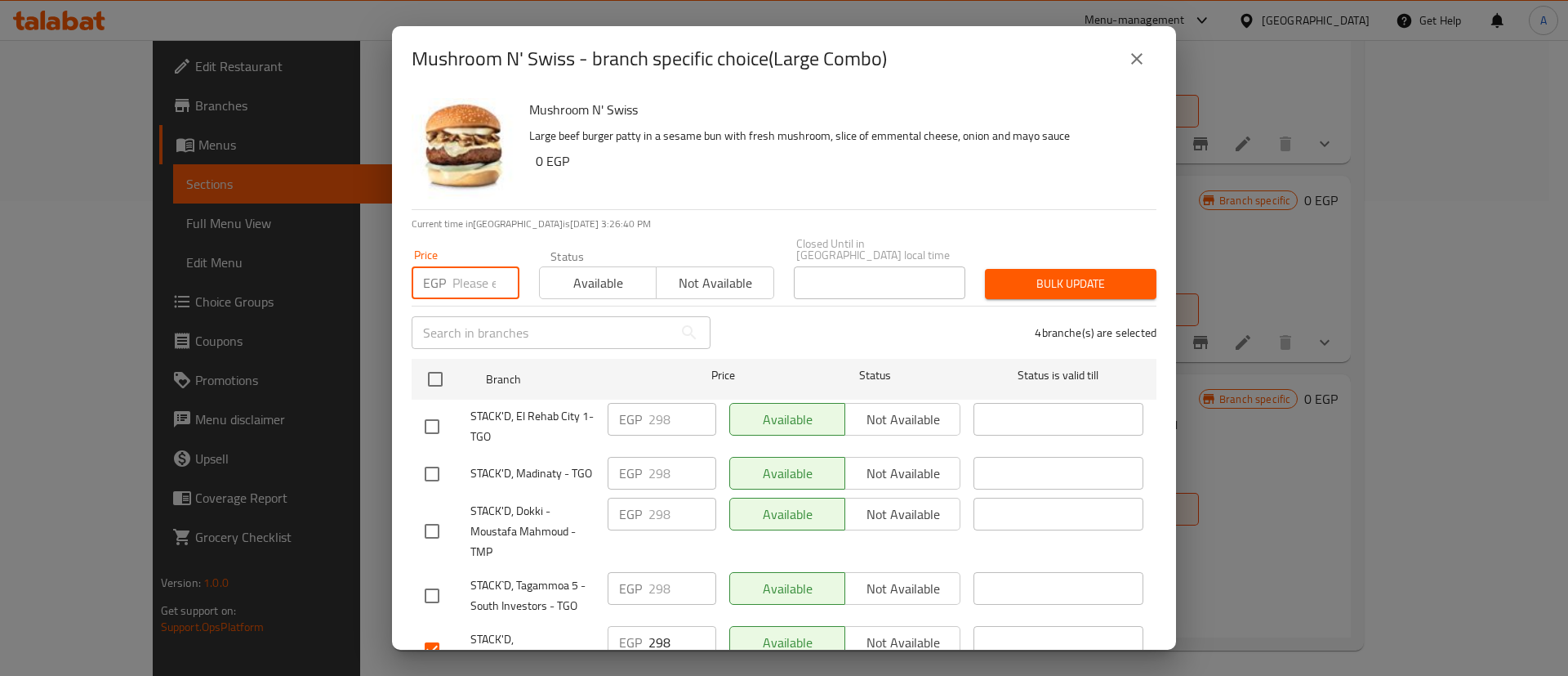
click at [472, 266] on input "number" at bounding box center [486, 282] width 67 height 32
type input "329"
click at [1074, 284] on button "Bulk update" at bounding box center [1071, 283] width 172 height 31
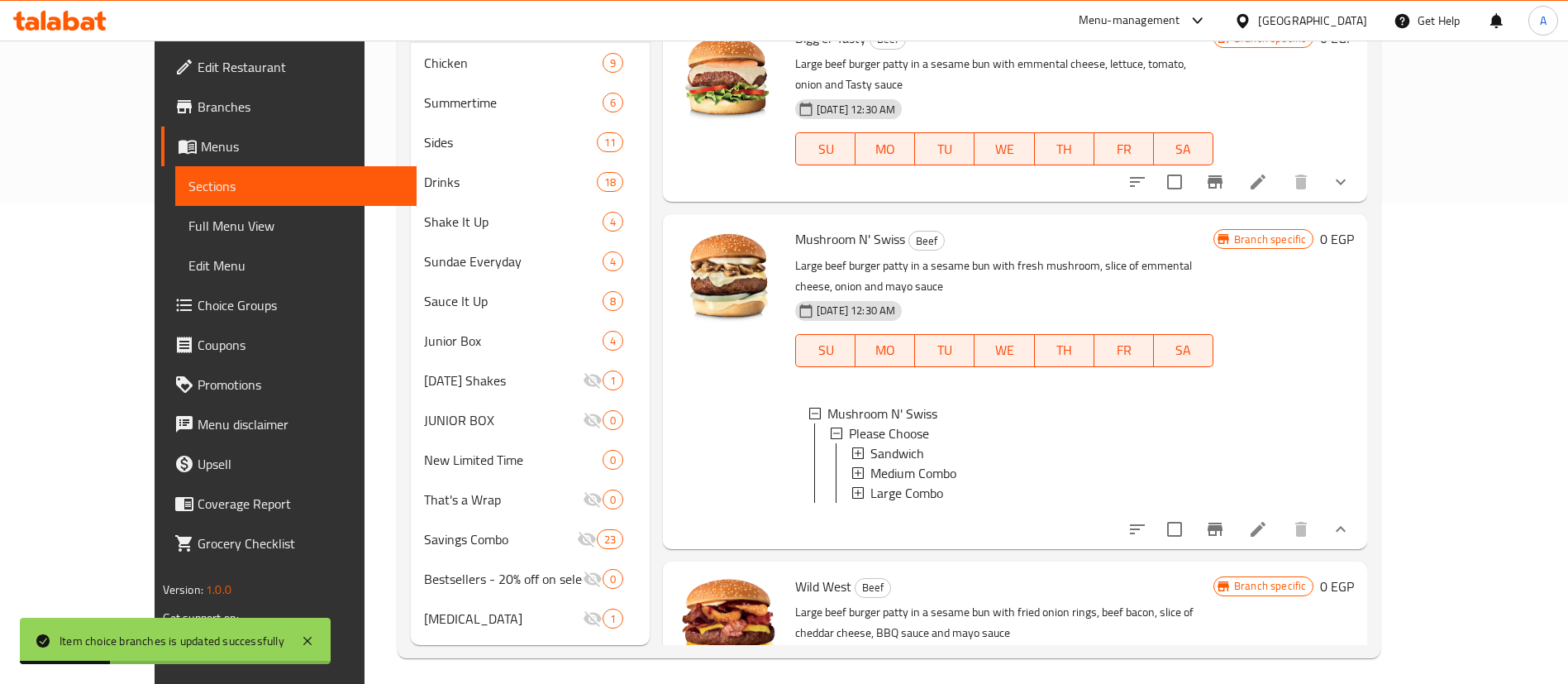
scroll to position [488, 0]
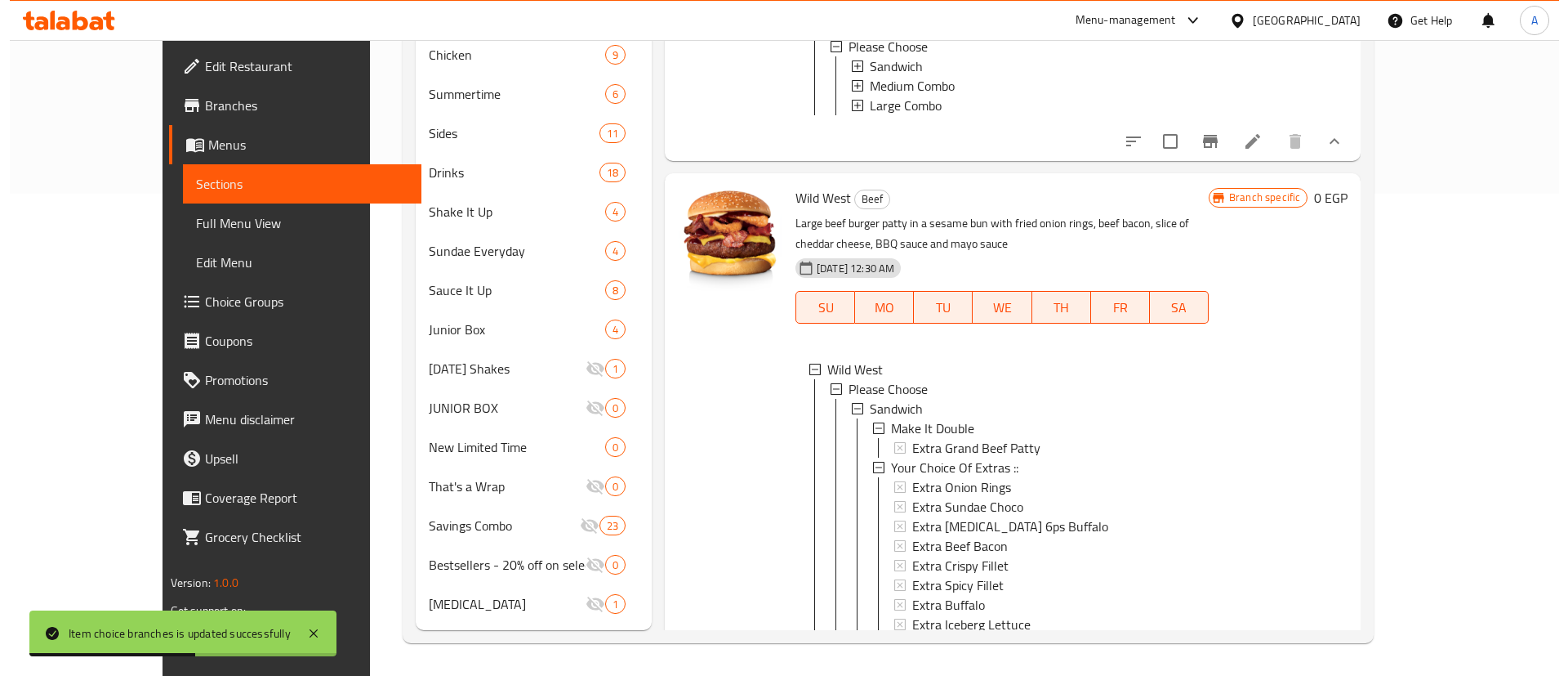
scroll to position [3, 0]
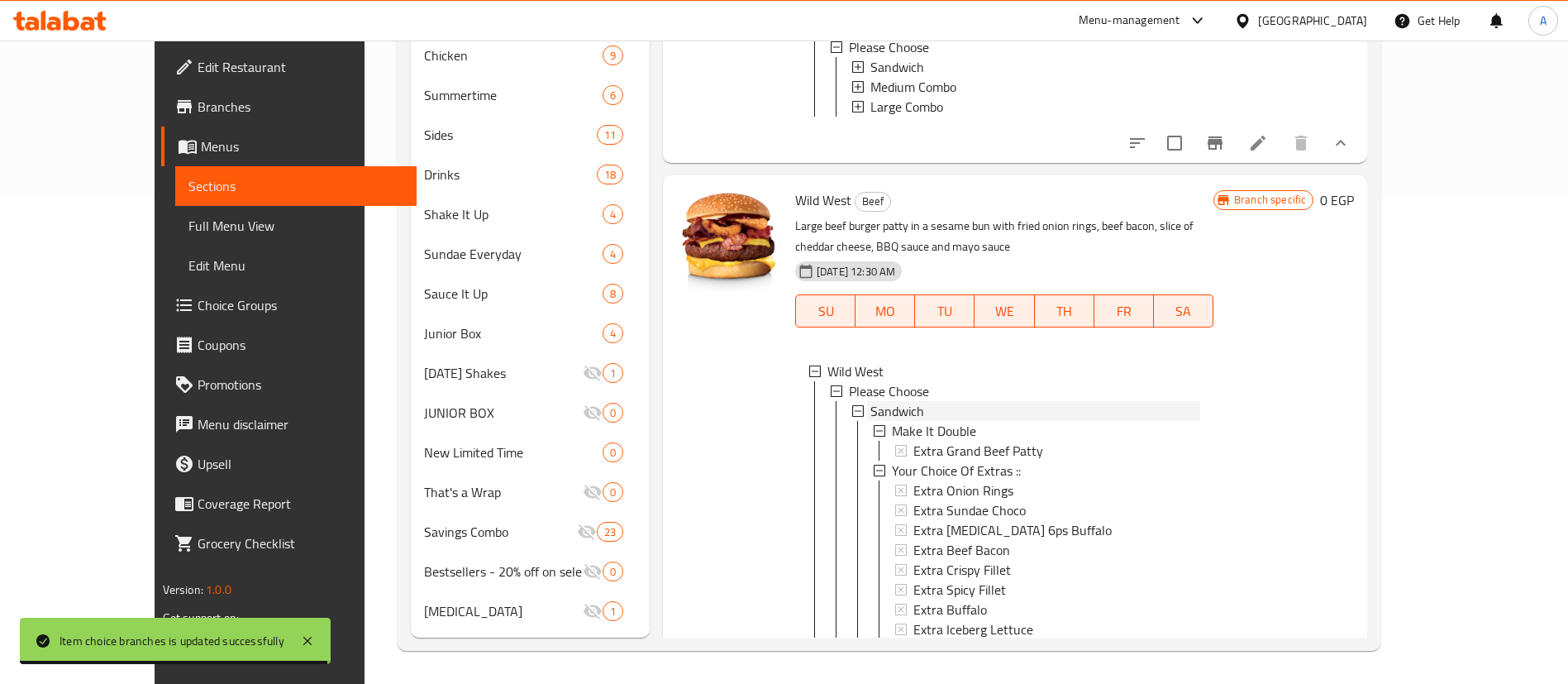
click at [870, 401] on span "Sandwich" at bounding box center [897, 410] width 54 height 19
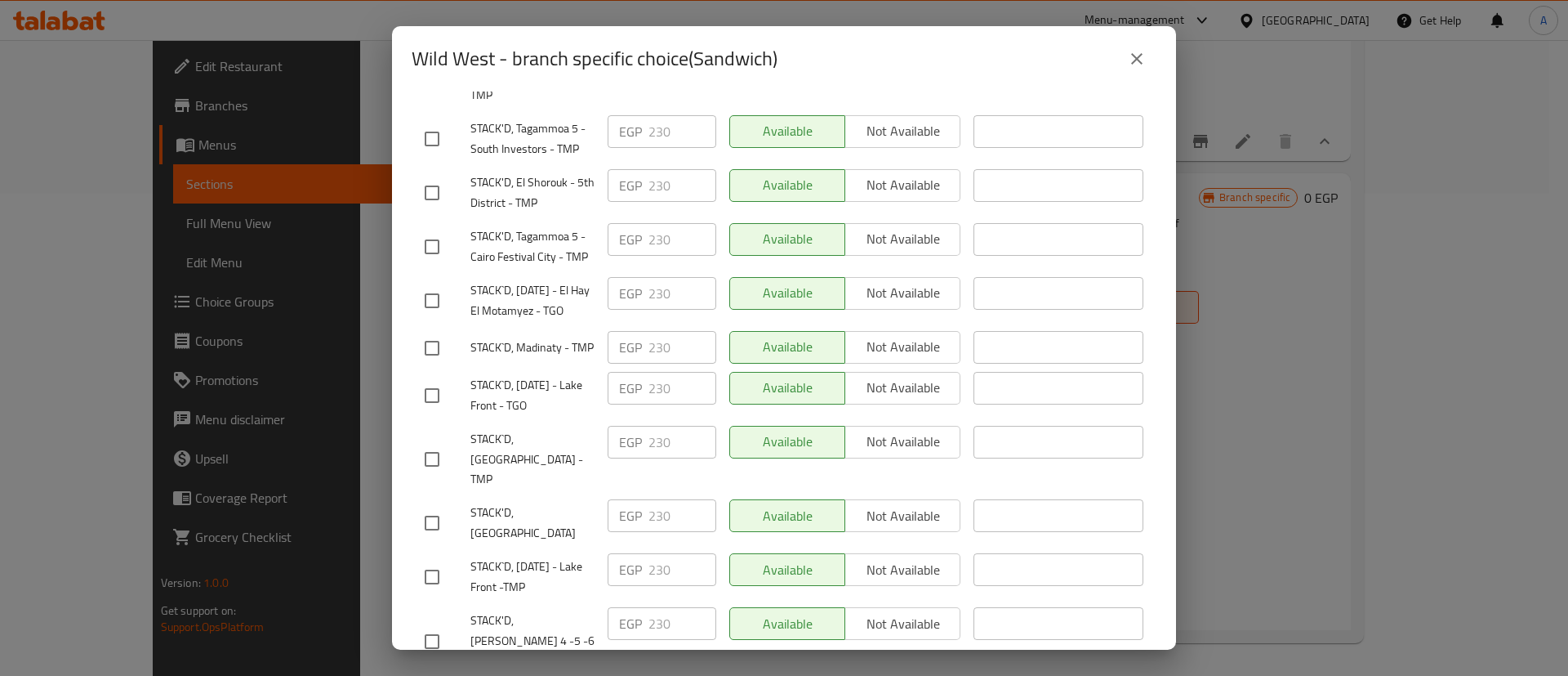
scroll to position [909, 0]
click at [438, 526] on input "checkbox" at bounding box center [432, 522] width 34 height 34
checkbox input "true"
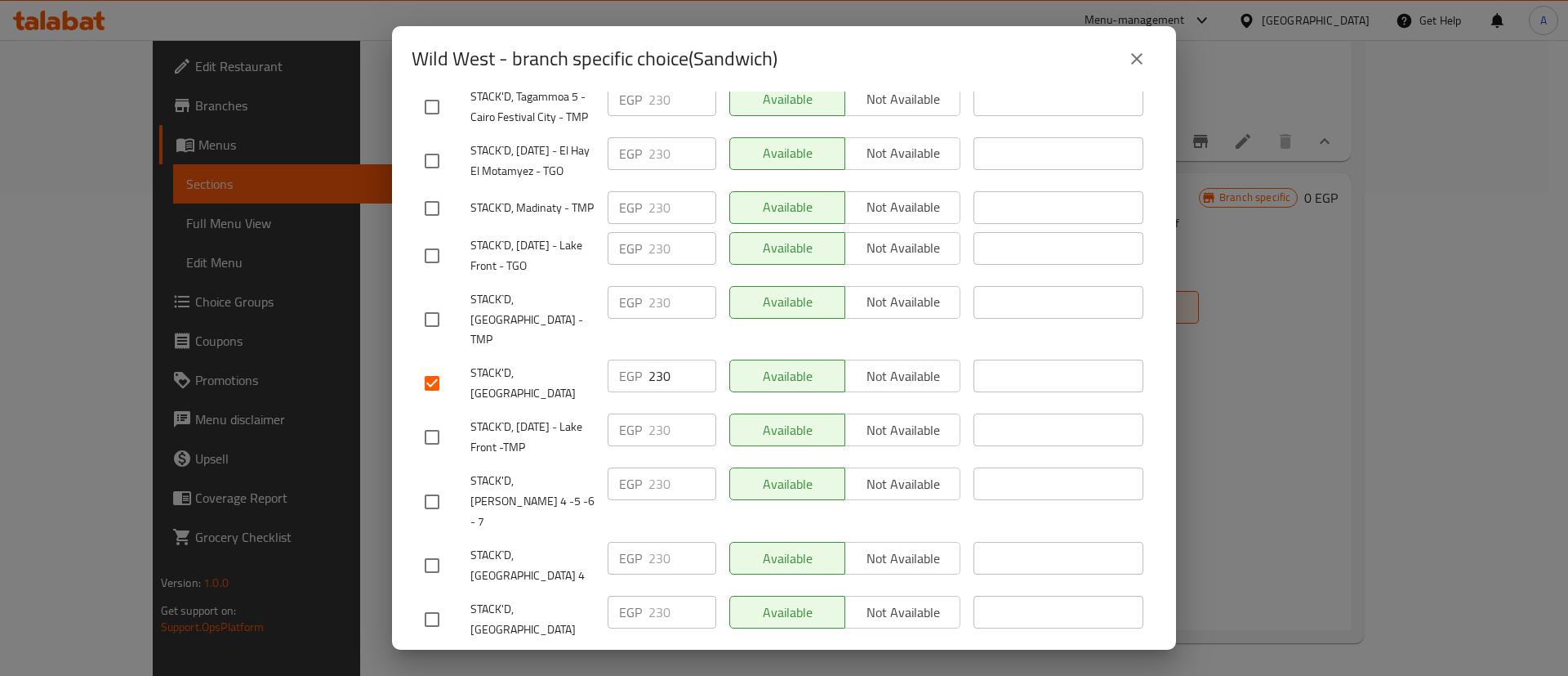
scroll to position [1049, 0]
click at [419, 484] on input "checkbox" at bounding box center [432, 501] width 34 height 34
checkbox input "true"
click at [427, 548] on input "checkbox" at bounding box center [432, 564] width 34 height 34
checkbox input "true"
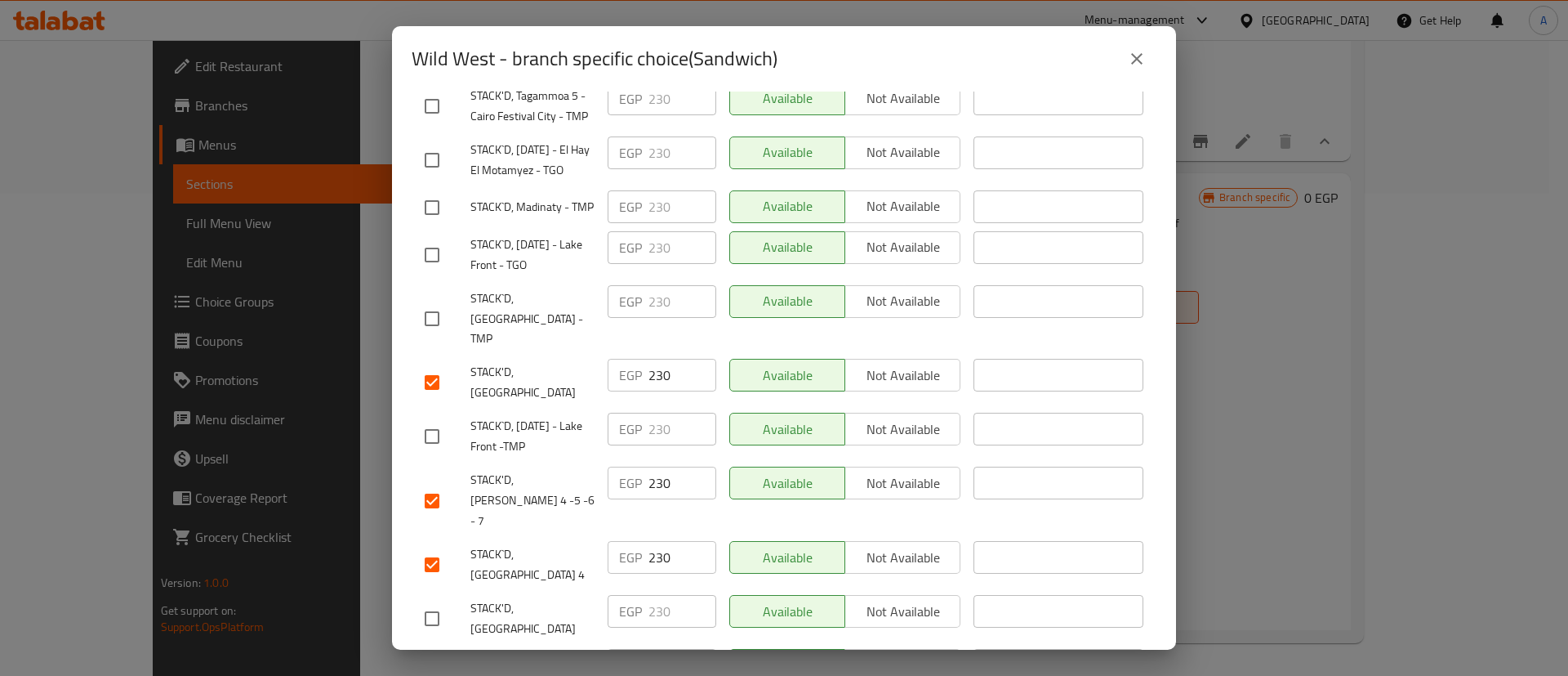
click at [433, 603] on input "checkbox" at bounding box center [432, 618] width 34 height 34
checkbox input "true"
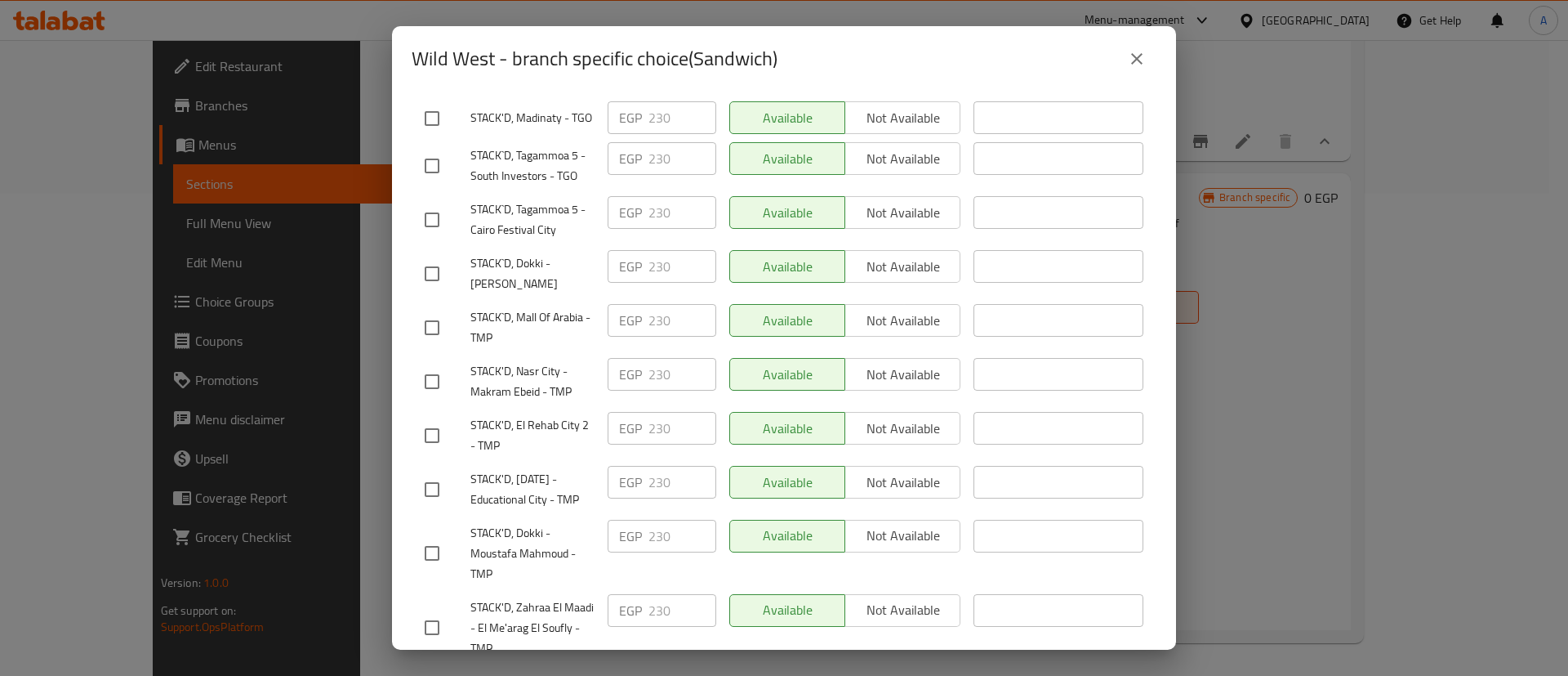
scroll to position [0, 0]
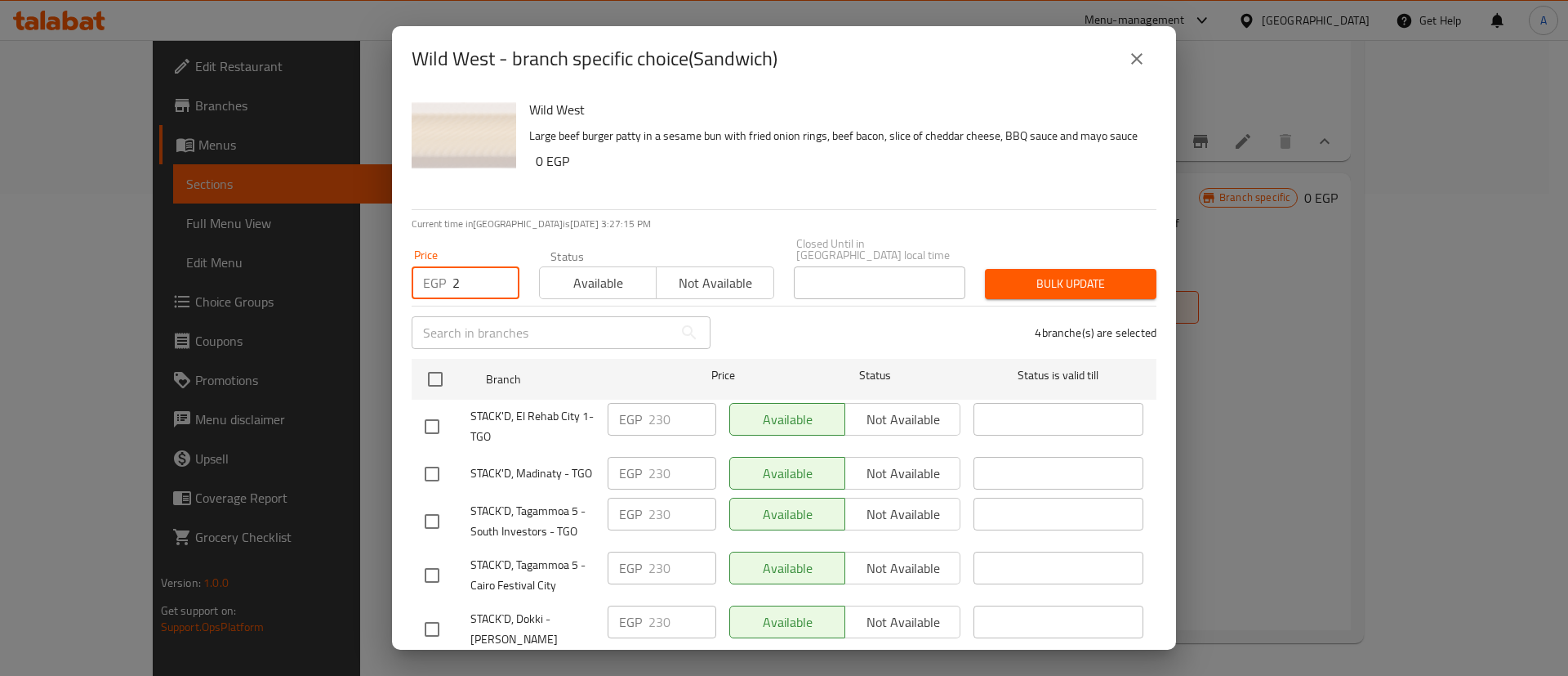
click at [472, 271] on input "2" at bounding box center [486, 282] width 67 height 32
type input "250"
click at [1094, 282] on span "Bulk update" at bounding box center [1071, 283] width 146 height 20
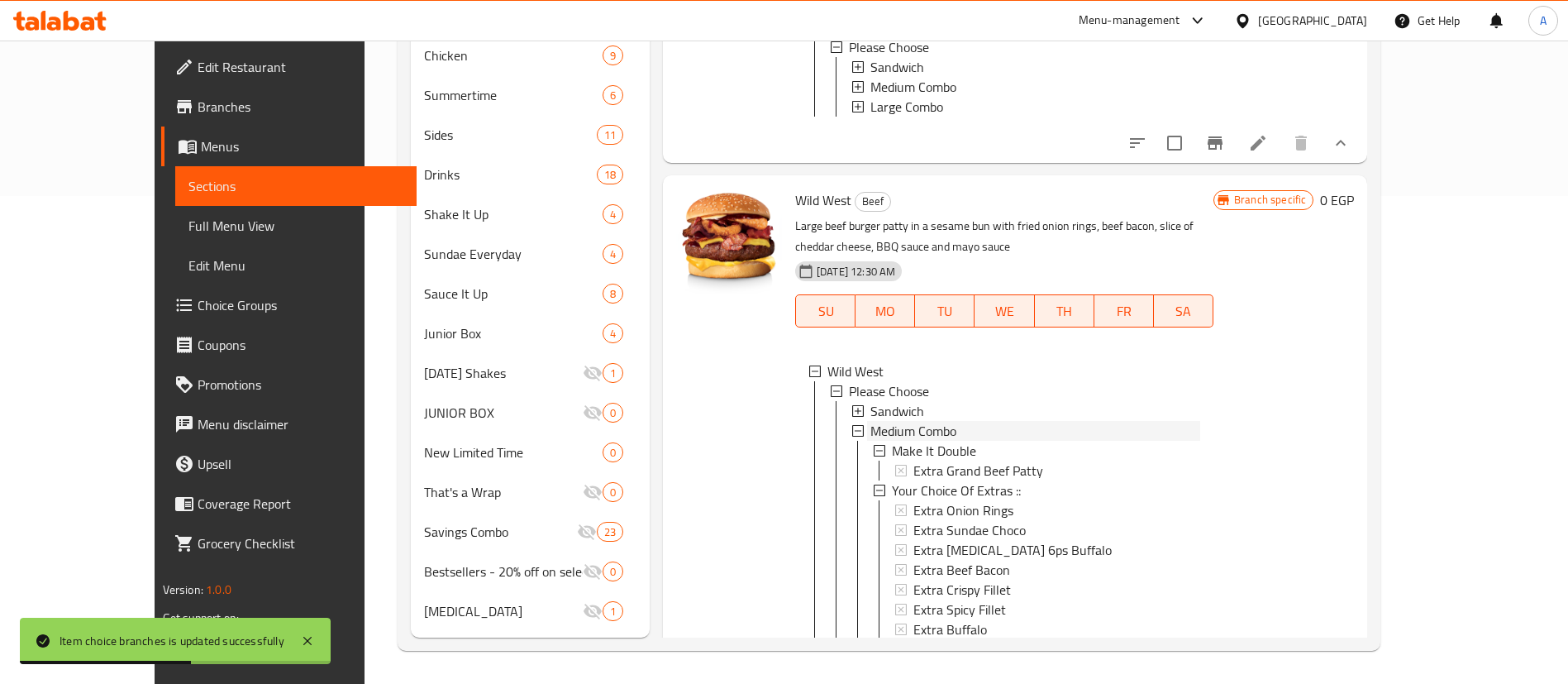
click at [881, 421] on span "Medium Combo" at bounding box center [912, 431] width 86 height 19
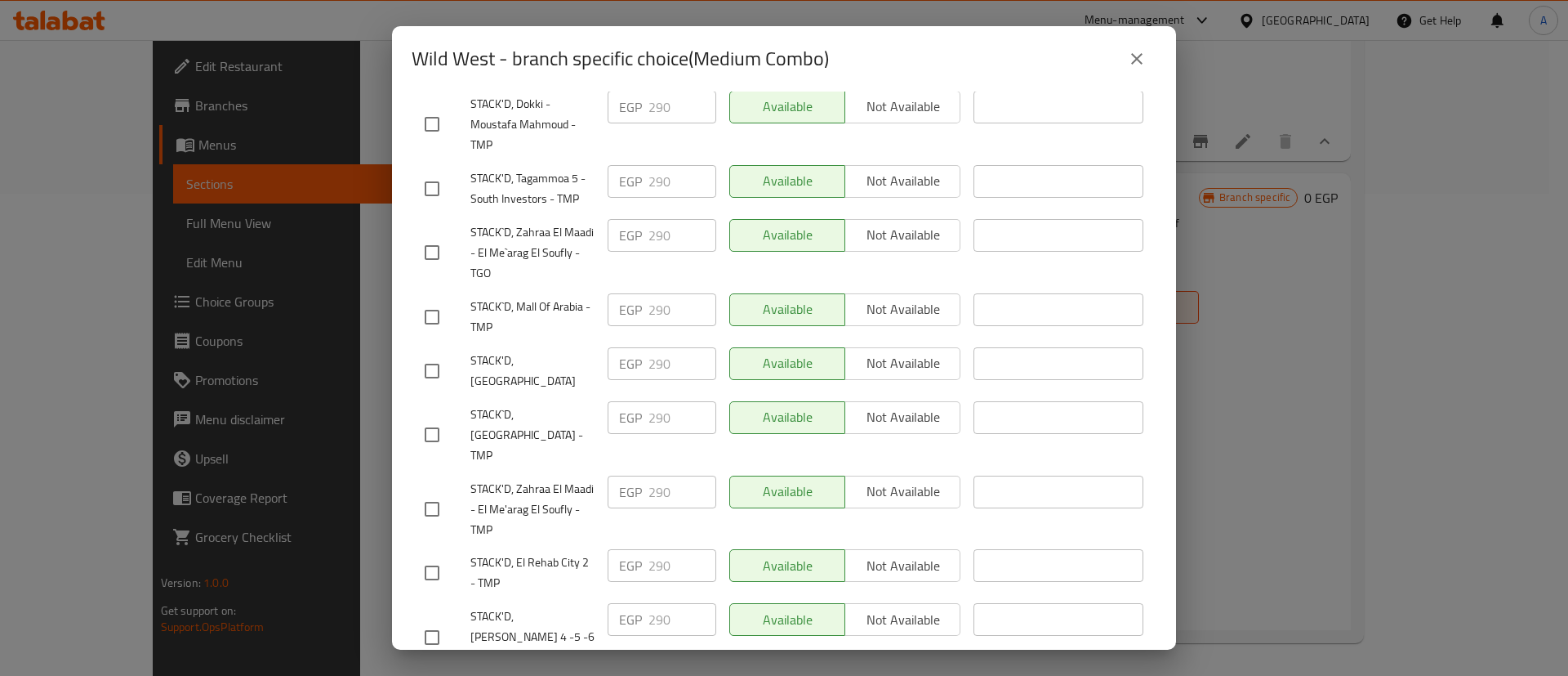
scroll to position [832, 0]
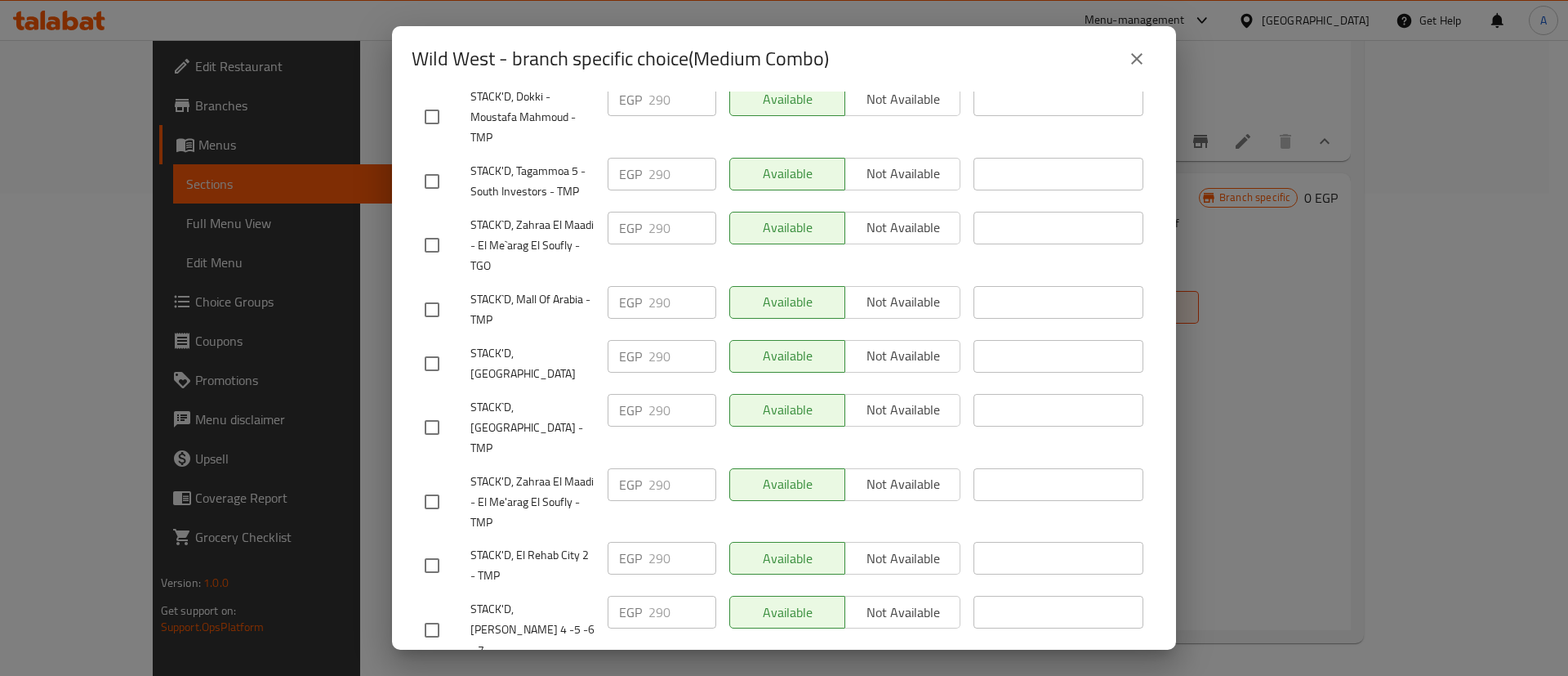
click at [432, 625] on input "checkbox" at bounding box center [432, 629] width 34 height 34
checkbox input "true"
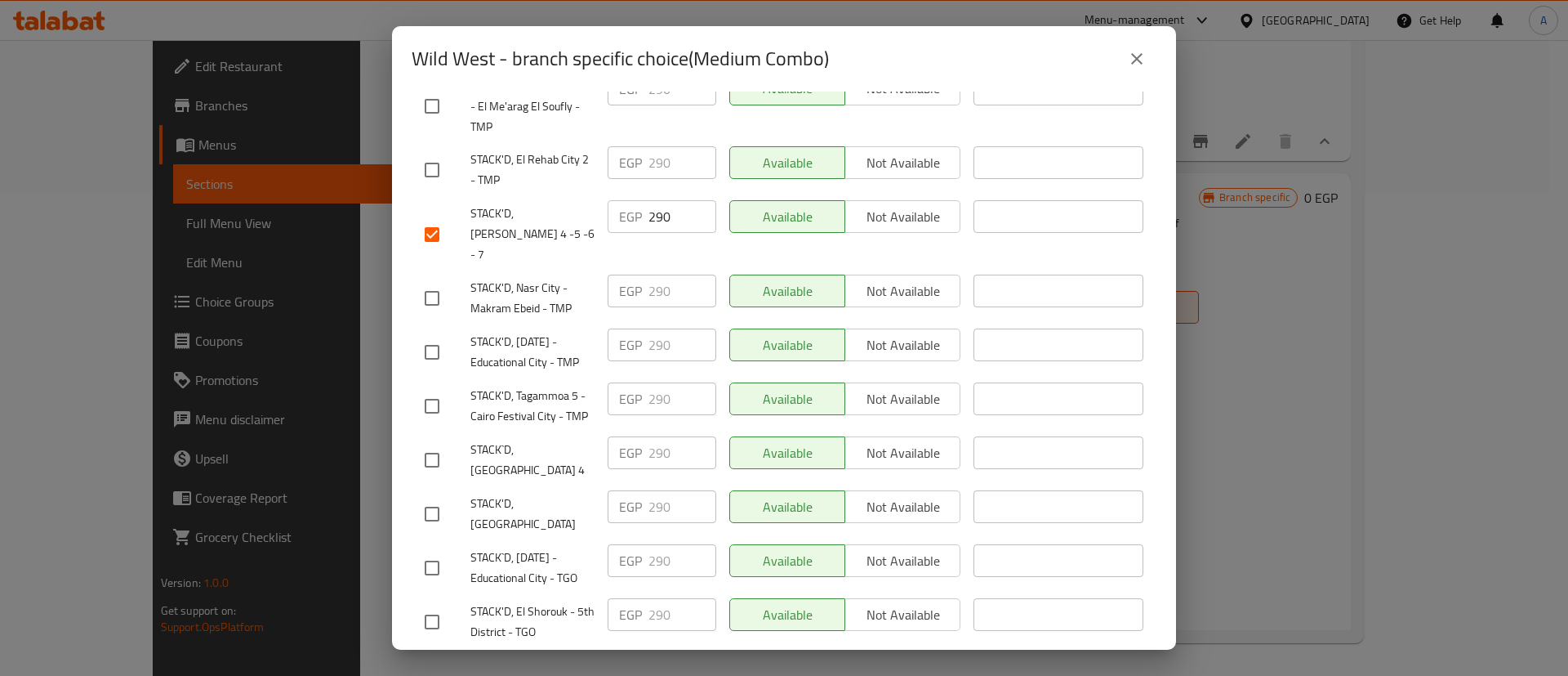
scroll to position [1232, 0]
click at [429, 439] on input "checkbox" at bounding box center [432, 455] width 34 height 34
checkbox input "true"
click at [424, 493] on input "checkbox" at bounding box center [432, 509] width 34 height 34
checkbox input "true"
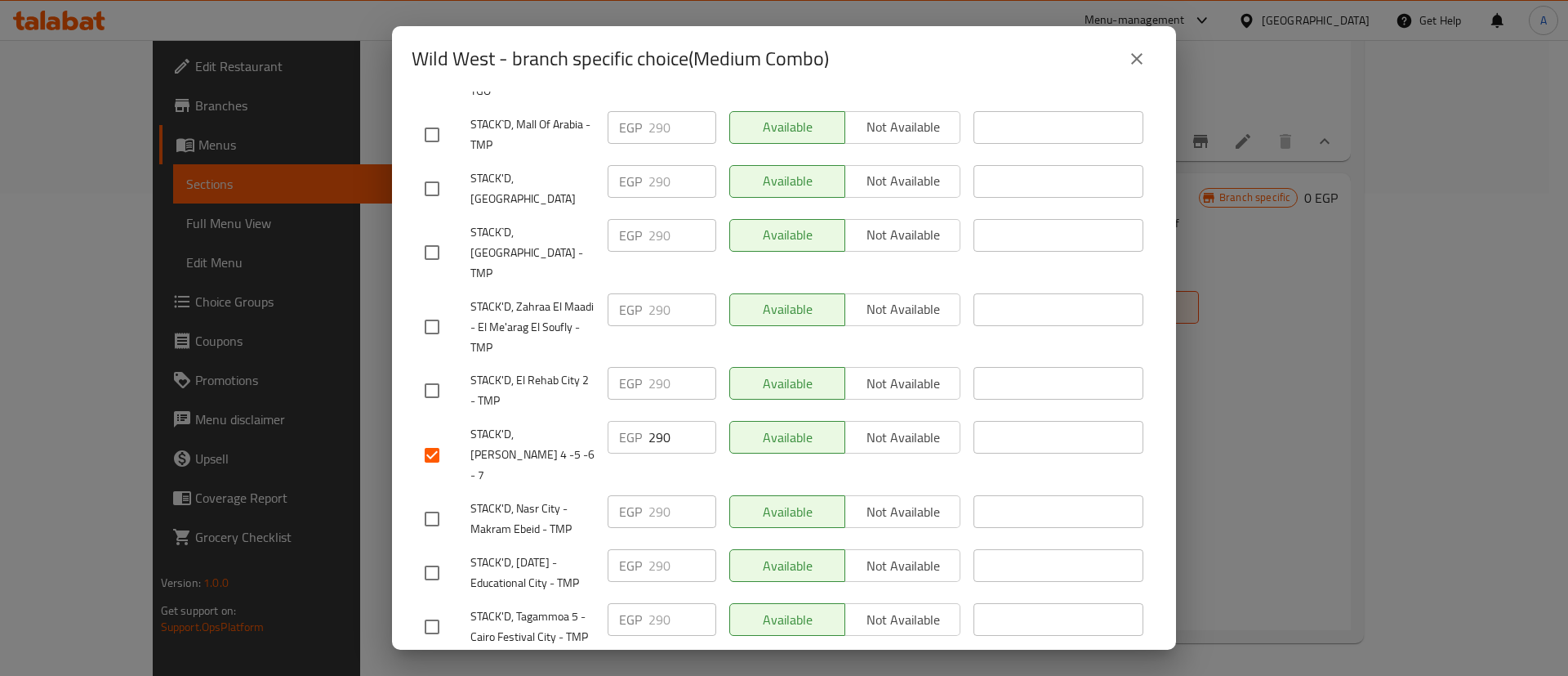
scroll to position [997, 0]
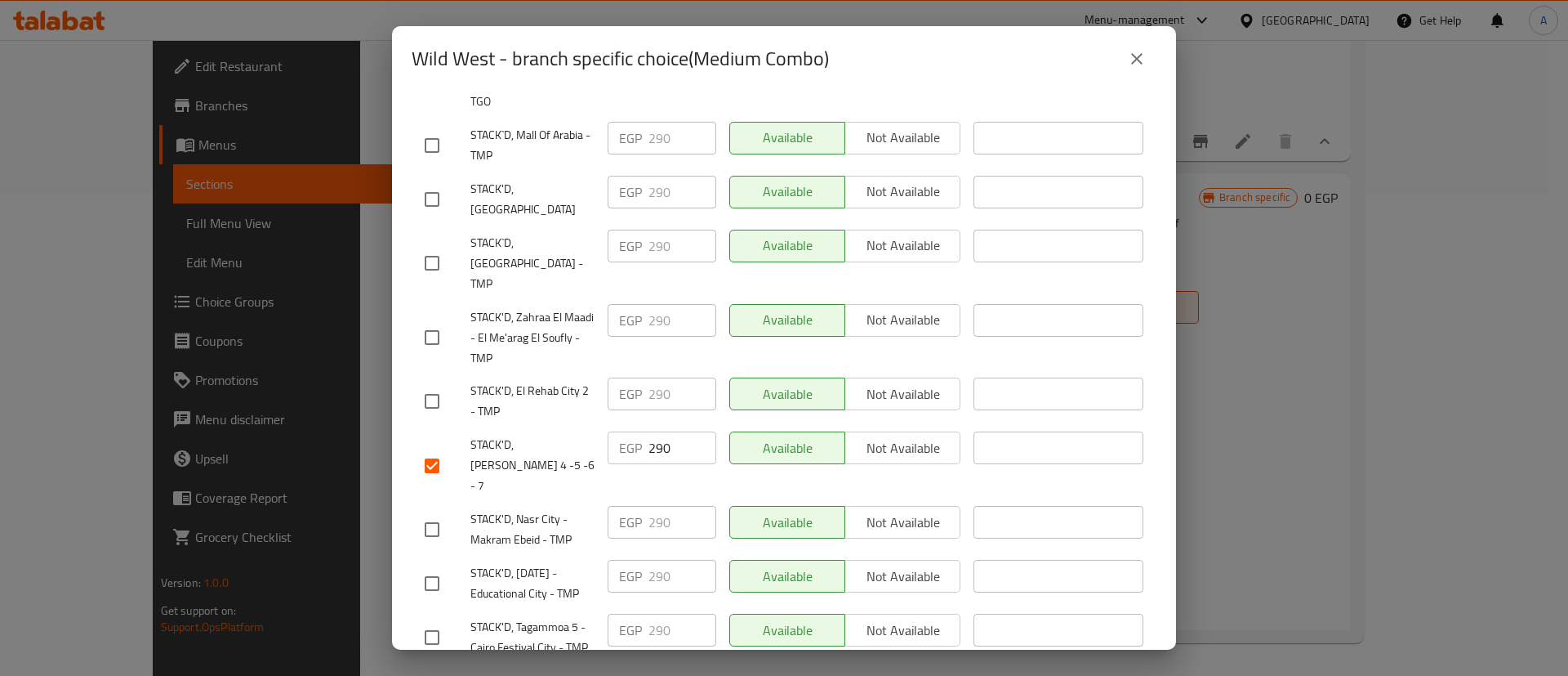
click at [432, 216] on input "checkbox" at bounding box center [432, 199] width 34 height 34
checkbox input "true"
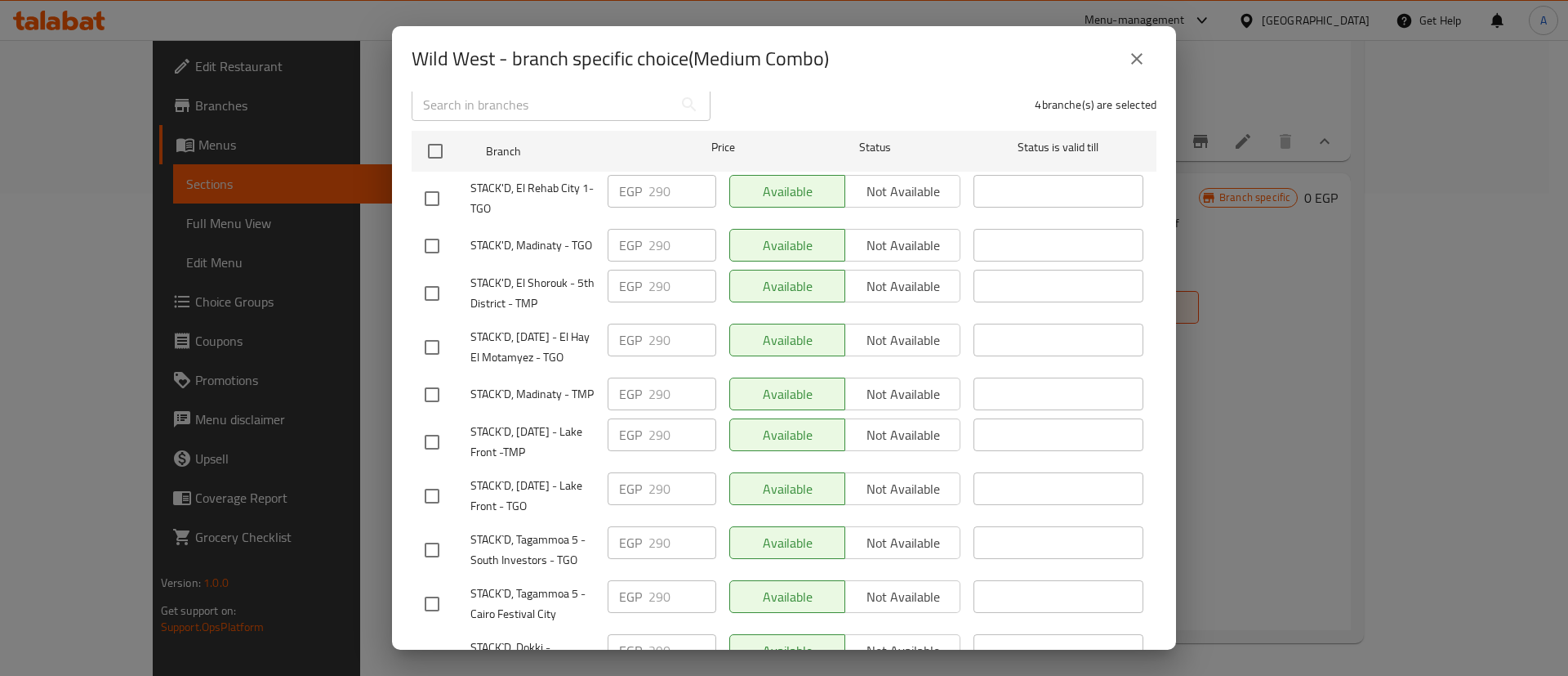
scroll to position [0, 0]
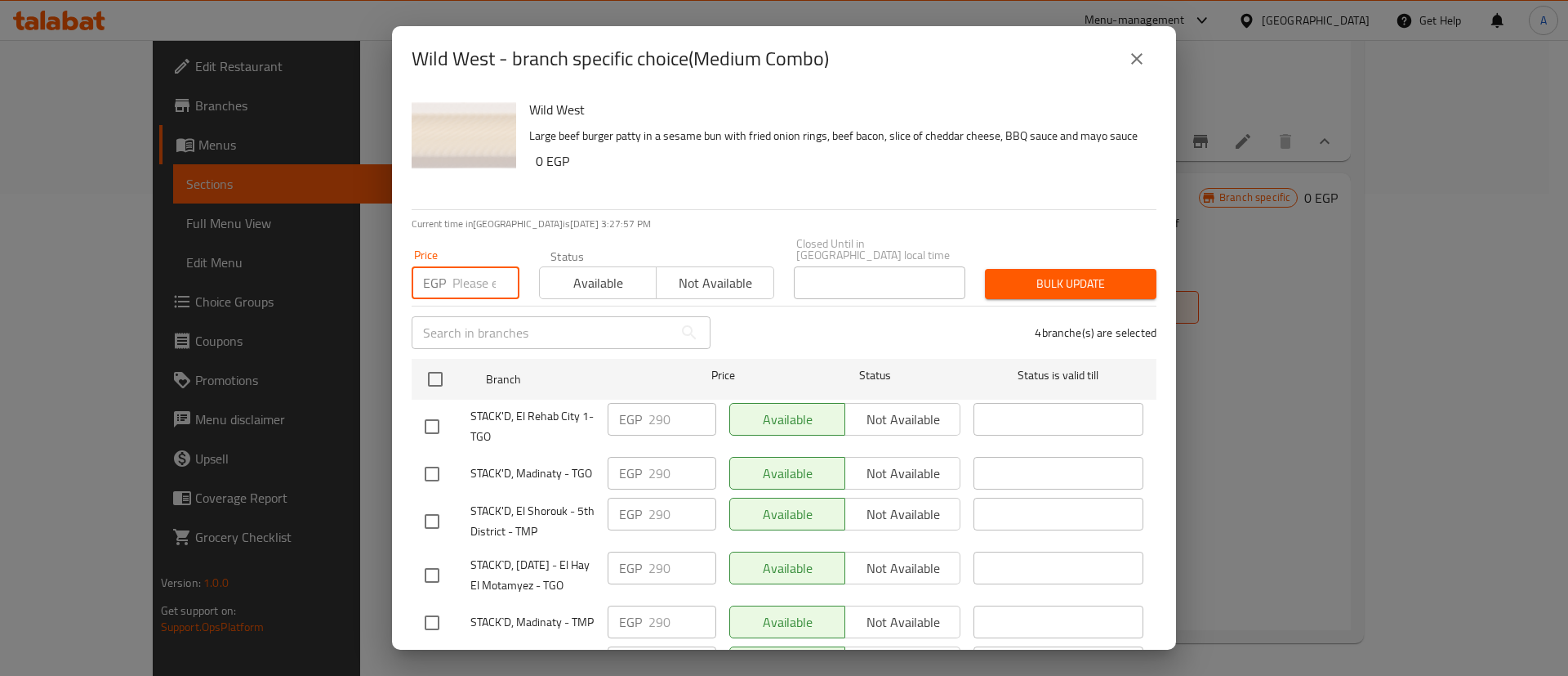
click at [469, 284] on input "number" at bounding box center [486, 282] width 67 height 32
type input "310"
click at [1105, 277] on span "Bulk update" at bounding box center [1071, 283] width 146 height 20
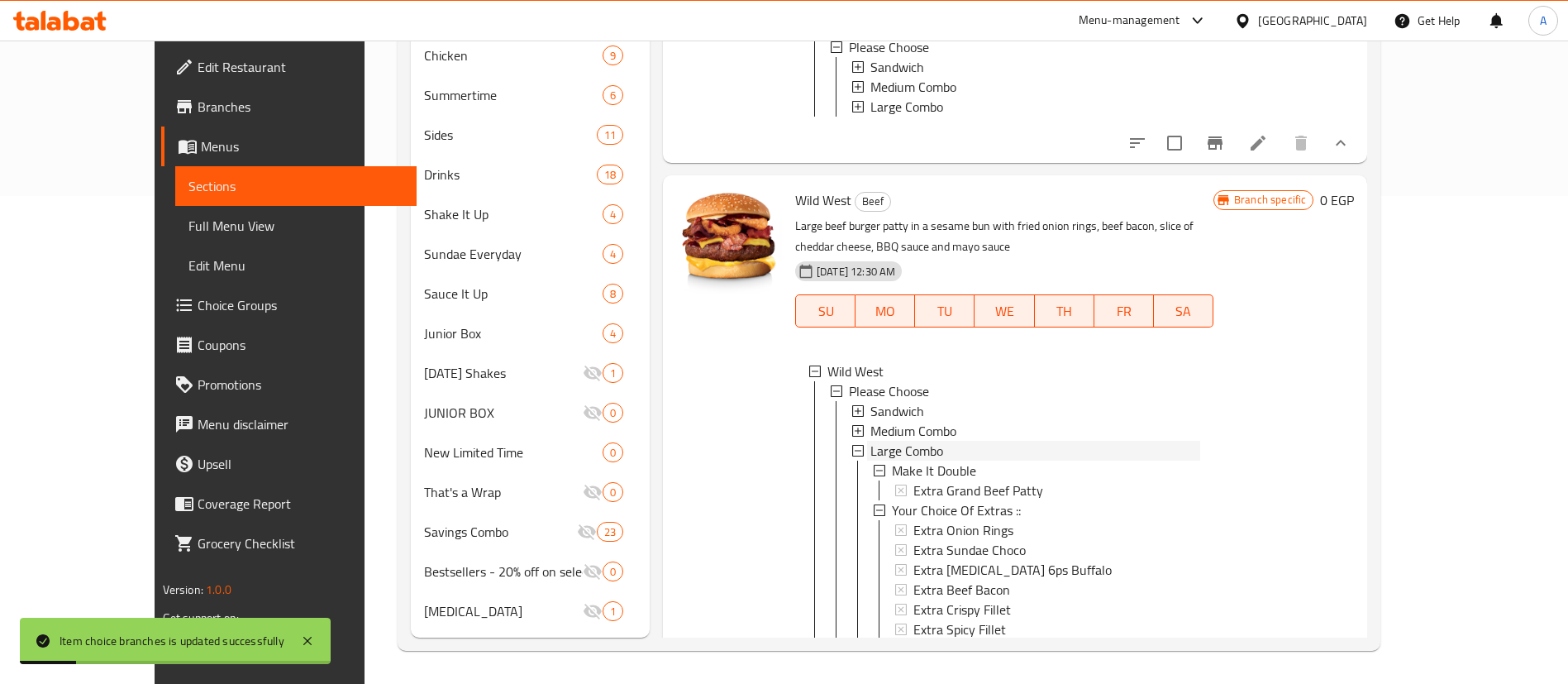
click at [883, 440] on span "Large Combo" at bounding box center [906, 450] width 72 height 19
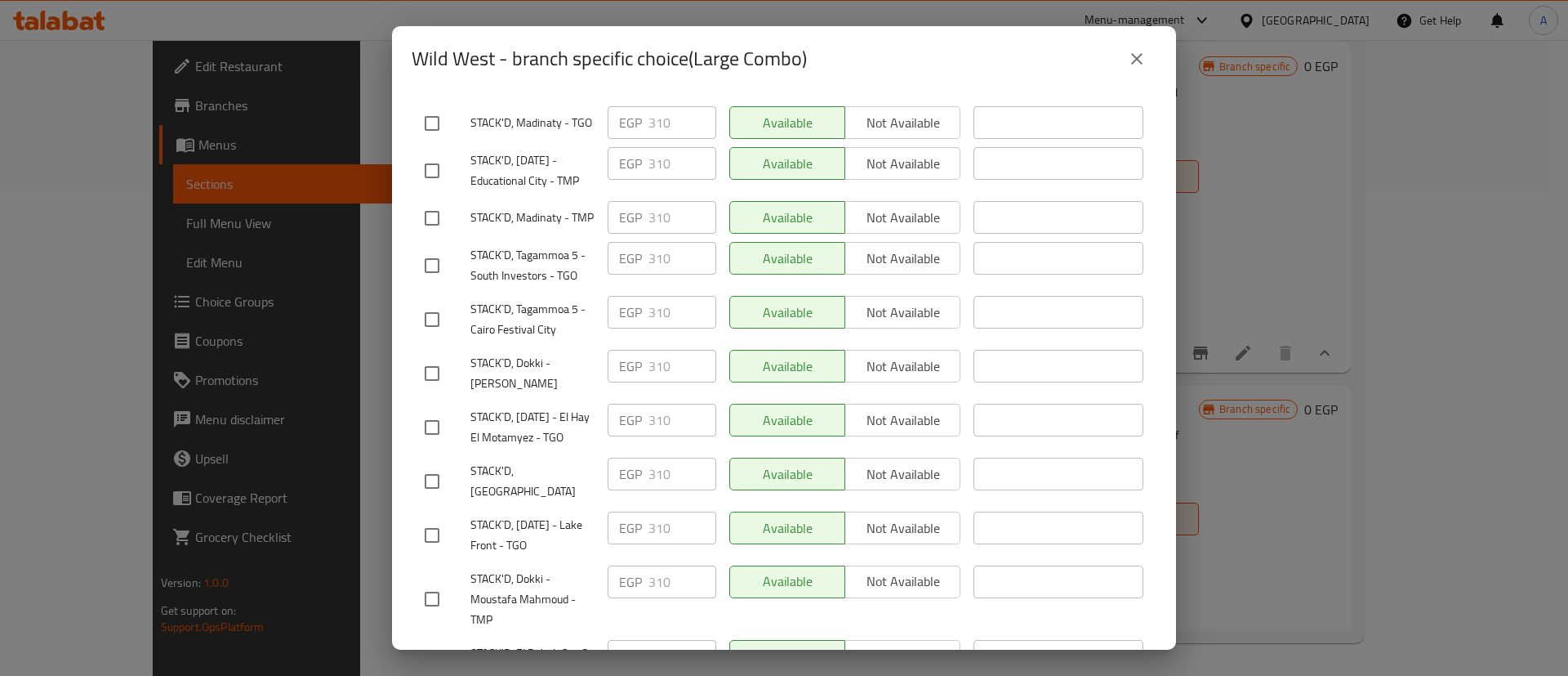
scroll to position [384, 0]
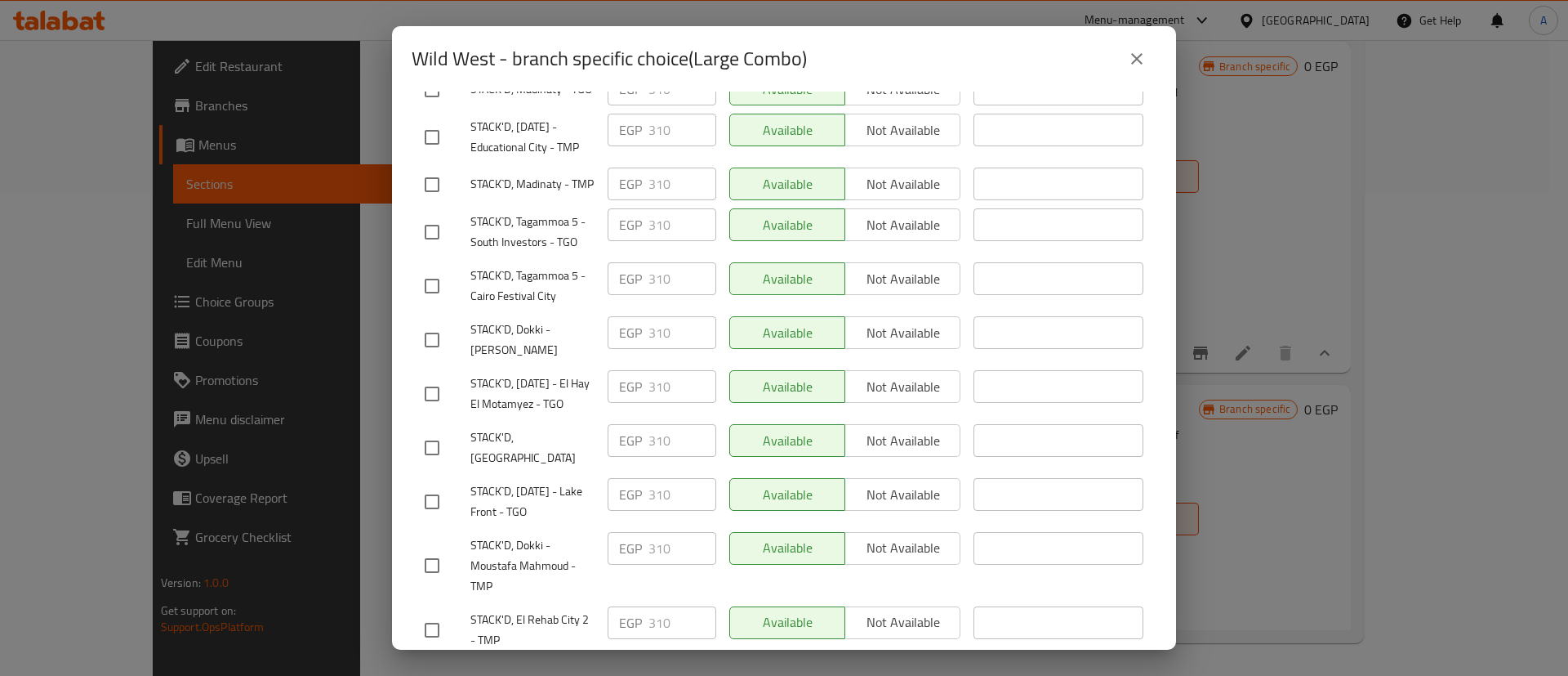
click at [426, 465] on input "checkbox" at bounding box center [432, 447] width 34 height 34
checkbox input "true"
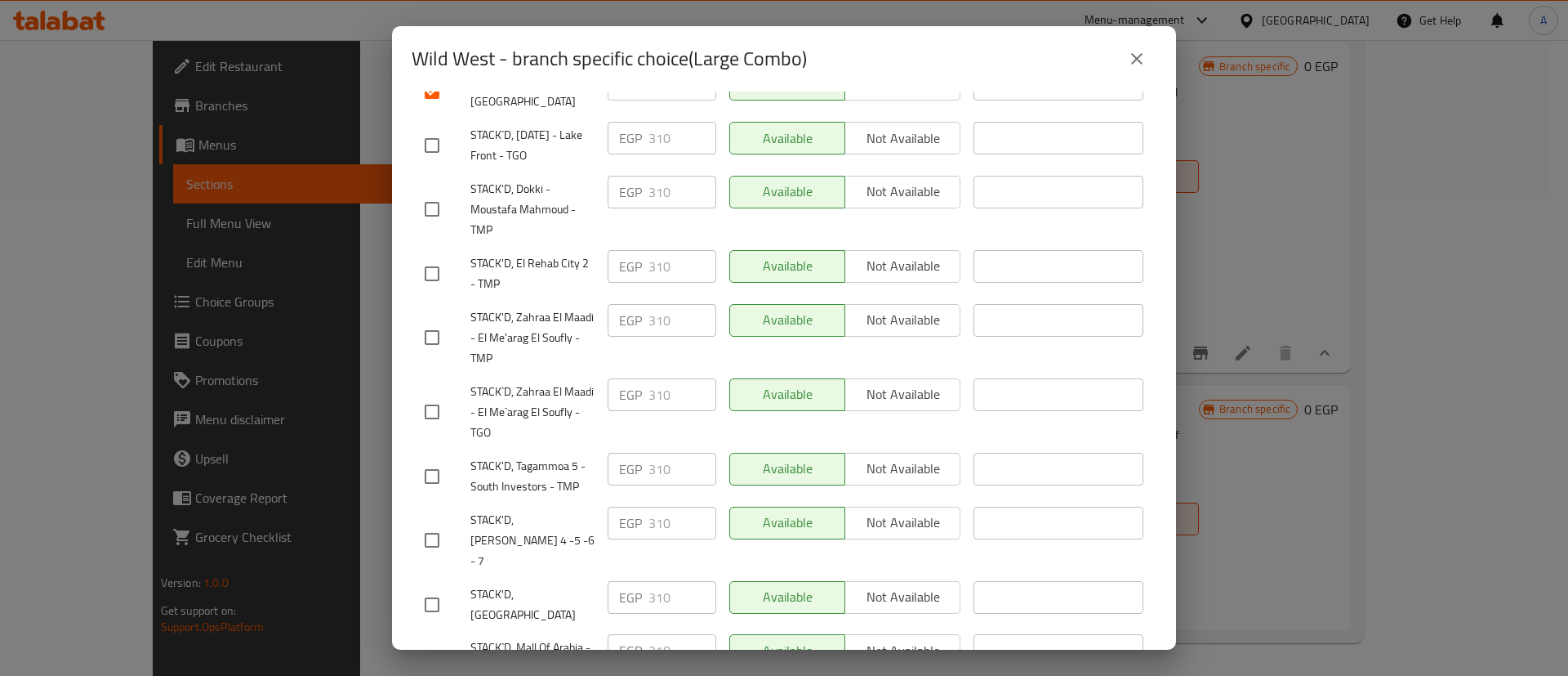
scroll to position [813, 0]
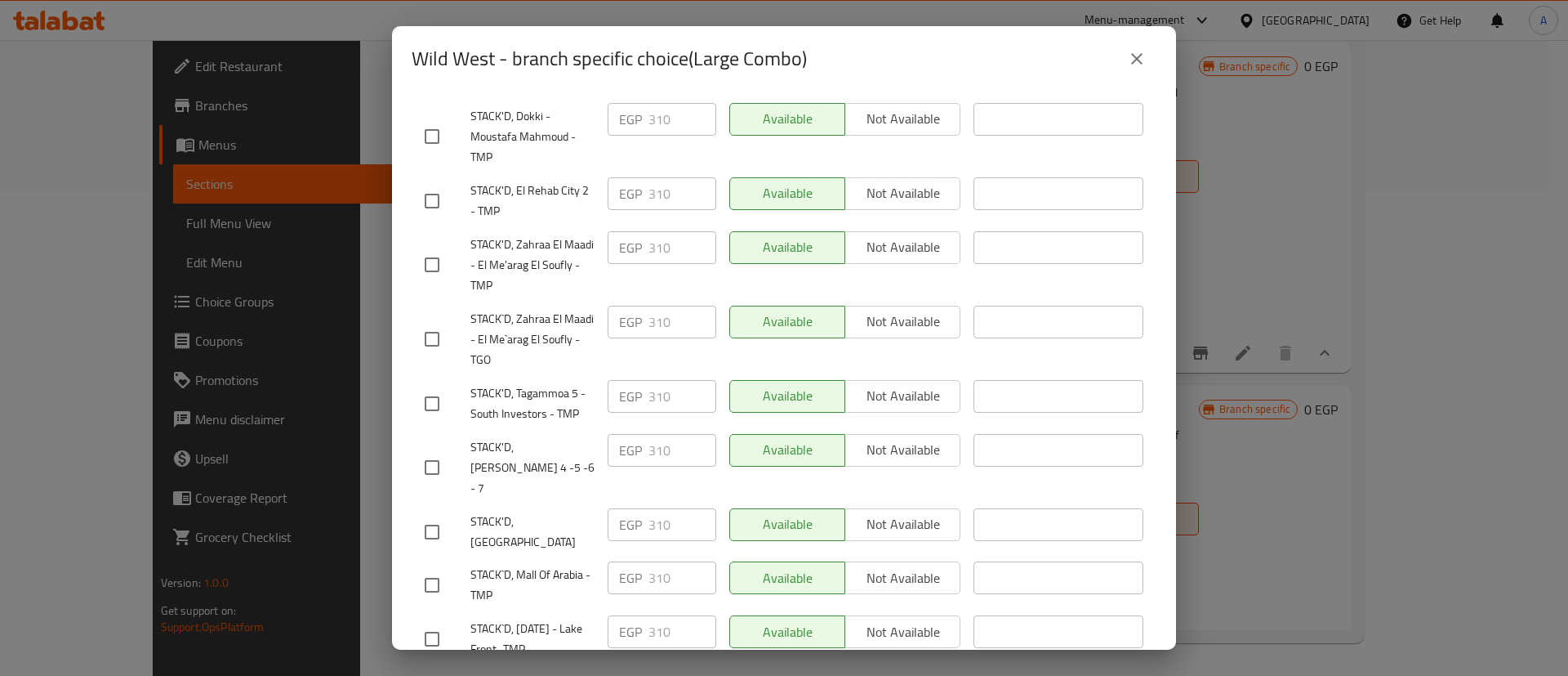
click at [435, 483] on input "checkbox" at bounding box center [432, 467] width 34 height 34
checkbox input "true"
click at [434, 536] on input "checkbox" at bounding box center [432, 531] width 34 height 34
checkbox input "true"
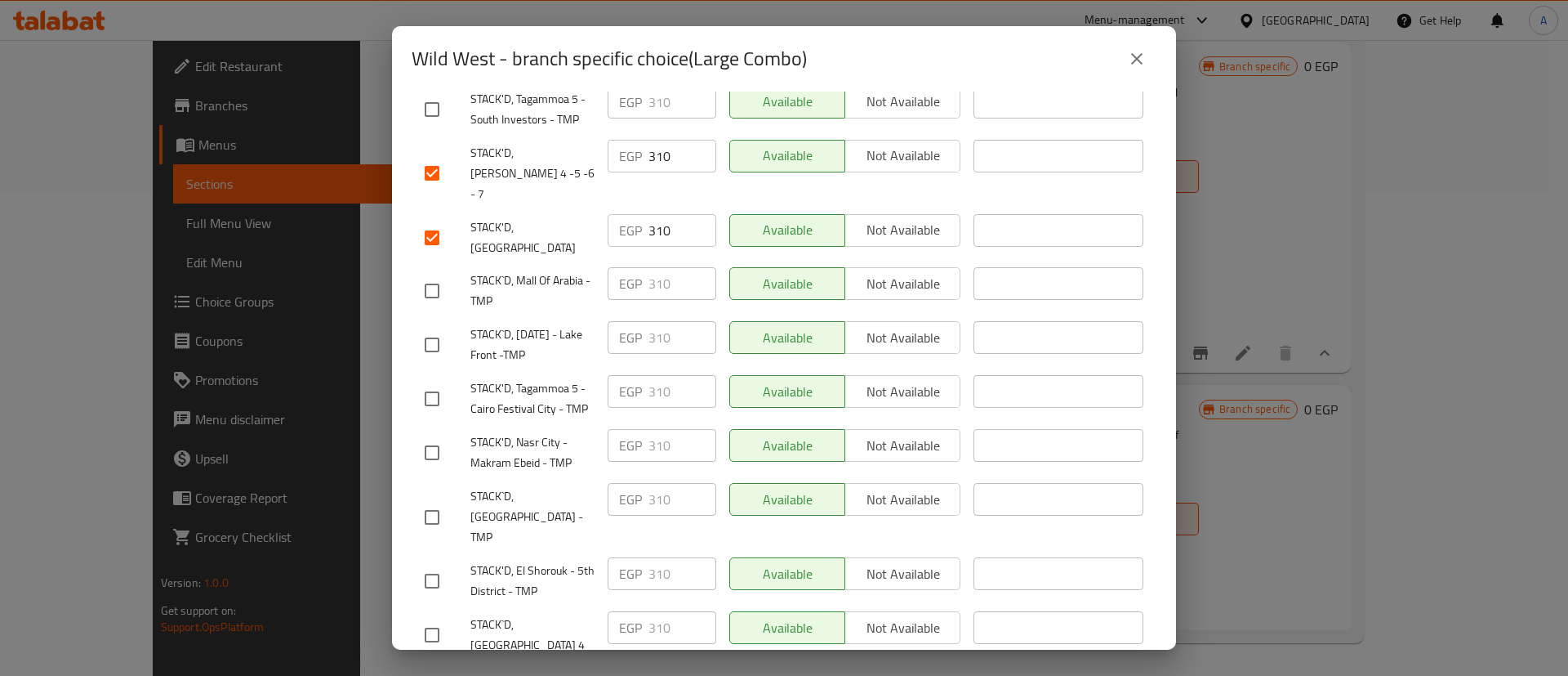
scroll to position [1127, 0]
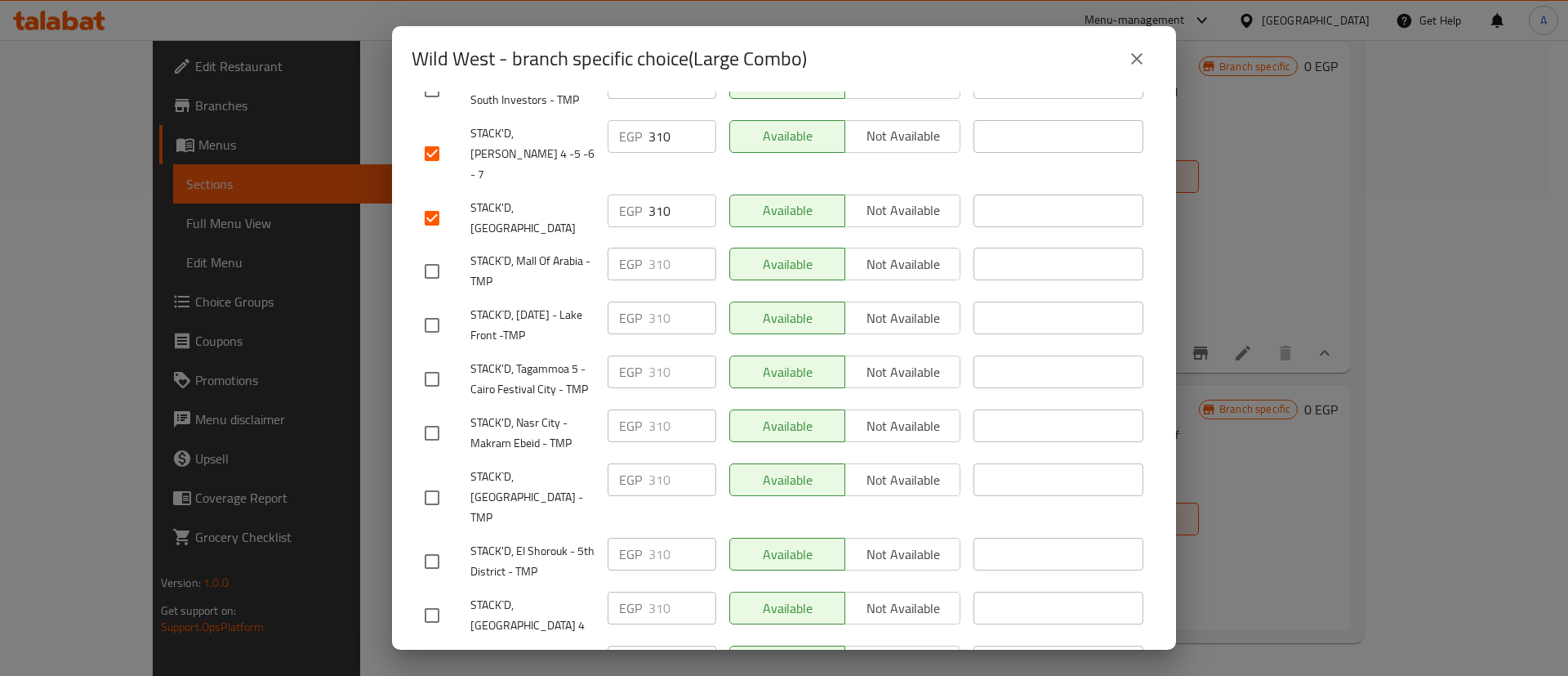
click at [437, 598] on input "checkbox" at bounding box center [432, 615] width 34 height 34
checkbox input "true"
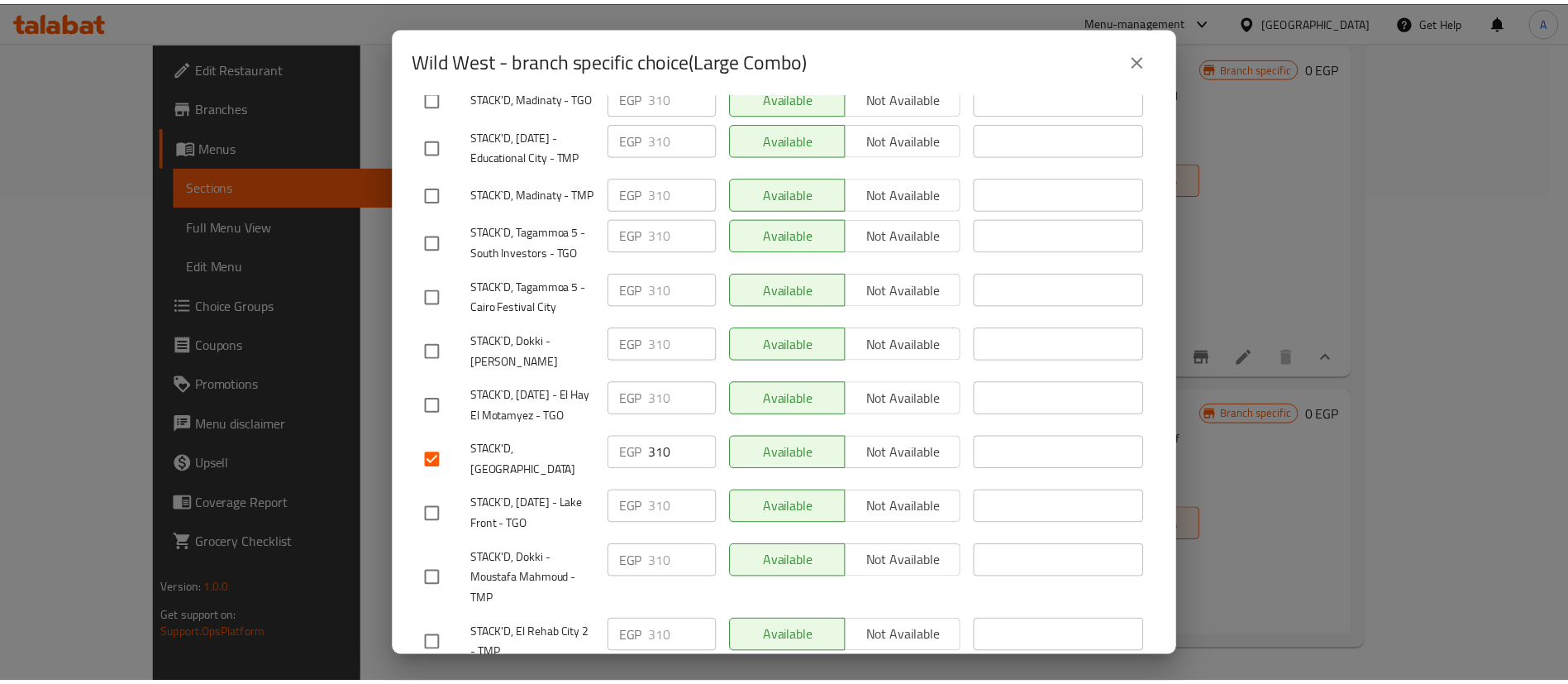
scroll to position [0, 0]
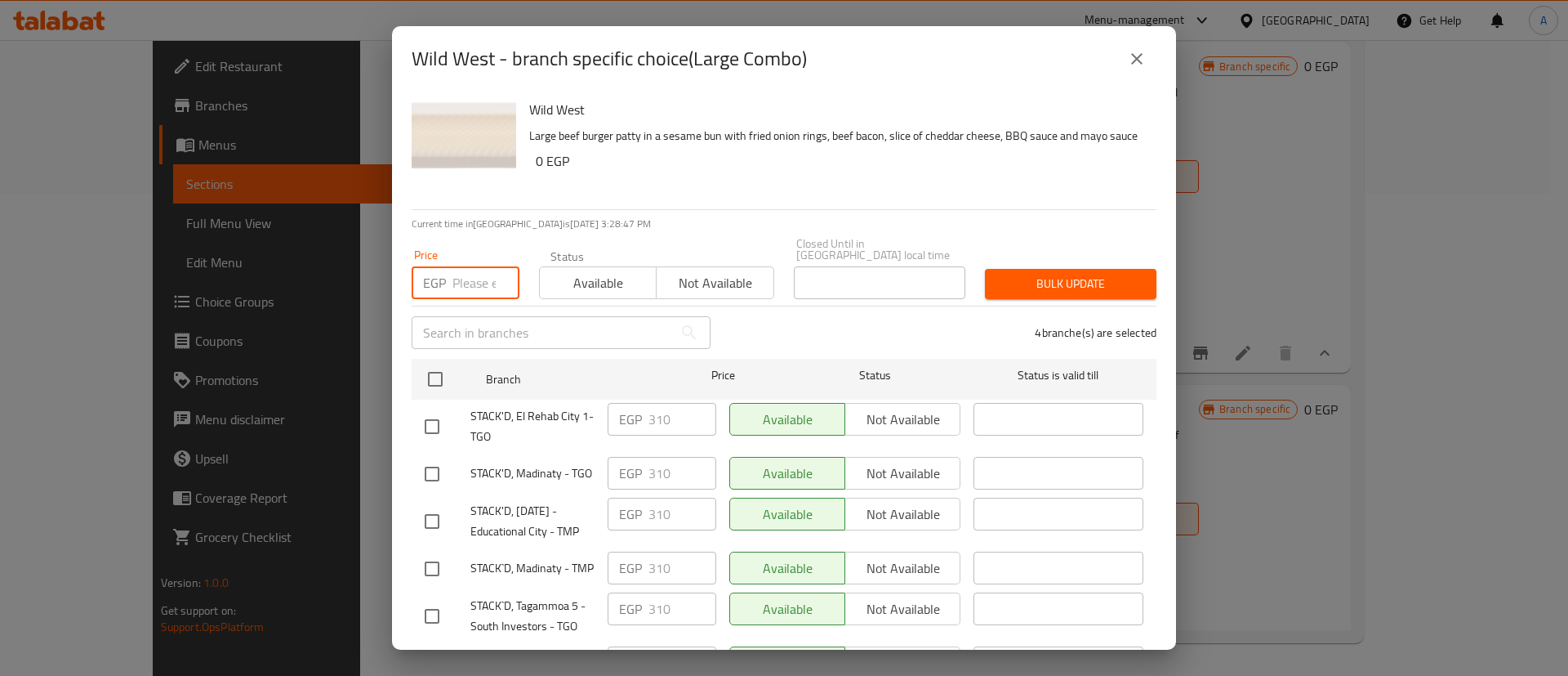
click at [461, 266] on input "number" at bounding box center [486, 282] width 67 height 32
type input "340"
click at [1020, 274] on span "Bulk update" at bounding box center [1071, 283] width 146 height 20
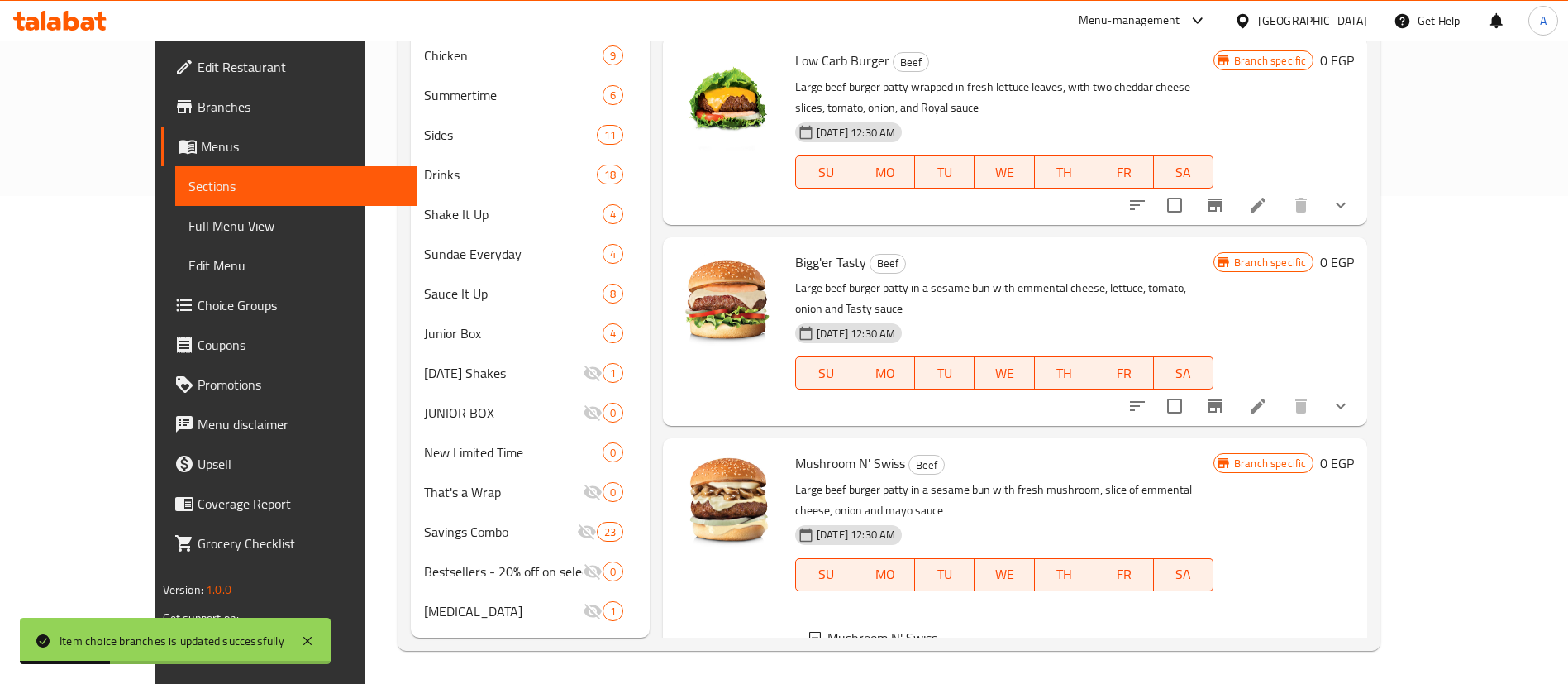
scroll to position [604, 0]
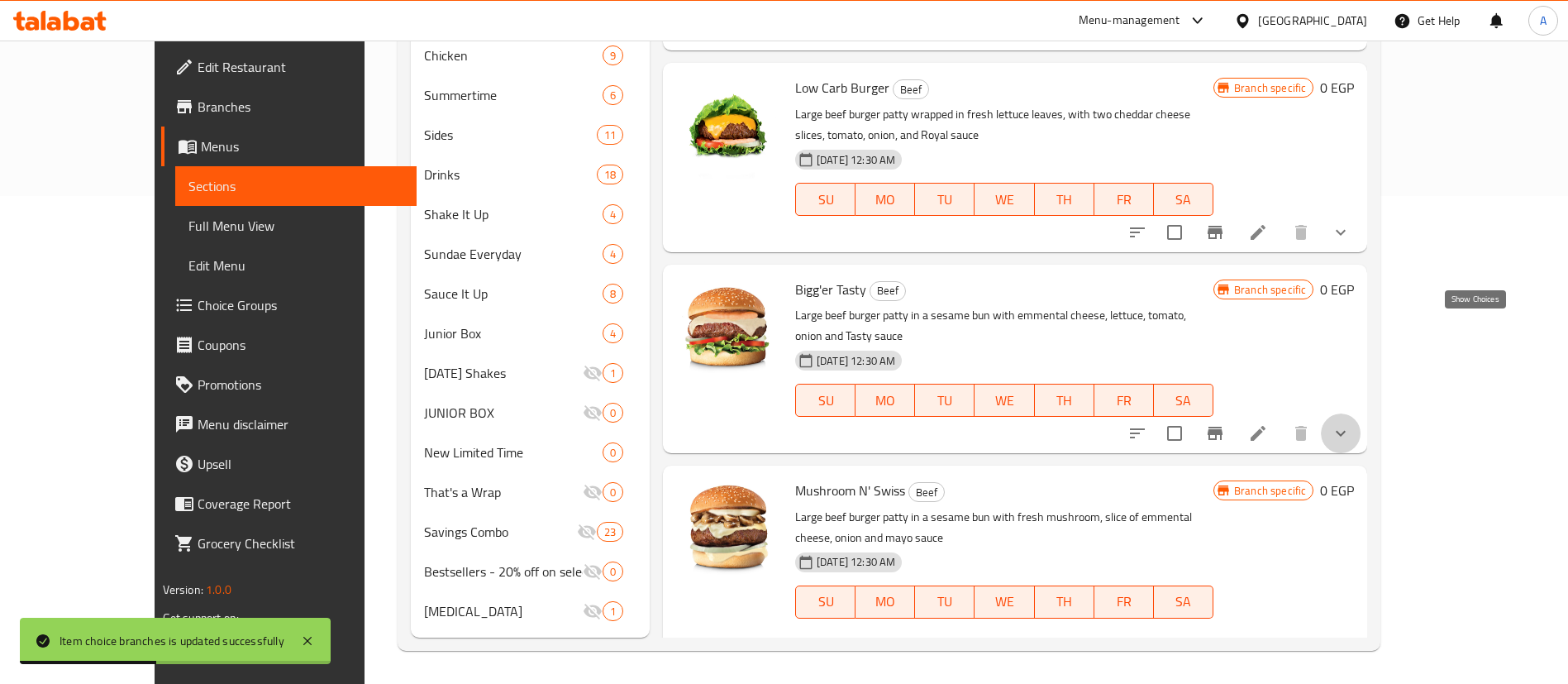
click at [1350, 424] on icon "show more" at bounding box center [1340, 433] width 19 height 19
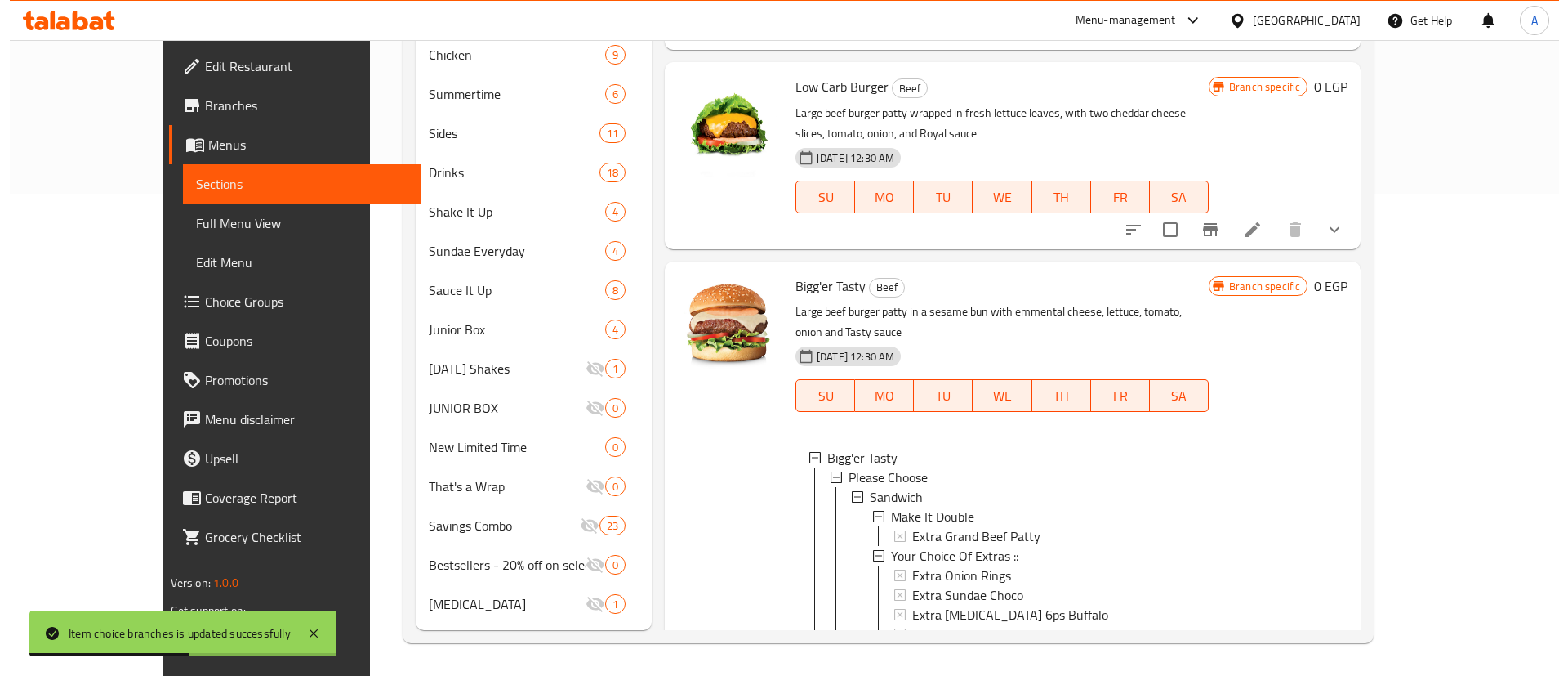
scroll to position [3, 0]
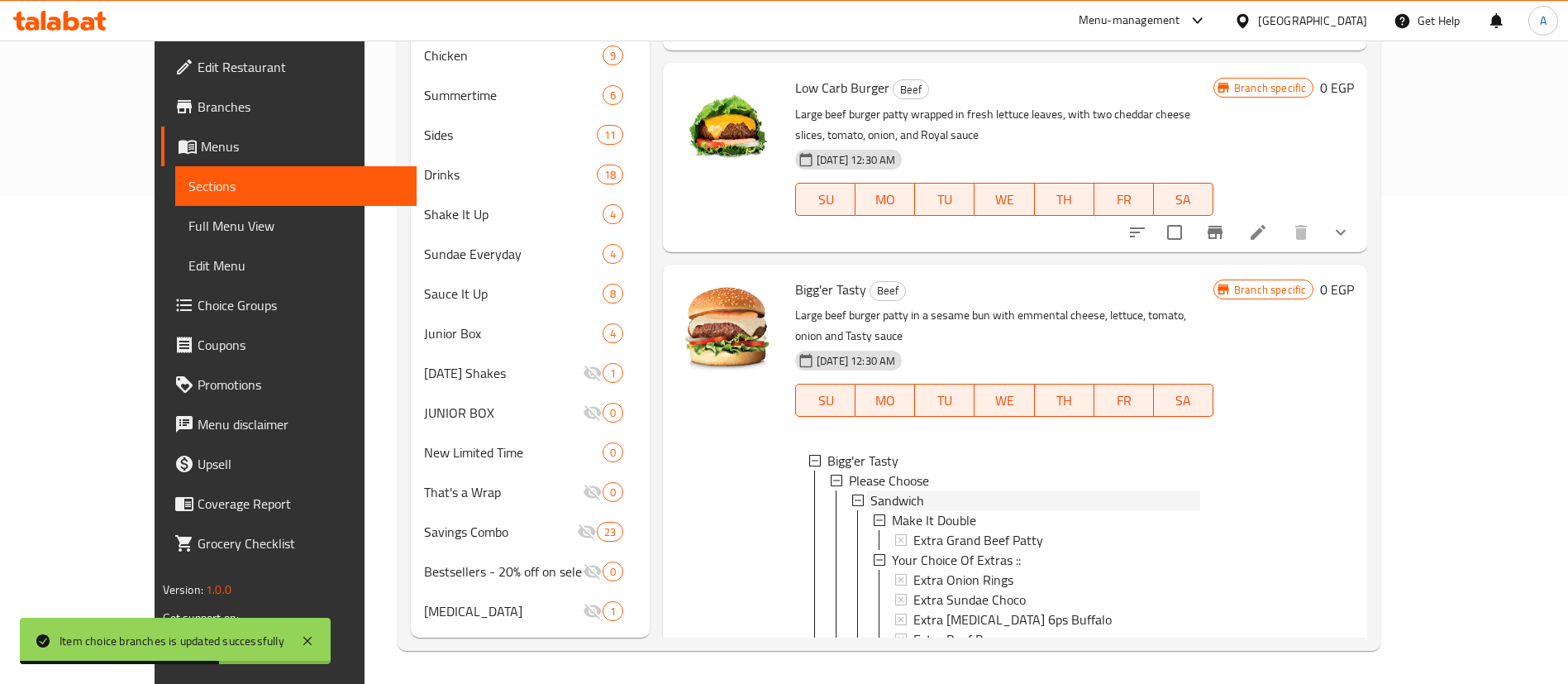
click at [878, 490] on span "Sandwich" at bounding box center [897, 500] width 54 height 19
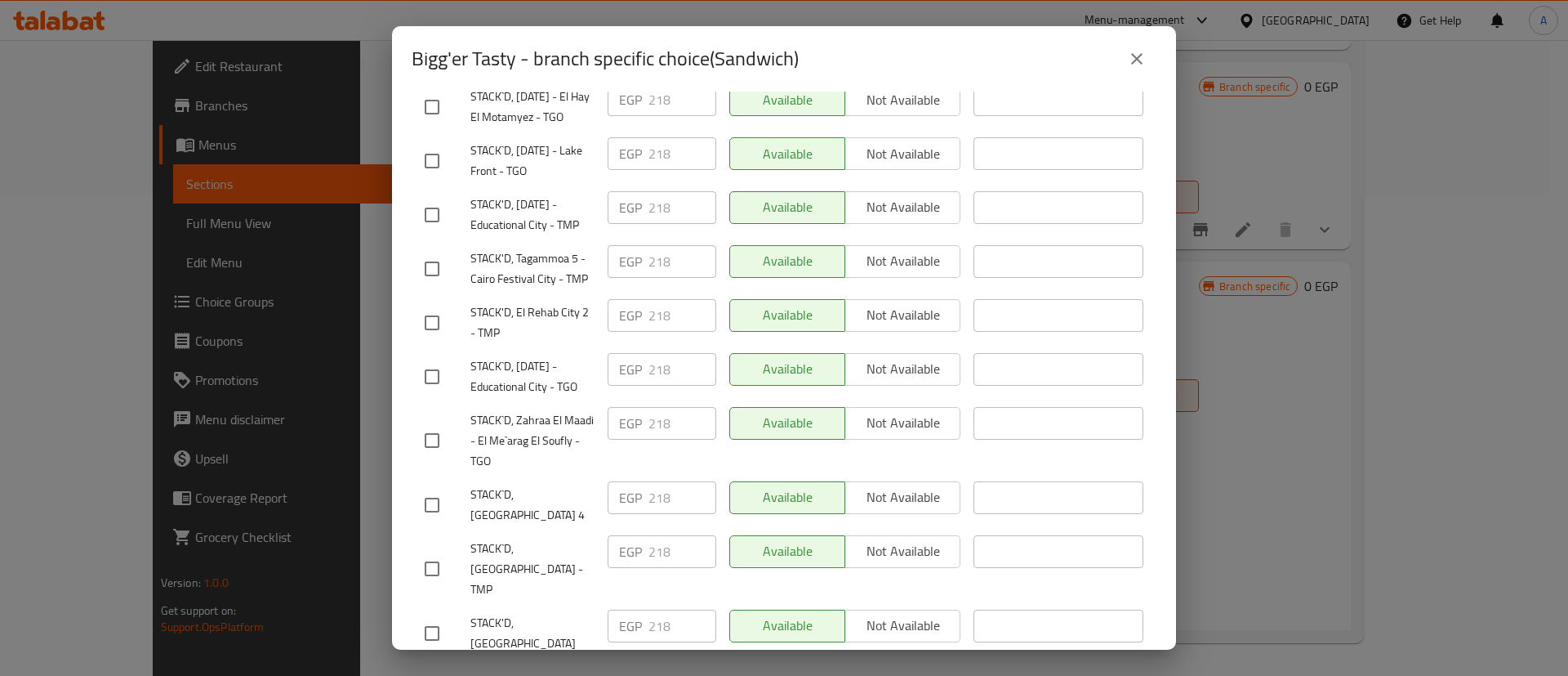
scroll to position [740, 0]
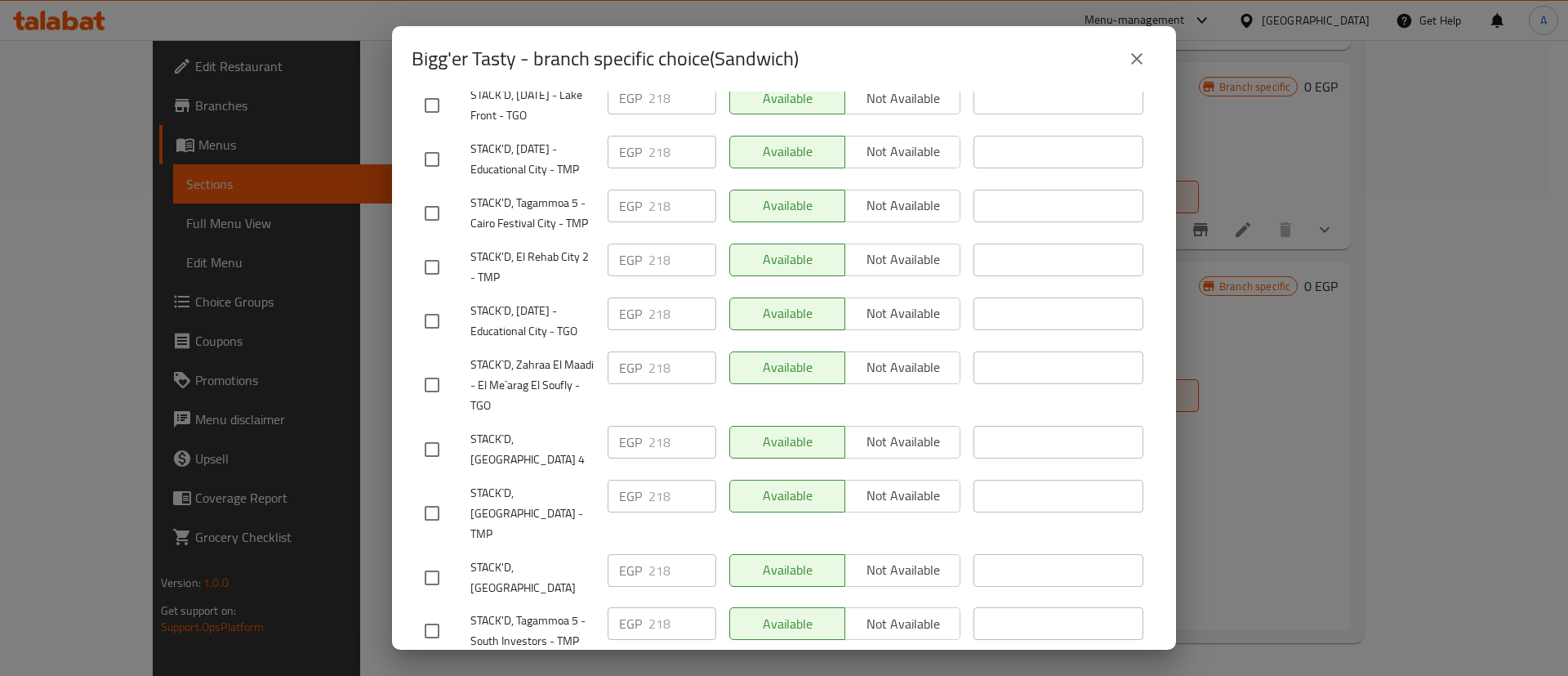
click at [436, 467] on input "checkbox" at bounding box center [432, 448] width 34 height 34
checkbox input "true"
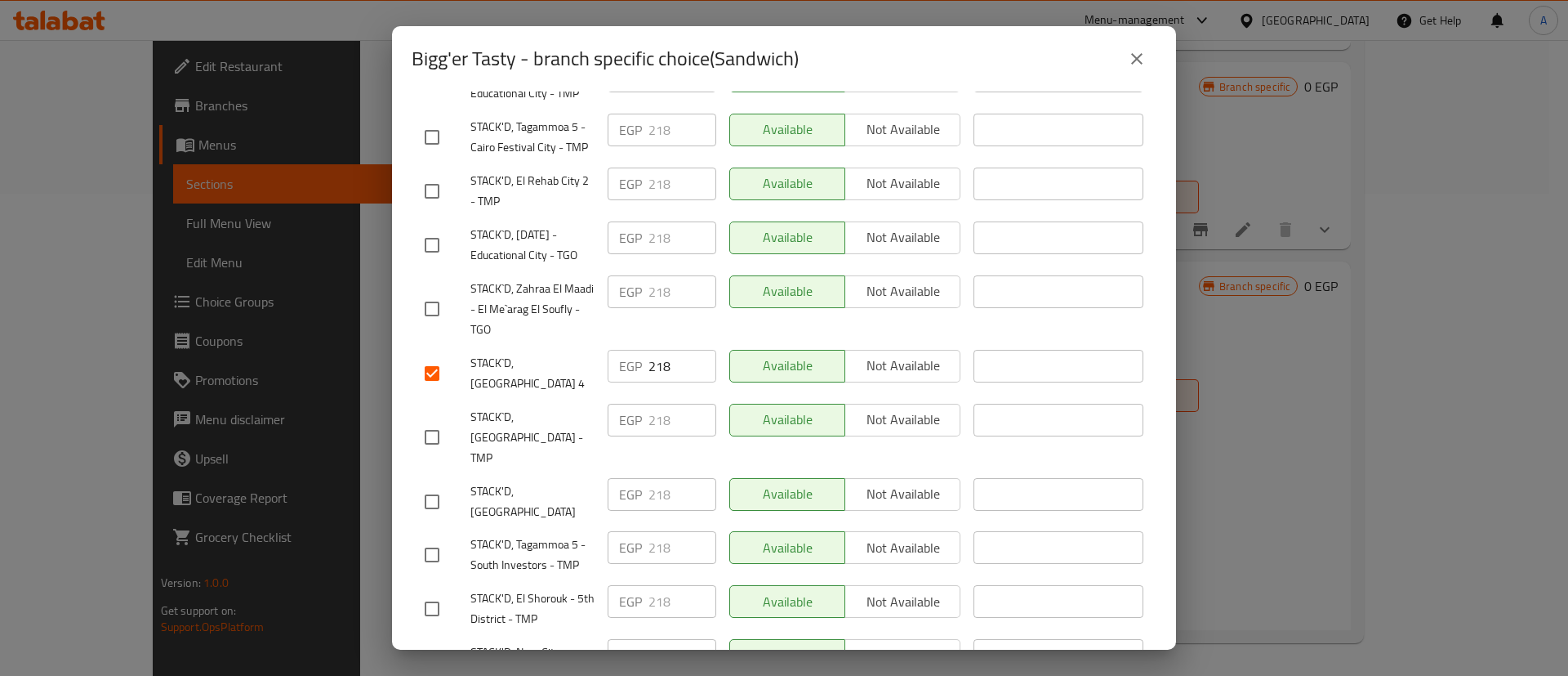
scroll to position [818, 0]
click at [422, 496] on input "checkbox" at bounding box center [432, 499] width 34 height 34
checkbox input "true"
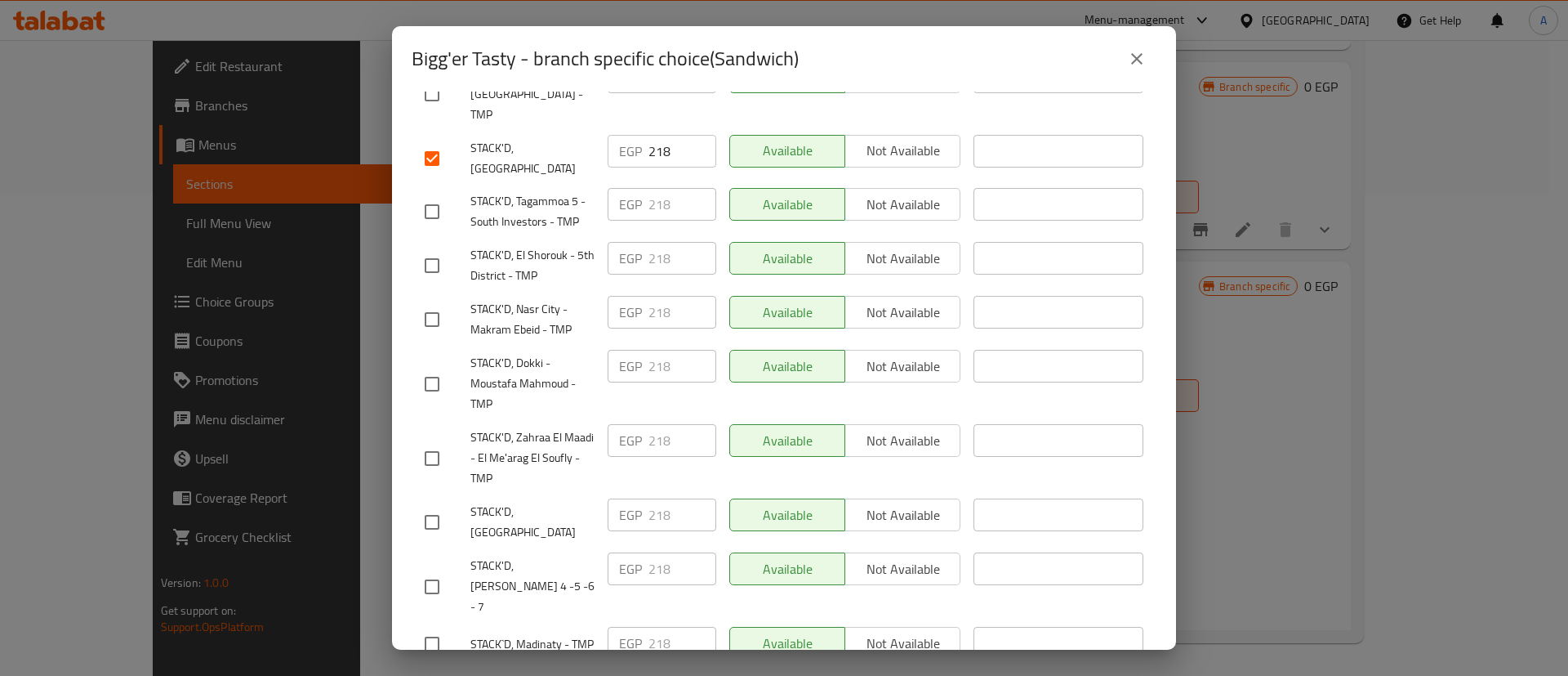
scroll to position [1164, 0]
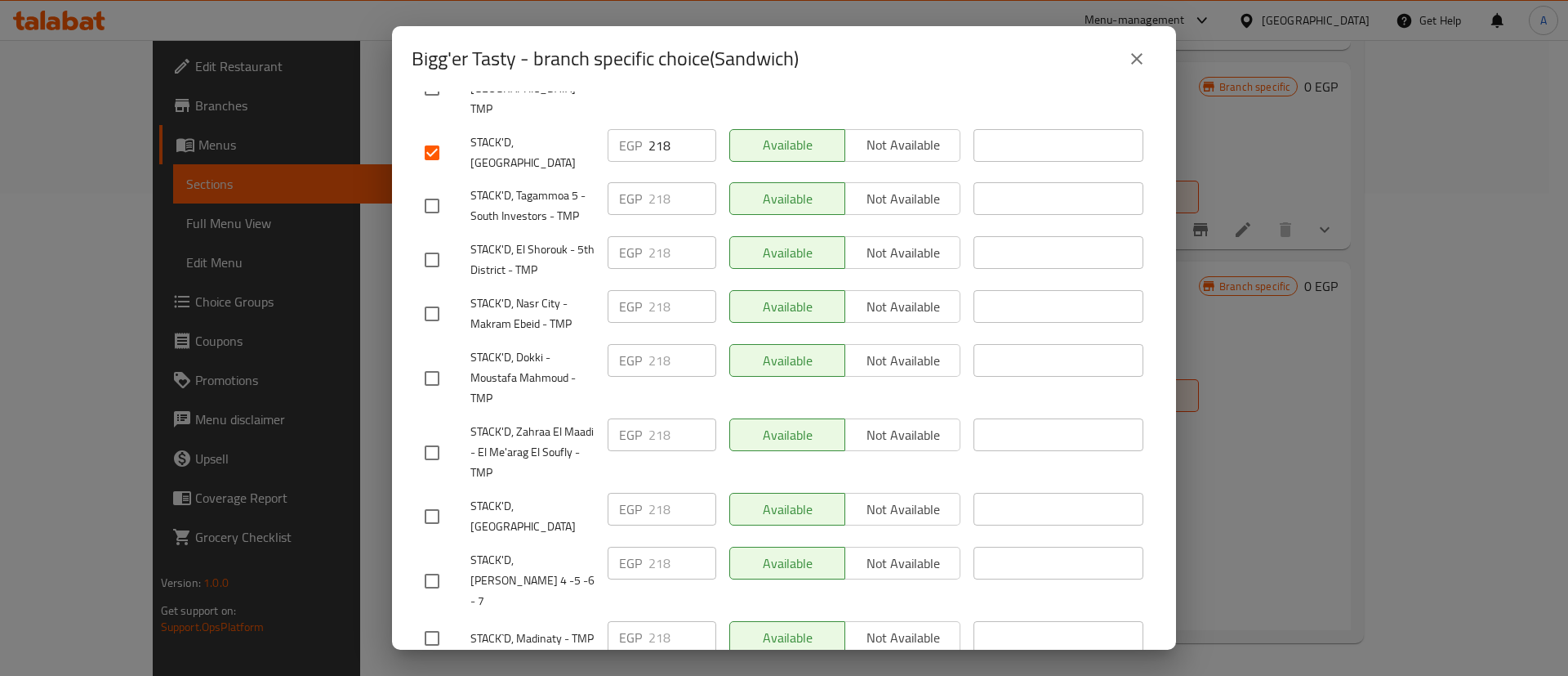
click at [439, 500] on input "checkbox" at bounding box center [432, 516] width 34 height 34
checkbox input "true"
click at [430, 563] on input "checkbox" at bounding box center [432, 580] width 34 height 34
checkbox input "true"
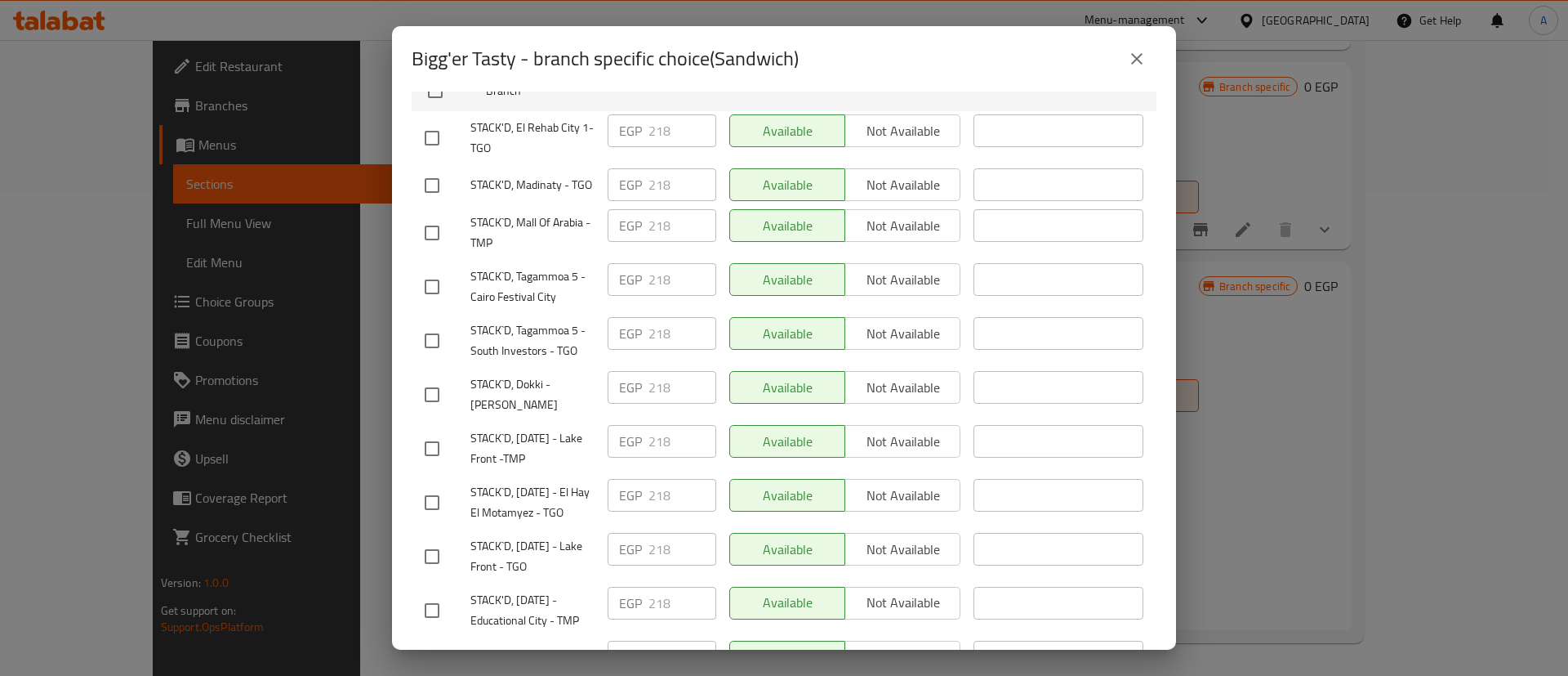
scroll to position [0, 0]
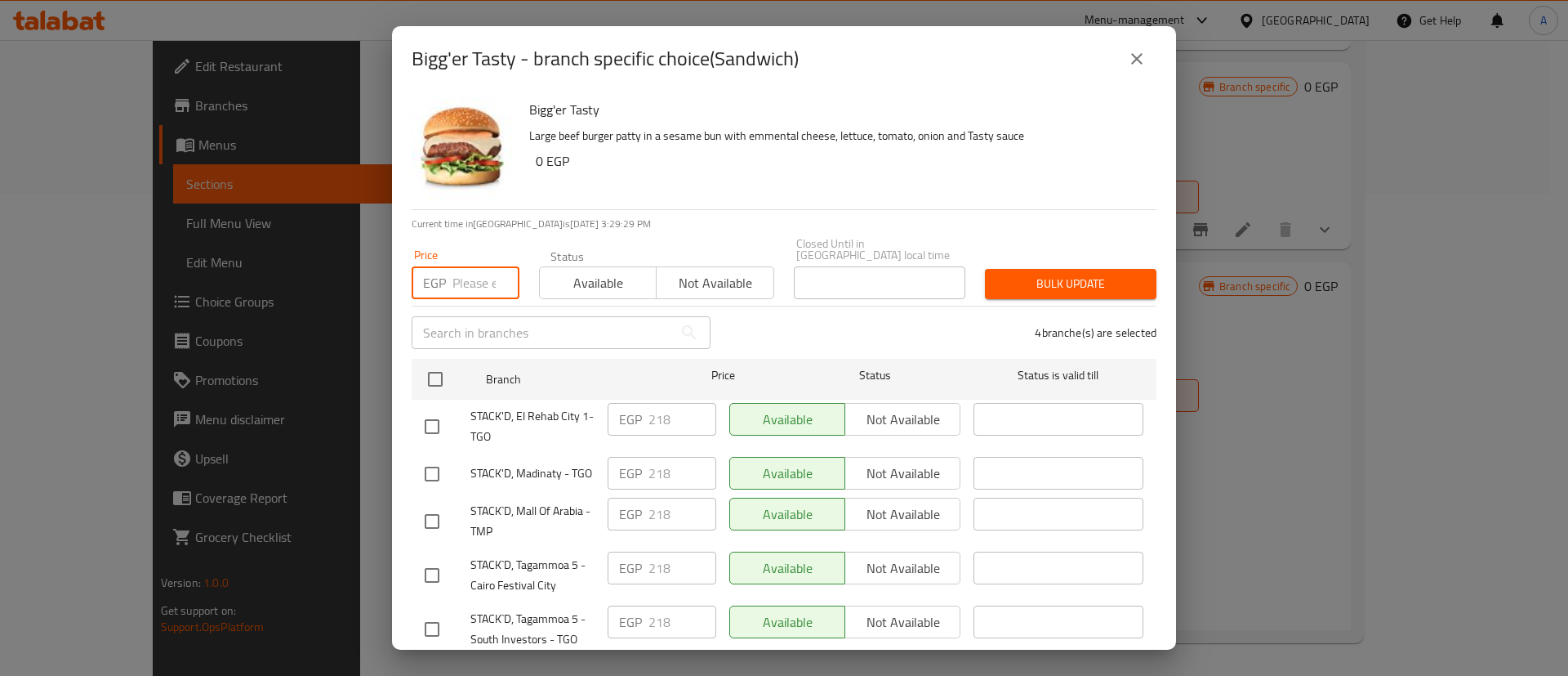
click at [474, 283] on input "number" at bounding box center [486, 282] width 67 height 32
type input "239"
click at [1077, 278] on span "Bulk update" at bounding box center [1071, 283] width 146 height 20
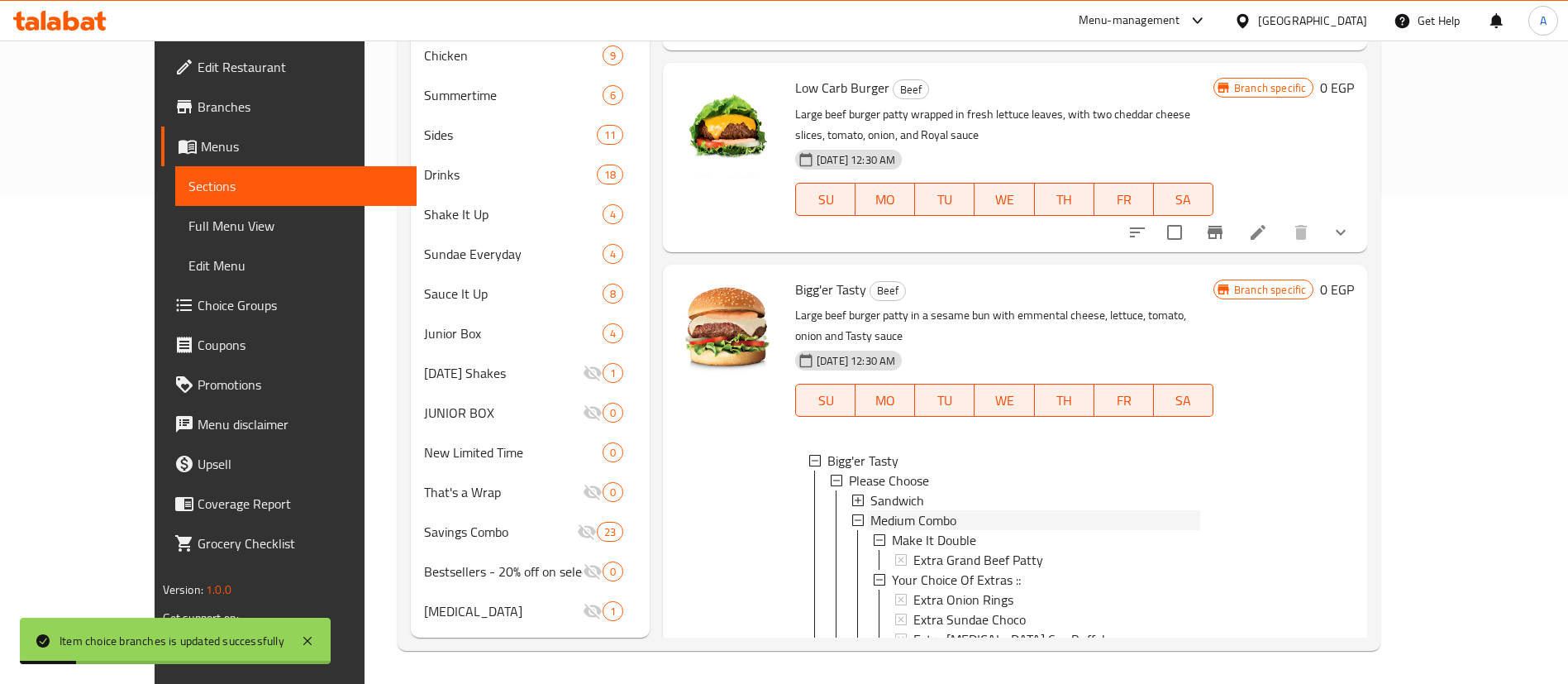
click at [870, 510] on span "Medium Combo" at bounding box center [912, 520] width 86 height 19
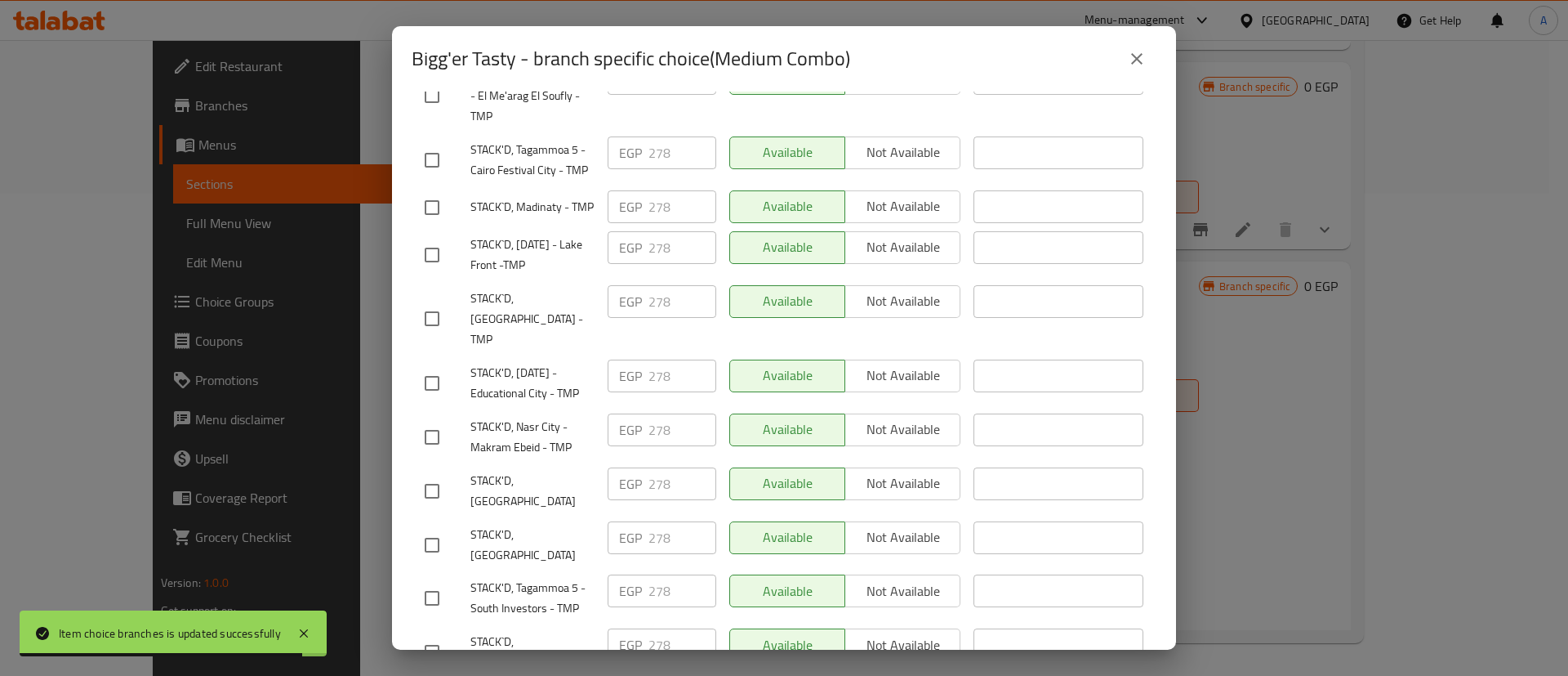
scroll to position [871, 0]
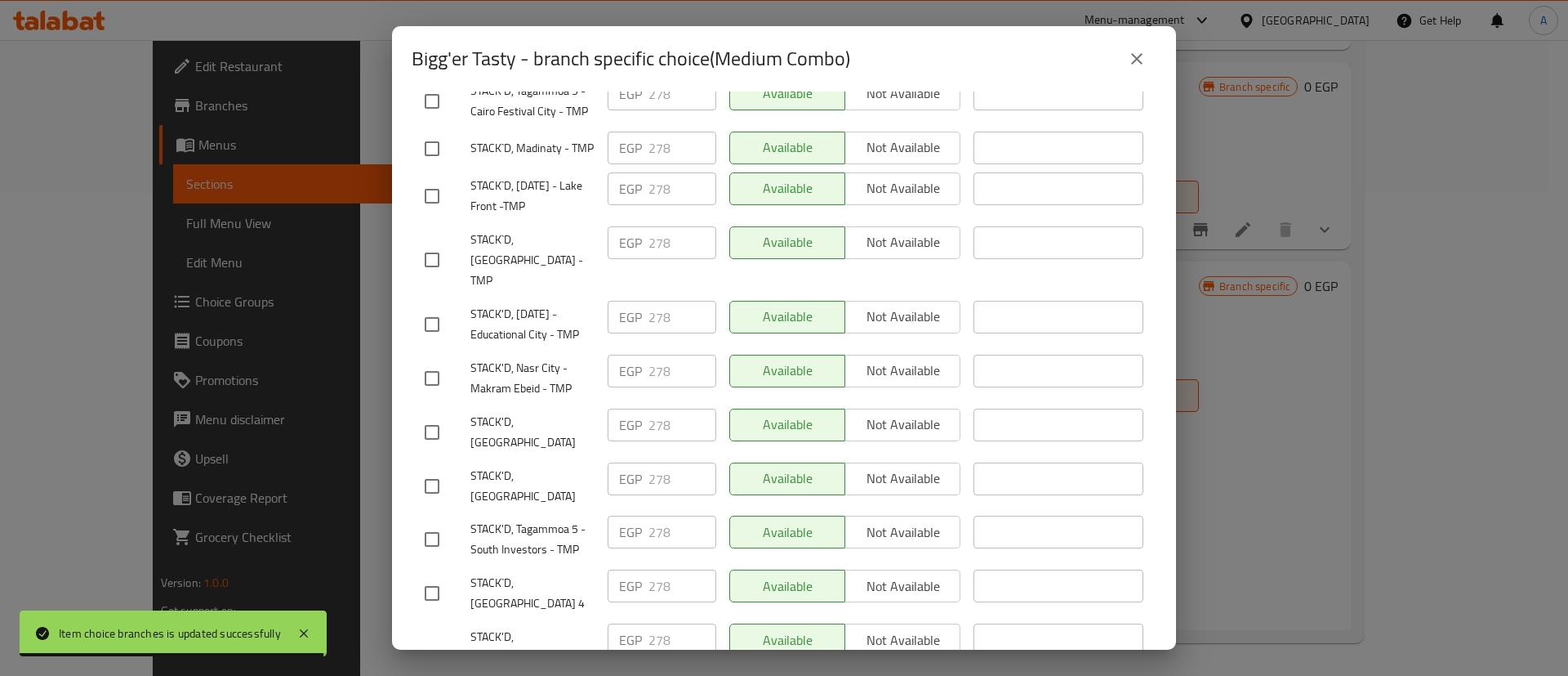
drag, startPoint x: 440, startPoint y: 437, endPoint x: 443, endPoint y: 484, distance: 47.1
click at [439, 439] on input "checkbox" at bounding box center [432, 432] width 34 height 34
checkbox input "true"
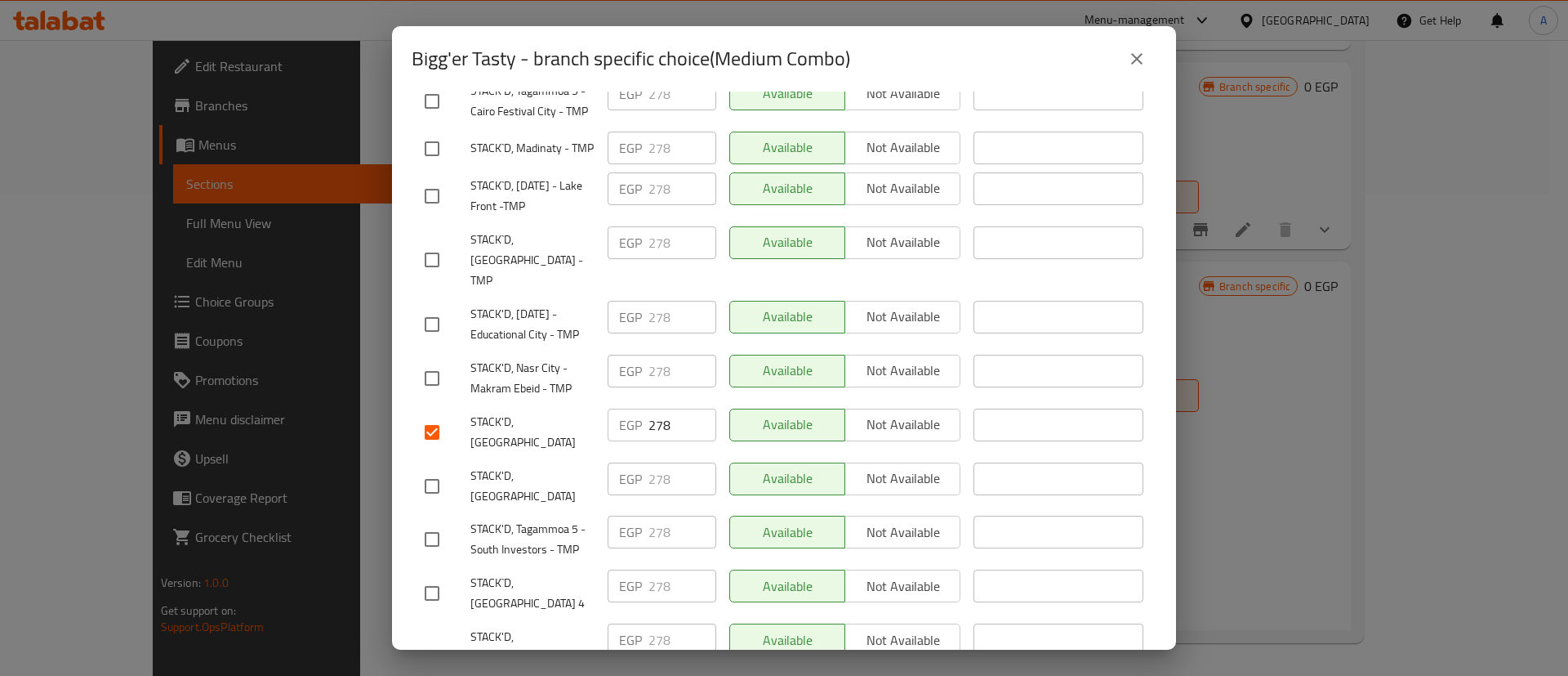
click at [435, 493] on input "checkbox" at bounding box center [432, 486] width 34 height 34
checkbox input "true"
click at [433, 584] on input "checkbox" at bounding box center [432, 592] width 34 height 34
checkbox input "true"
click at [430, 640] on input "checkbox" at bounding box center [432, 657] width 34 height 34
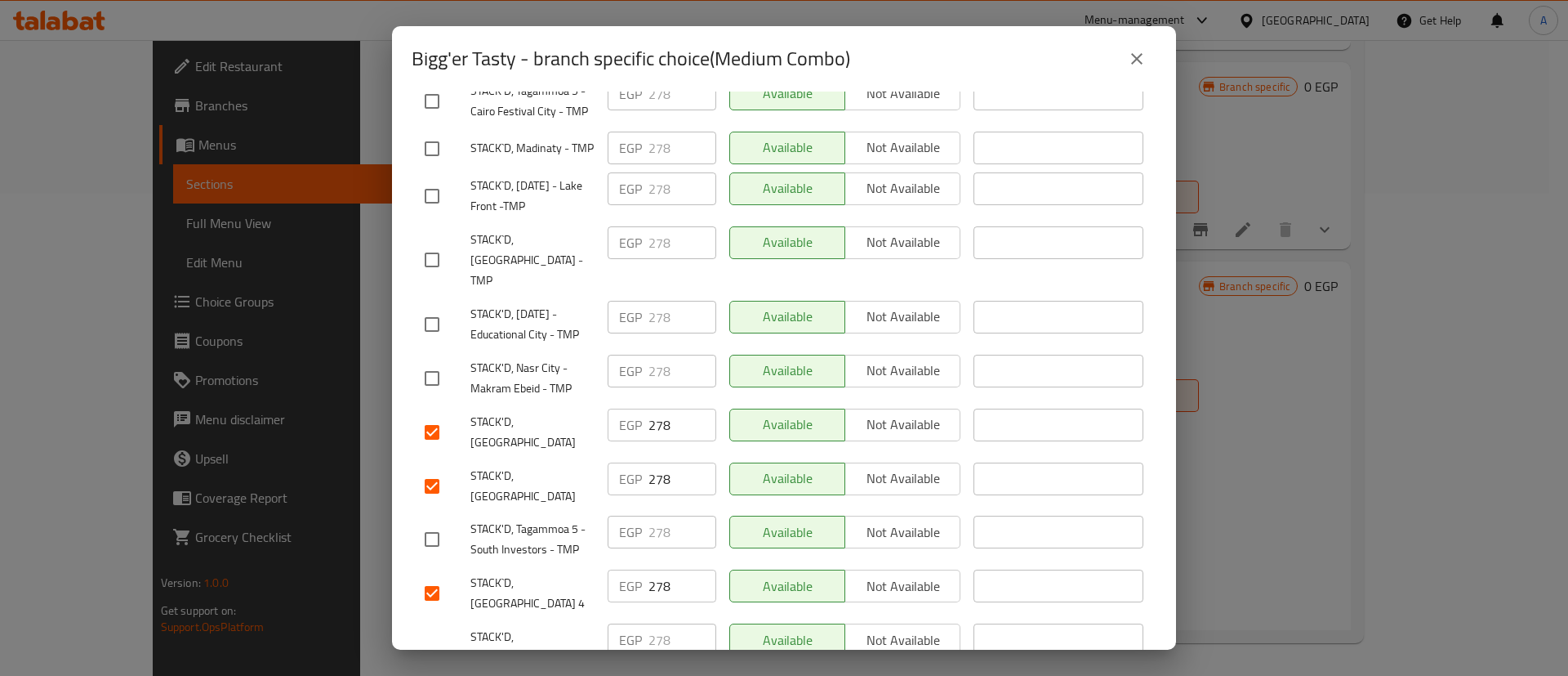
checkbox input "true"
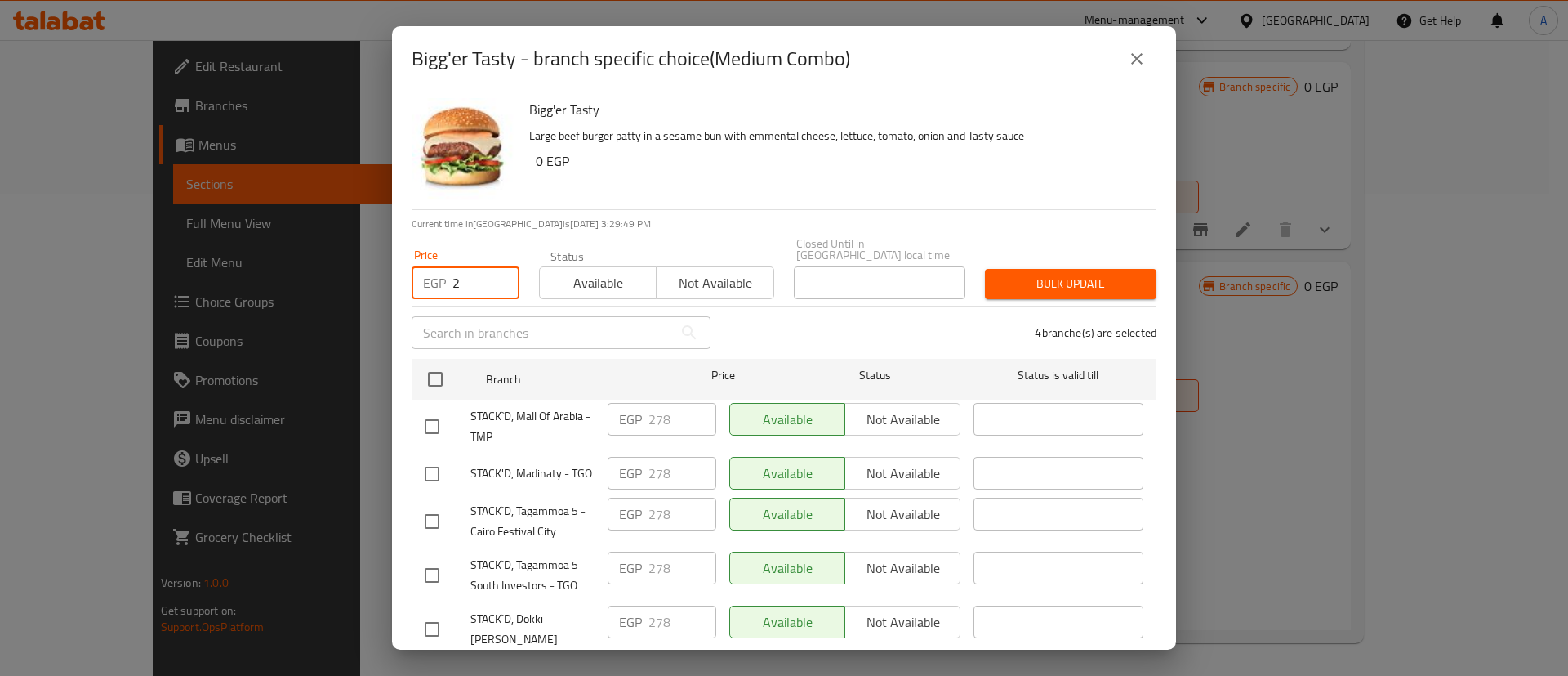
click at [465, 270] on input "2" at bounding box center [486, 282] width 67 height 32
type input "299"
click at [1057, 281] on span "Bulk update" at bounding box center [1071, 283] width 146 height 20
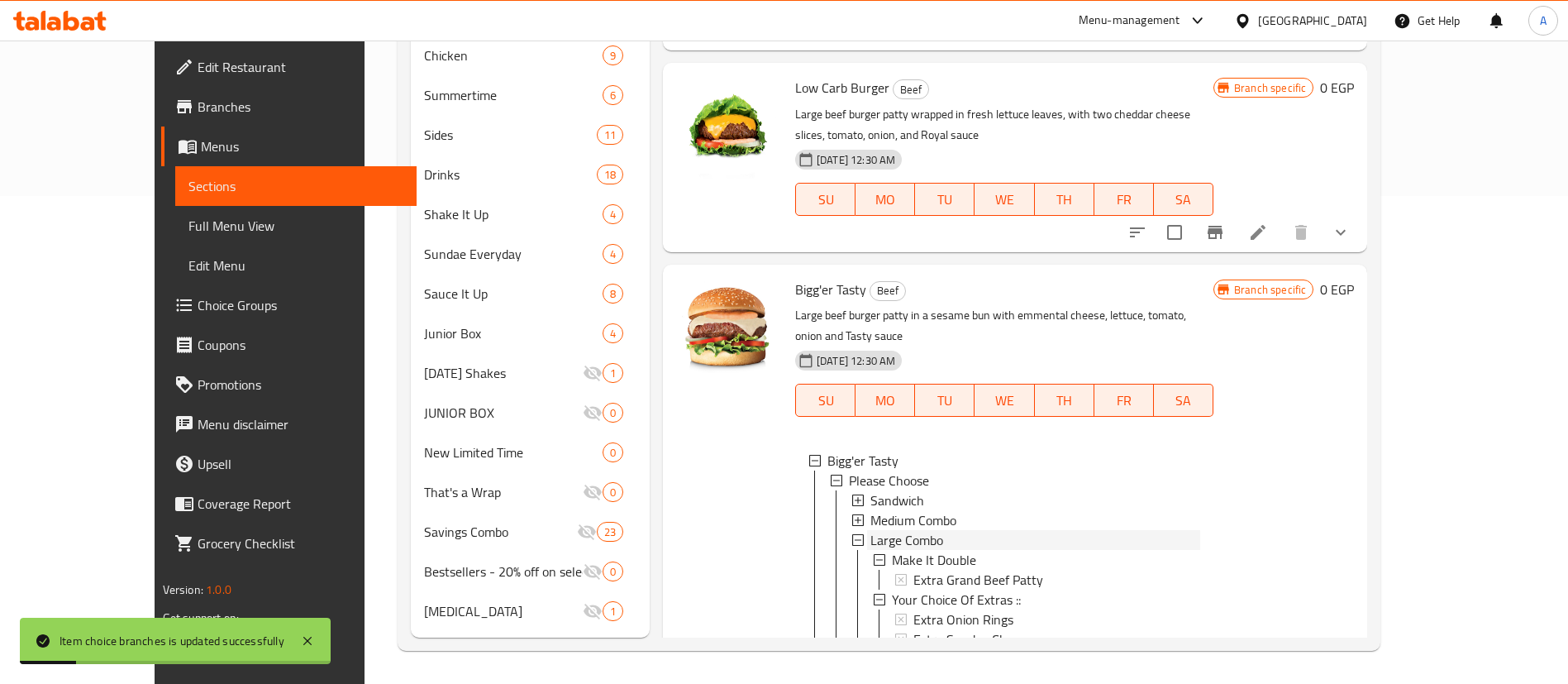
click at [870, 530] on span "Large Combo" at bounding box center [906, 539] width 72 height 19
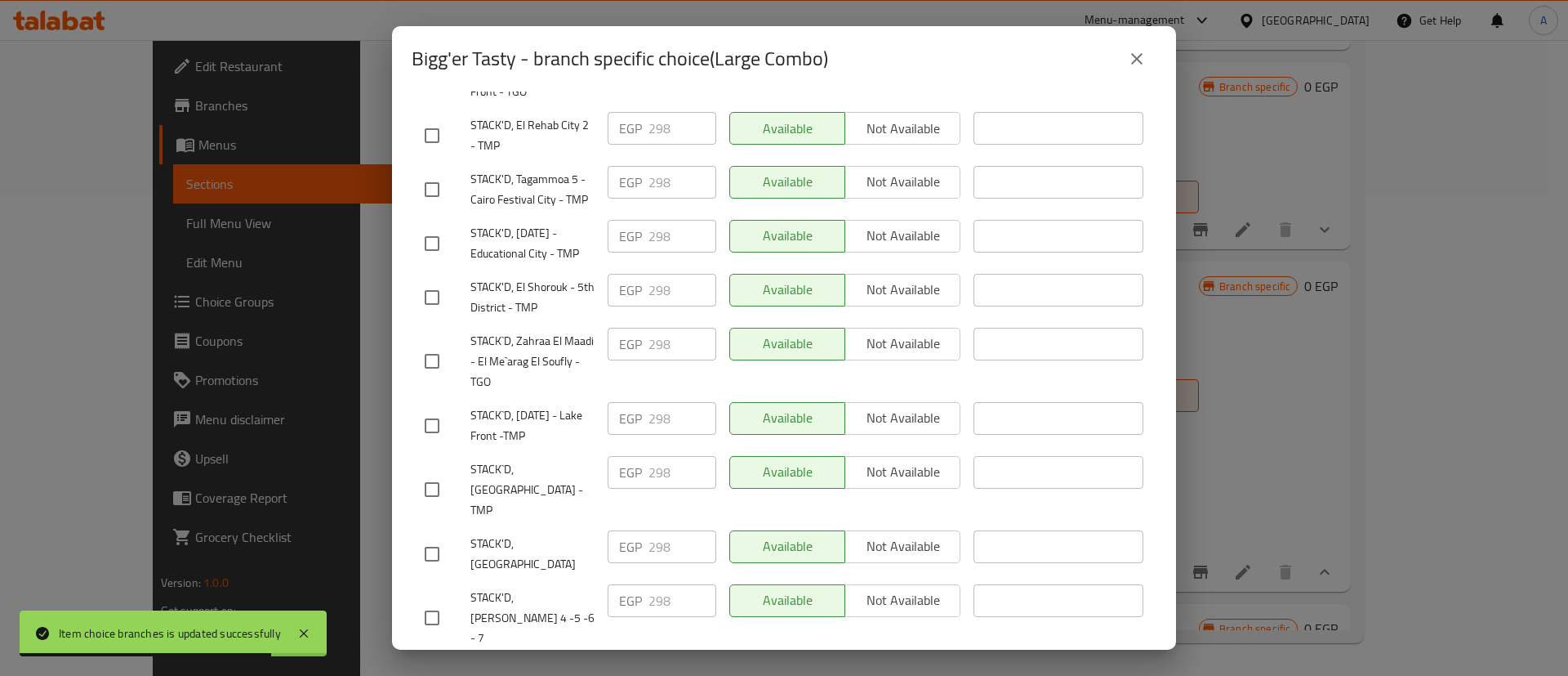
scroll to position [762, 0]
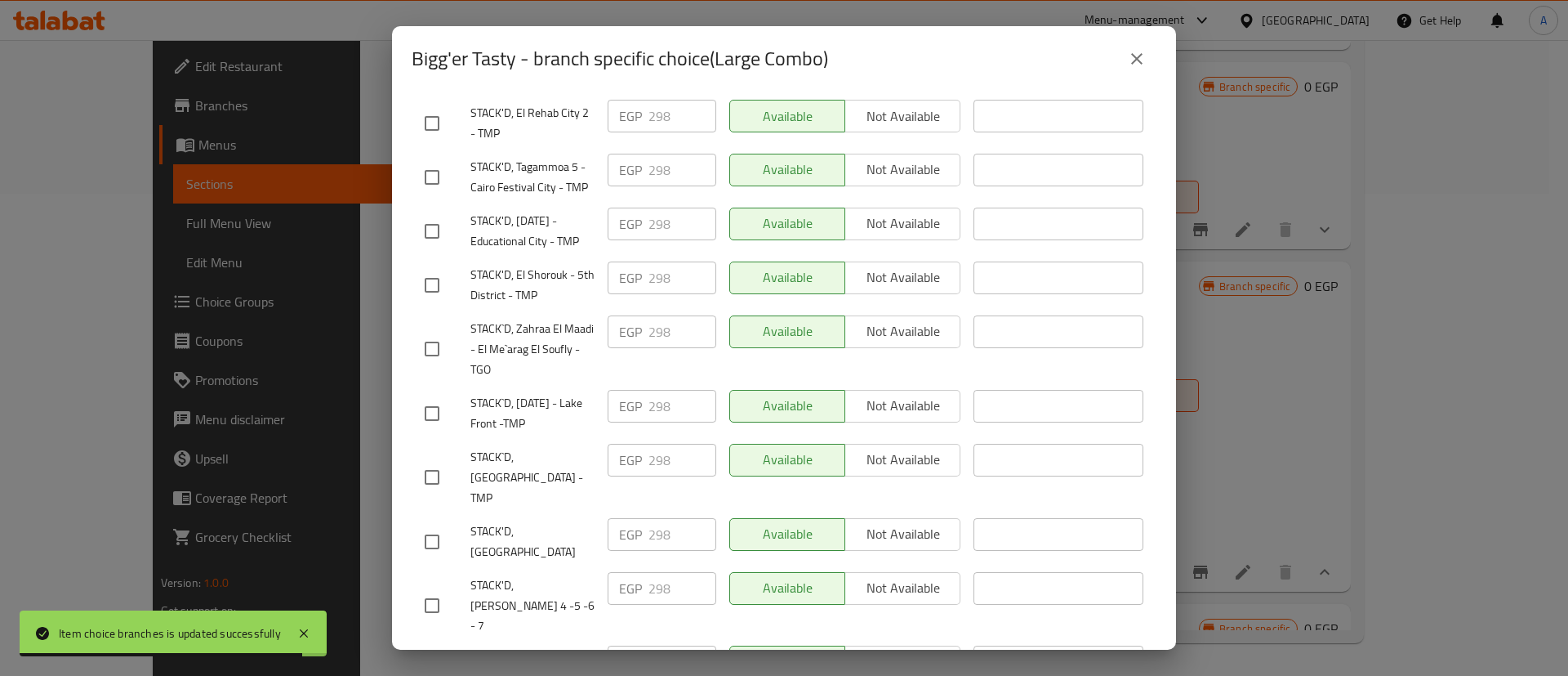
click at [436, 547] on input "checkbox" at bounding box center [432, 541] width 34 height 34
checkbox input "true"
click at [430, 595] on input "checkbox" at bounding box center [432, 604] width 34 height 34
checkbox input "true"
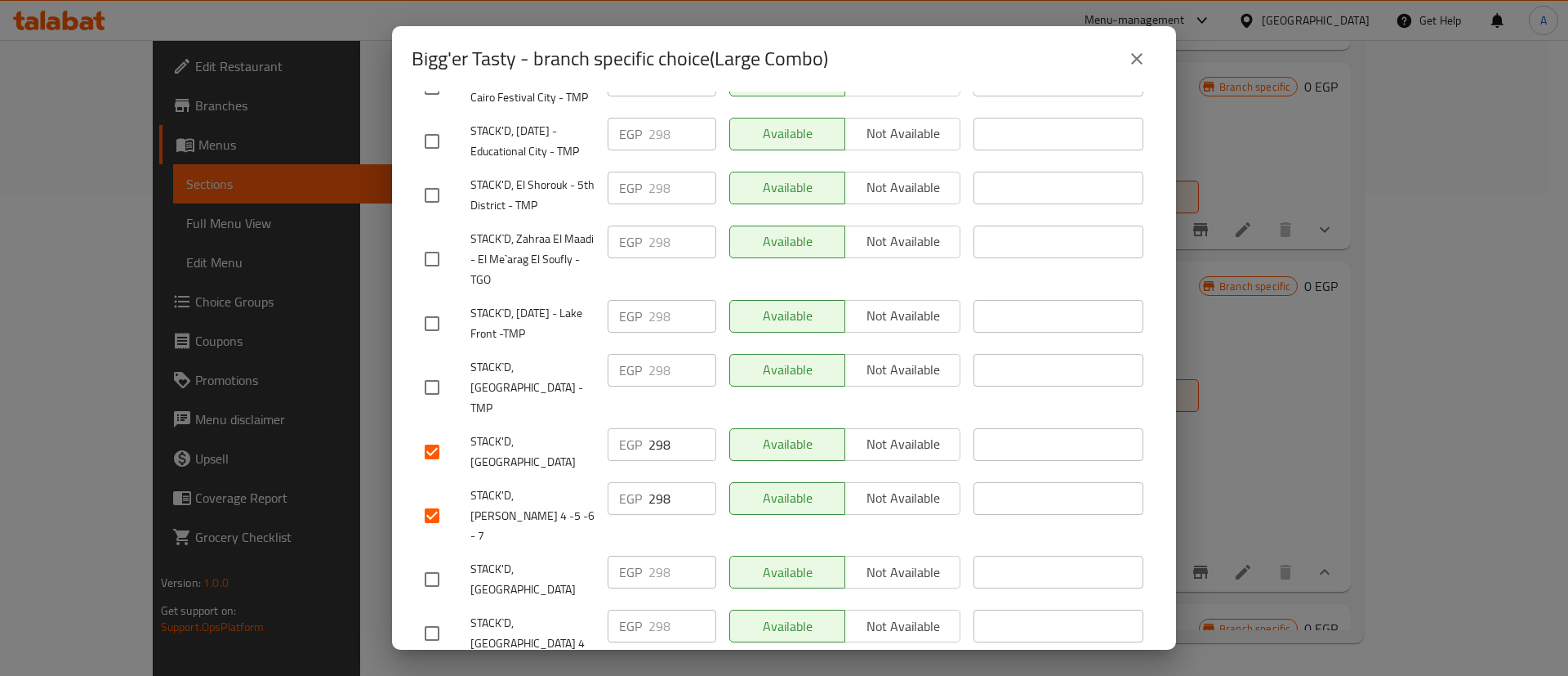
scroll to position [865, 0]
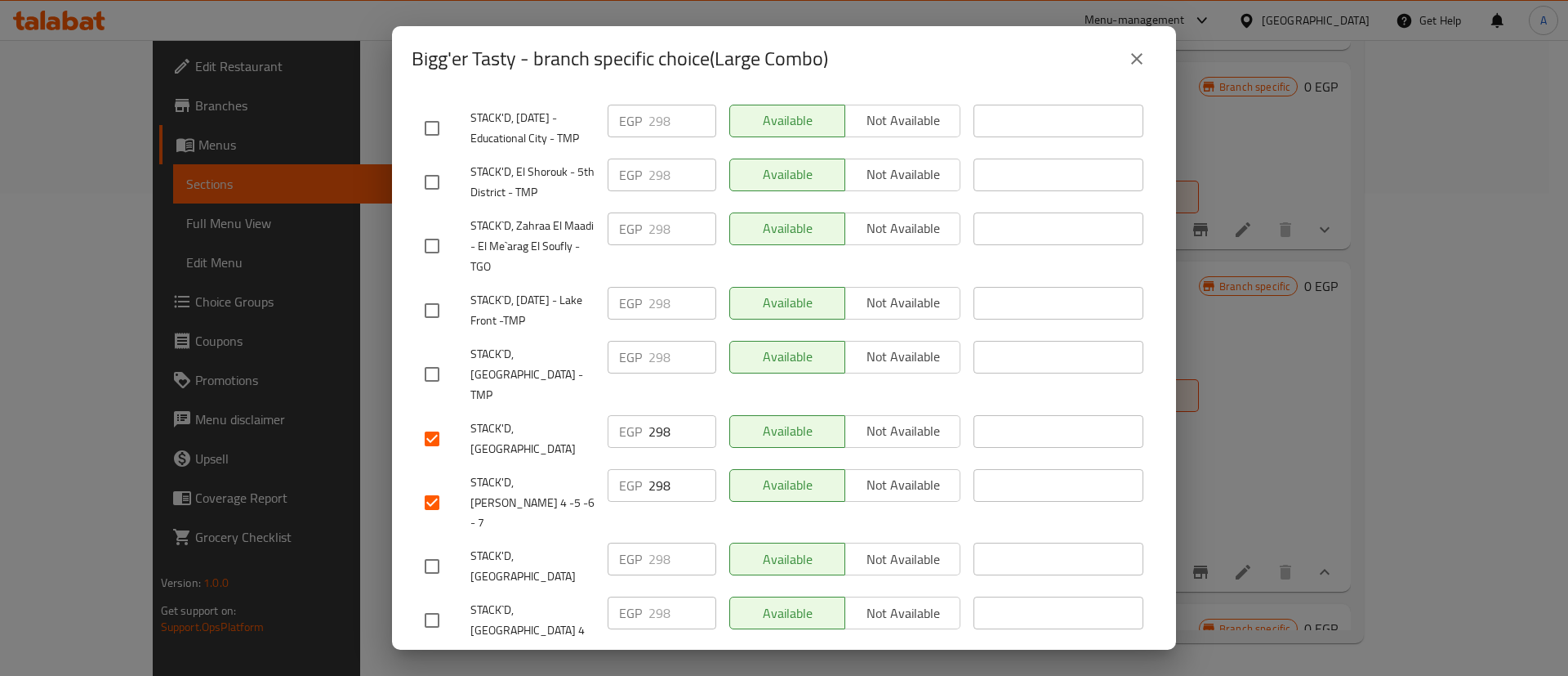
click at [432, 549] on input "checkbox" at bounding box center [432, 565] width 34 height 34
checkbox input "true"
click at [432, 603] on input "checkbox" at bounding box center [432, 619] width 34 height 34
checkbox input "true"
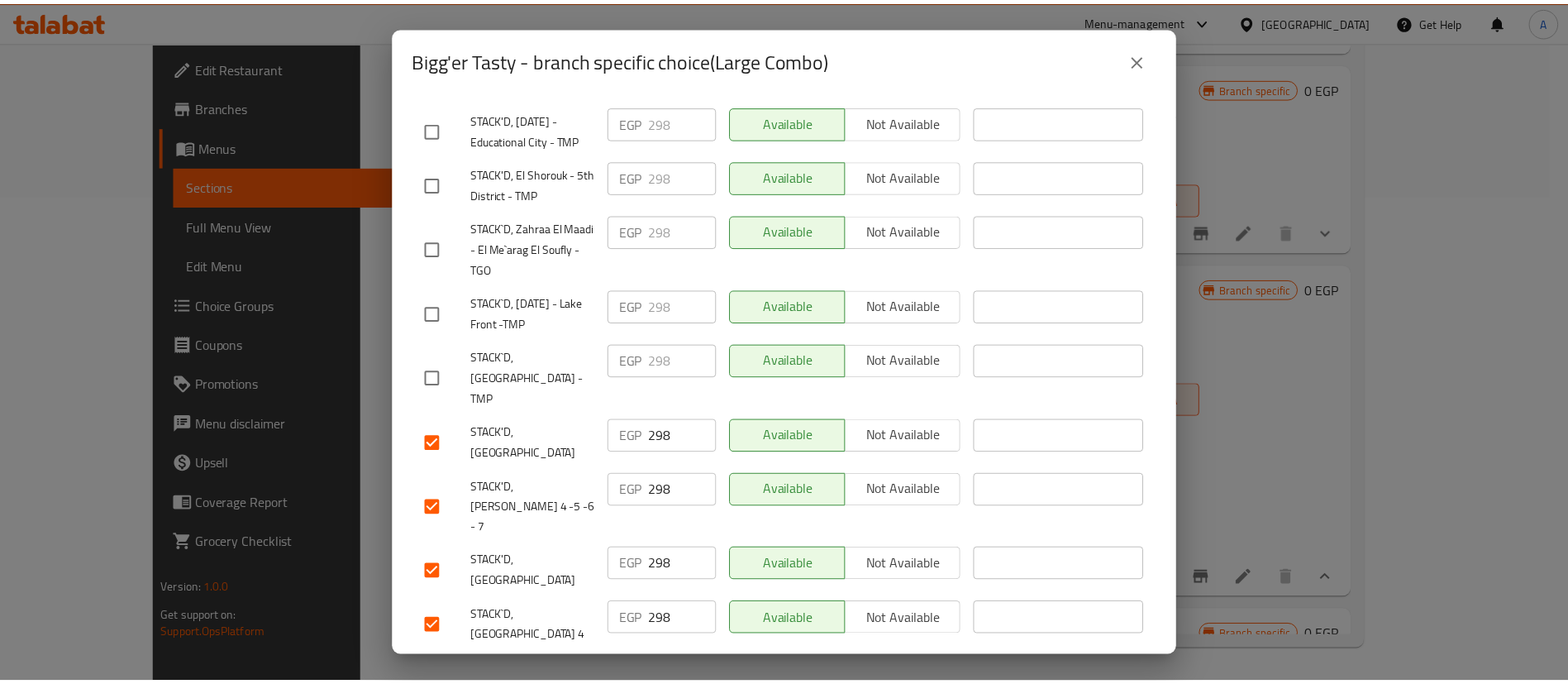
scroll to position [0, 0]
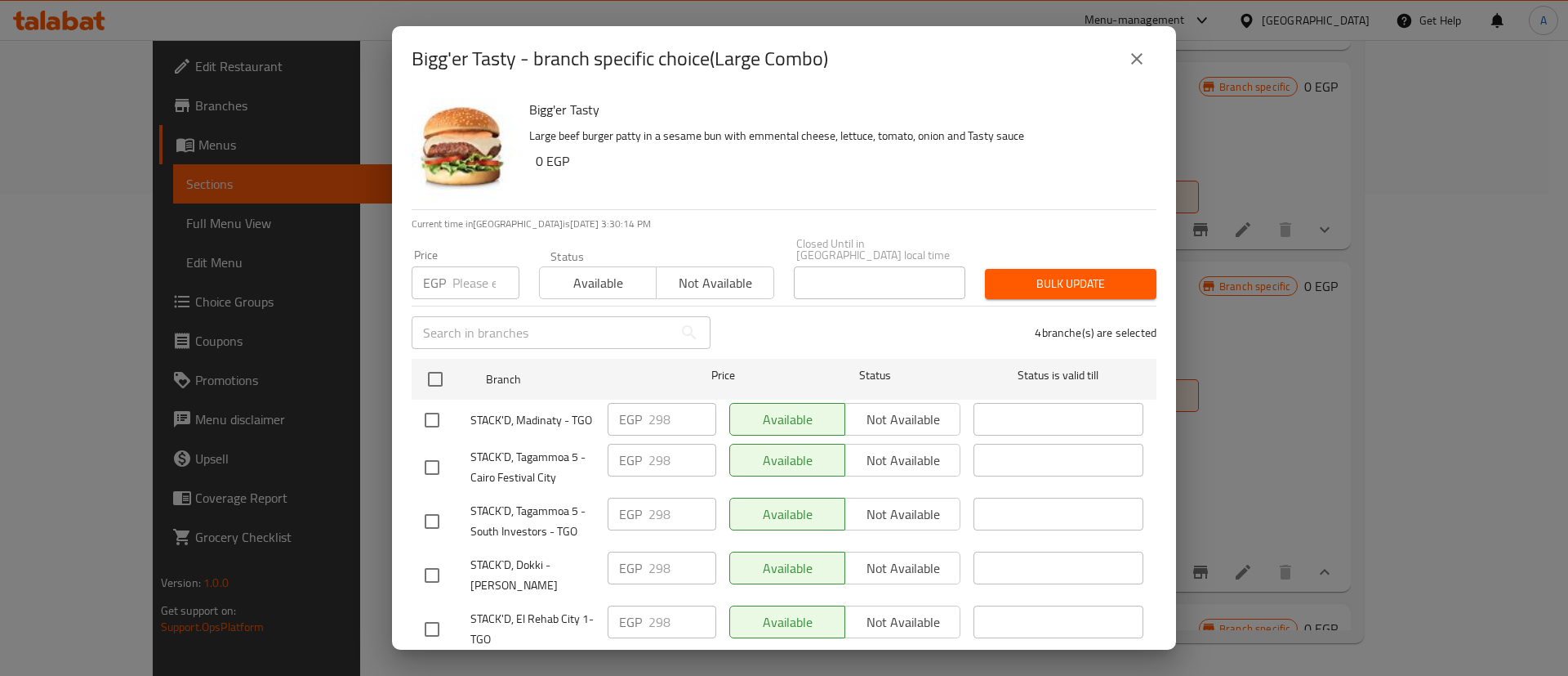
drag, startPoint x: 462, startPoint y: 253, endPoint x: 463, endPoint y: 274, distance: 21.0
click at [463, 274] on div "Price EGP Price" at bounding box center [466, 274] width 108 height 50
click at [463, 274] on input "number" at bounding box center [486, 282] width 67 height 32
type input "329"
click at [1093, 274] on span "Bulk update" at bounding box center [1071, 283] width 146 height 20
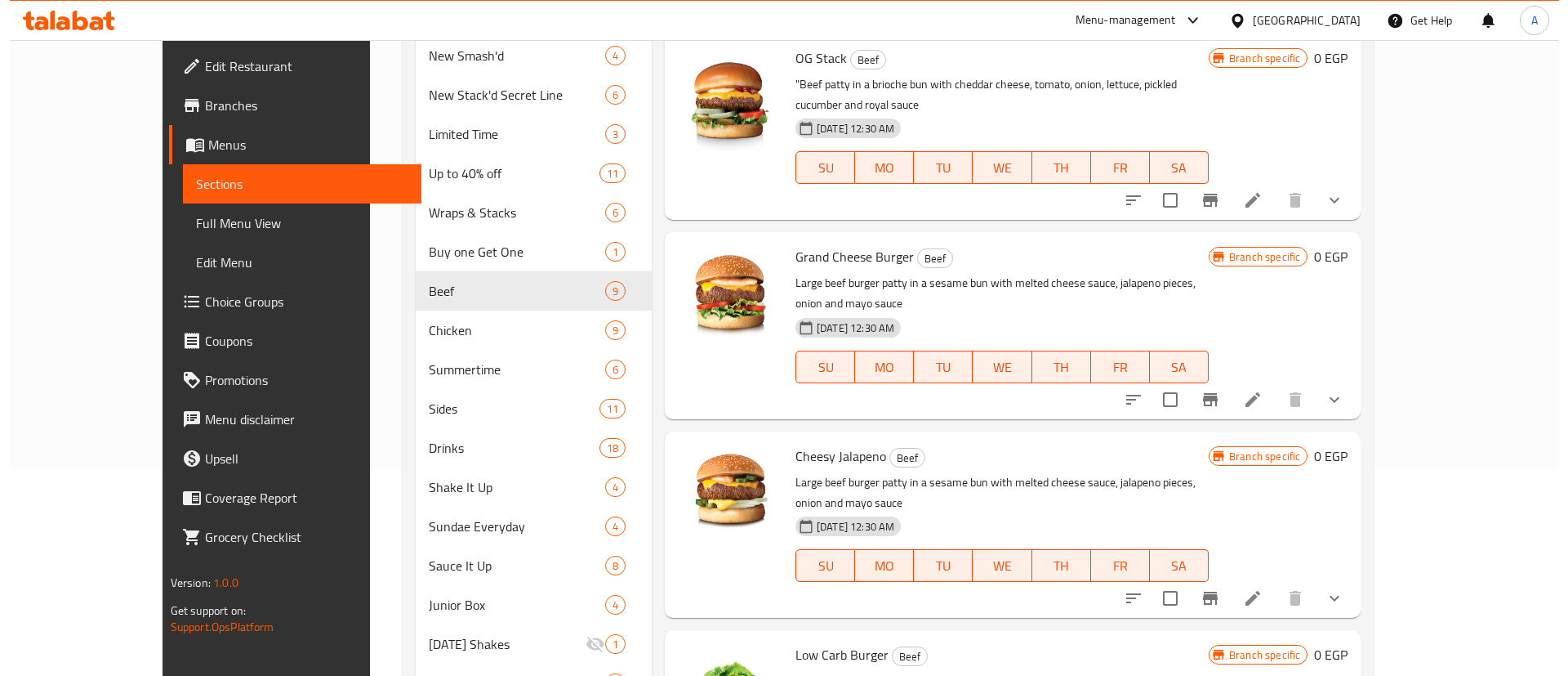
scroll to position [270, 0]
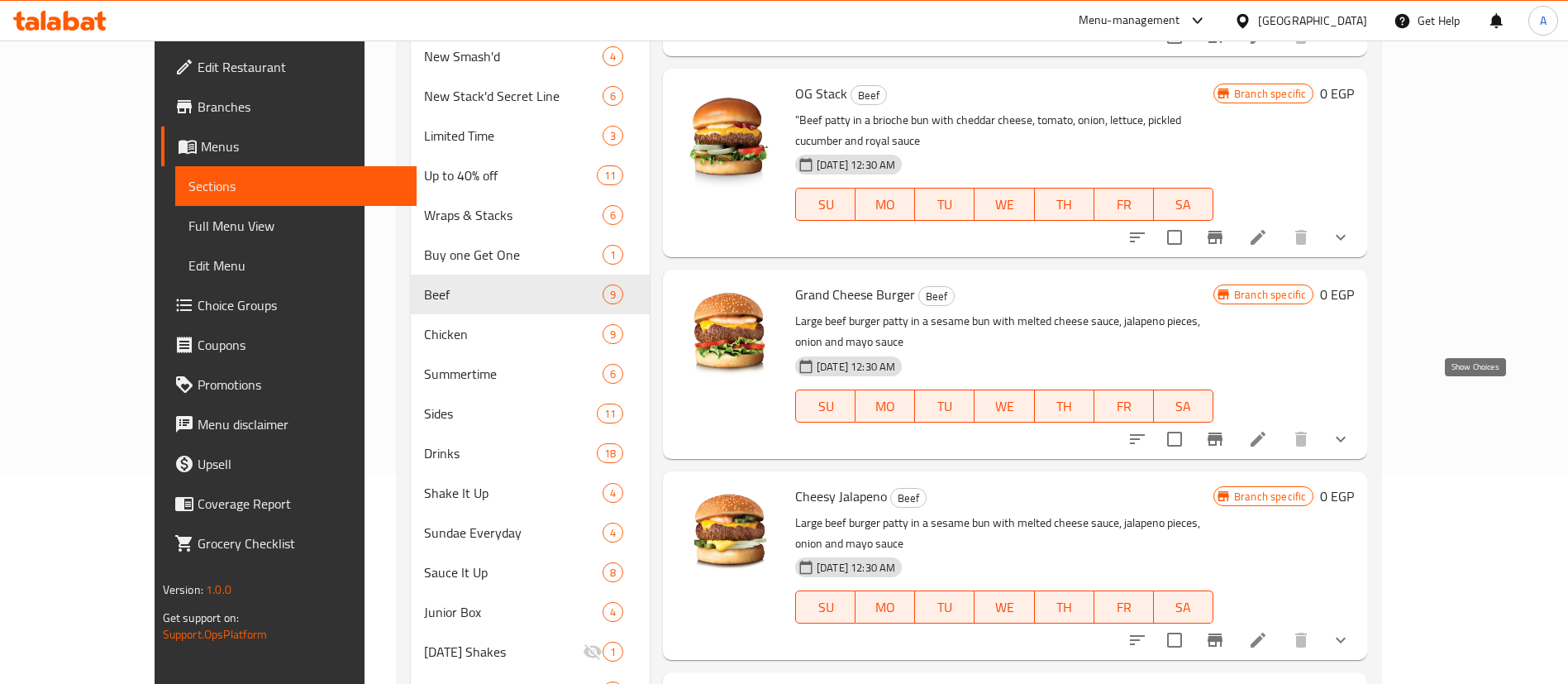
click at [1350, 429] on icon "show more" at bounding box center [1340, 439] width 19 height 19
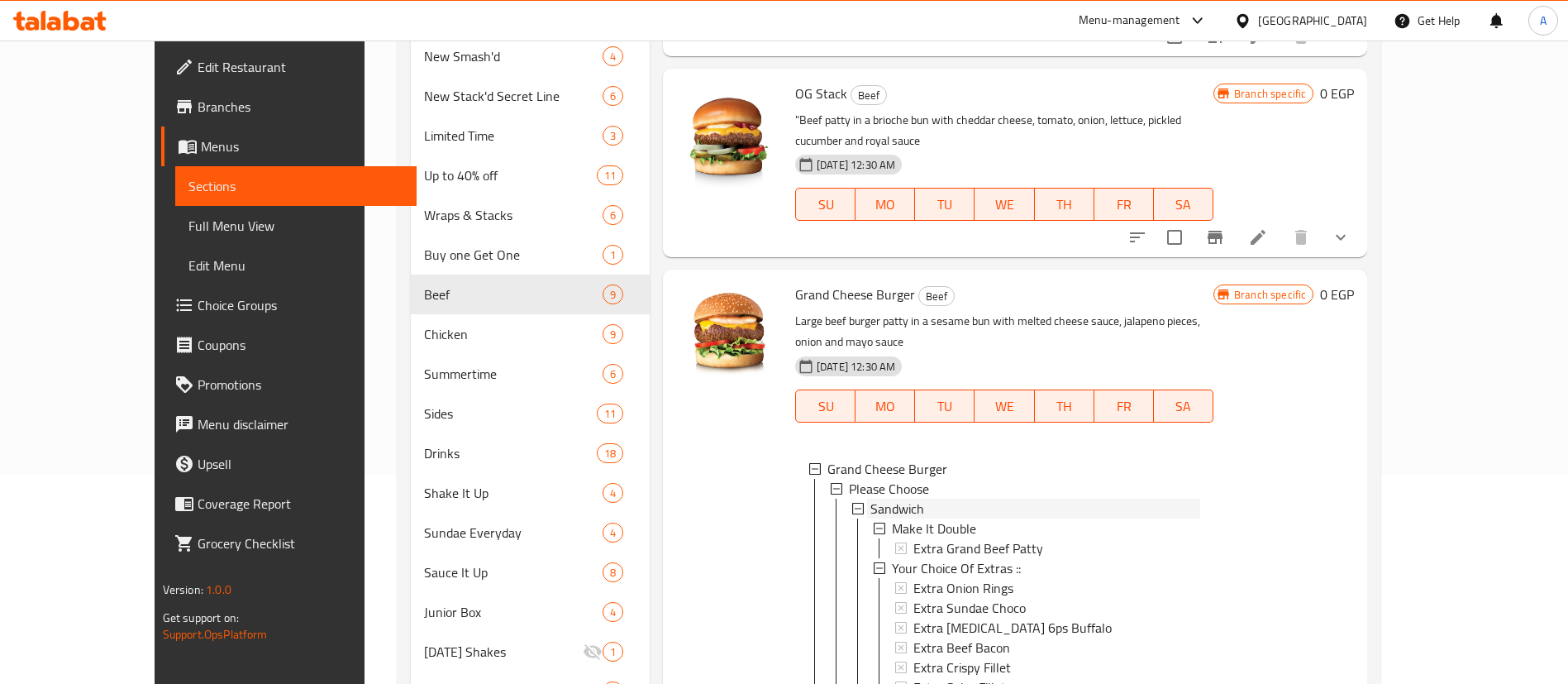
click at [870, 499] on span "Sandwich" at bounding box center [897, 508] width 54 height 19
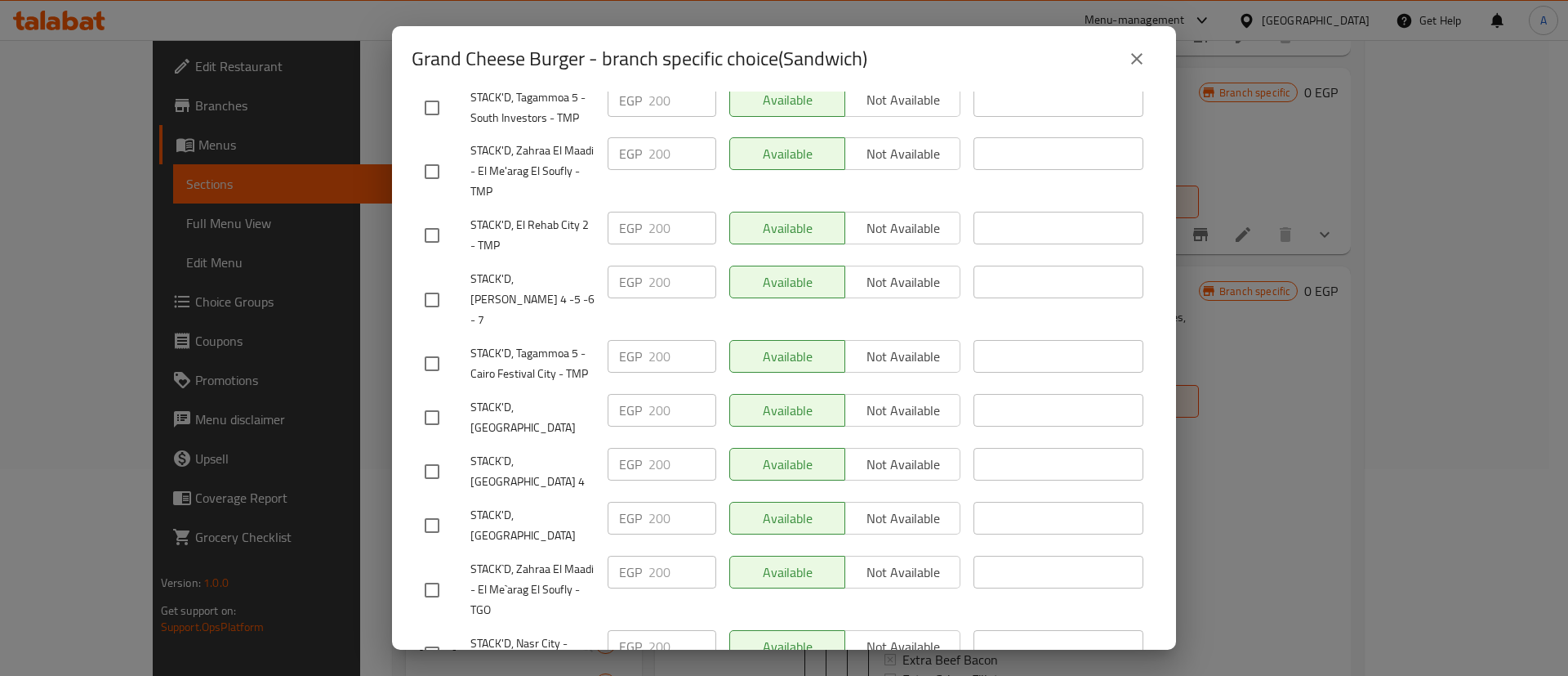
scroll to position [1293, 0]
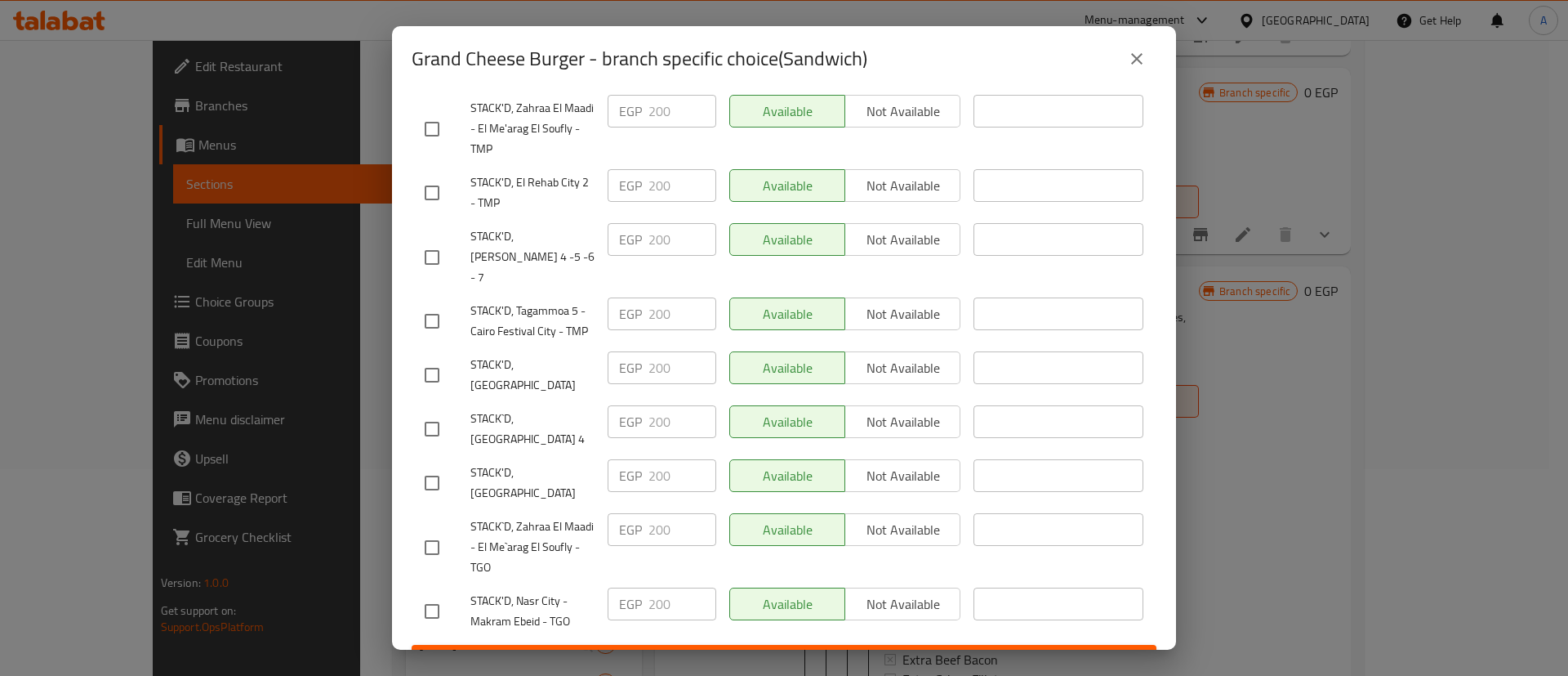
click at [430, 466] on input "checkbox" at bounding box center [432, 482] width 34 height 34
checkbox input "true"
click at [426, 412] on input "checkbox" at bounding box center [432, 428] width 34 height 34
checkbox input "true"
click at [426, 368] on input "checkbox" at bounding box center [432, 374] width 34 height 34
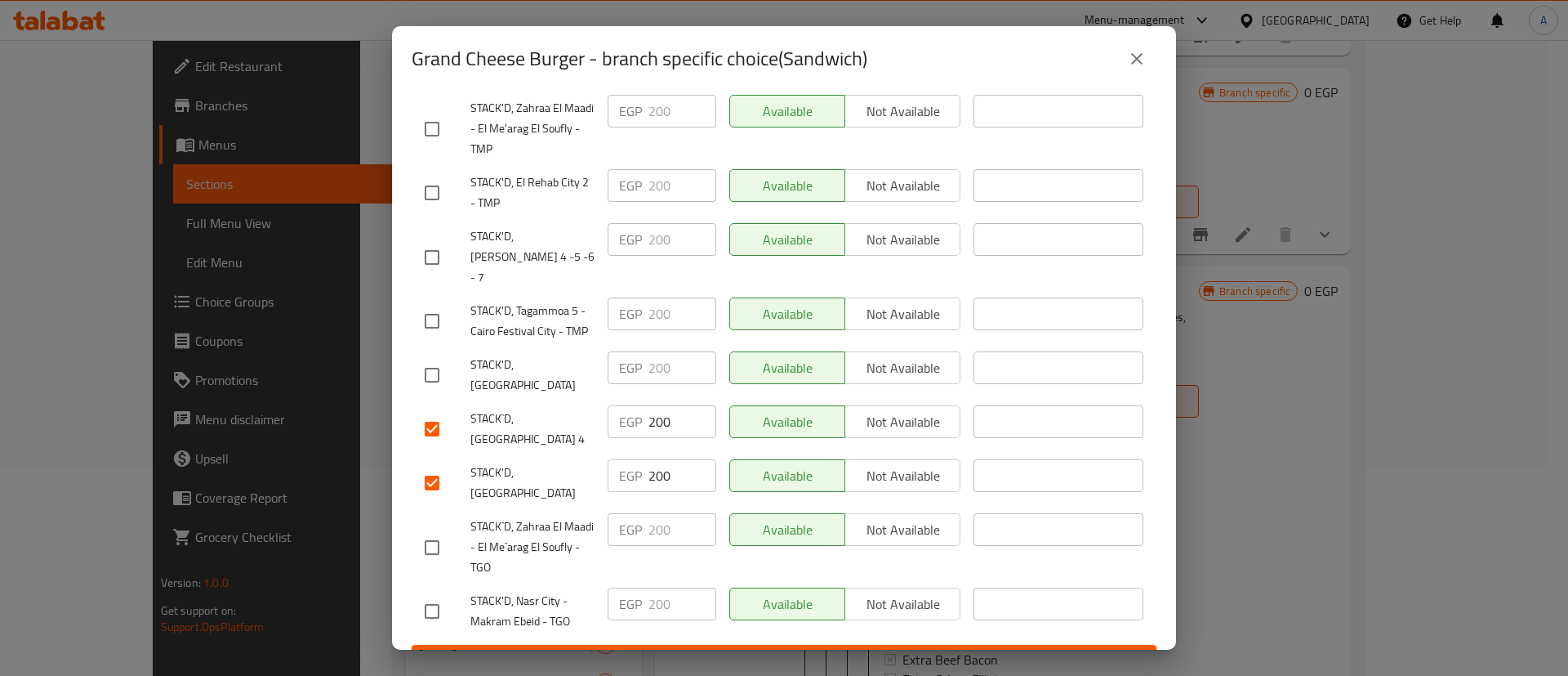
checkbox input "true"
click at [432, 255] on input "checkbox" at bounding box center [432, 256] width 34 height 34
checkbox input "true"
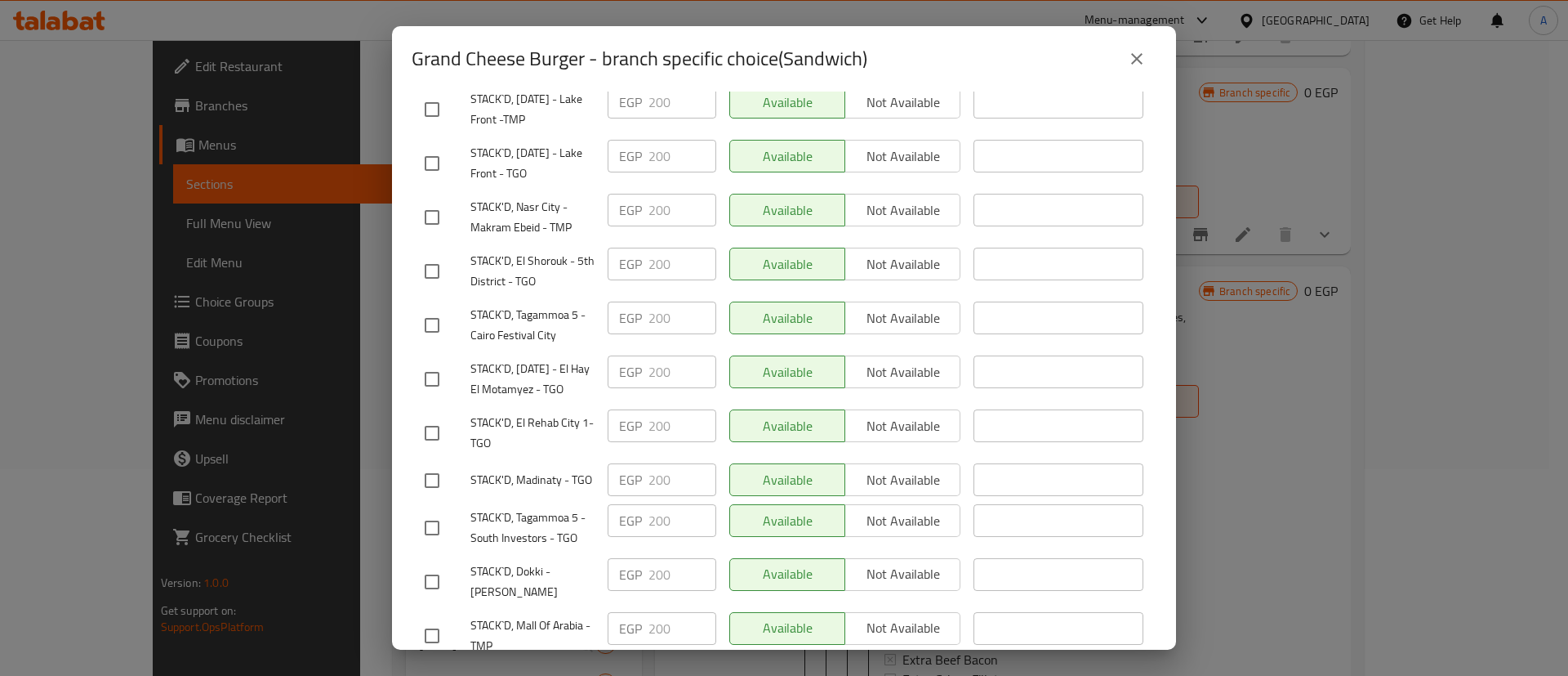
scroll to position [0, 0]
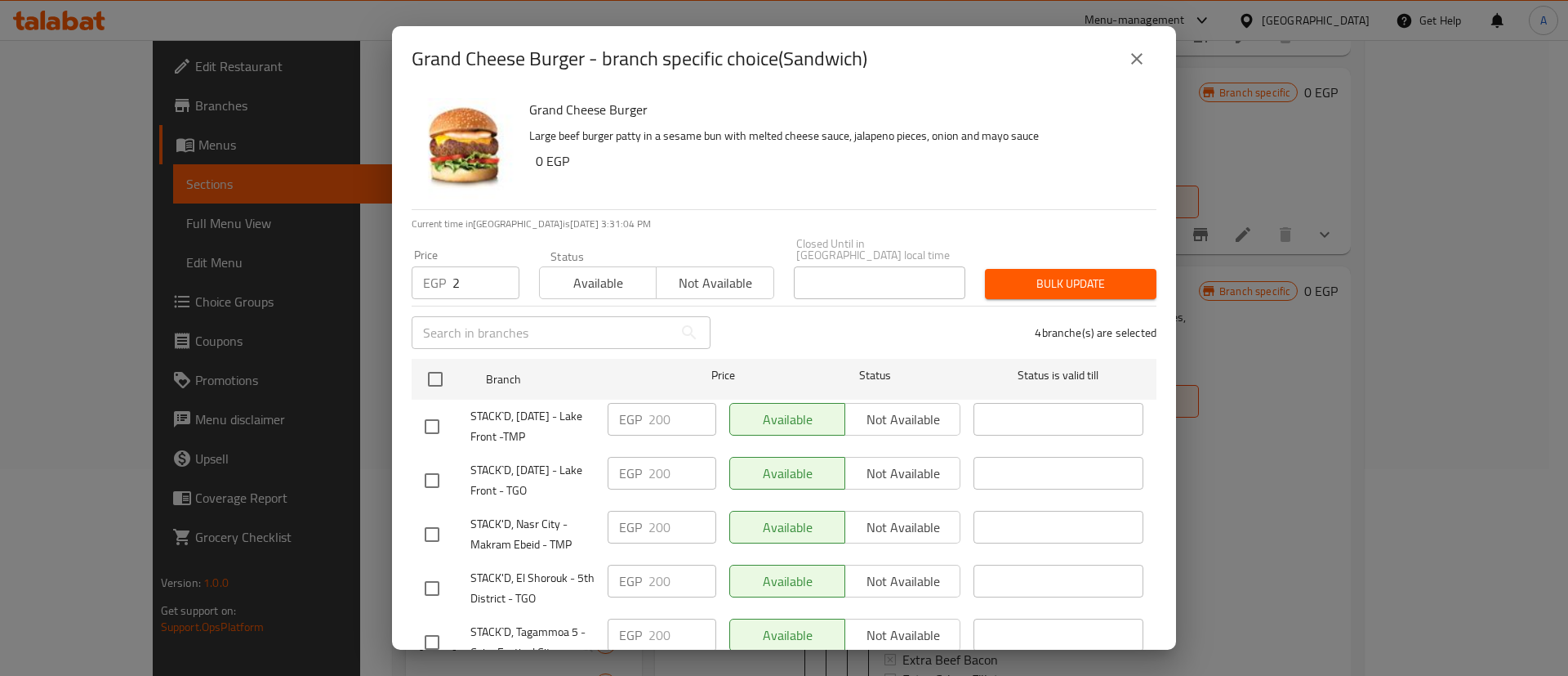
click at [474, 266] on input "2" at bounding box center [486, 282] width 67 height 32
type input "214"
click at [1020, 274] on span "Bulk update" at bounding box center [1071, 283] width 146 height 20
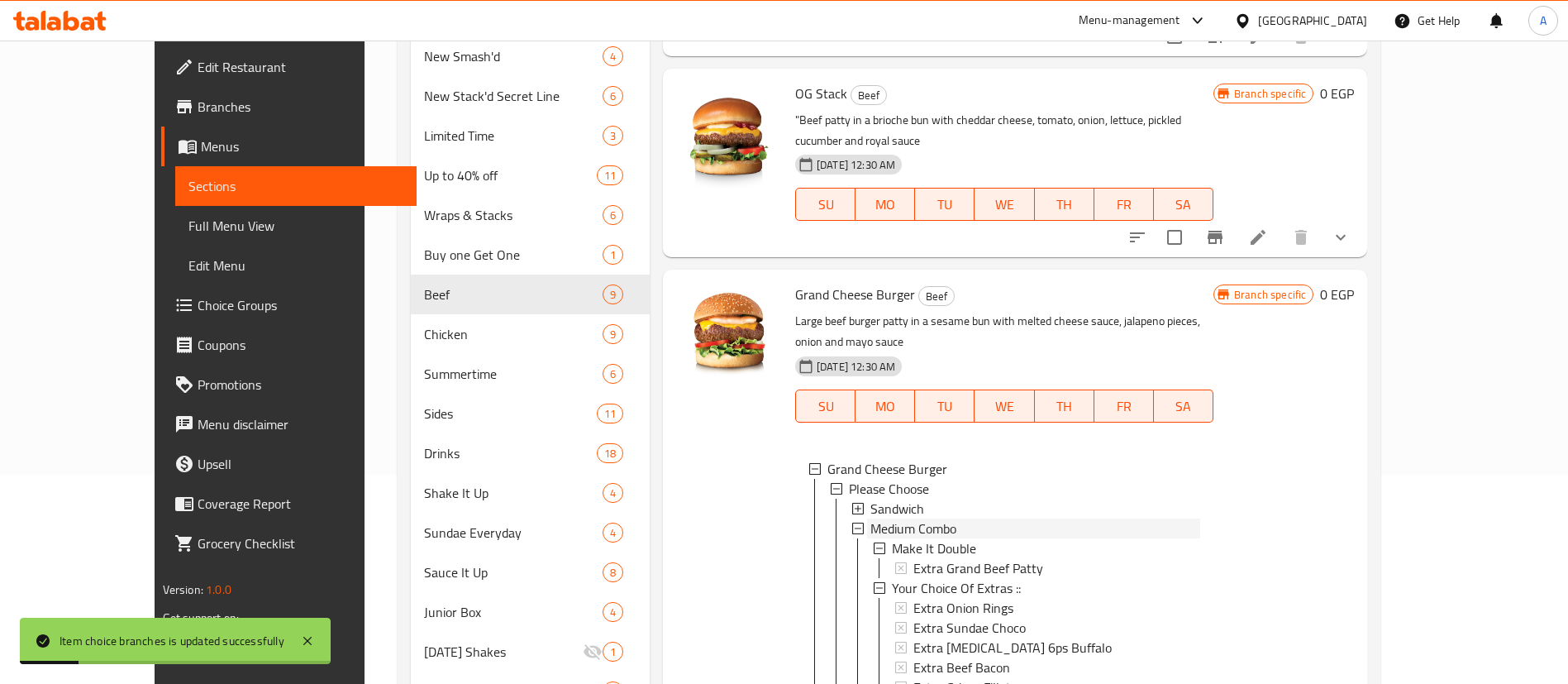
click at [889, 518] on span "Medium Combo" at bounding box center [912, 528] width 86 height 19
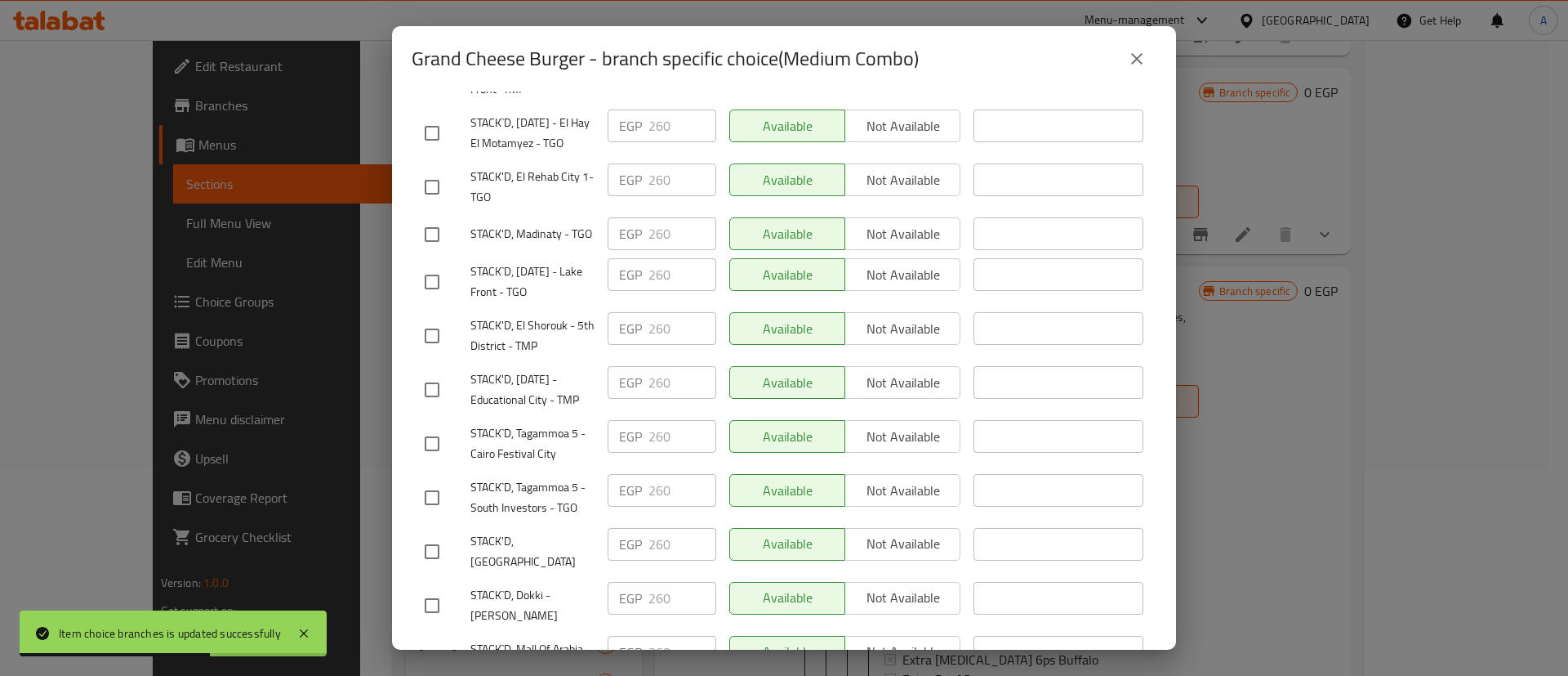
scroll to position [420, 0]
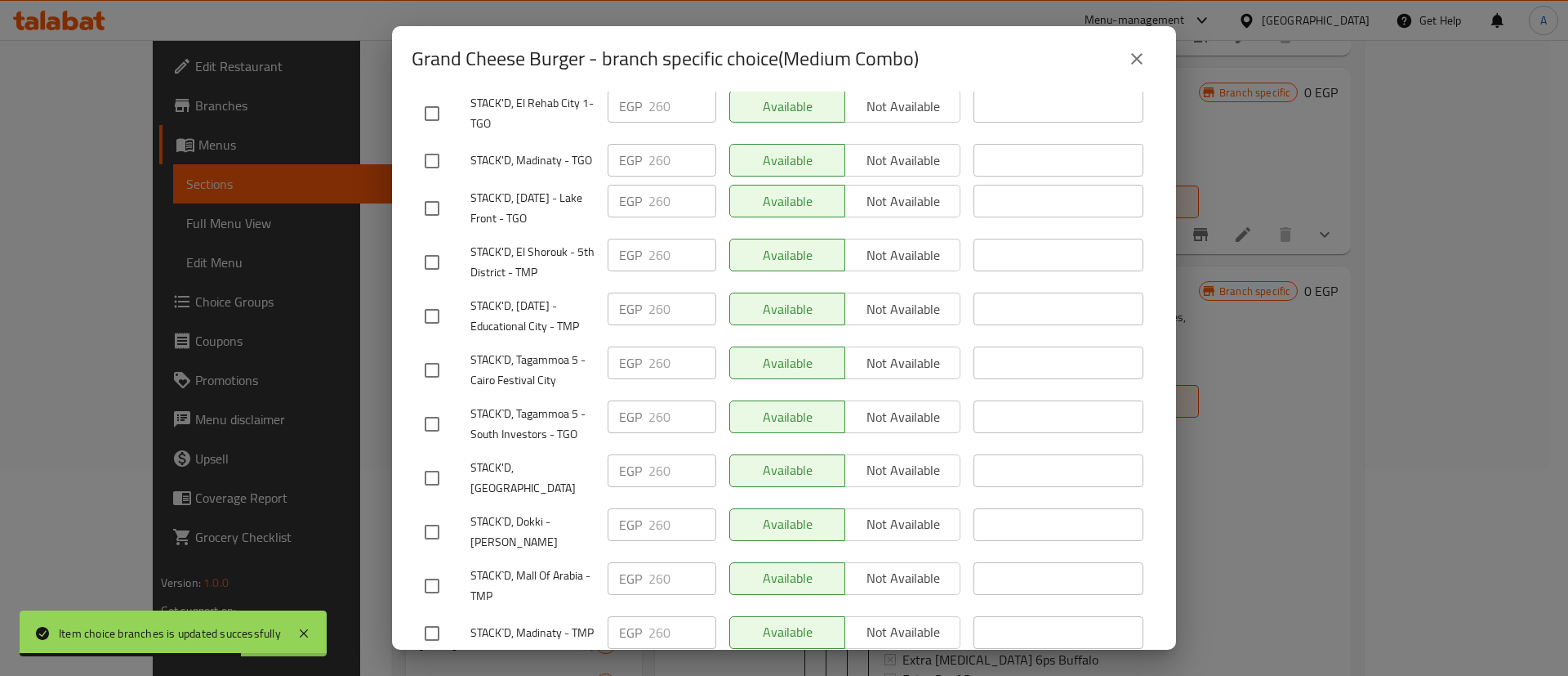
click at [433, 490] on input "checkbox" at bounding box center [432, 477] width 34 height 34
checkbox input "true"
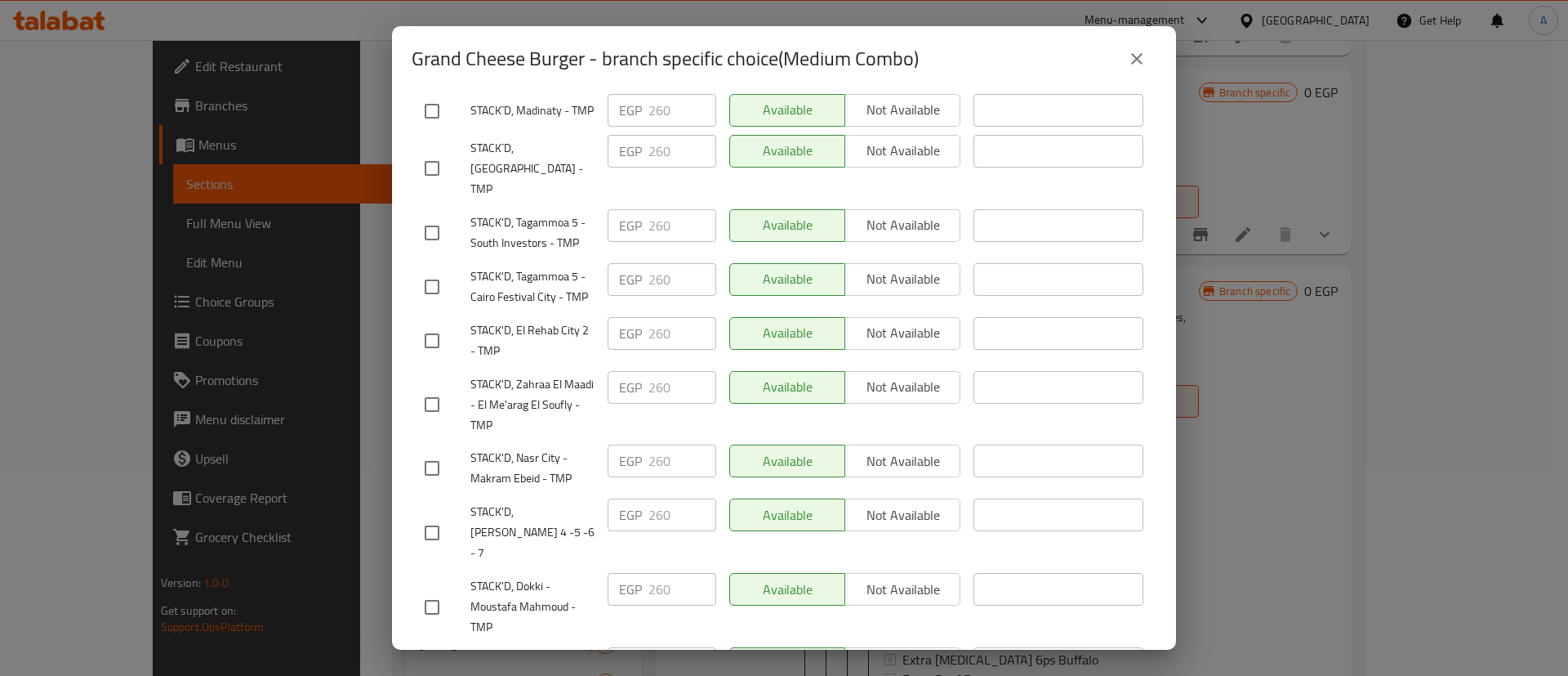
scroll to position [944, 0]
click at [440, 523] on input "checkbox" at bounding box center [432, 531] width 34 height 34
checkbox input "true"
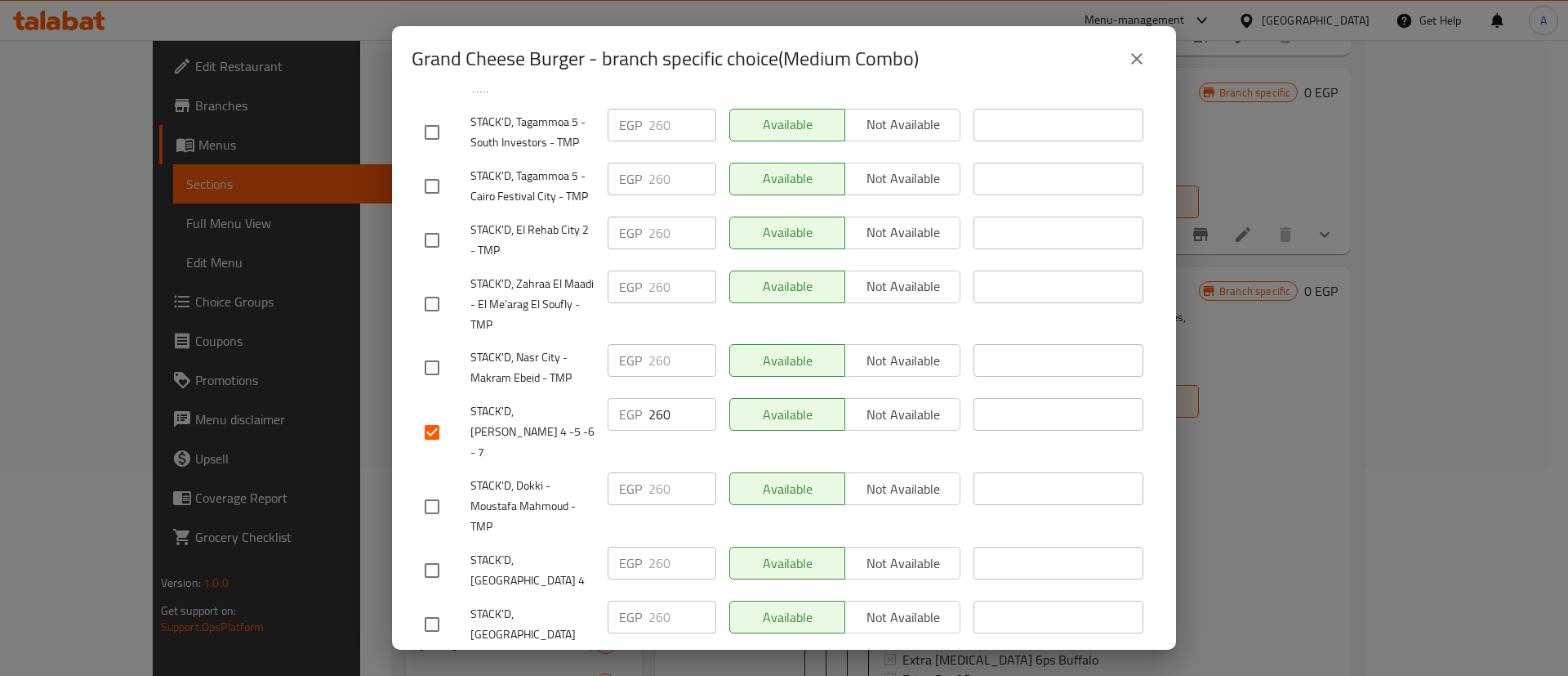
scroll to position [1051, 0]
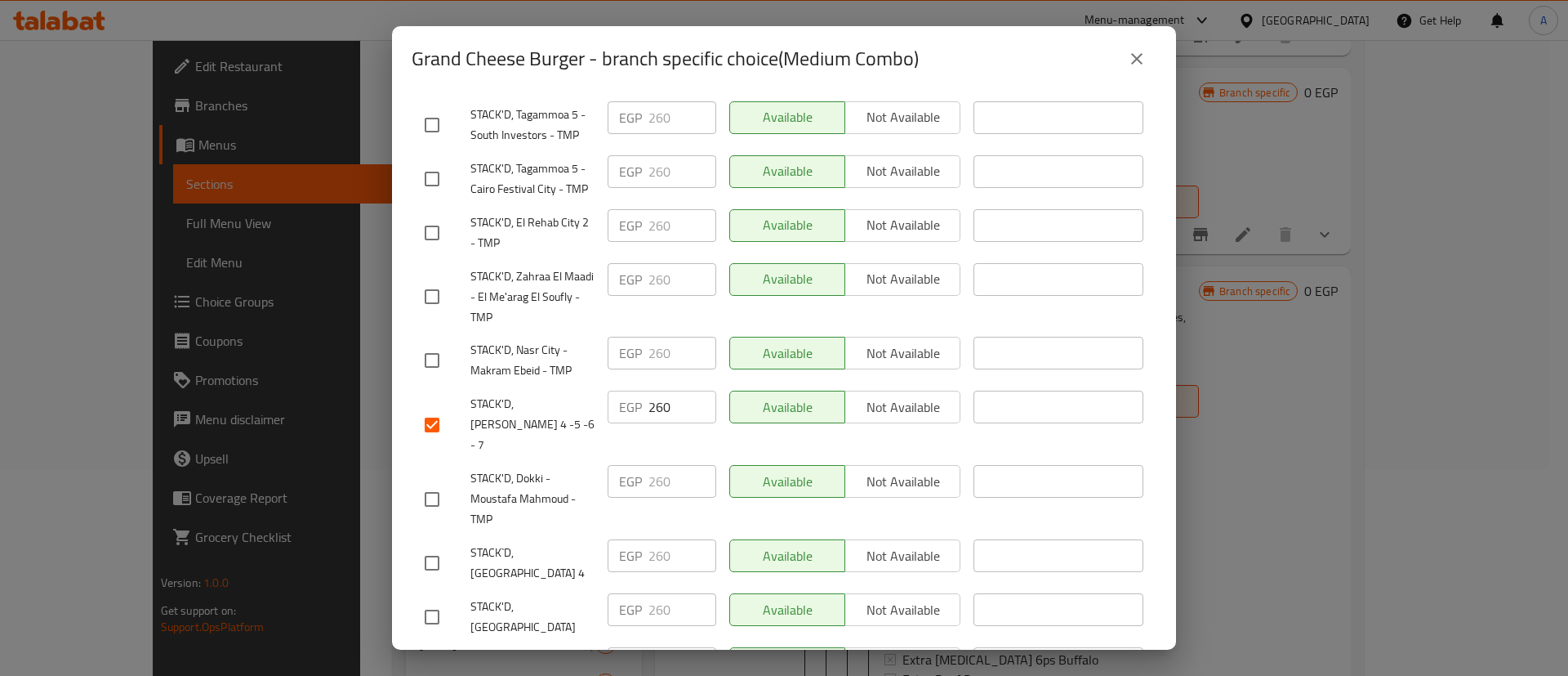
click at [432, 555] on input "checkbox" at bounding box center [432, 563] width 34 height 34
checkbox input "true"
click at [432, 600] on input "checkbox" at bounding box center [432, 617] width 34 height 34
checkbox input "true"
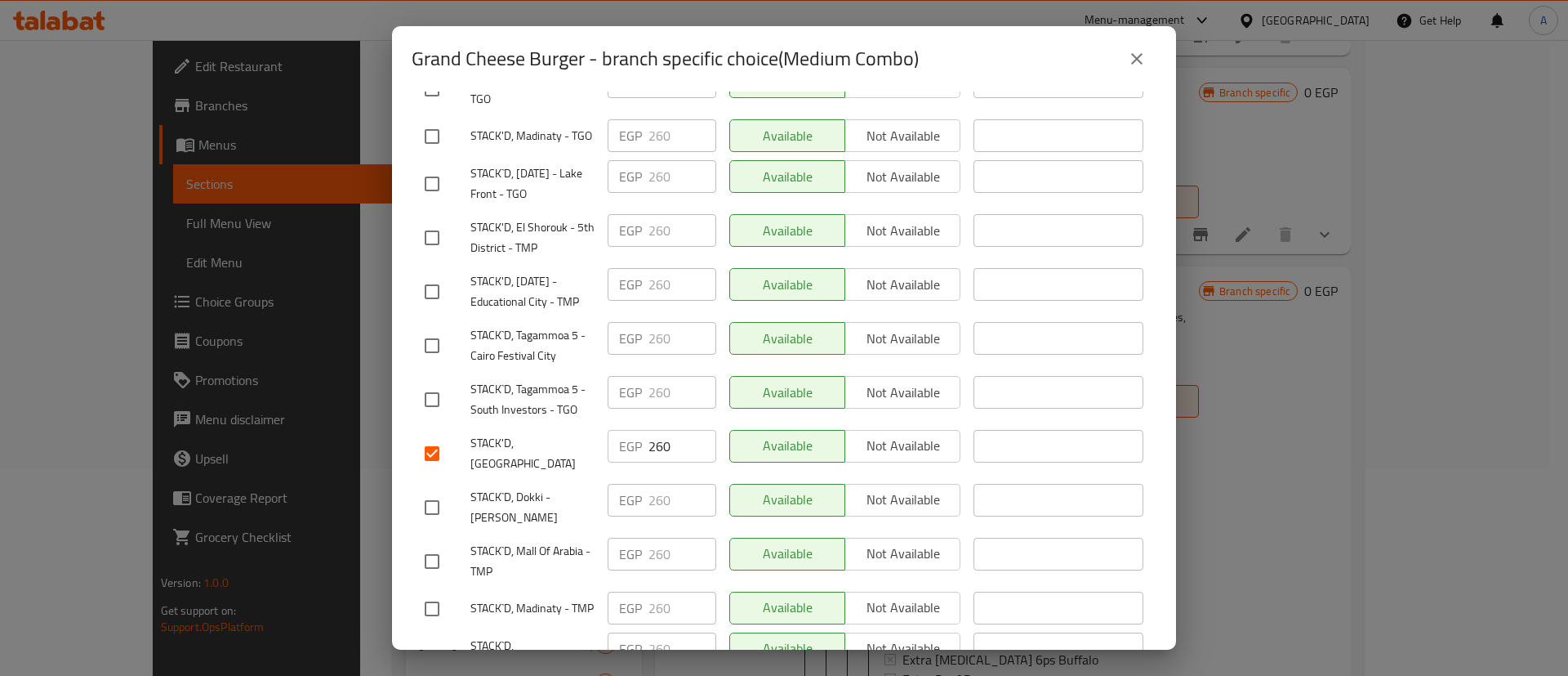
scroll to position [0, 0]
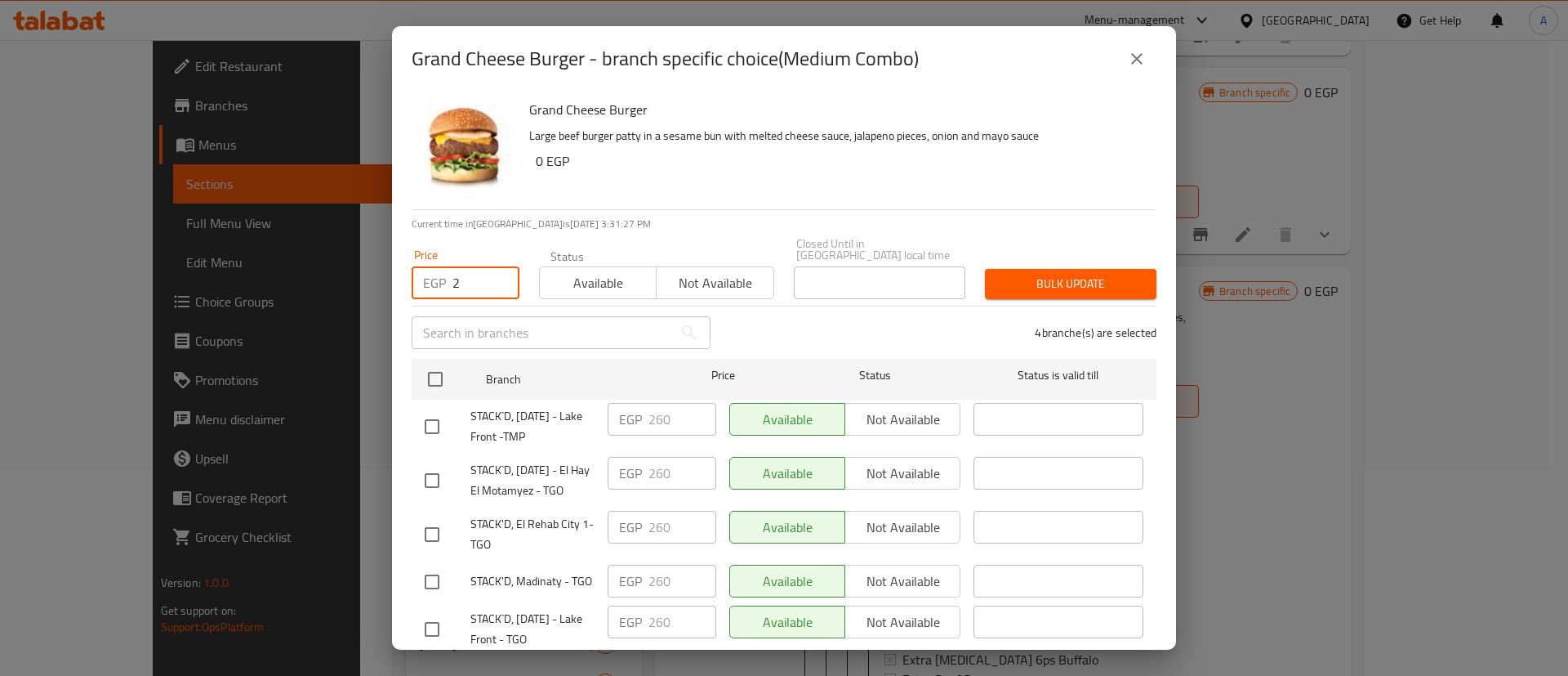
click at [464, 266] on input "2" at bounding box center [486, 282] width 67 height 32
type input "274"
click at [1096, 269] on button "Bulk update" at bounding box center [1071, 283] width 172 height 31
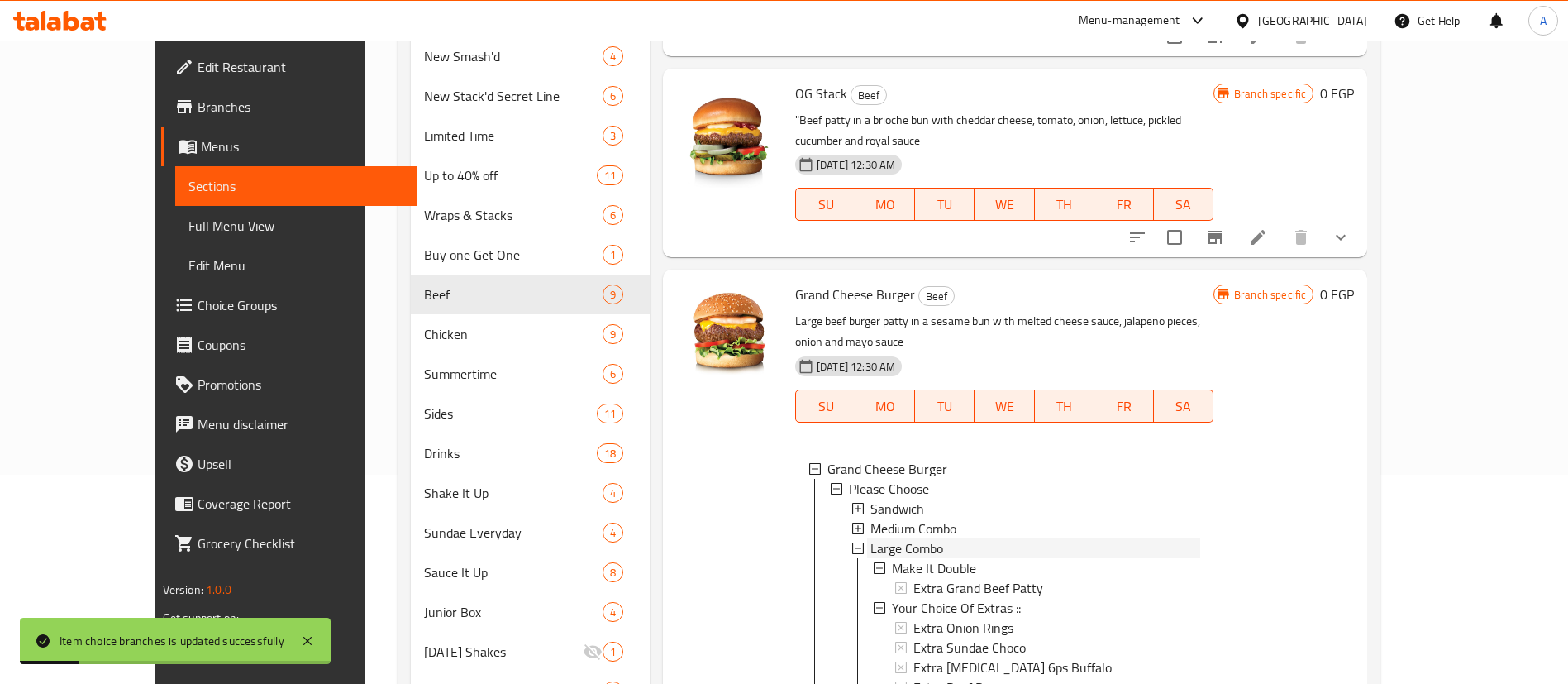
click at [870, 538] on span "Large Combo" at bounding box center [906, 548] width 72 height 19
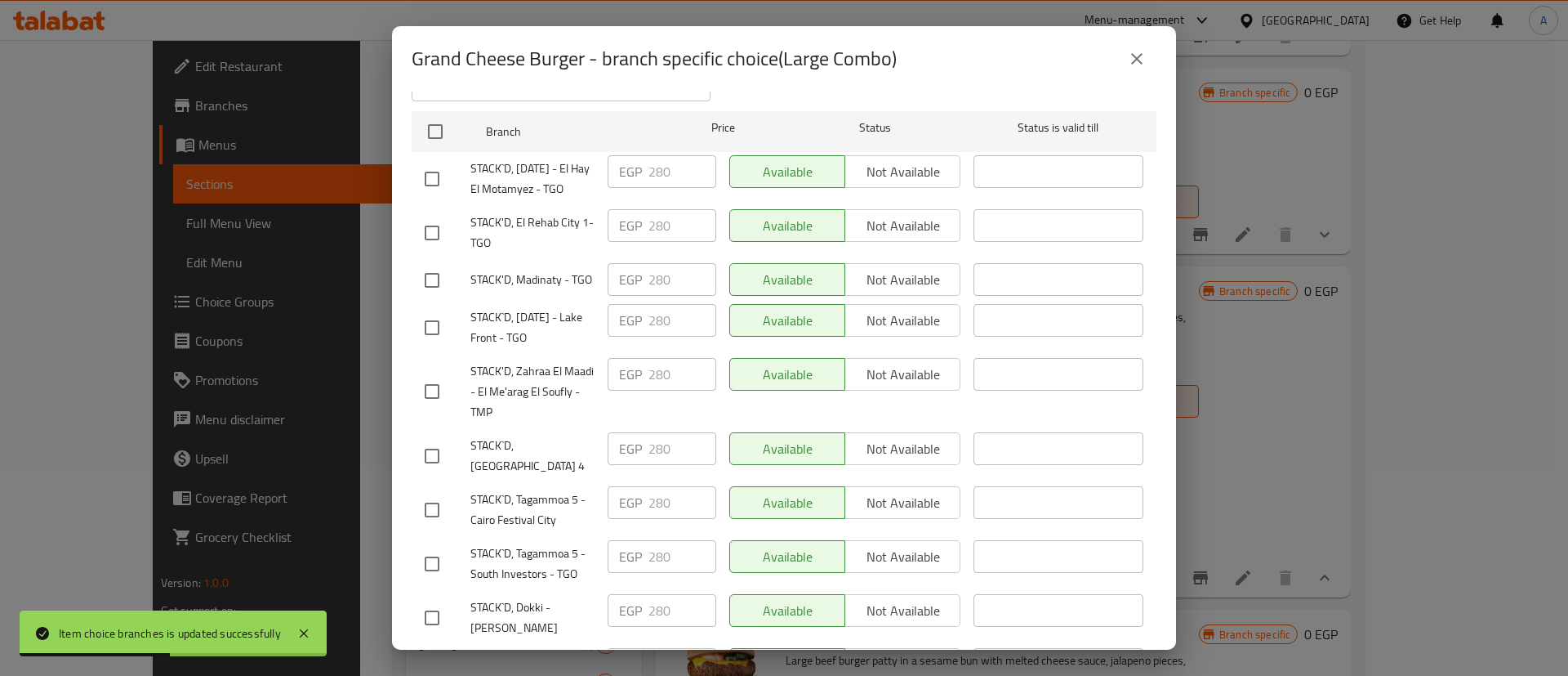
scroll to position [249, 0]
click at [435, 471] on input "checkbox" at bounding box center [432, 454] width 34 height 34
checkbox input "true"
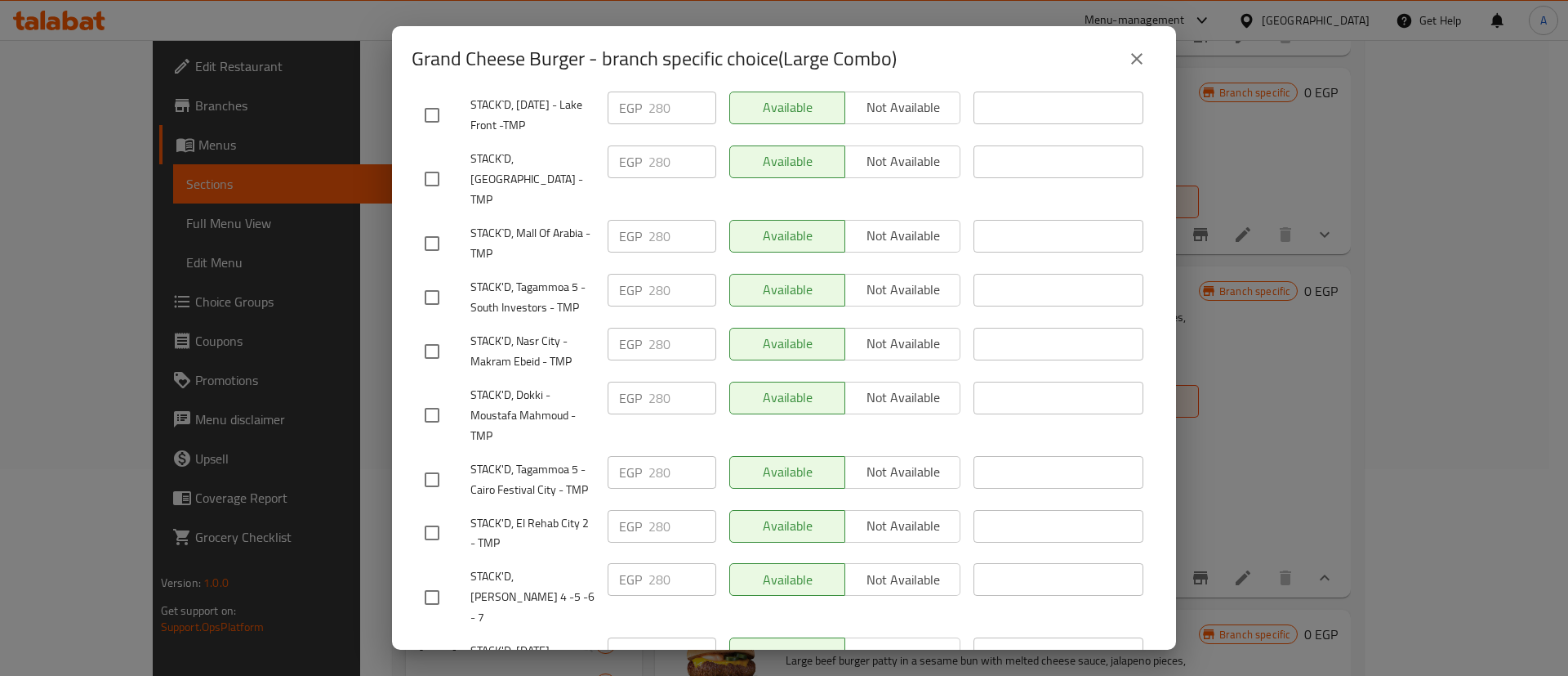
scroll to position [884, 0]
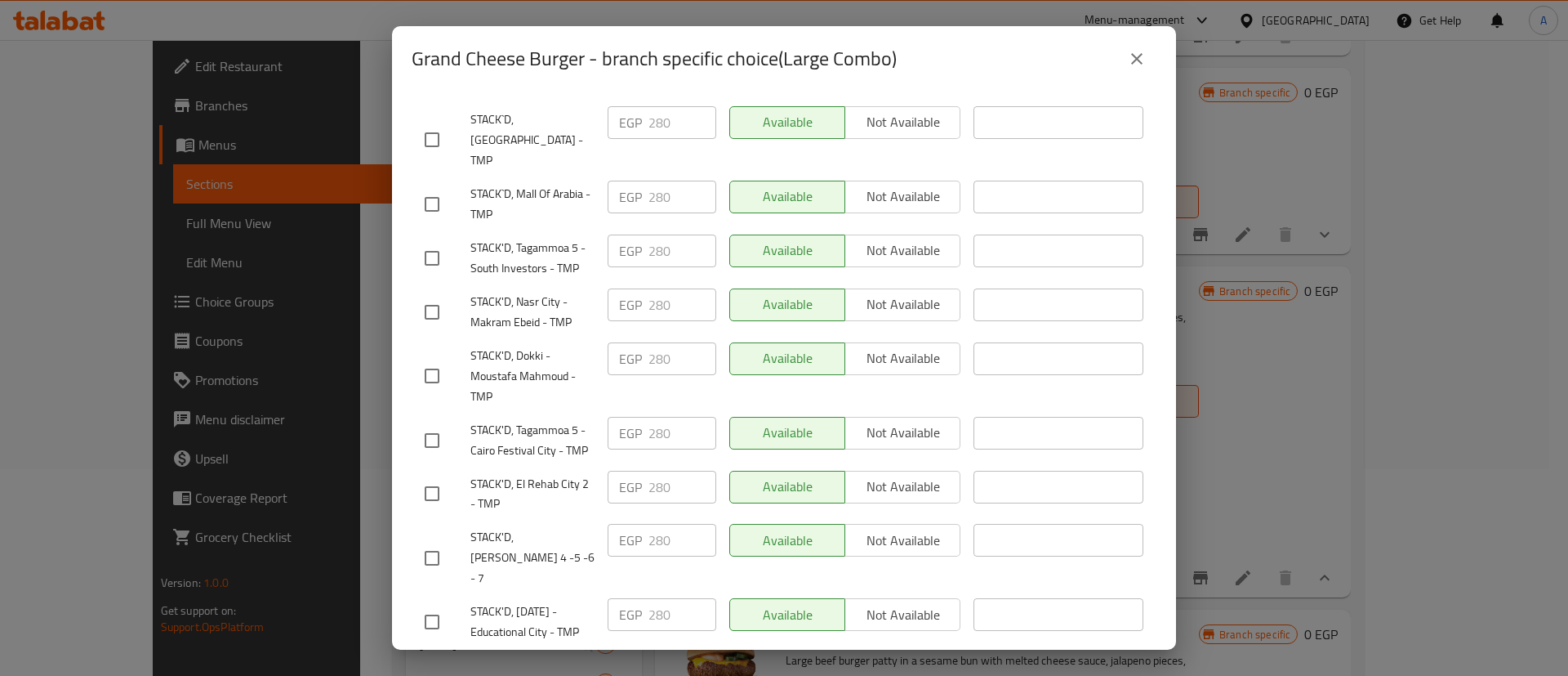
click at [431, 566] on input "checkbox" at bounding box center [432, 557] width 34 height 34
checkbox input "true"
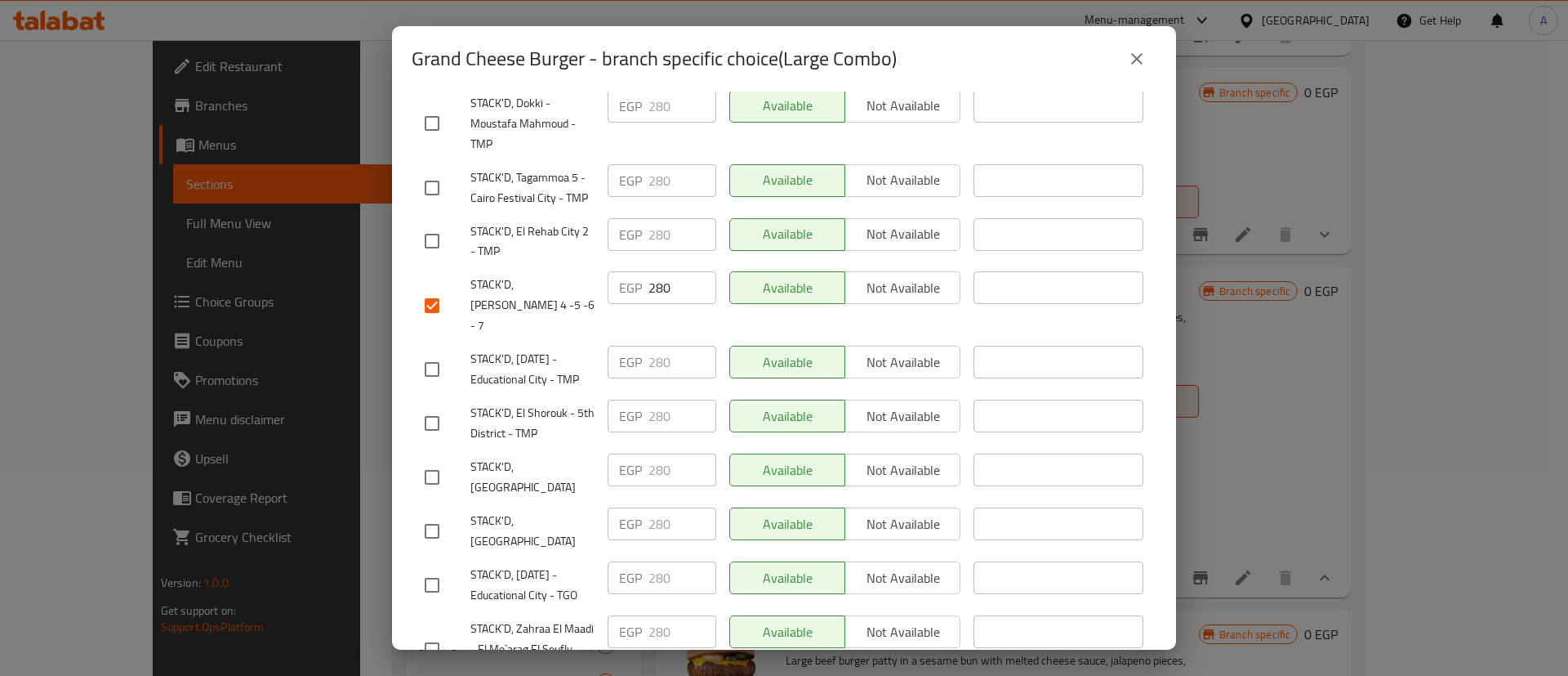
scroll to position [1137, 0]
click at [435, 513] on input "checkbox" at bounding box center [432, 529] width 34 height 34
checkbox input "true"
click at [435, 476] on input "checkbox" at bounding box center [432, 475] width 34 height 34
checkbox input "true"
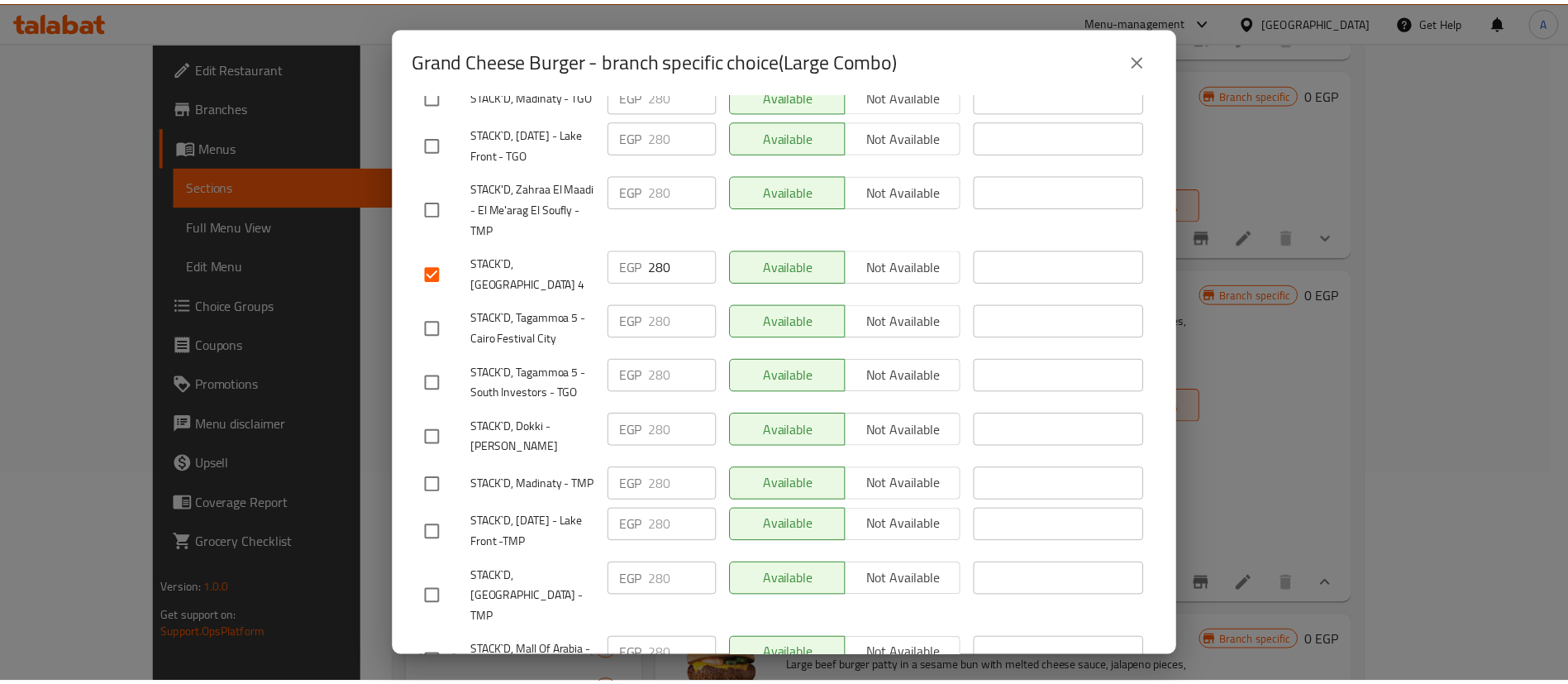
scroll to position [0, 0]
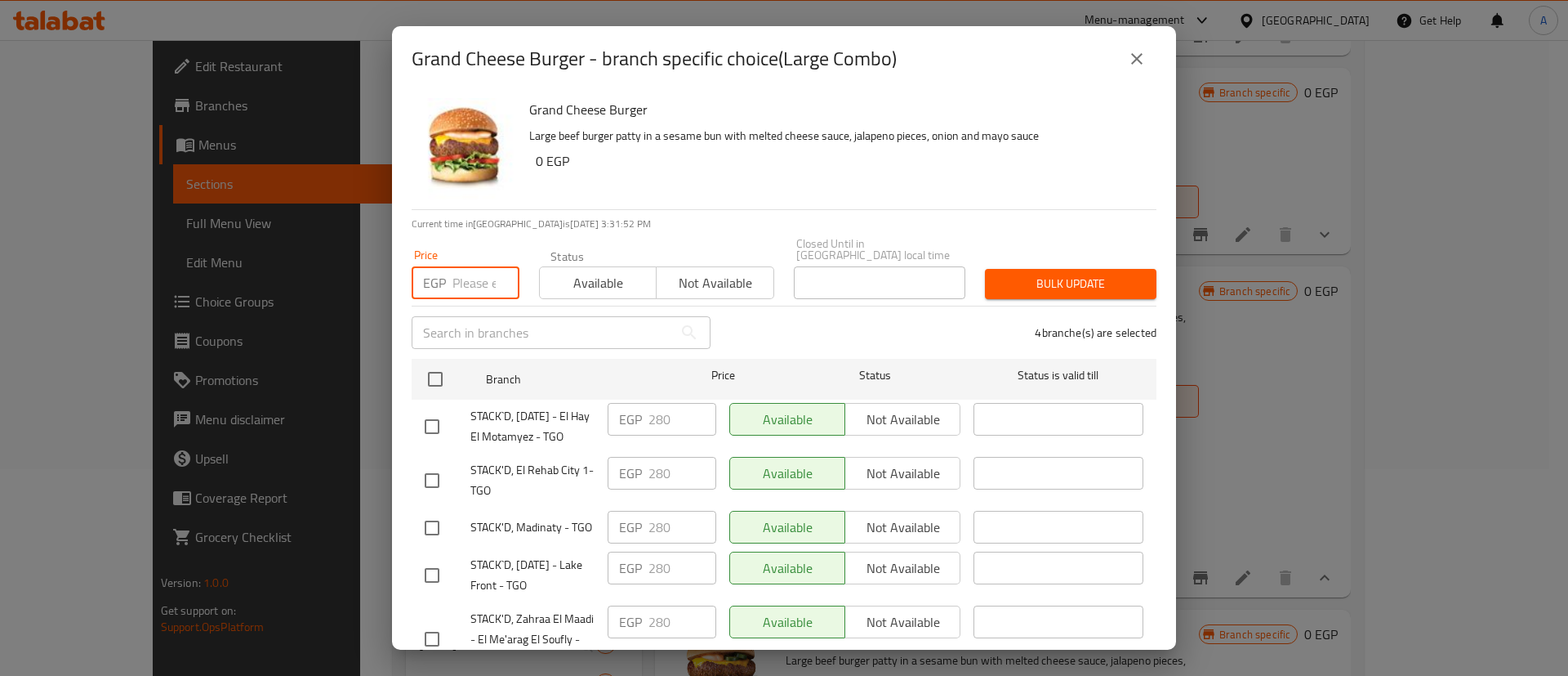
click at [468, 272] on input "number" at bounding box center [486, 282] width 67 height 32
type input "304"
click at [1011, 274] on span "Bulk update" at bounding box center [1071, 283] width 146 height 20
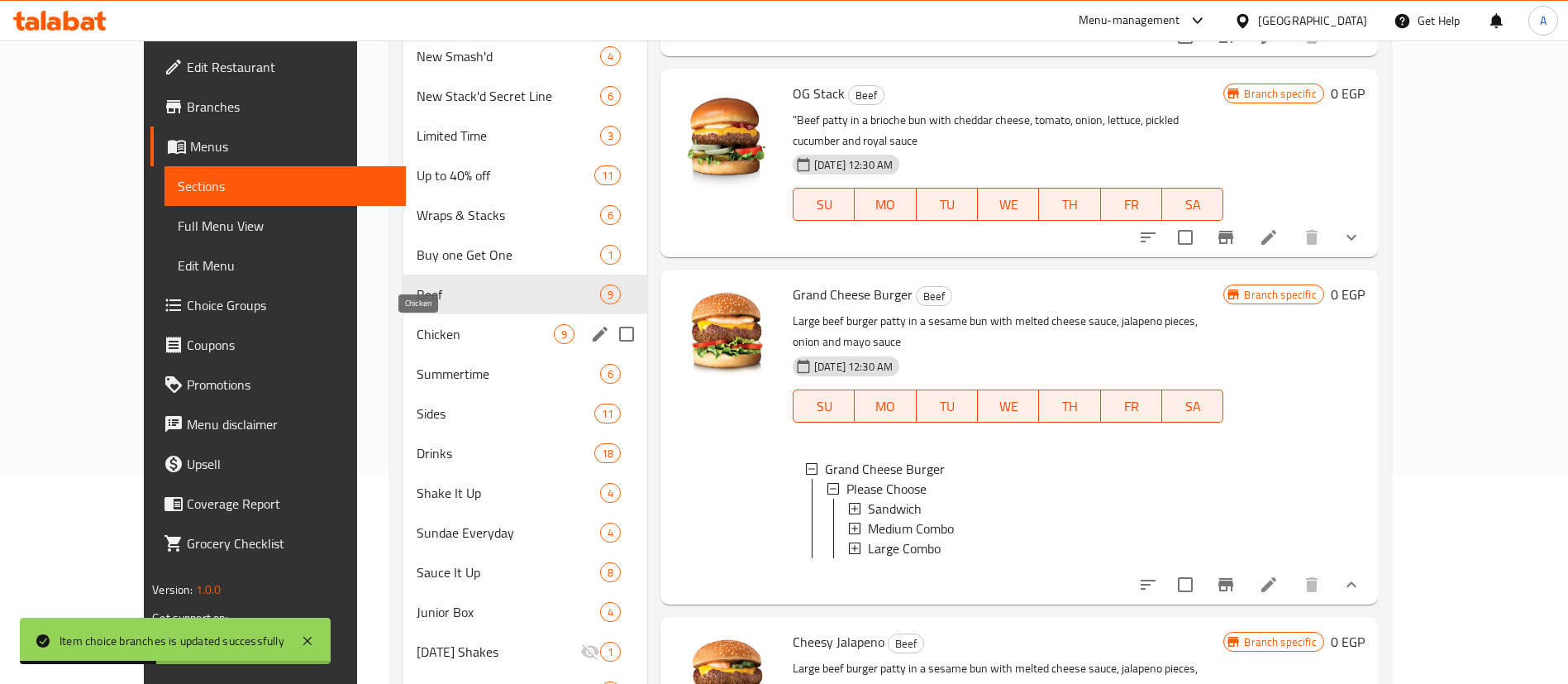
click at [416, 335] on span "Chicken" at bounding box center [484, 334] width 137 height 19
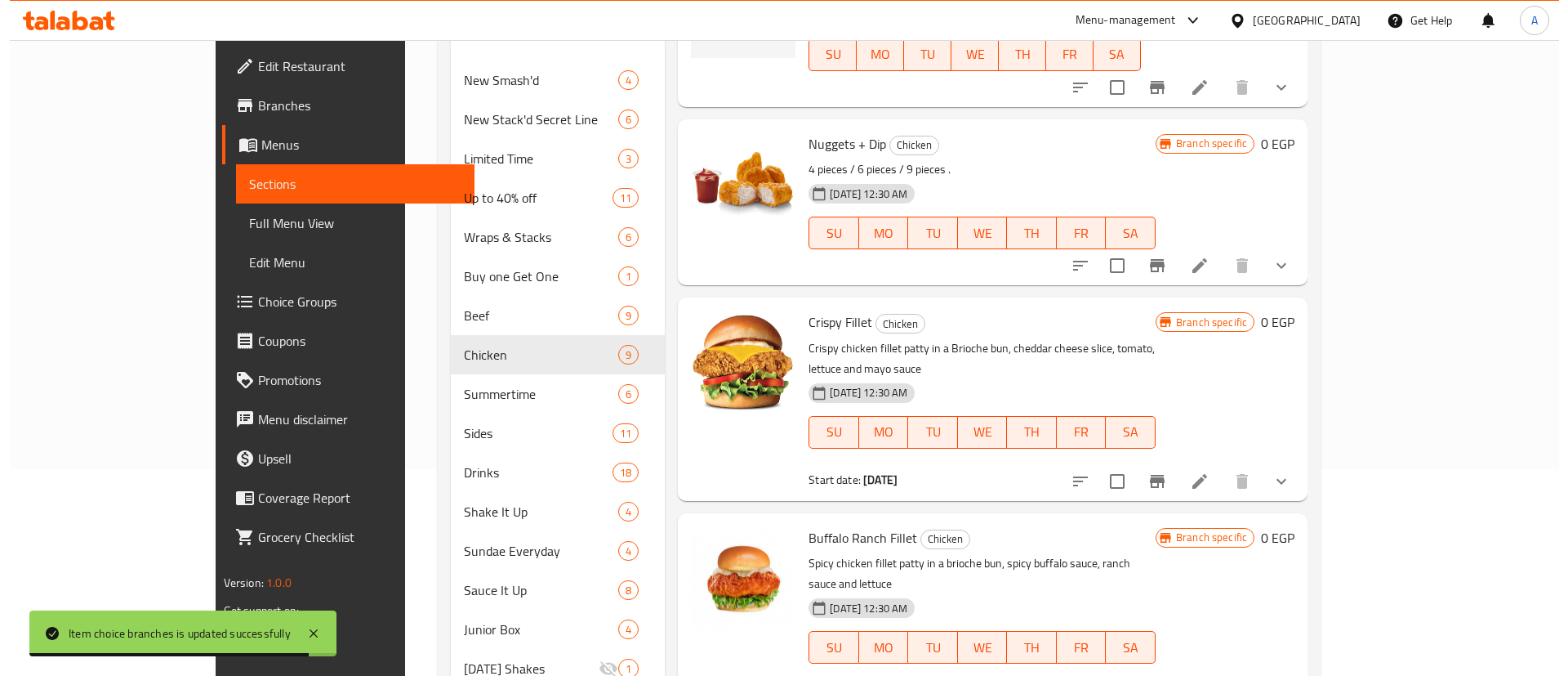
scroll to position [290, 0]
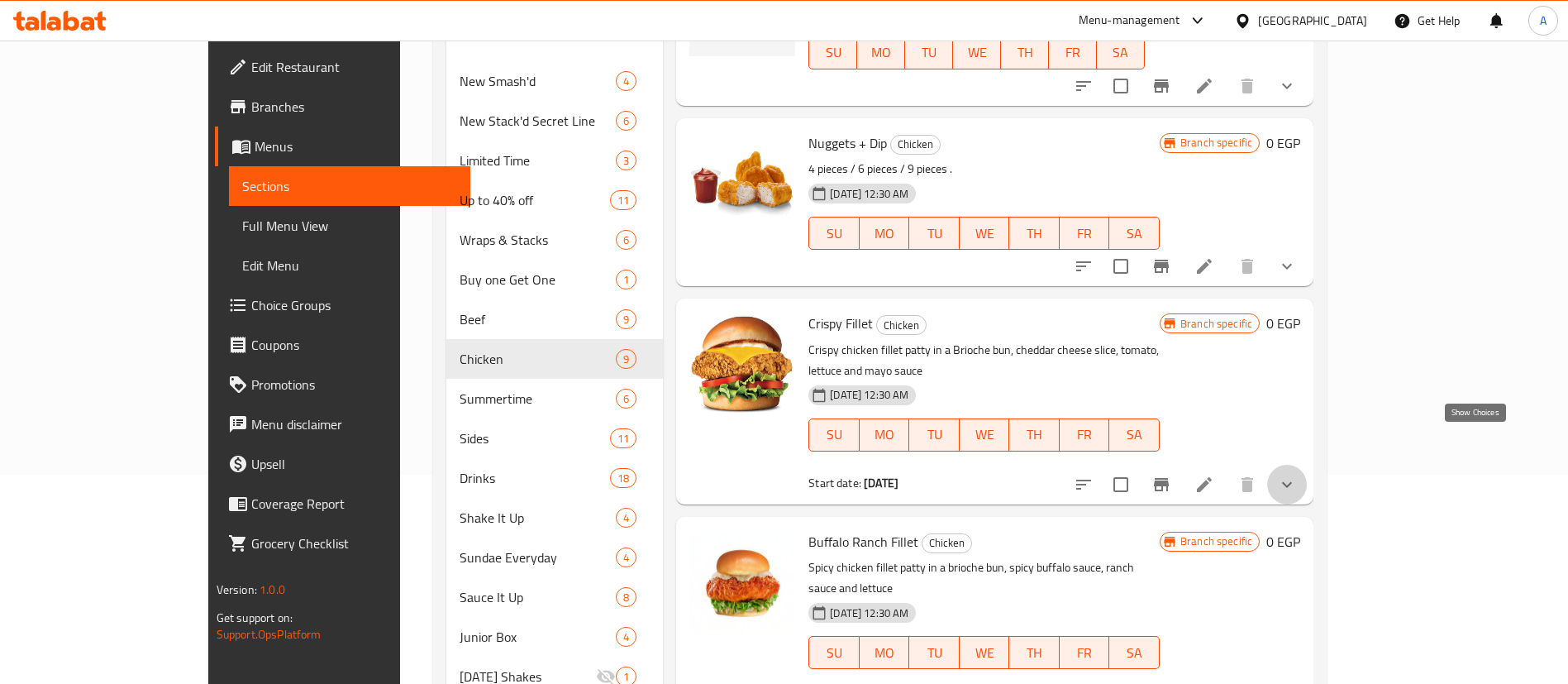
click at [1297, 475] on icon "show more" at bounding box center [1287, 485] width 19 height 19
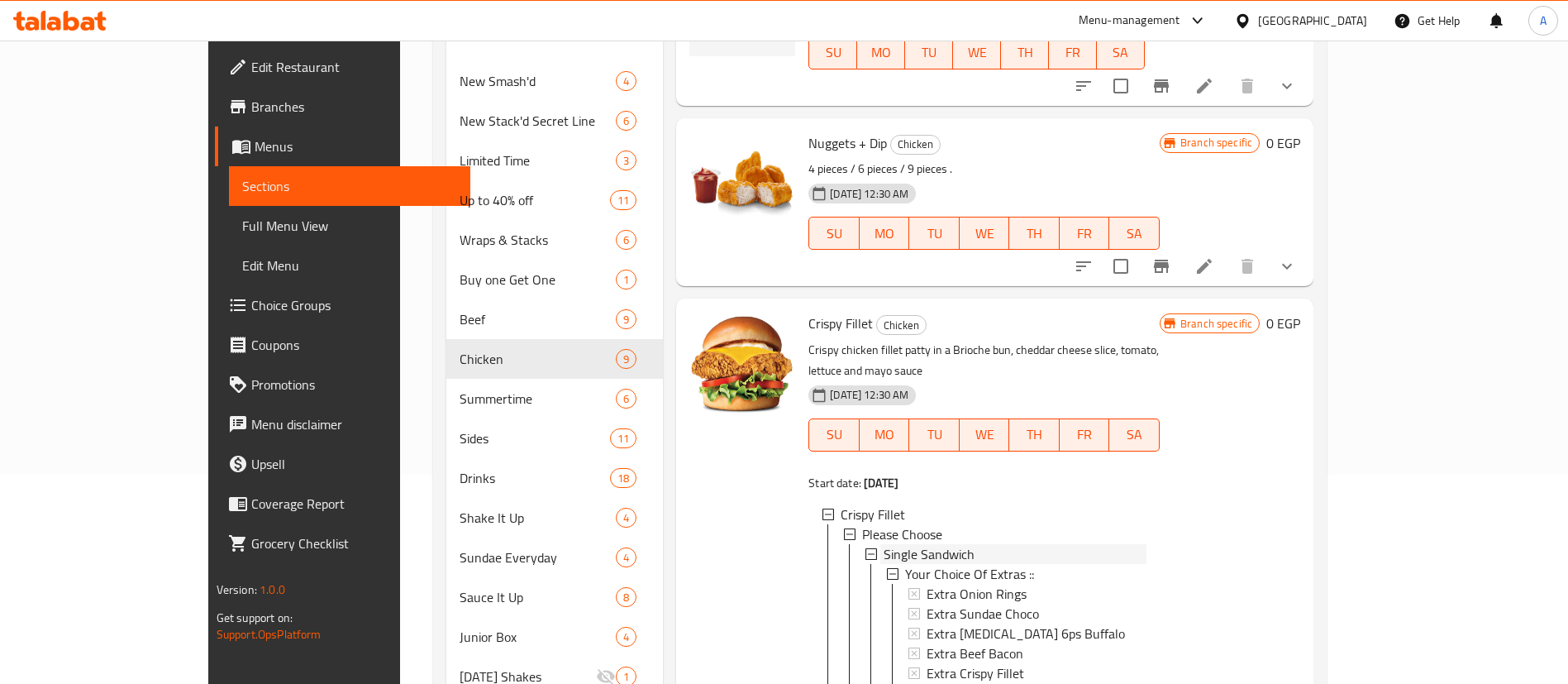
click at [883, 544] on span "Single Sandwich" at bounding box center [928, 553] width 91 height 19
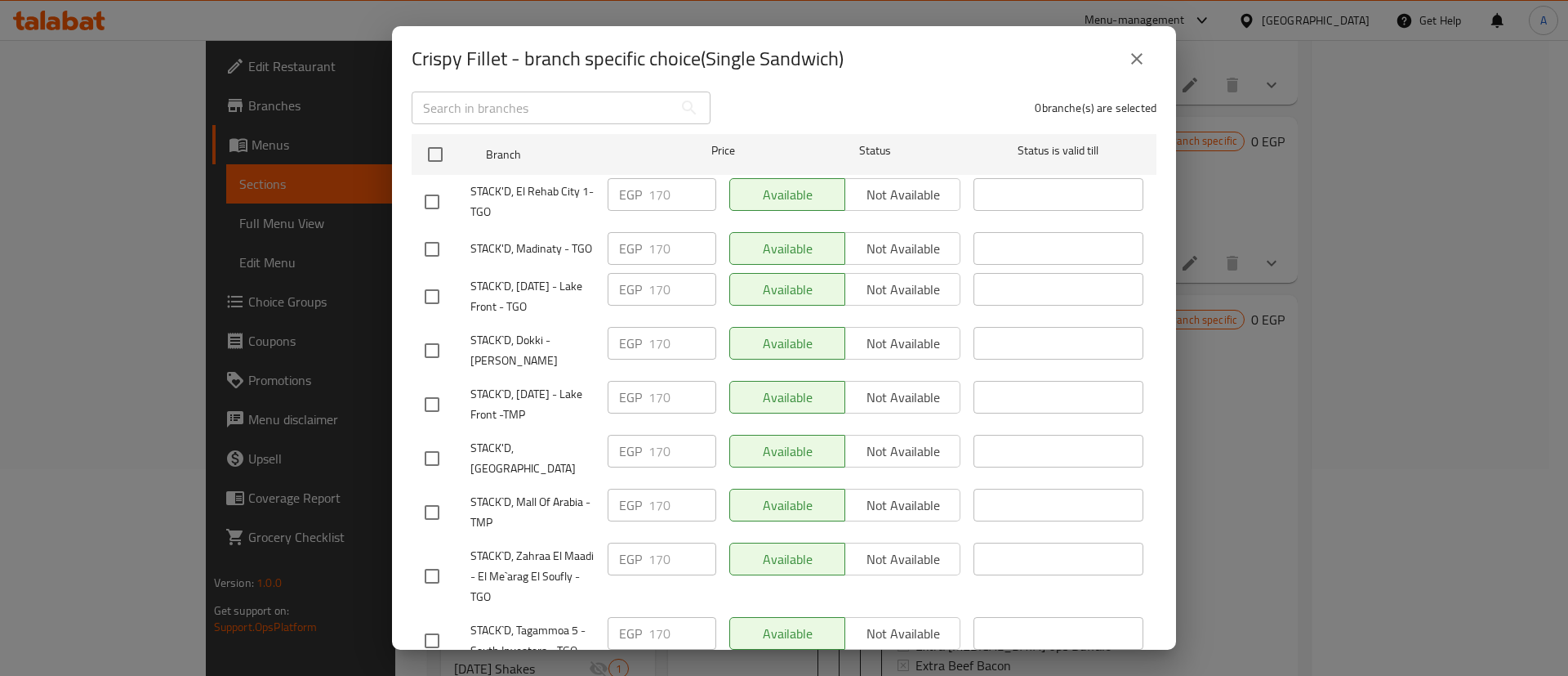
scroll to position [226, 0]
click at [434, 458] on input "checkbox" at bounding box center [432, 457] width 34 height 34
checkbox input "true"
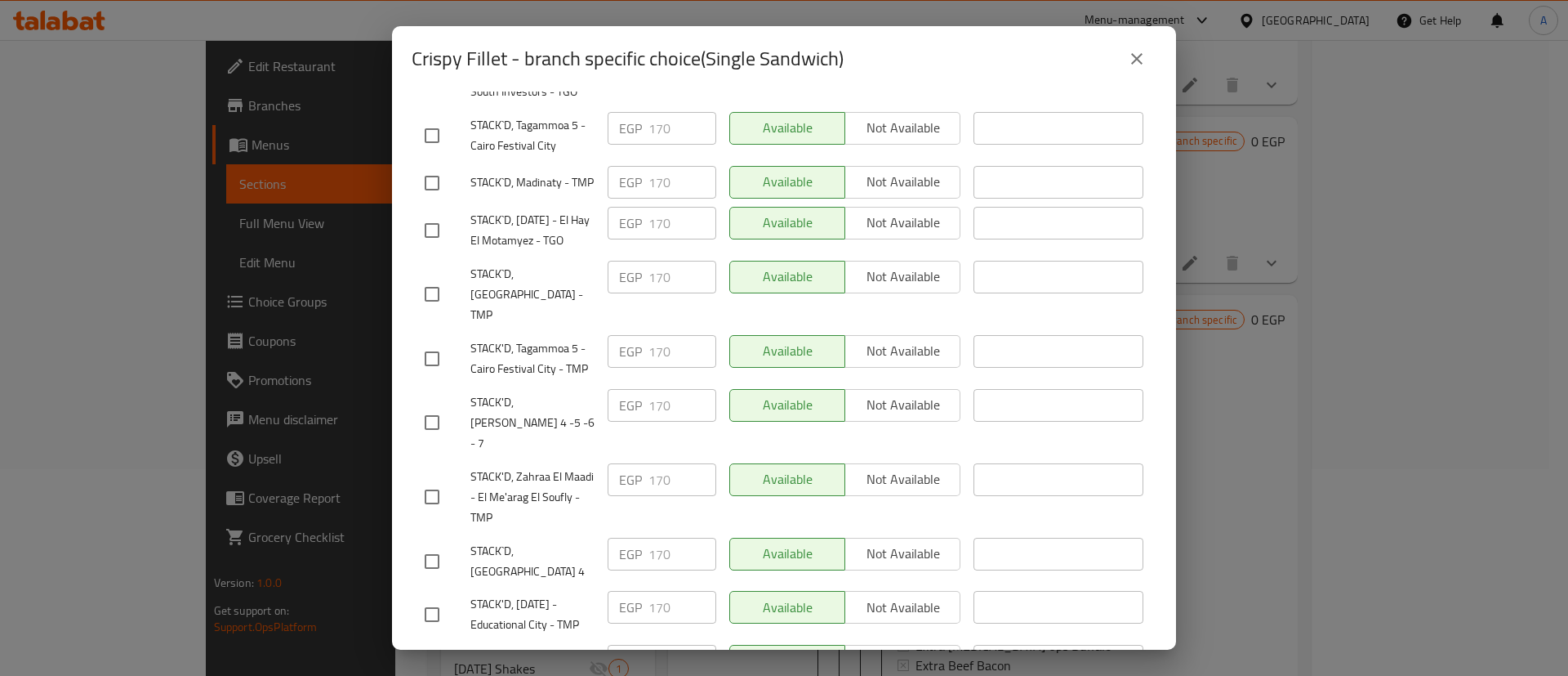
scroll to position [784, 0]
click at [427, 409] on input "checkbox" at bounding box center [432, 421] width 34 height 34
checkbox input "true"
drag, startPoint x: 436, startPoint y: 553, endPoint x: 443, endPoint y: 547, distance: 9.2
click at [436, 551] on input "checkbox" at bounding box center [432, 560] width 34 height 34
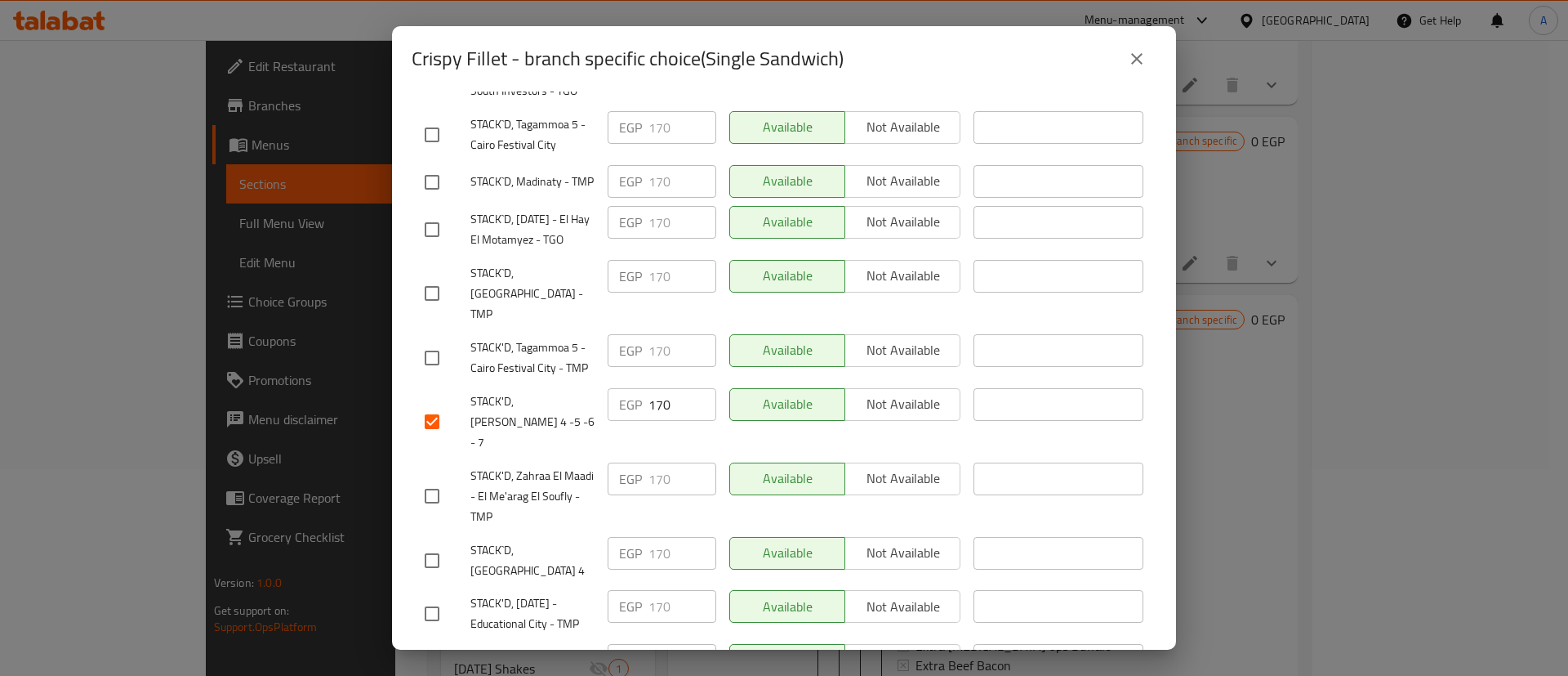
checkbox input "true"
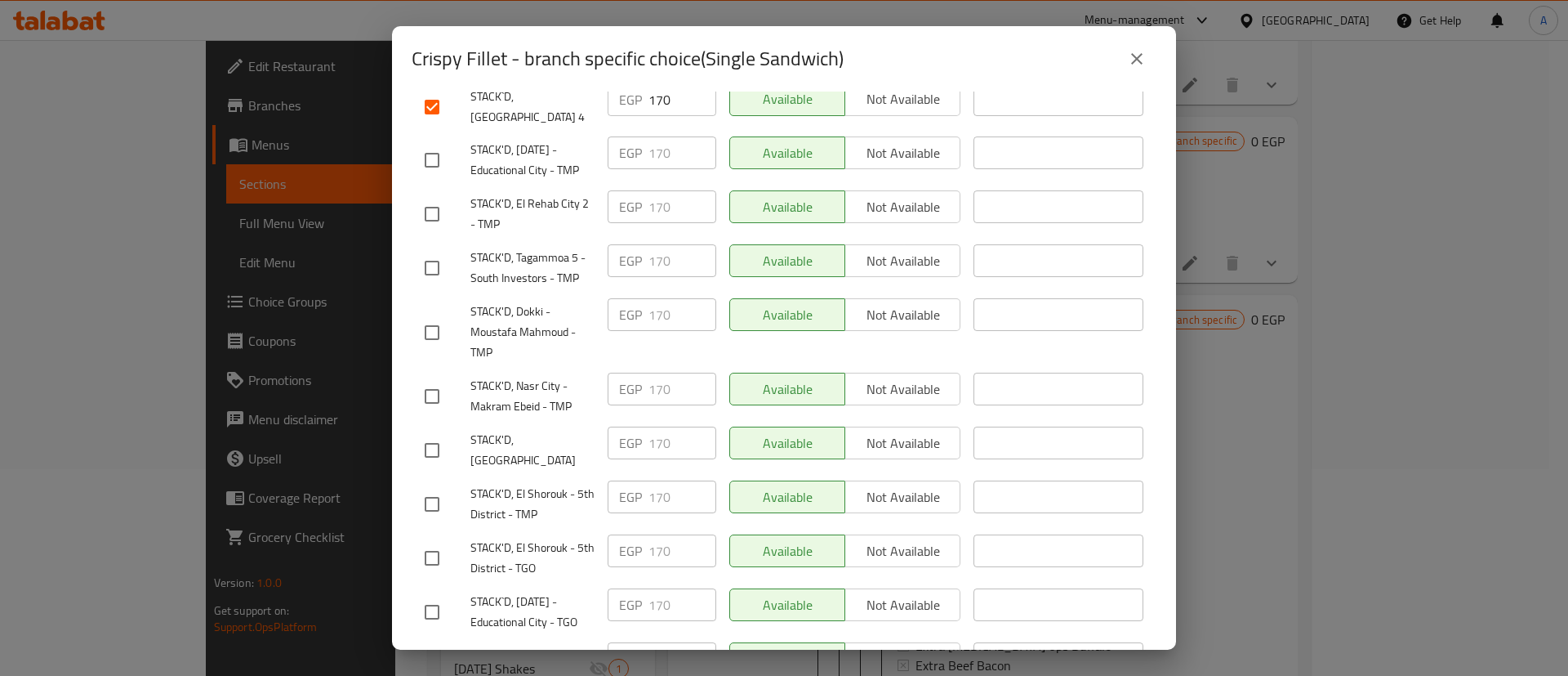
scroll to position [1245, 0]
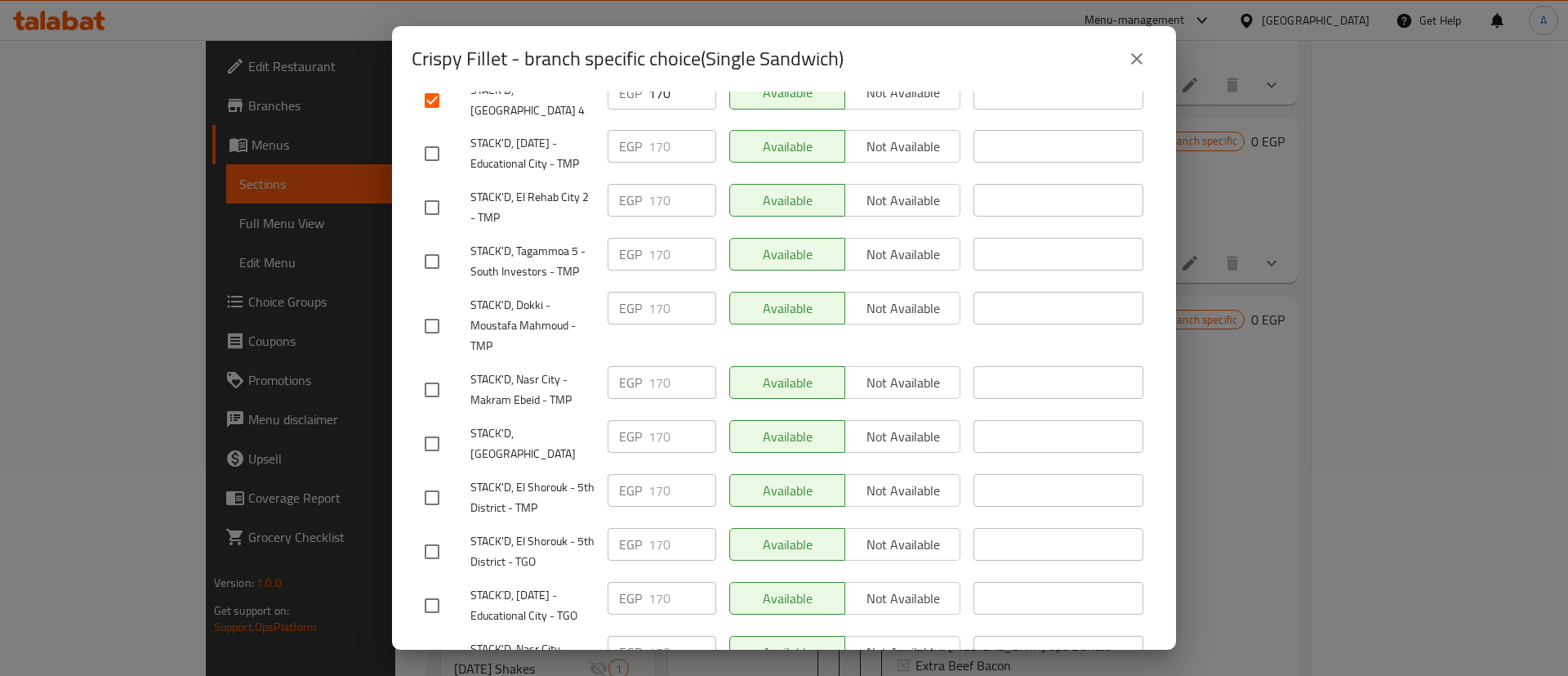
click at [432, 427] on input "checkbox" at bounding box center [432, 443] width 34 height 34
checkbox input "true"
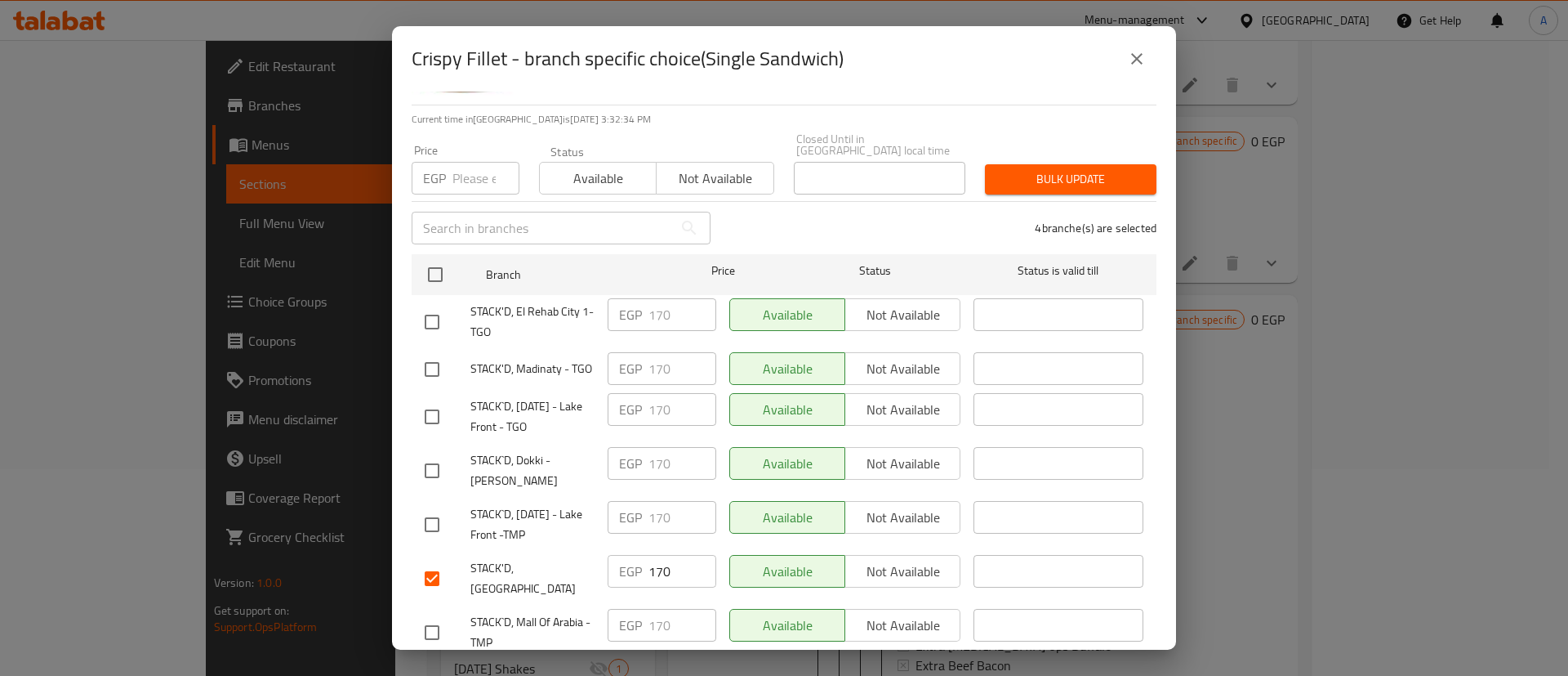
scroll to position [0, 0]
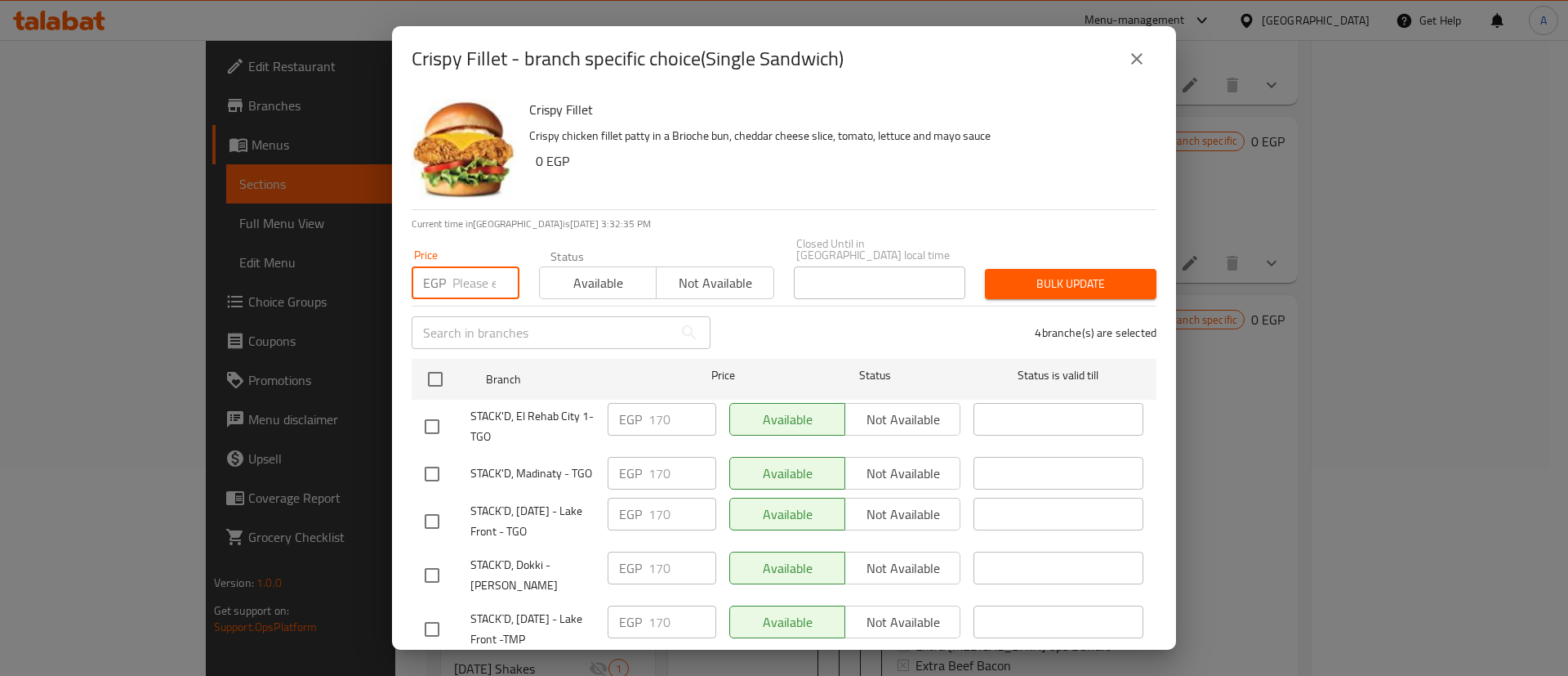
click at [471, 266] on input "number" at bounding box center [486, 282] width 67 height 32
type input "180"
click at [1081, 282] on span "Bulk update" at bounding box center [1071, 283] width 146 height 20
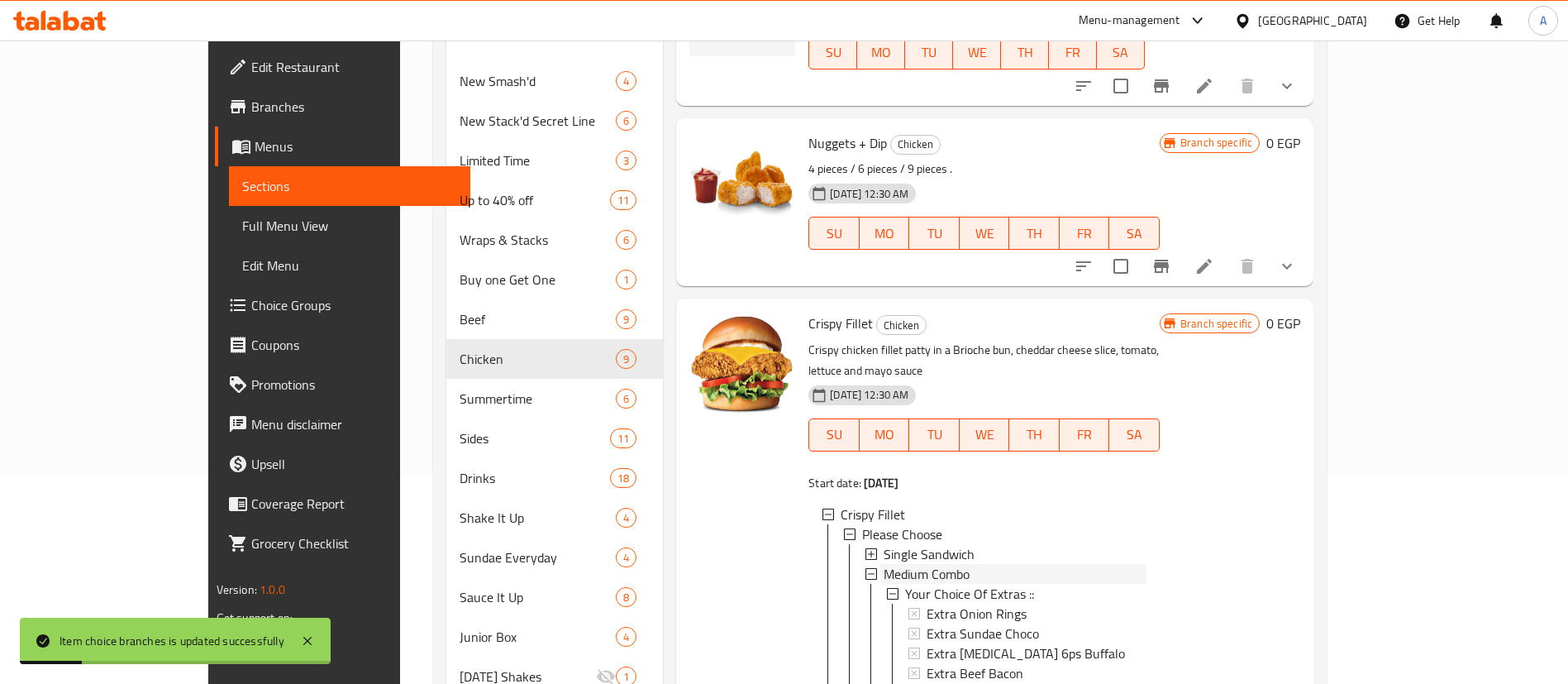
click at [883, 564] on span "Medium Combo" at bounding box center [926, 574] width 86 height 19
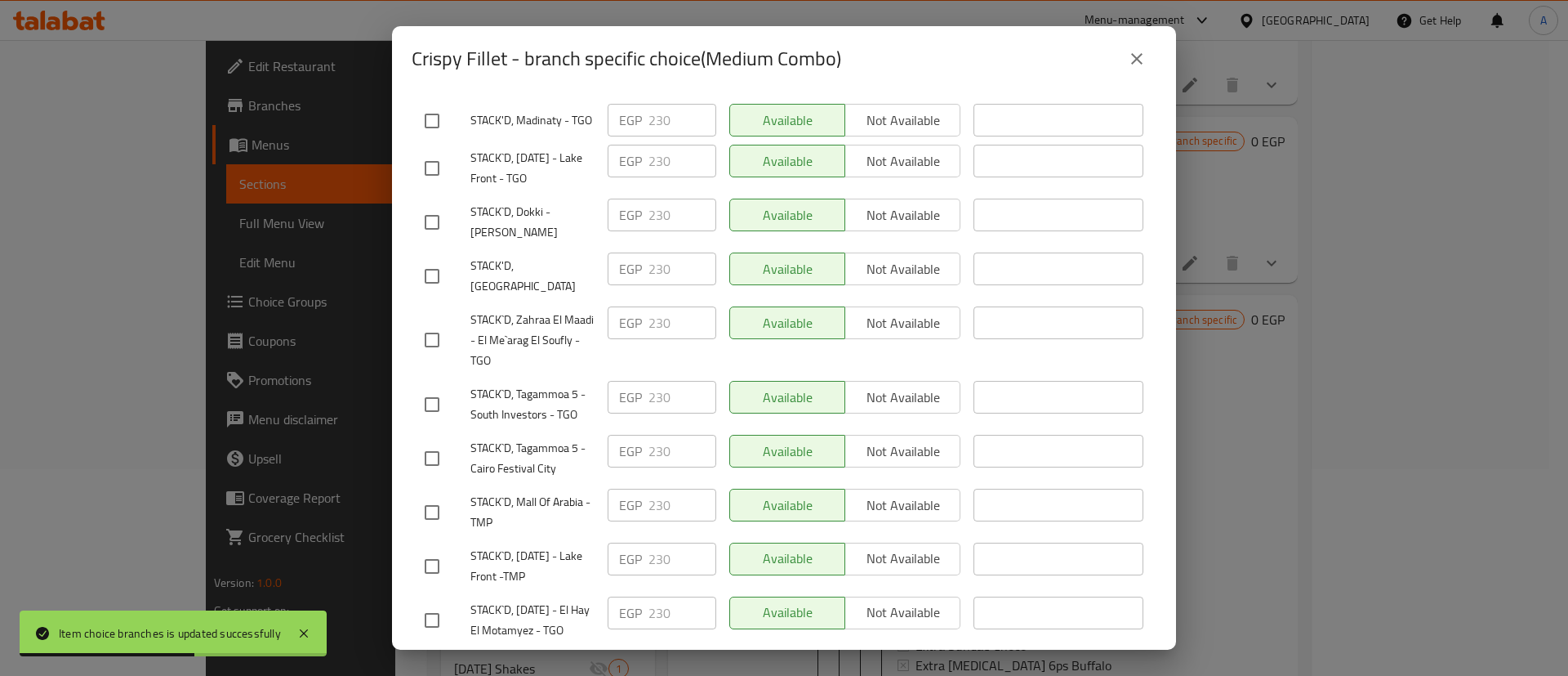
scroll to position [385, 0]
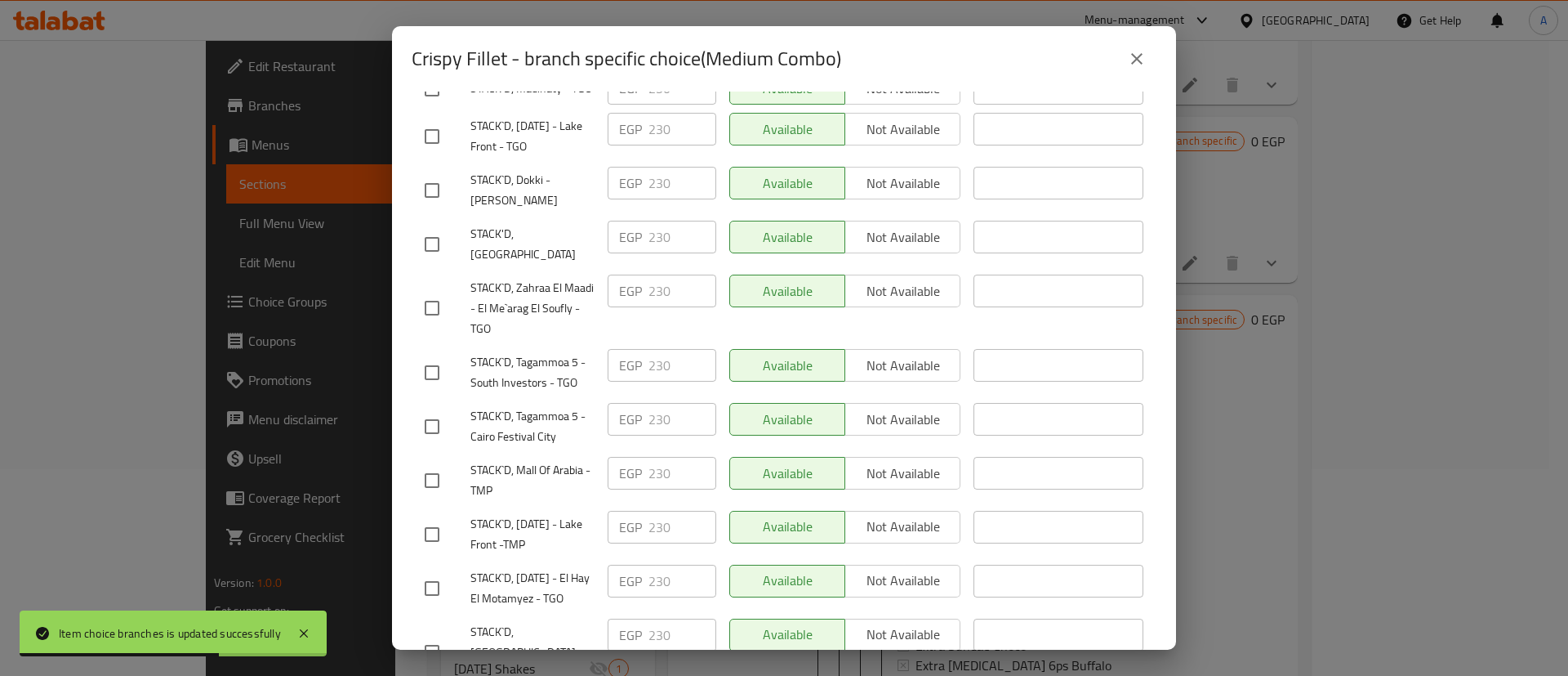
click at [435, 247] on input "checkbox" at bounding box center [432, 243] width 34 height 34
checkbox input "true"
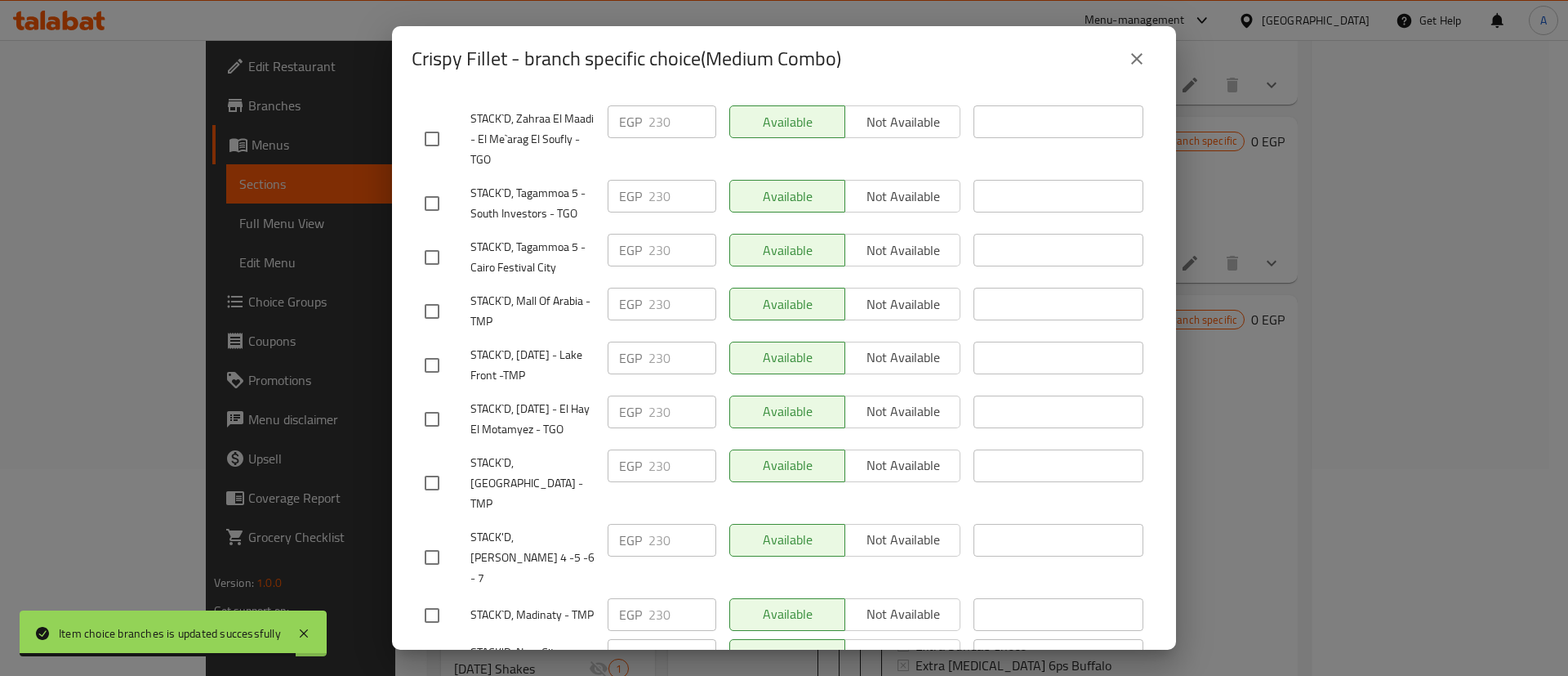
scroll to position [581, 0]
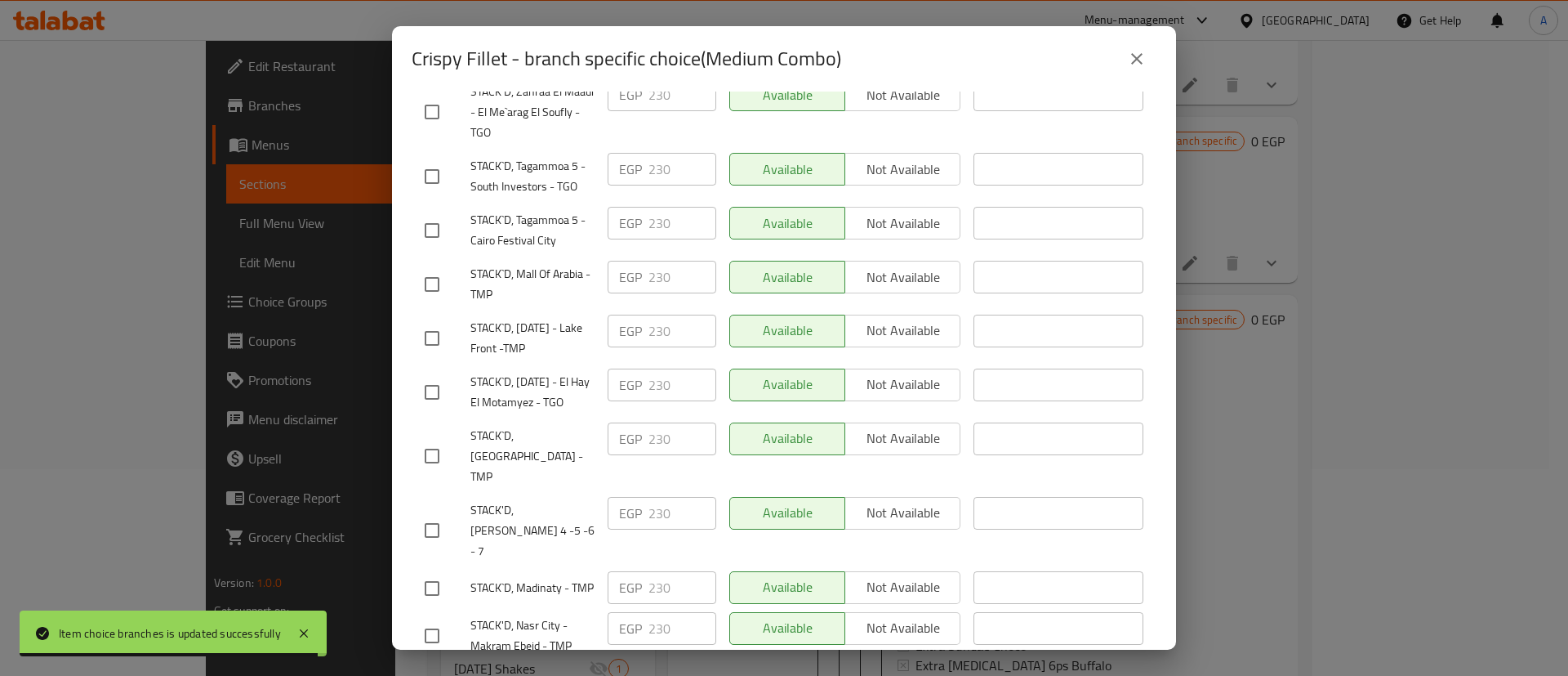
click at [423, 523] on input "checkbox" at bounding box center [432, 529] width 34 height 34
checkbox input "true"
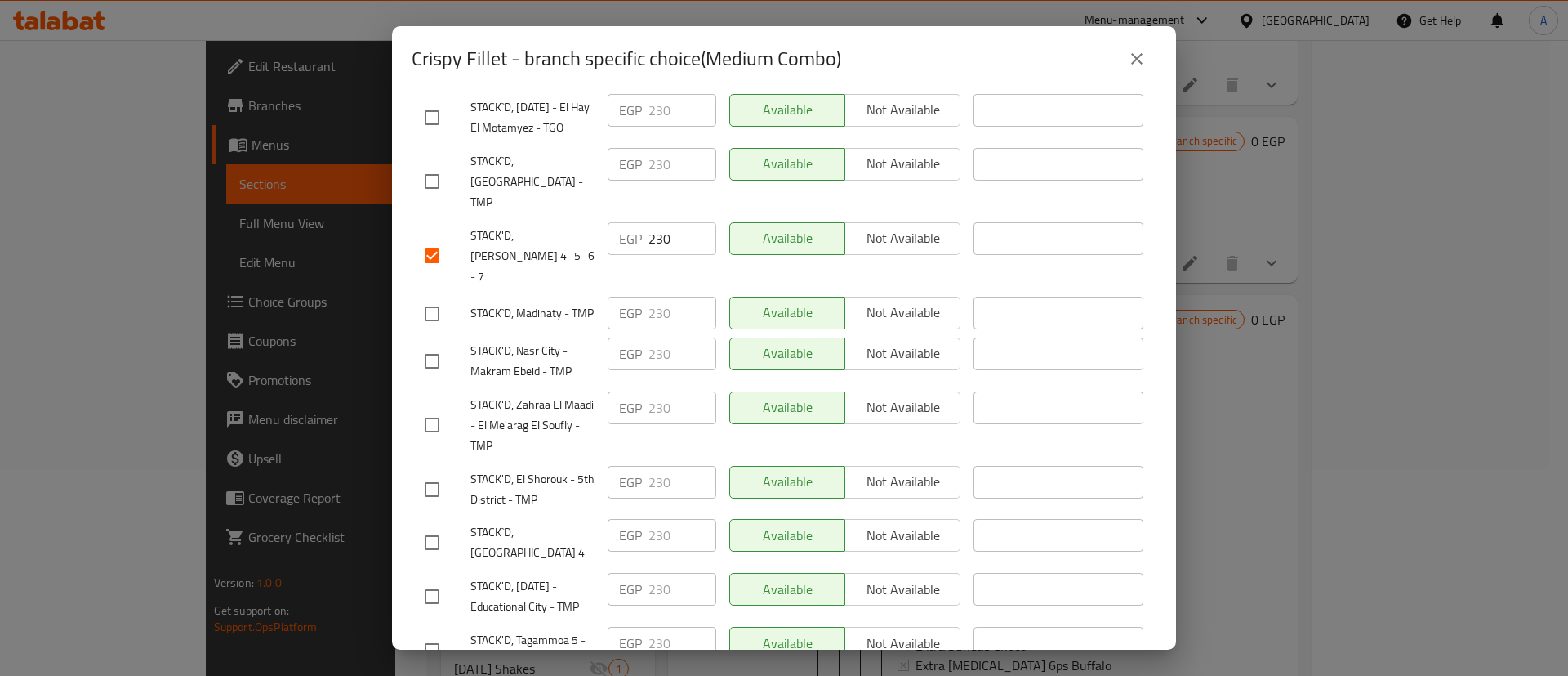
scroll to position [905, 0]
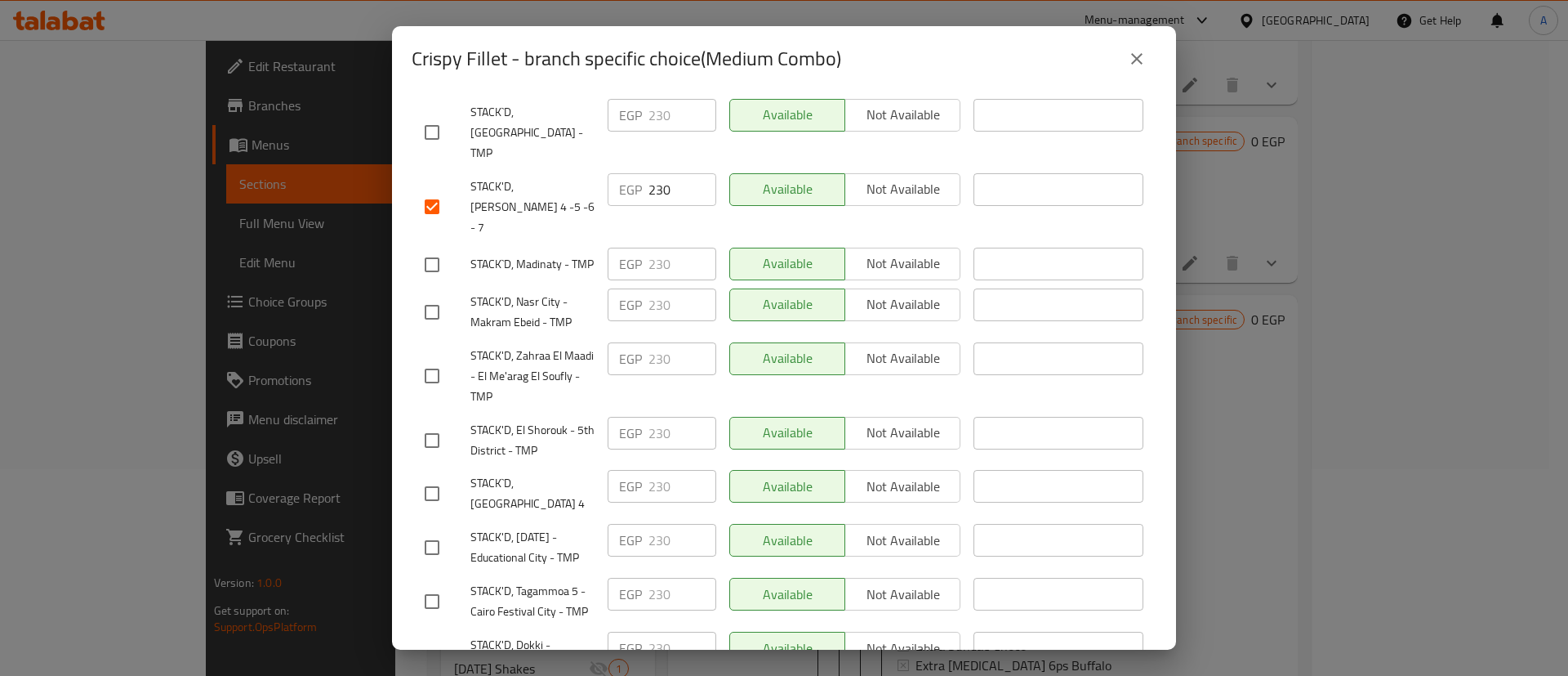
click at [439, 481] on input "checkbox" at bounding box center [432, 493] width 34 height 34
checkbox input "true"
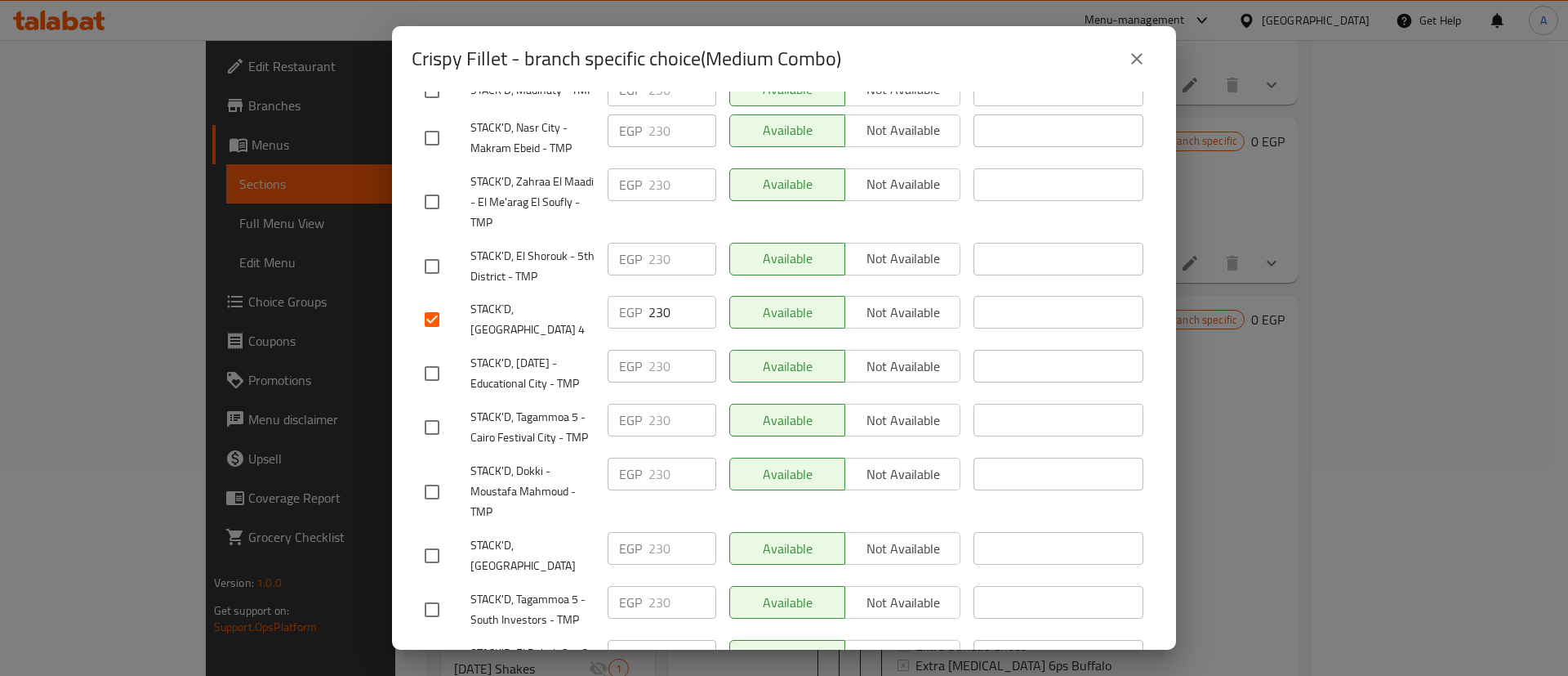
scroll to position [1096, 0]
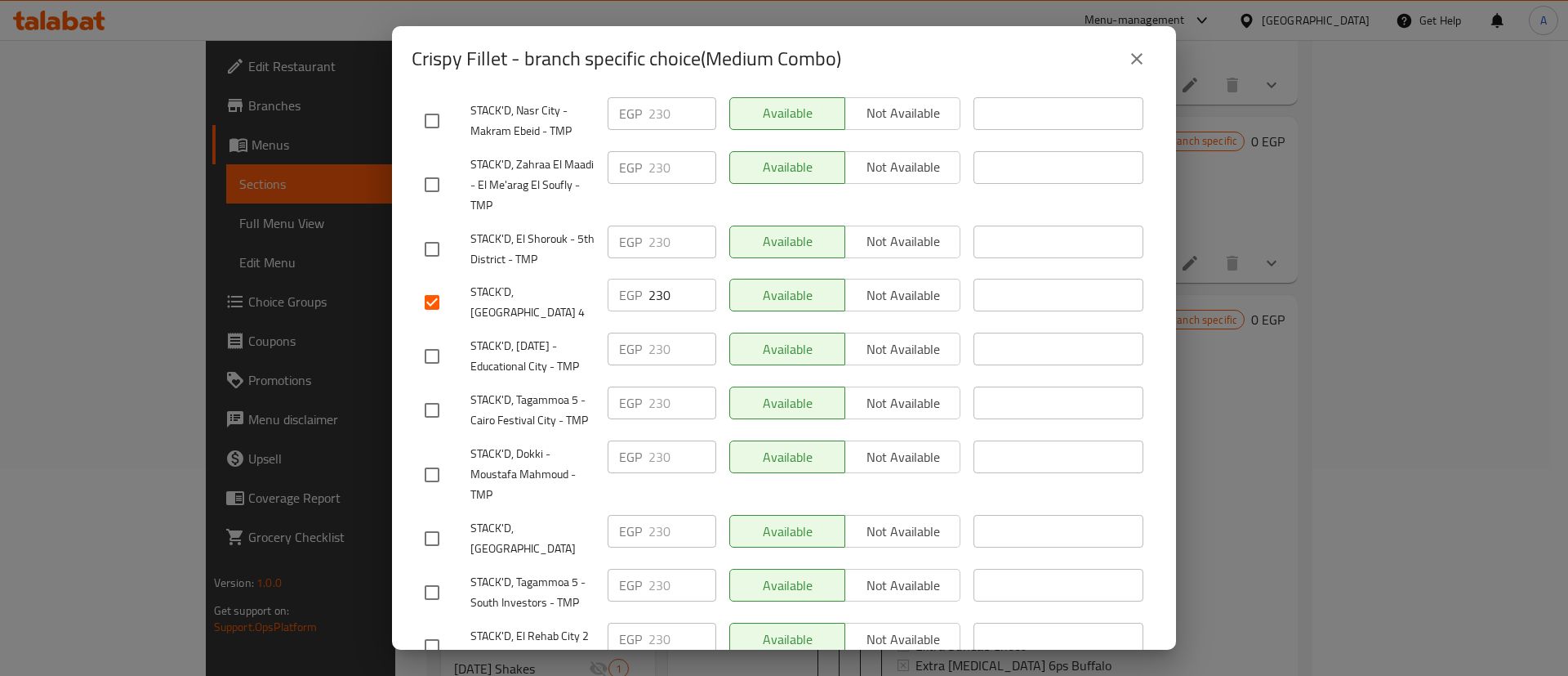
click at [427, 522] on input "checkbox" at bounding box center [432, 538] width 34 height 34
checkbox input "true"
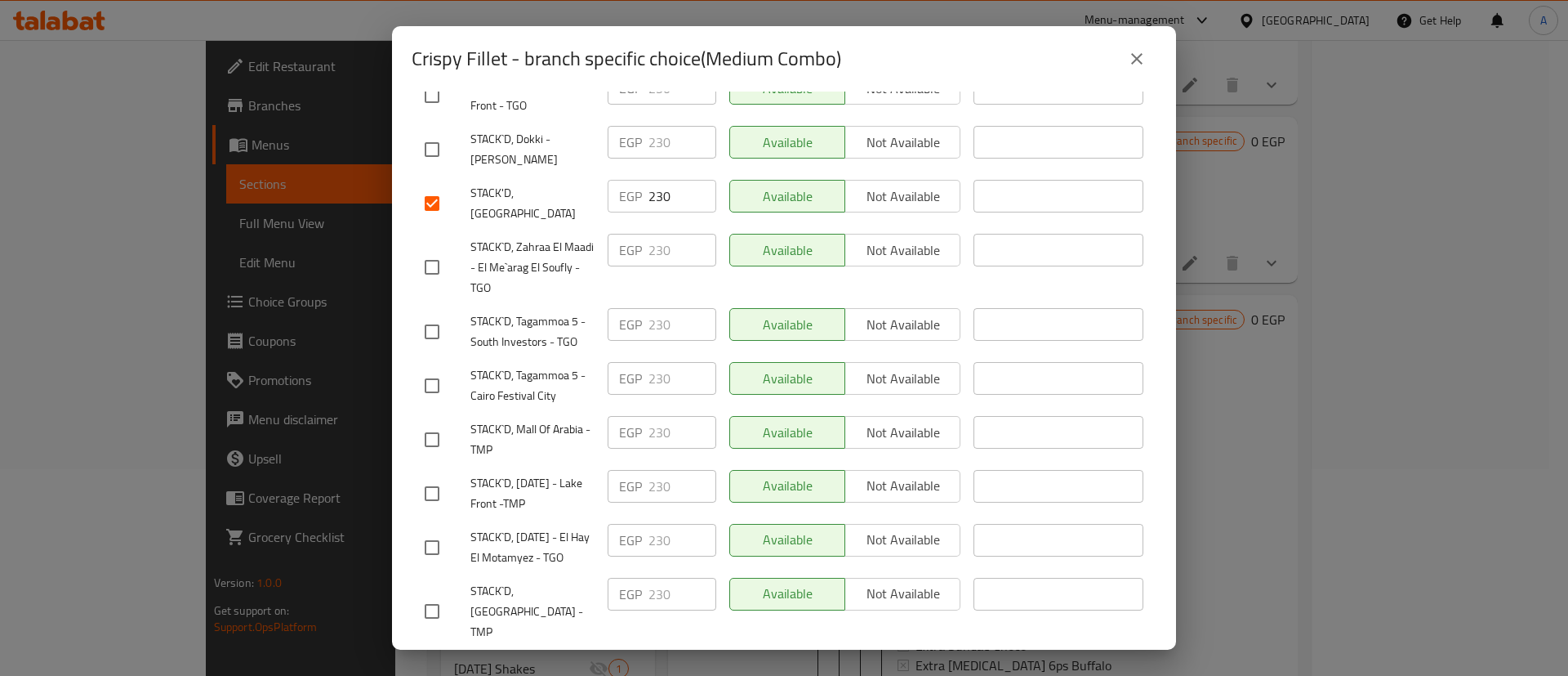
scroll to position [157, 0]
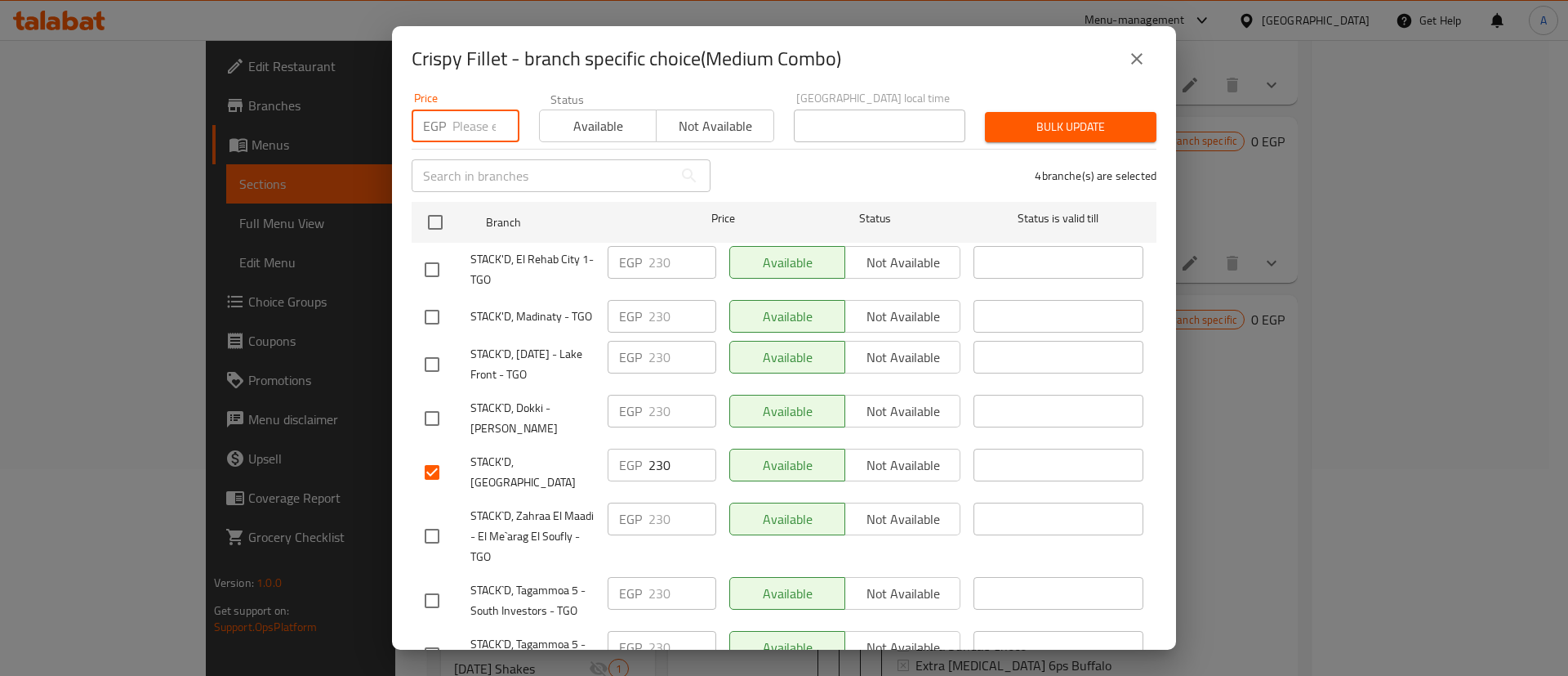
click at [467, 127] on input "number" at bounding box center [486, 126] width 67 height 32
type input "240"
click at [1070, 117] on span "Bulk update" at bounding box center [1071, 126] width 146 height 20
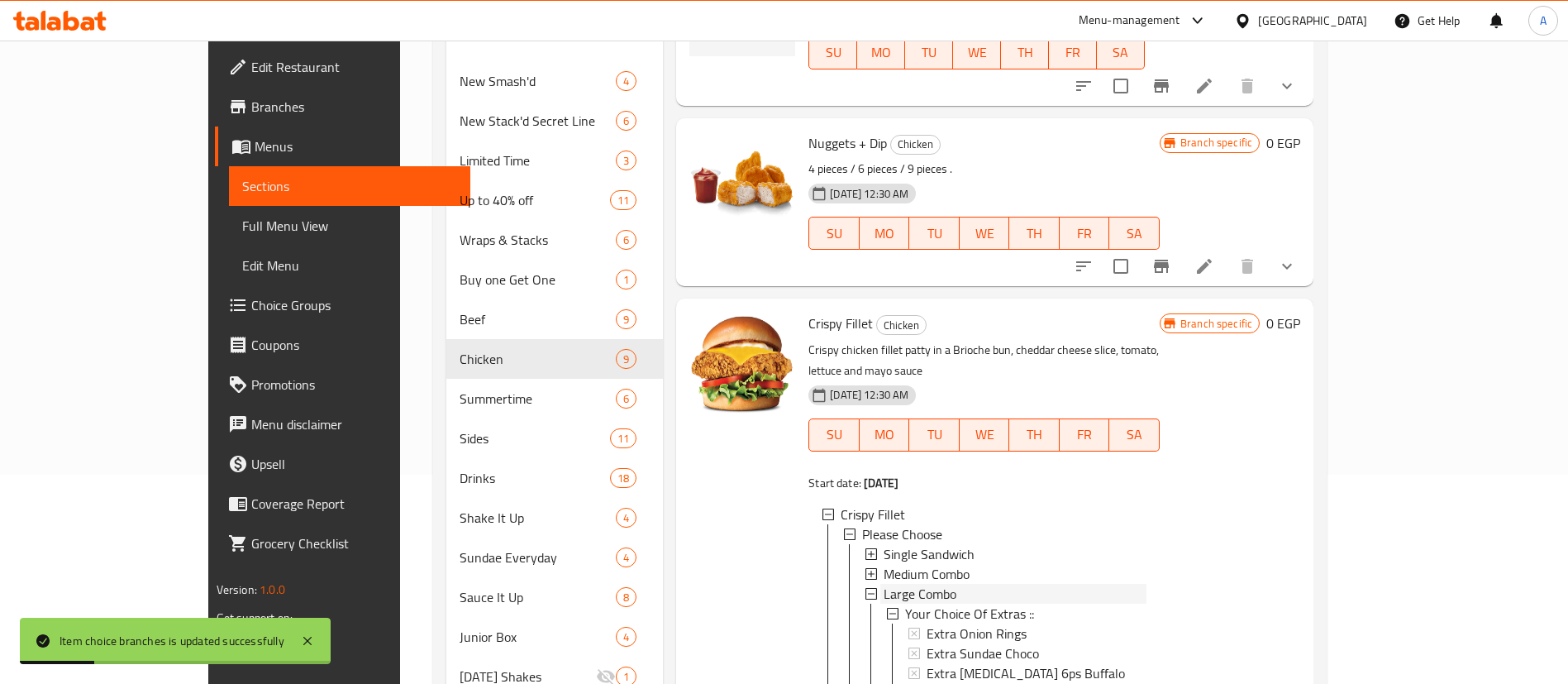
click at [883, 583] on span "Large Combo" at bounding box center [919, 593] width 72 height 19
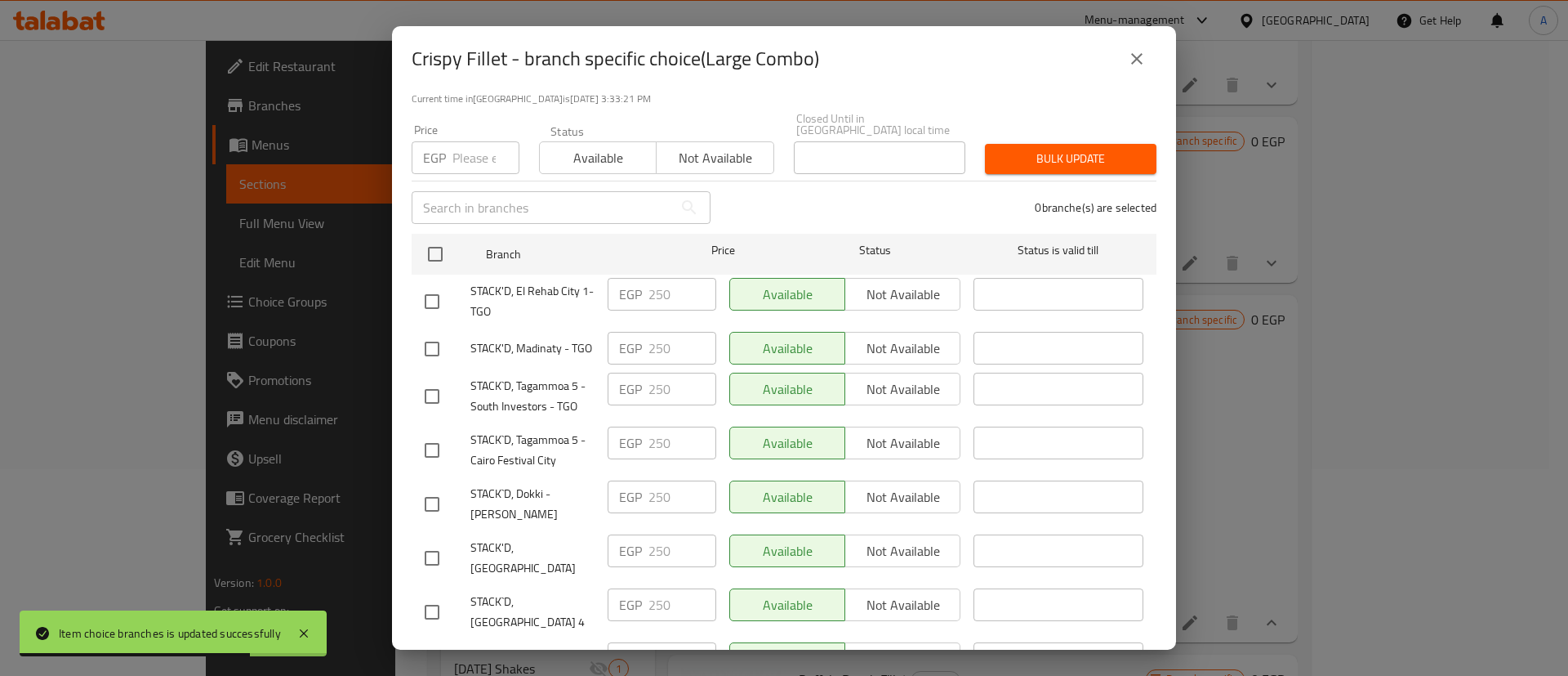
scroll to position [178, 0]
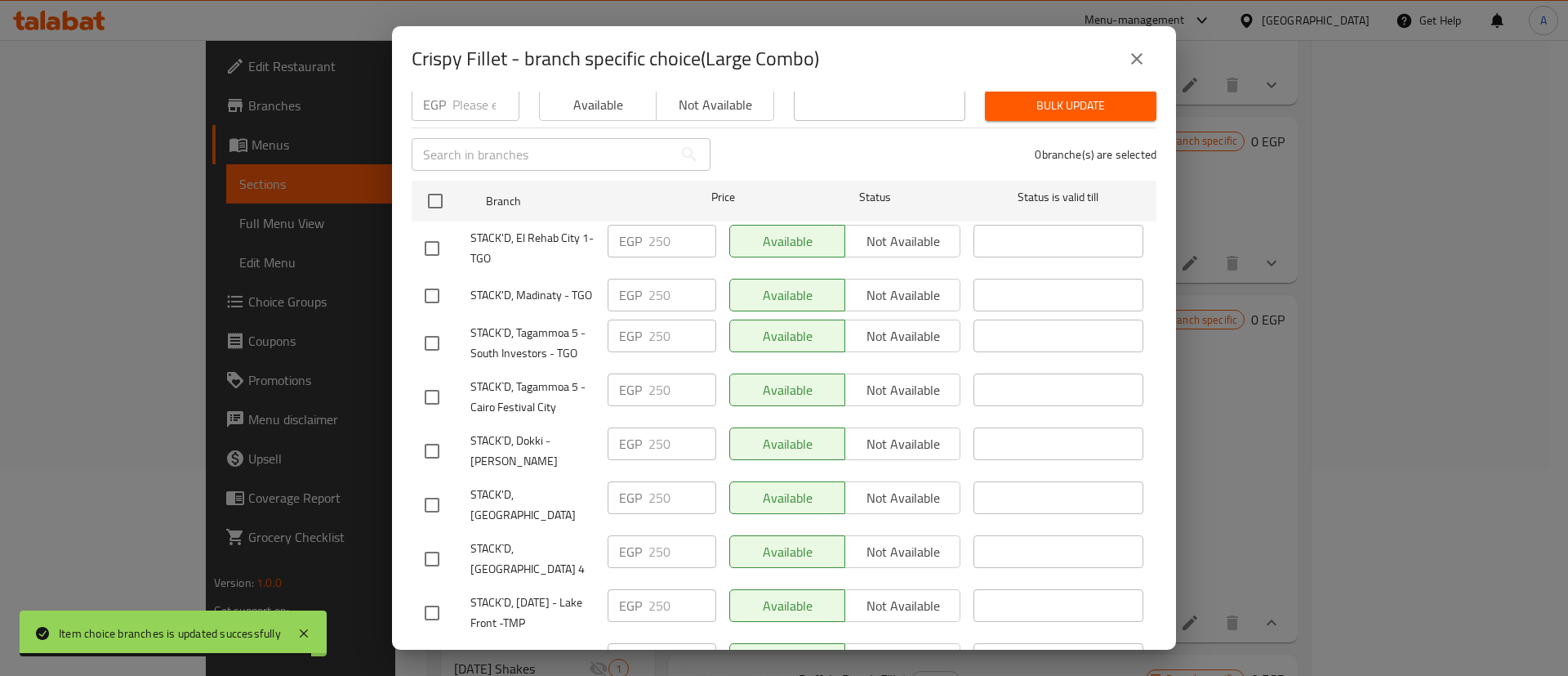
click at [439, 501] on input "checkbox" at bounding box center [432, 504] width 34 height 34
checkbox input "true"
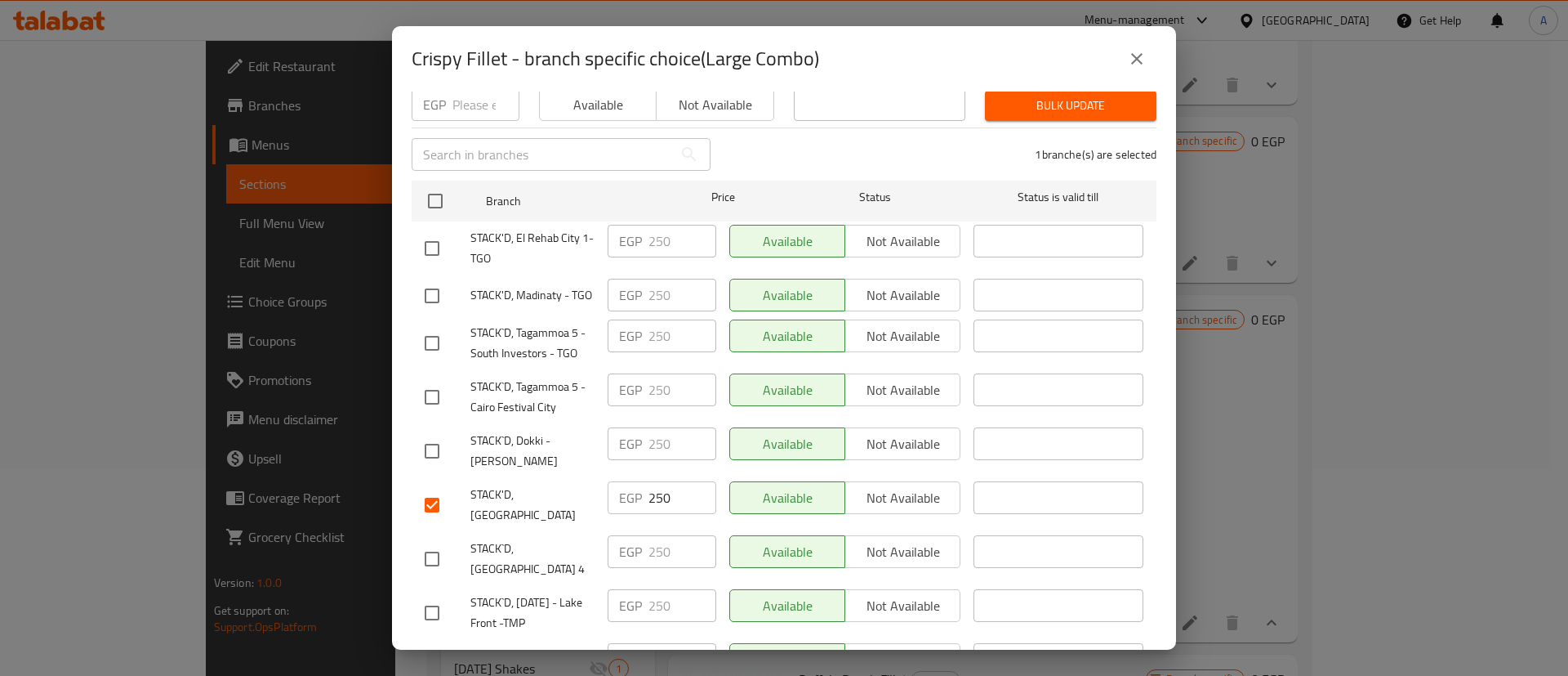
click at [426, 552] on input "checkbox" at bounding box center [432, 558] width 34 height 34
checkbox input "true"
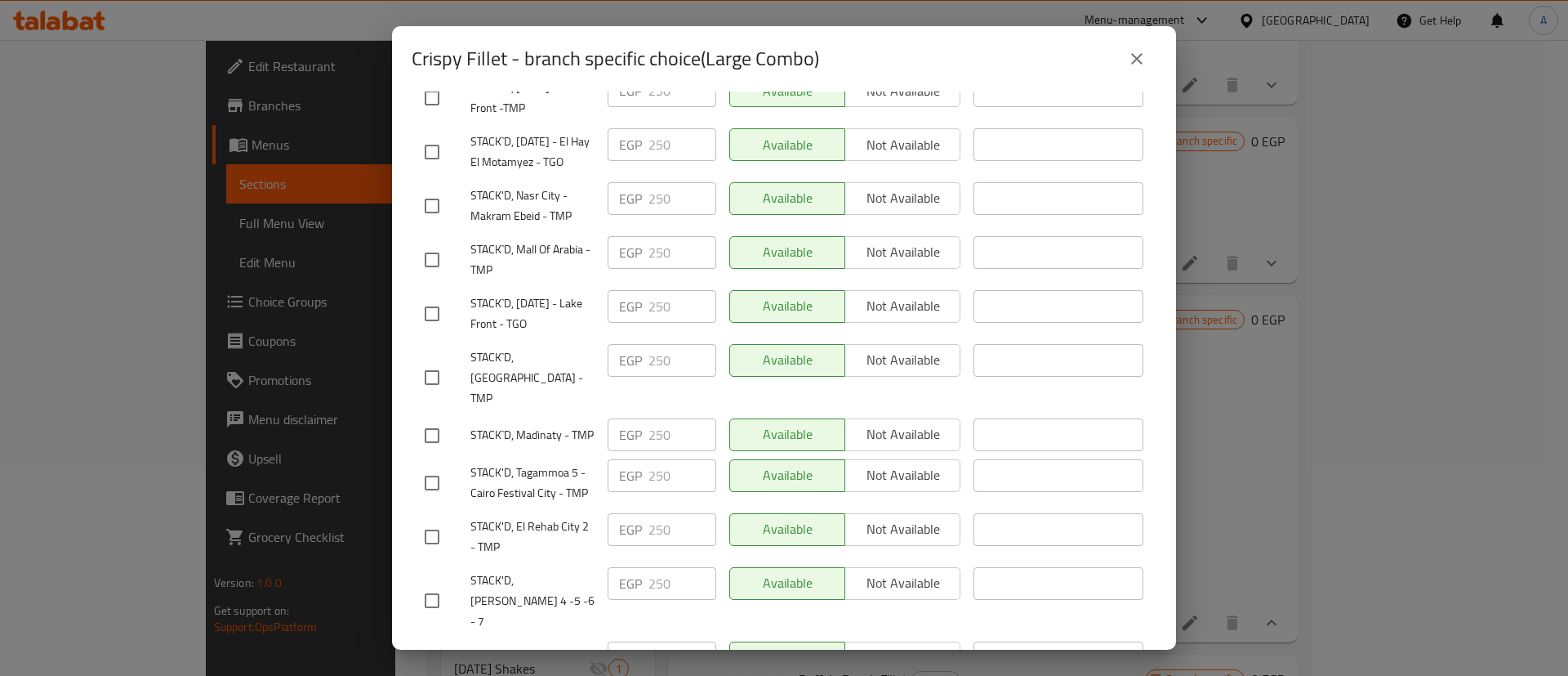
scroll to position [693, 0]
click at [428, 590] on input "checkbox" at bounding box center [432, 599] width 34 height 34
checkbox input "true"
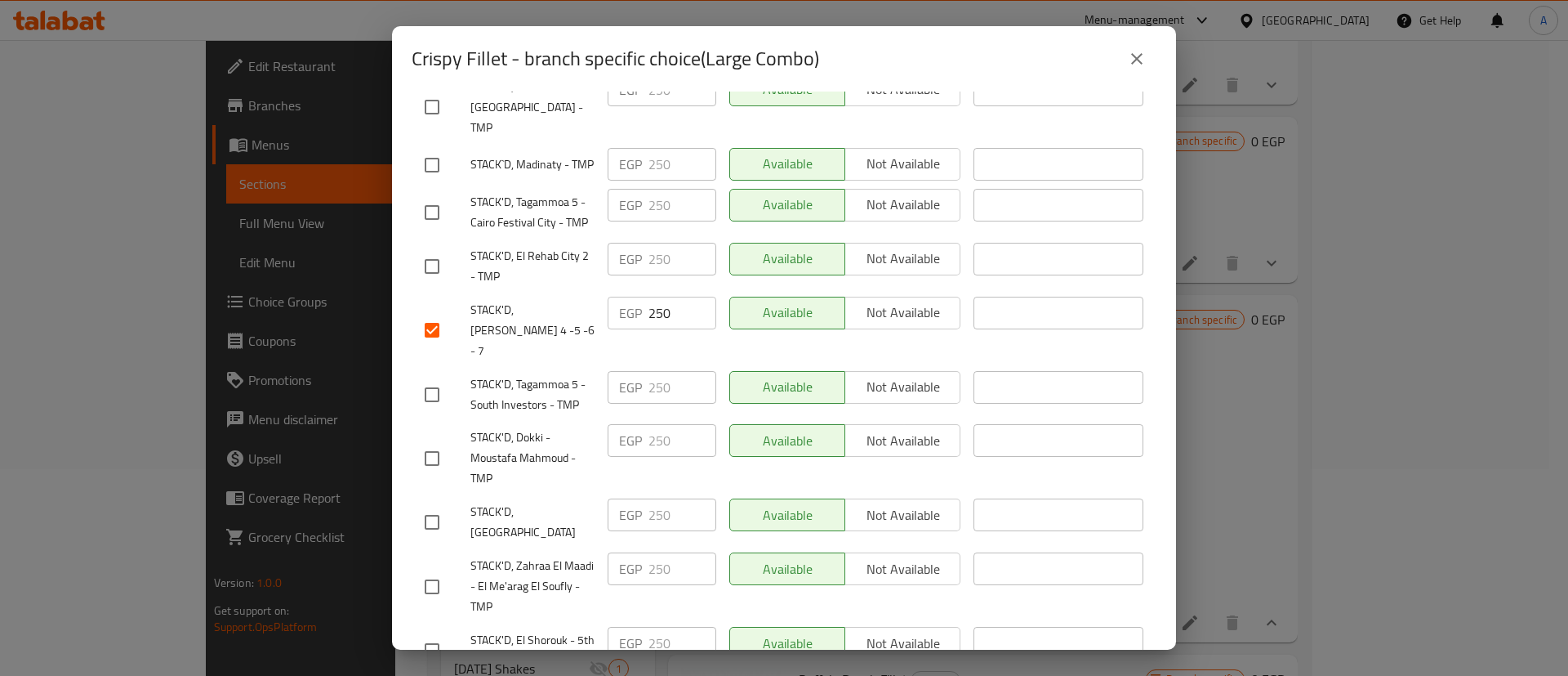
scroll to position [966, 0]
click at [432, 502] on input "checkbox" at bounding box center [432, 519] width 34 height 34
checkbox input "true"
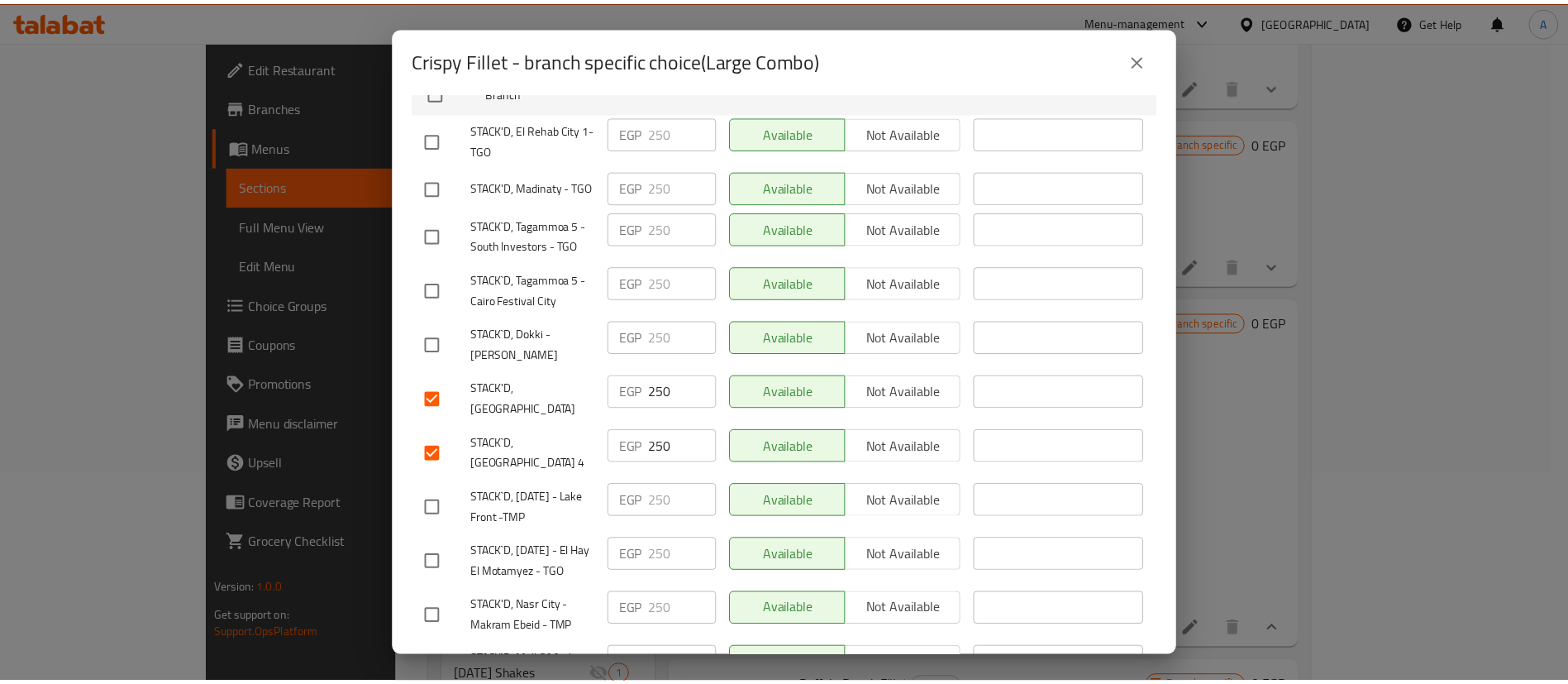
scroll to position [0, 0]
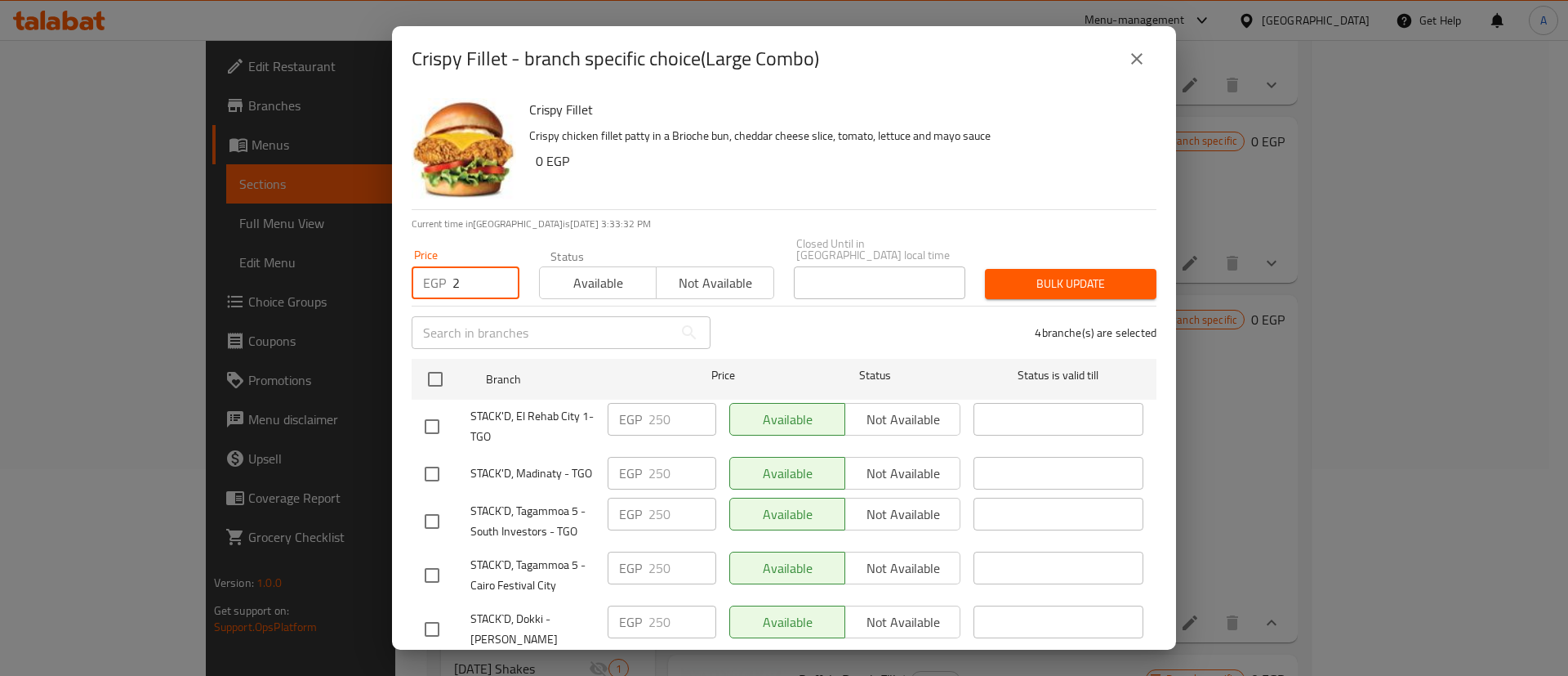
click at [474, 277] on input "2" at bounding box center [486, 282] width 67 height 32
type input "270"
click at [1086, 277] on span "Bulk update" at bounding box center [1071, 283] width 146 height 20
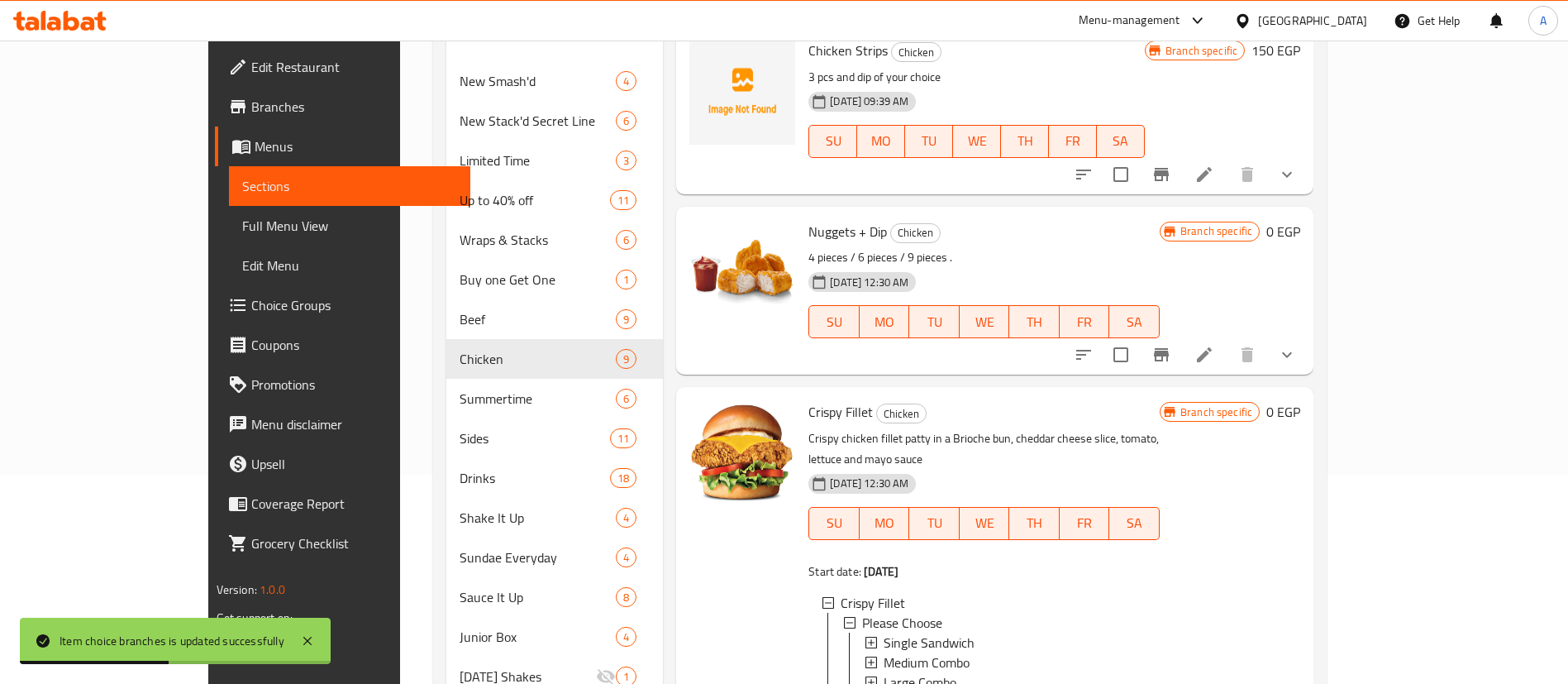
scroll to position [211, 0]
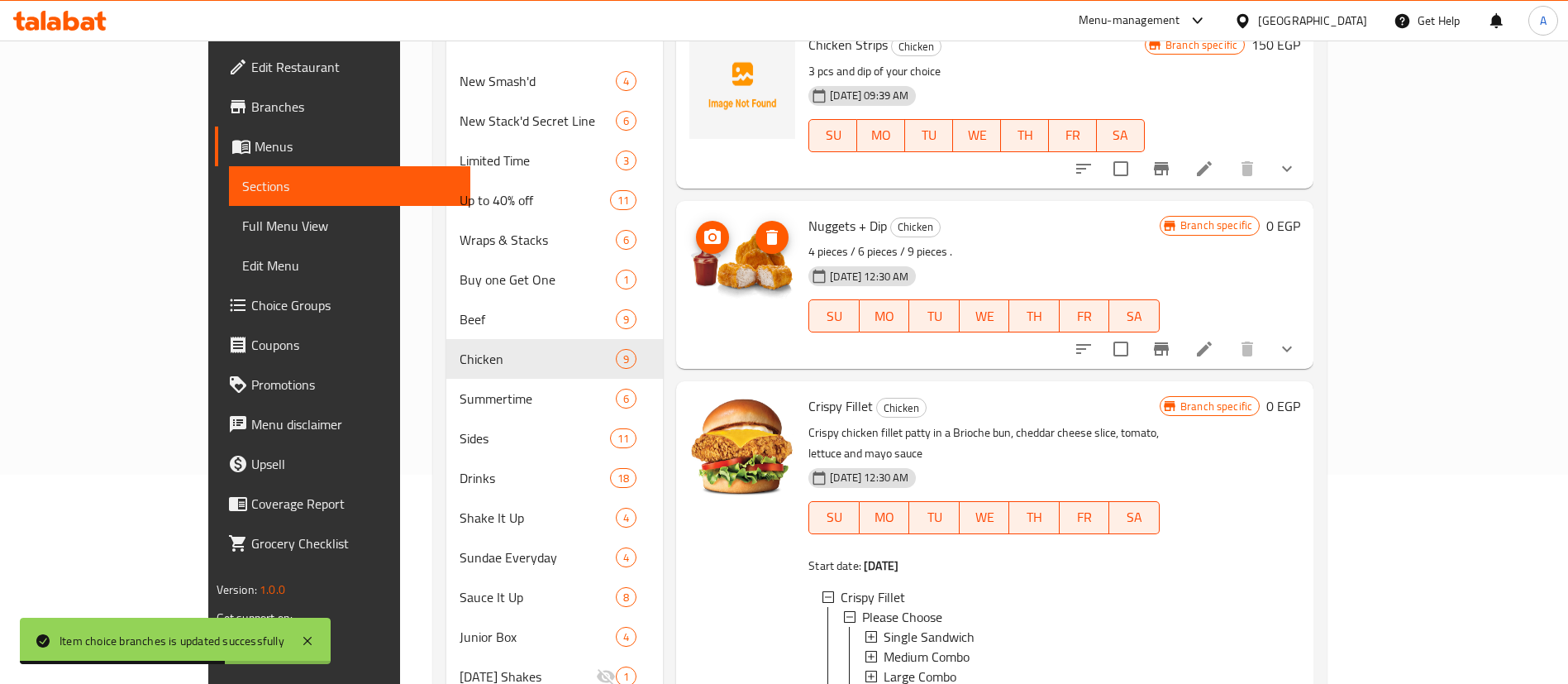
click at [692, 253] on img at bounding box center [742, 267] width 106 height 106
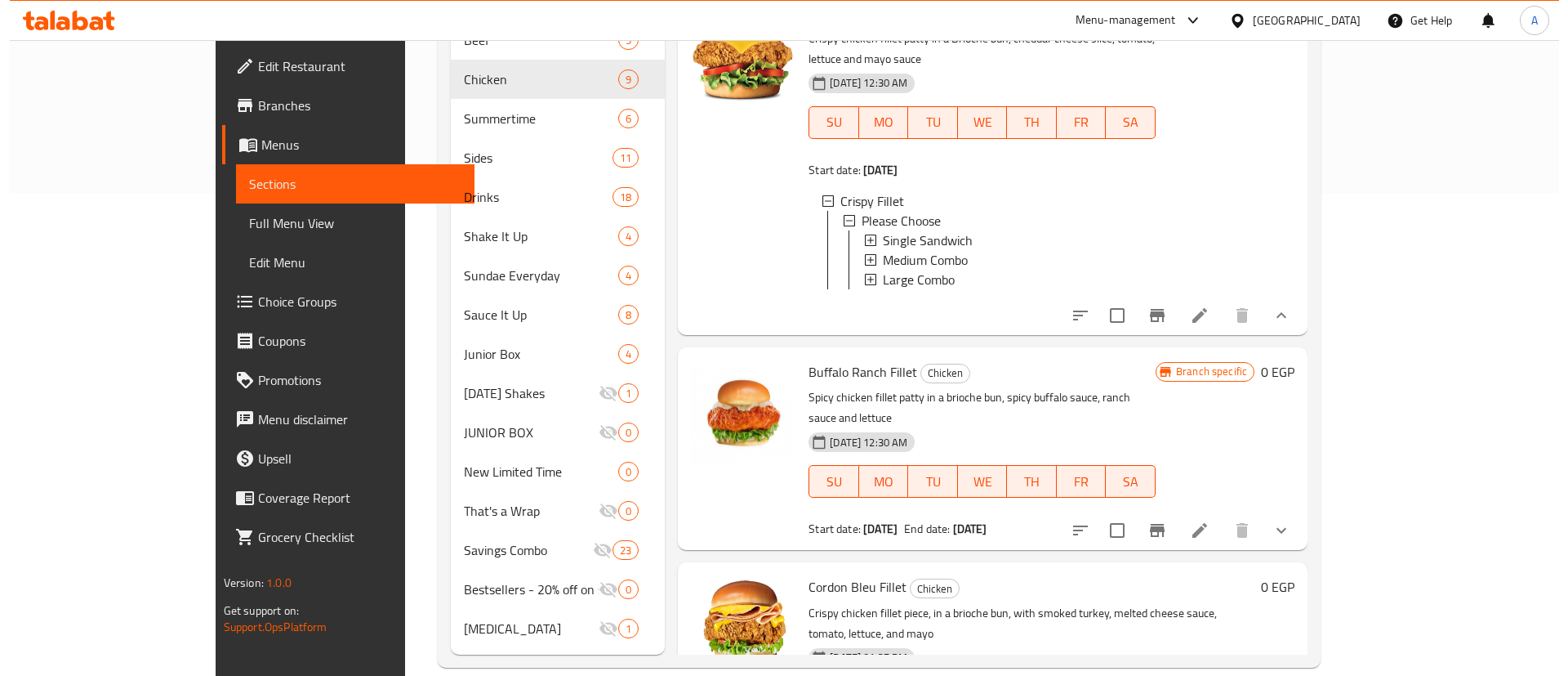
scroll to position [384, 0]
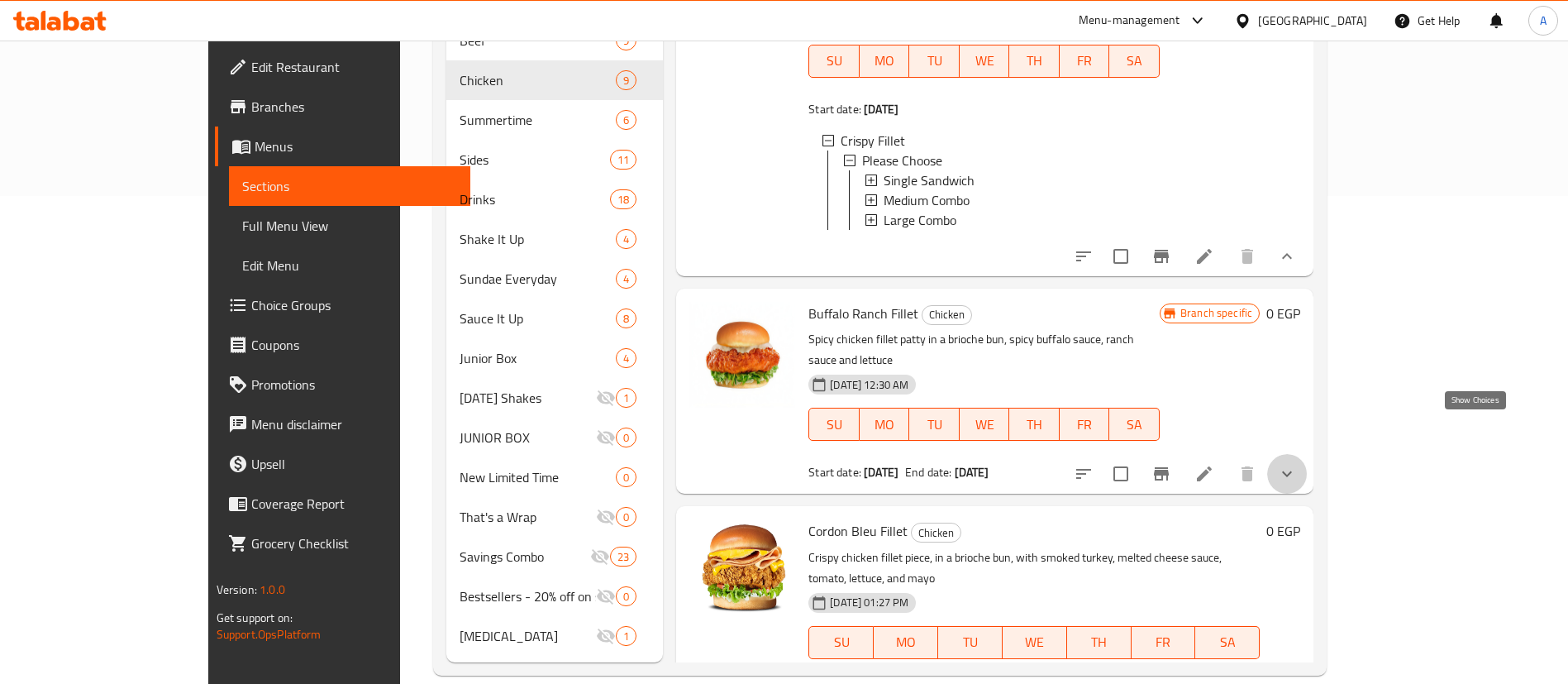
click at [1292, 471] on icon "show more" at bounding box center [1287, 474] width 10 height 6
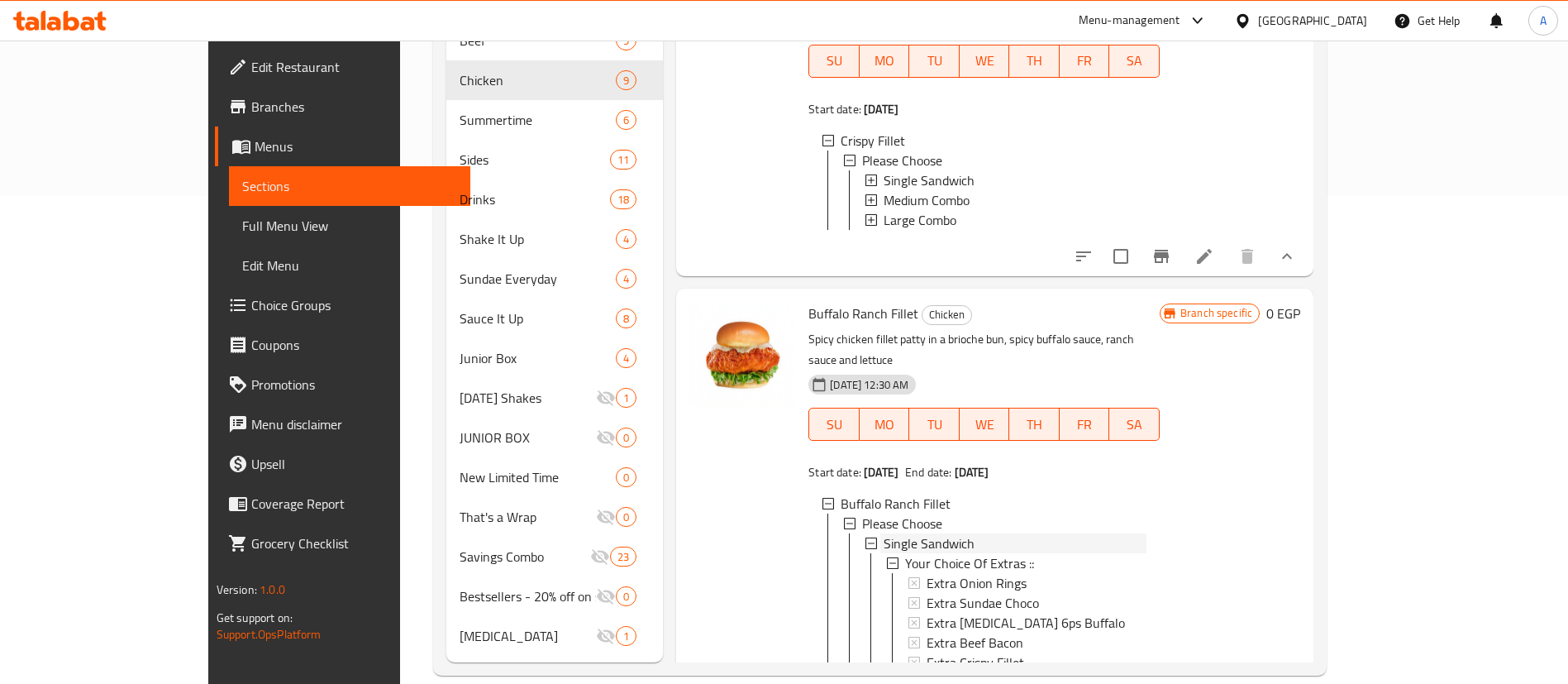
click at [907, 533] on span "Single Sandwich" at bounding box center [928, 543] width 91 height 19
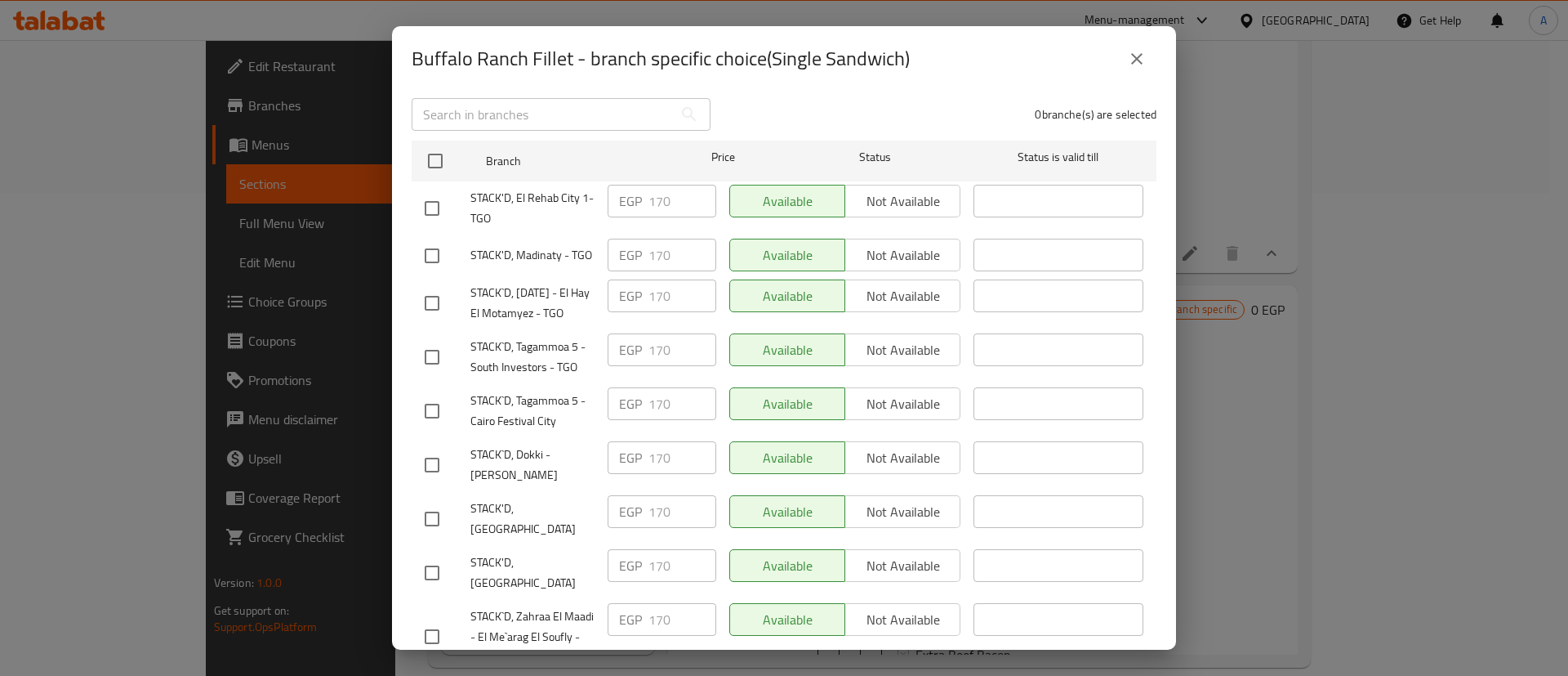
scroll to position [220, 0]
click at [443, 535] on input "checkbox" at bounding box center [432, 516] width 34 height 34
checkbox input "true"
click at [434, 570] on input "checkbox" at bounding box center [432, 570] width 34 height 34
checkbox input "true"
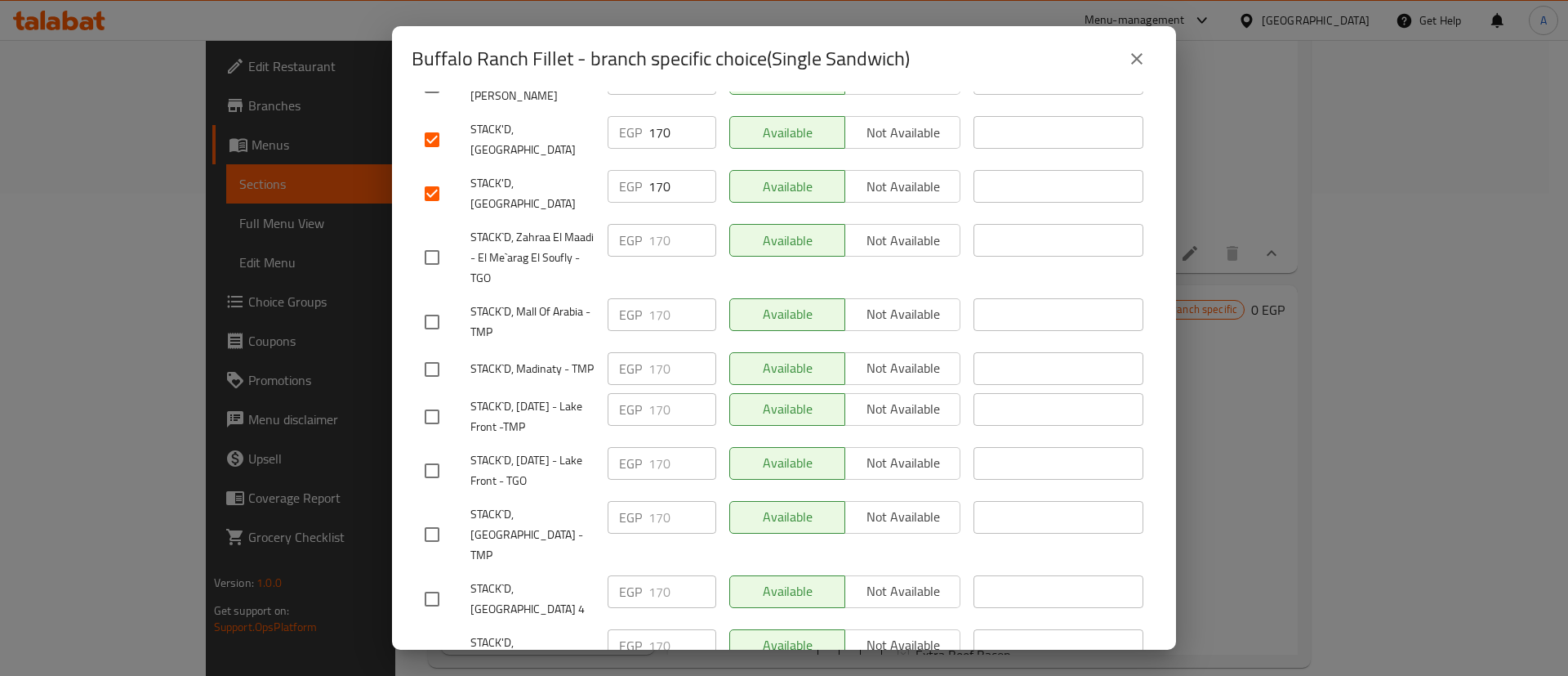
scroll to position [617, 0]
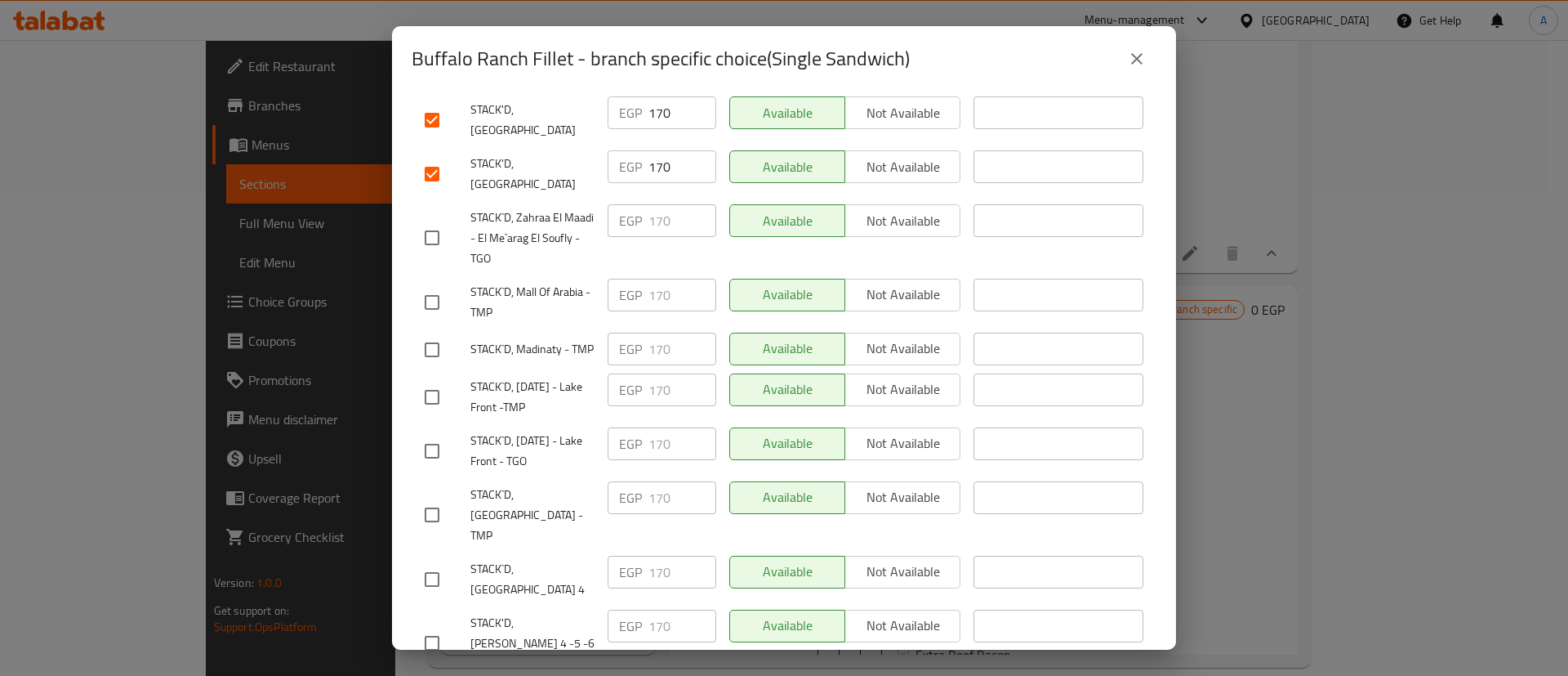
click at [432, 570] on input "checkbox" at bounding box center [432, 578] width 34 height 34
checkbox input "true"
click at [426, 628] on input "checkbox" at bounding box center [432, 642] width 34 height 34
checkbox input "true"
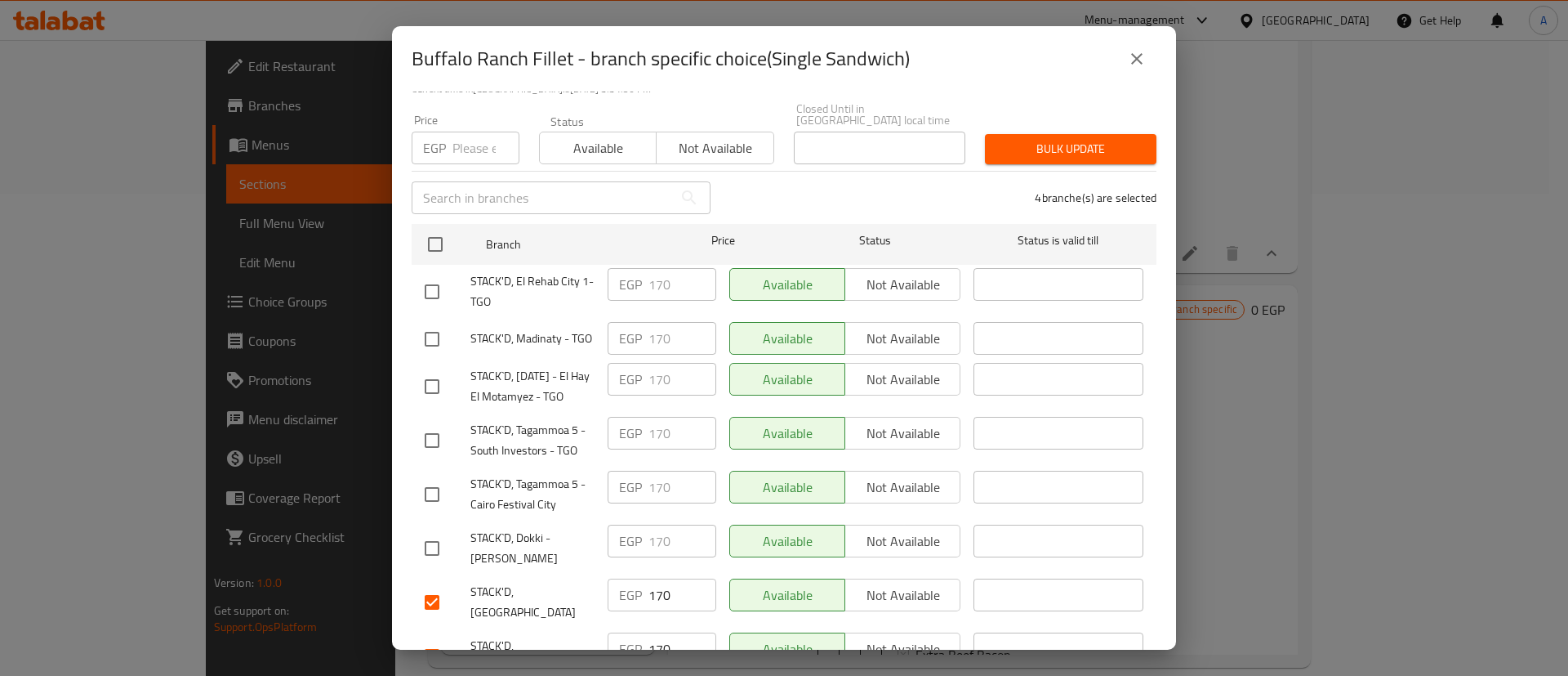
scroll to position [0, 0]
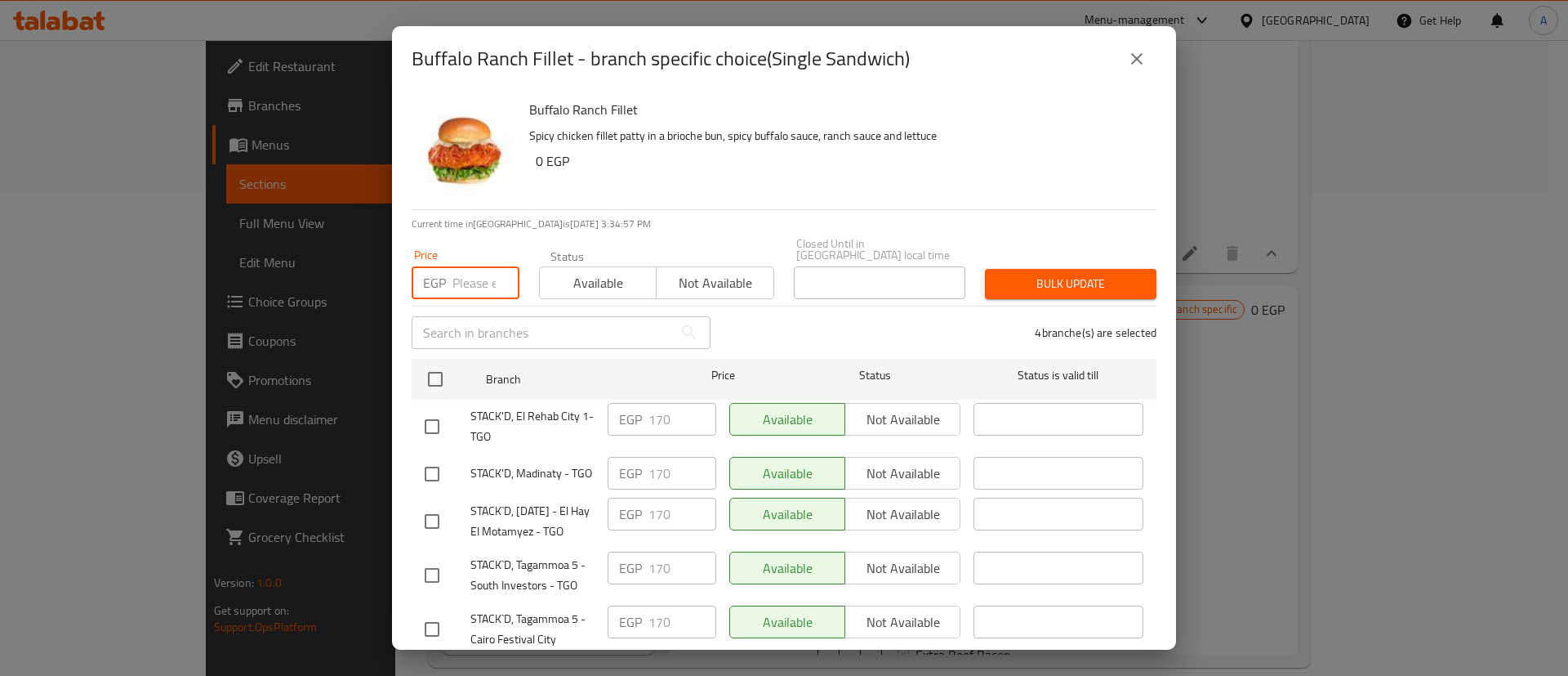
click at [481, 274] on input "number" at bounding box center [486, 282] width 67 height 32
type input "190"
click at [1065, 274] on span "Bulk update" at bounding box center [1071, 283] width 146 height 20
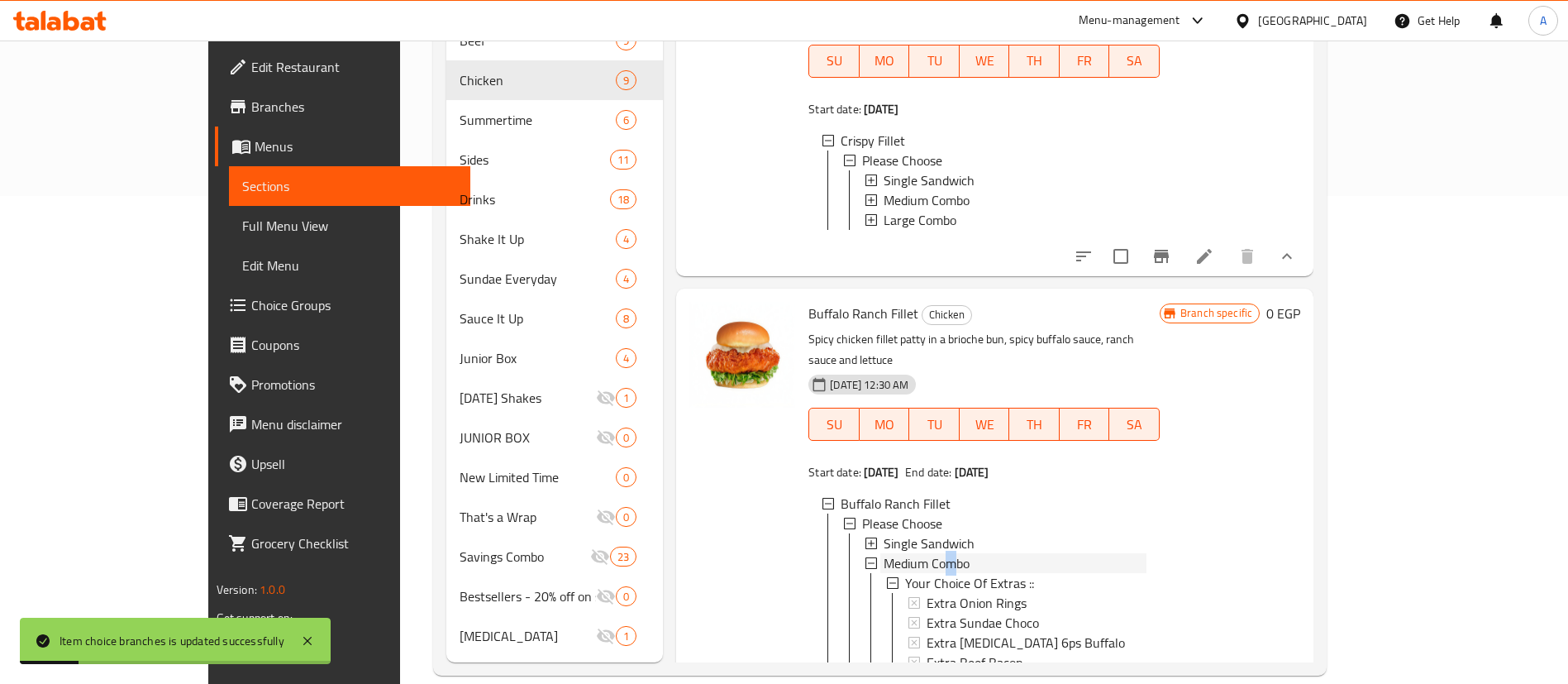
click at [899, 553] on span "Medium Combo" at bounding box center [926, 563] width 86 height 19
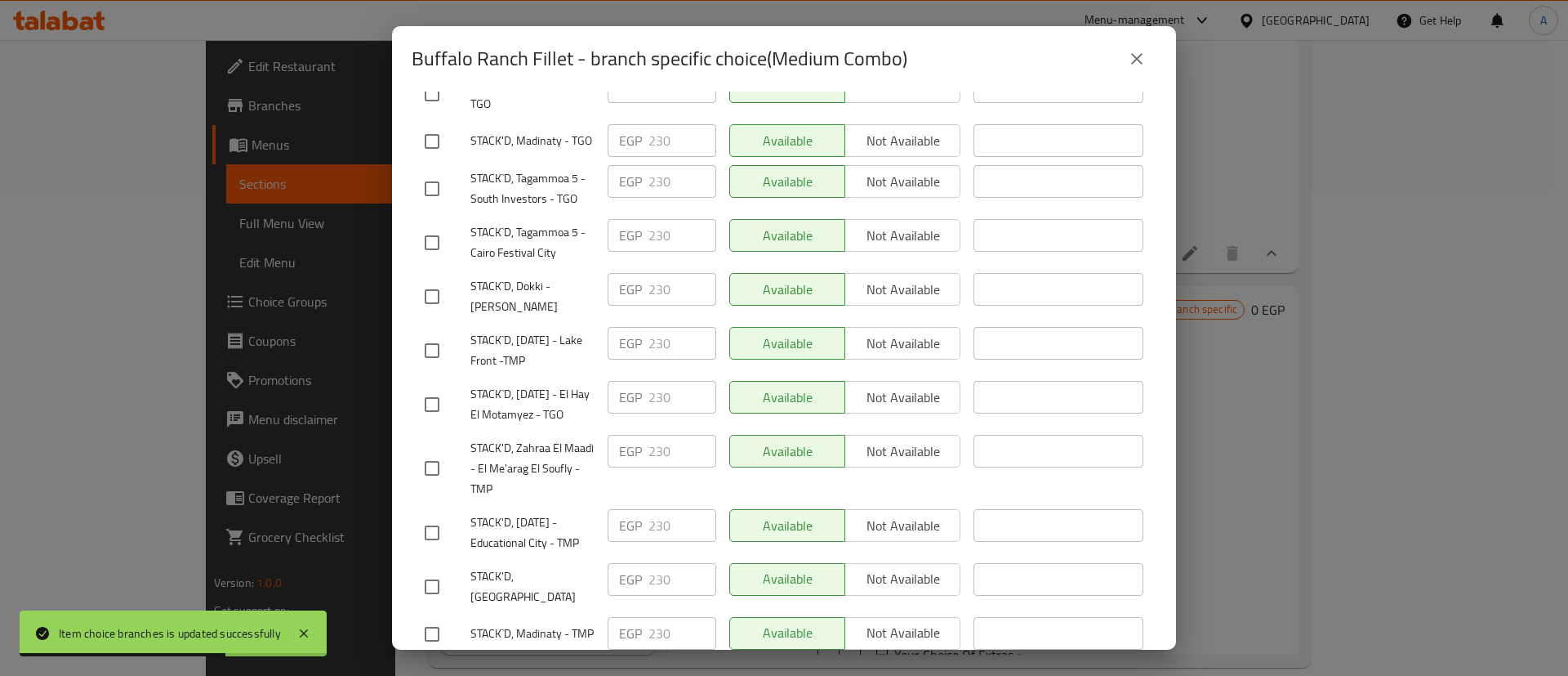
scroll to position [399, 0]
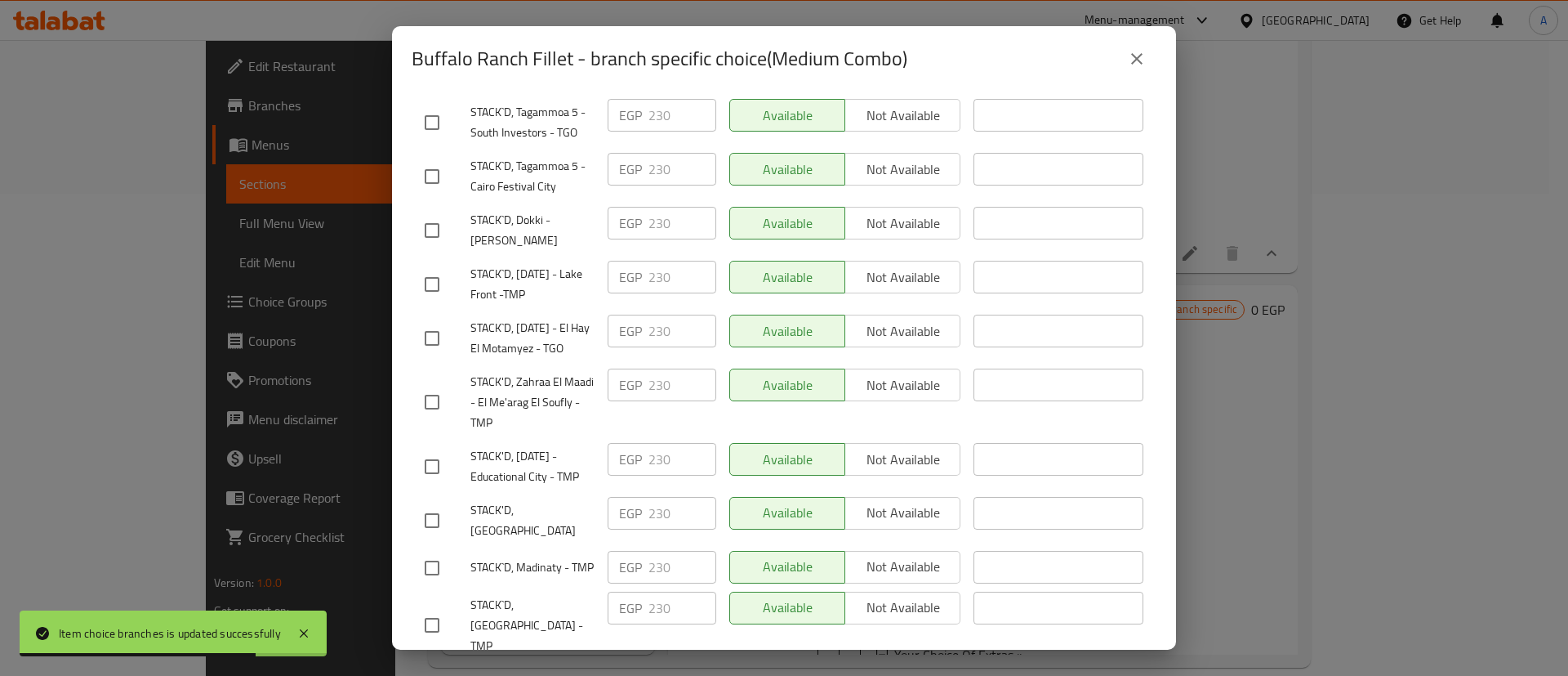
click at [435, 537] on input "checkbox" at bounding box center [432, 520] width 34 height 34
checkbox input "true"
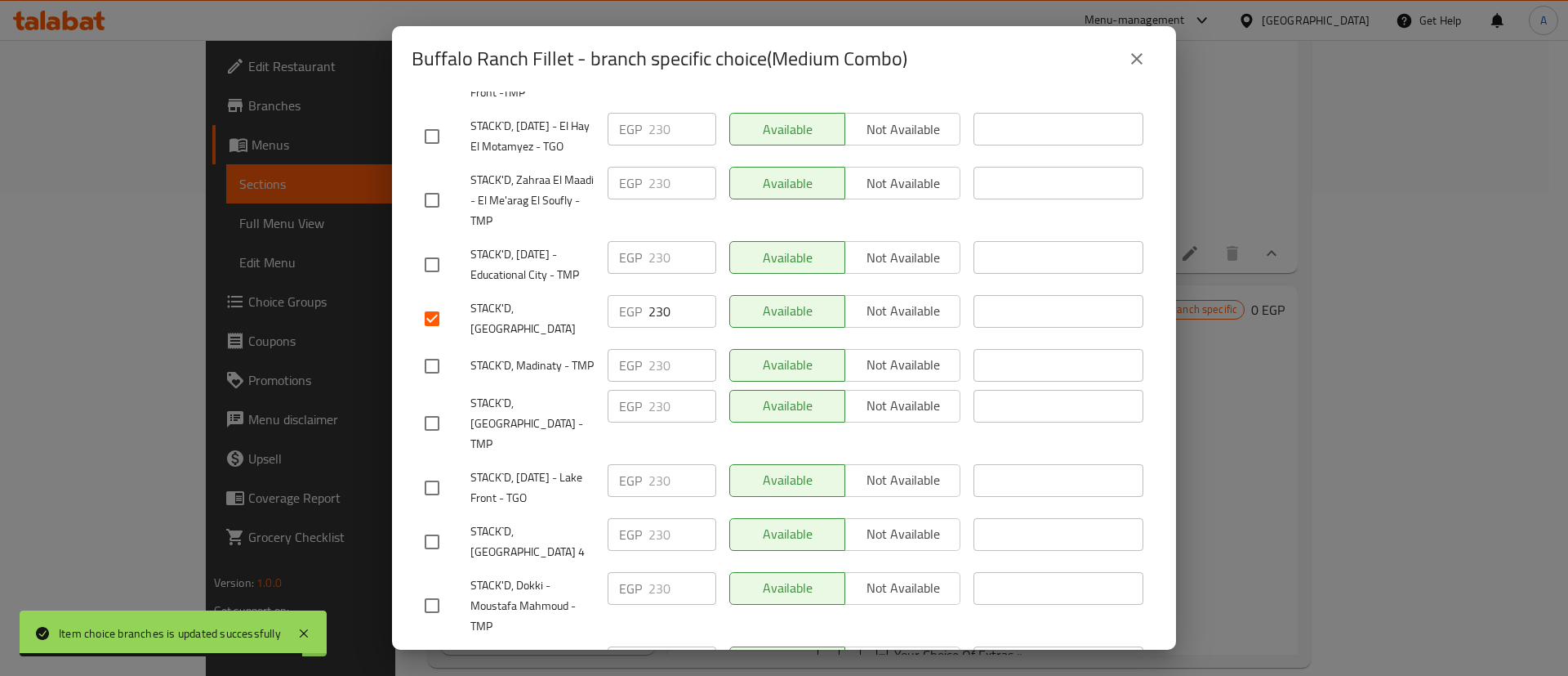
scroll to position [637, 0]
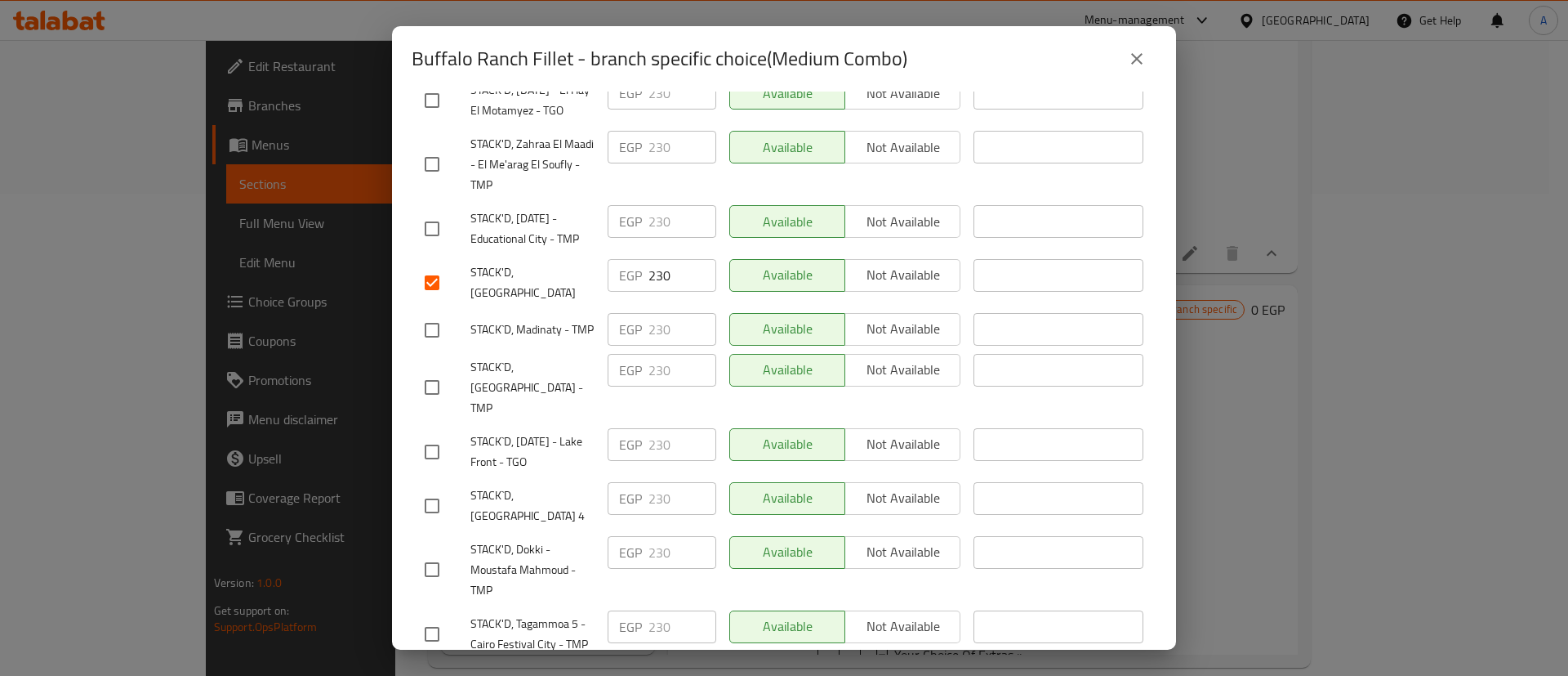
click at [429, 505] on input "checkbox" at bounding box center [432, 505] width 34 height 34
checkbox input "true"
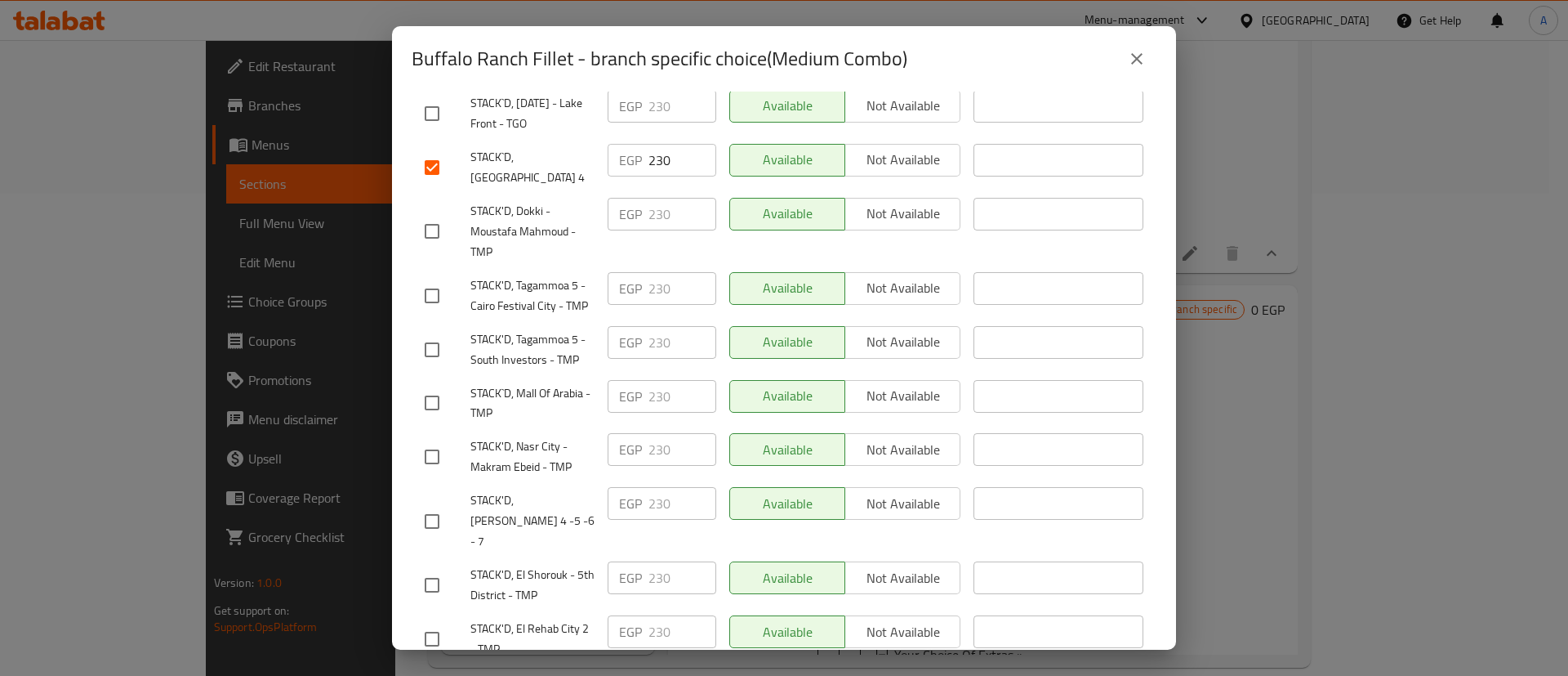
scroll to position [978, 0]
click at [419, 502] on input "checkbox" at bounding box center [432, 517] width 34 height 34
checkbox input "true"
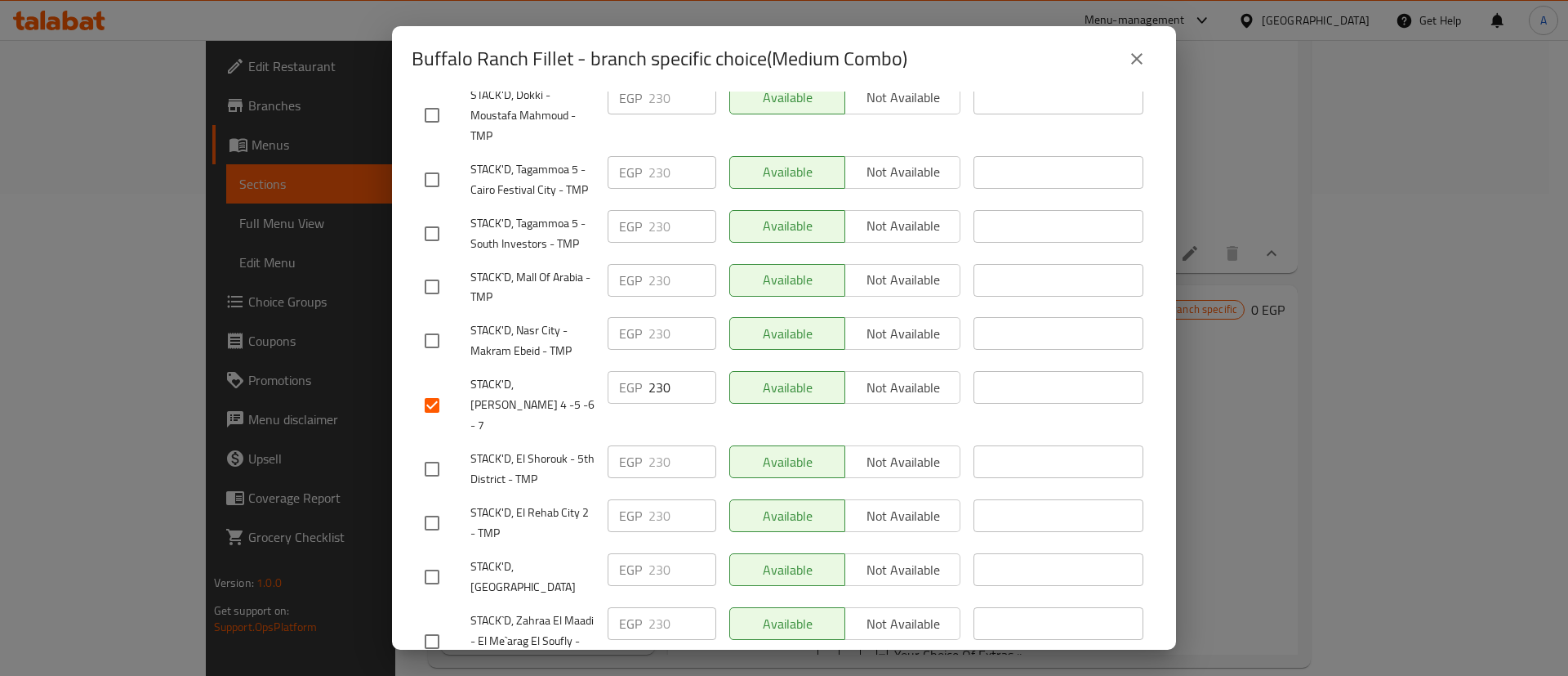
scroll to position [1131, 0]
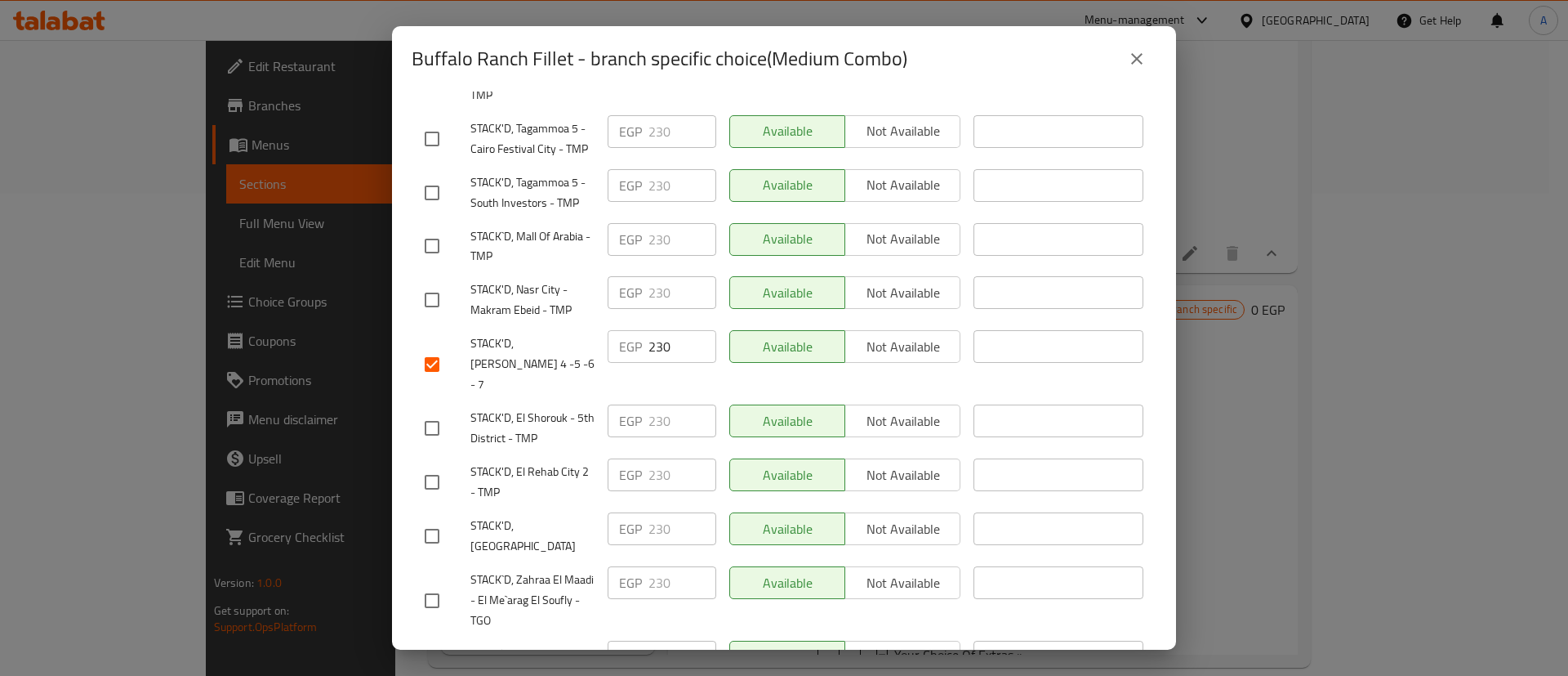
click at [438, 519] on input "checkbox" at bounding box center [432, 536] width 34 height 34
checkbox input "true"
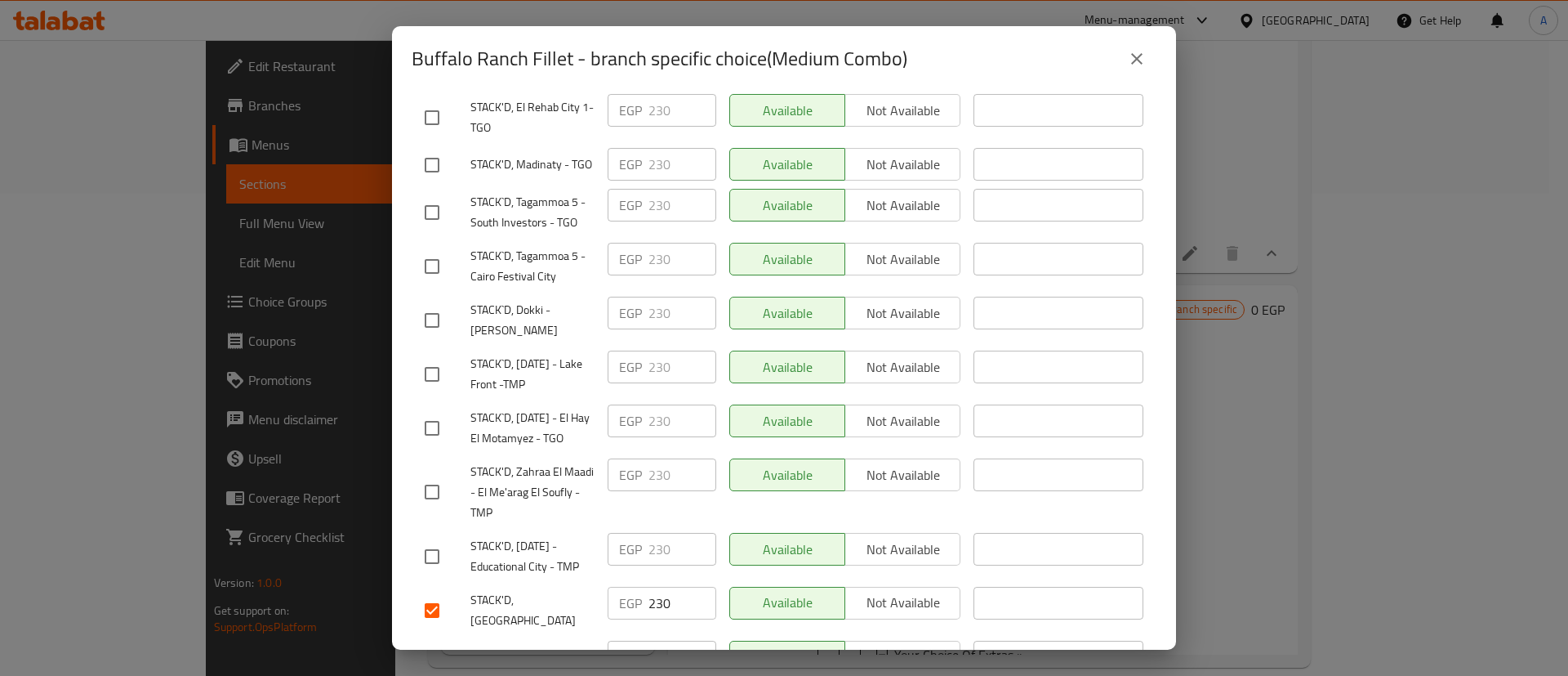
scroll to position [0, 0]
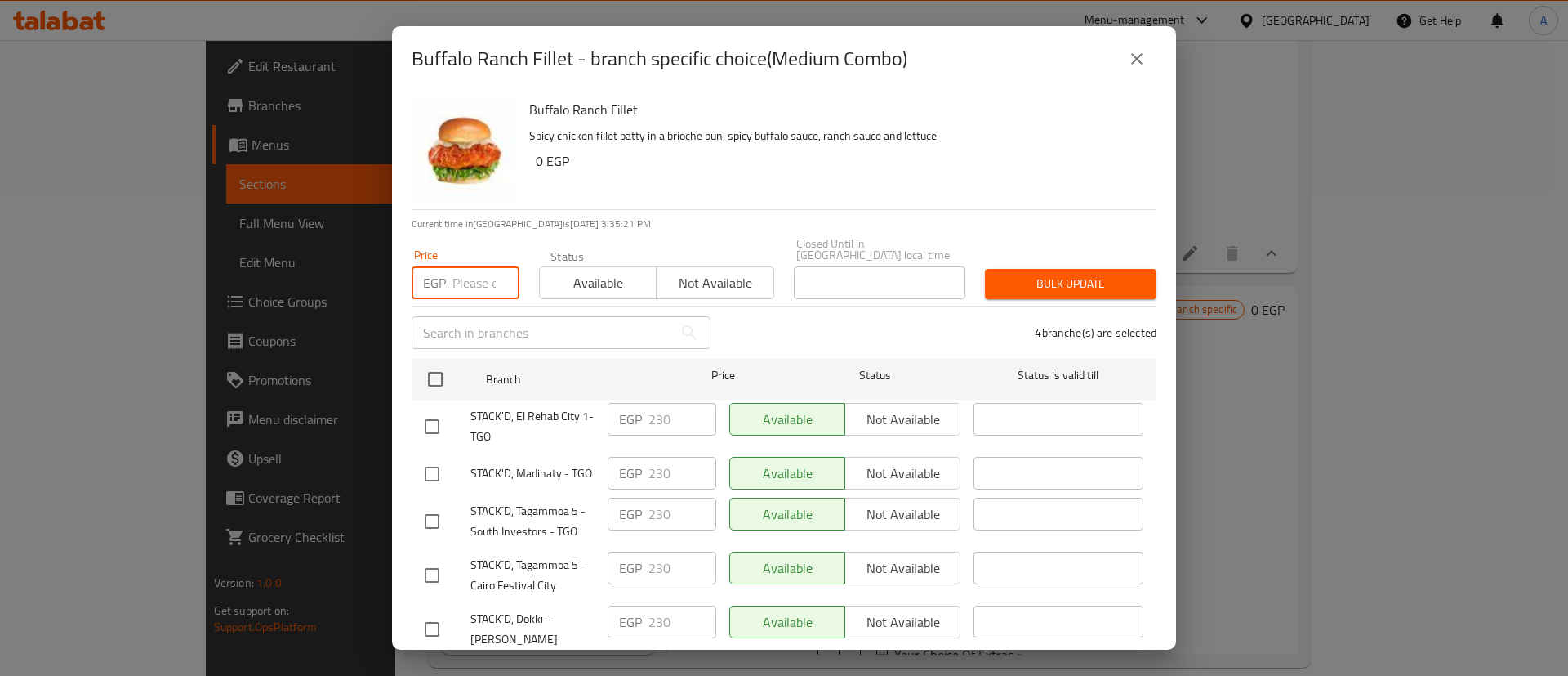
click at [481, 276] on input "number" at bounding box center [486, 282] width 67 height 32
type input "249"
click at [1017, 279] on span "Bulk update" at bounding box center [1071, 283] width 146 height 20
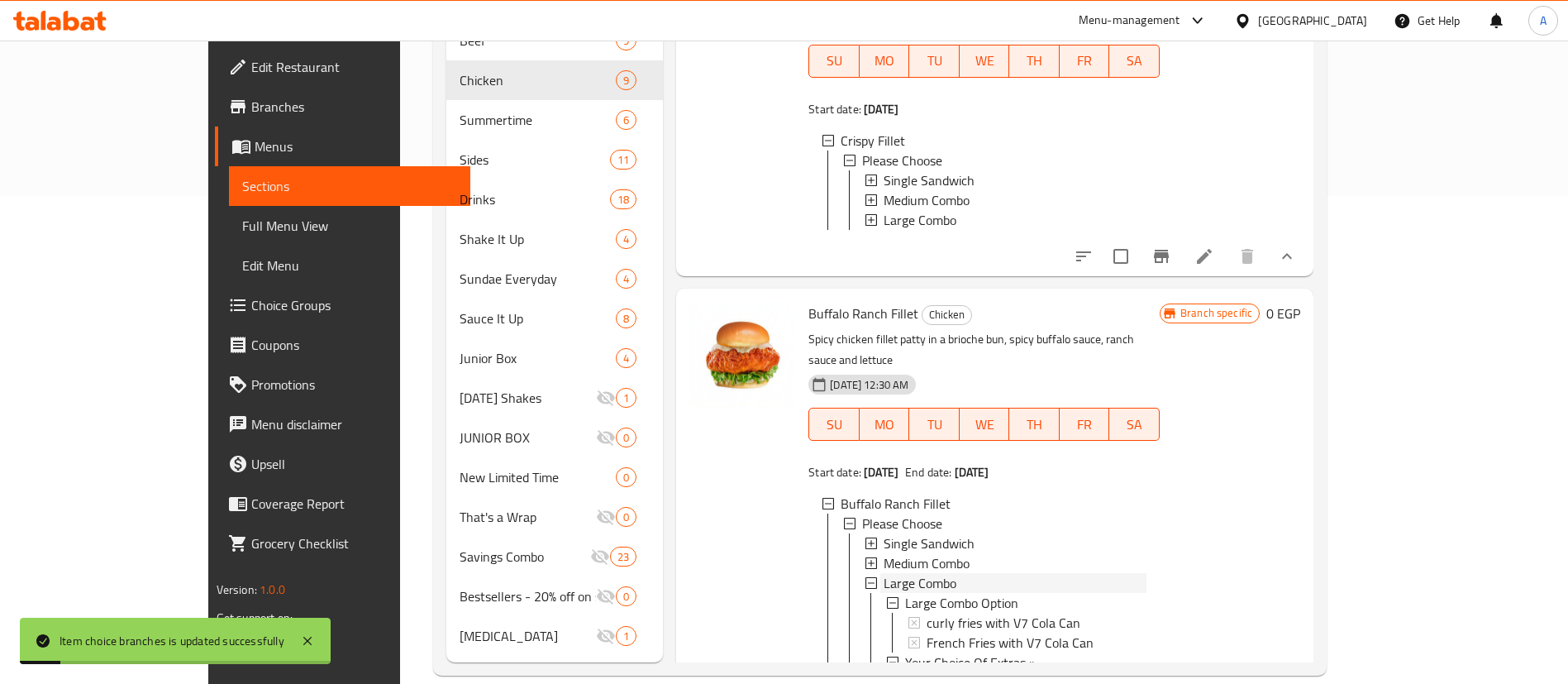
click at [883, 573] on span "Large Combo" at bounding box center [919, 583] width 72 height 19
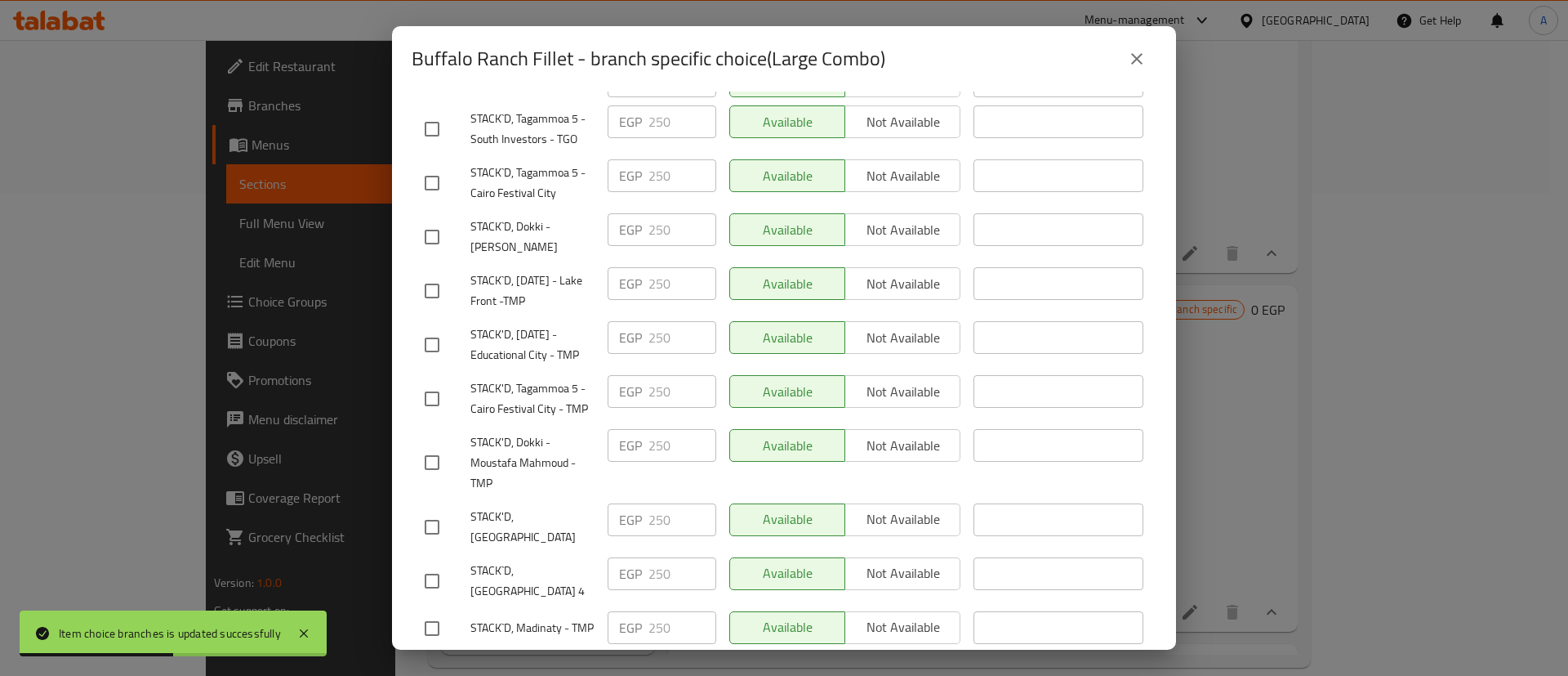
scroll to position [393, 0]
click at [427, 521] on input "checkbox" at bounding box center [432, 525] width 34 height 34
checkbox input "true"
click at [440, 578] on input "checkbox" at bounding box center [432, 578] width 34 height 34
checkbox input "true"
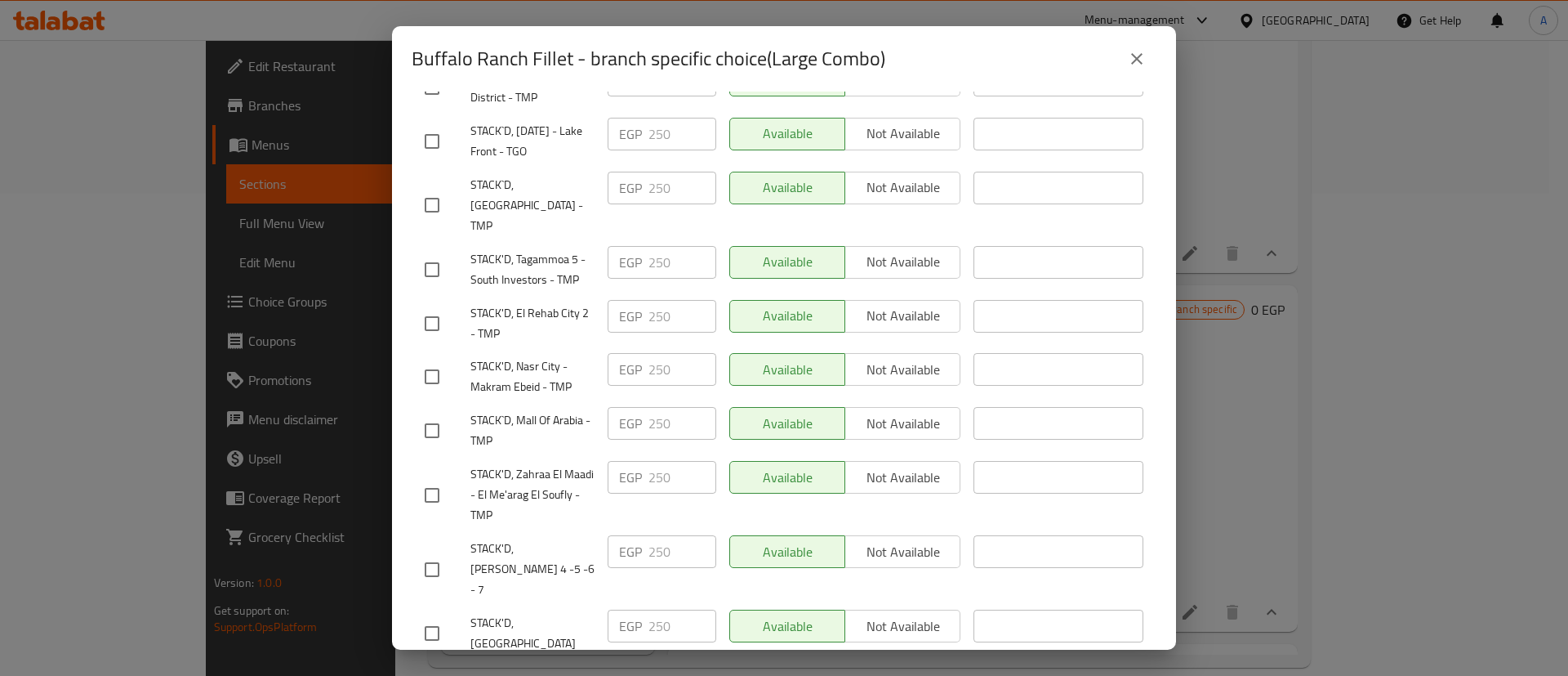
scroll to position [1054, 0]
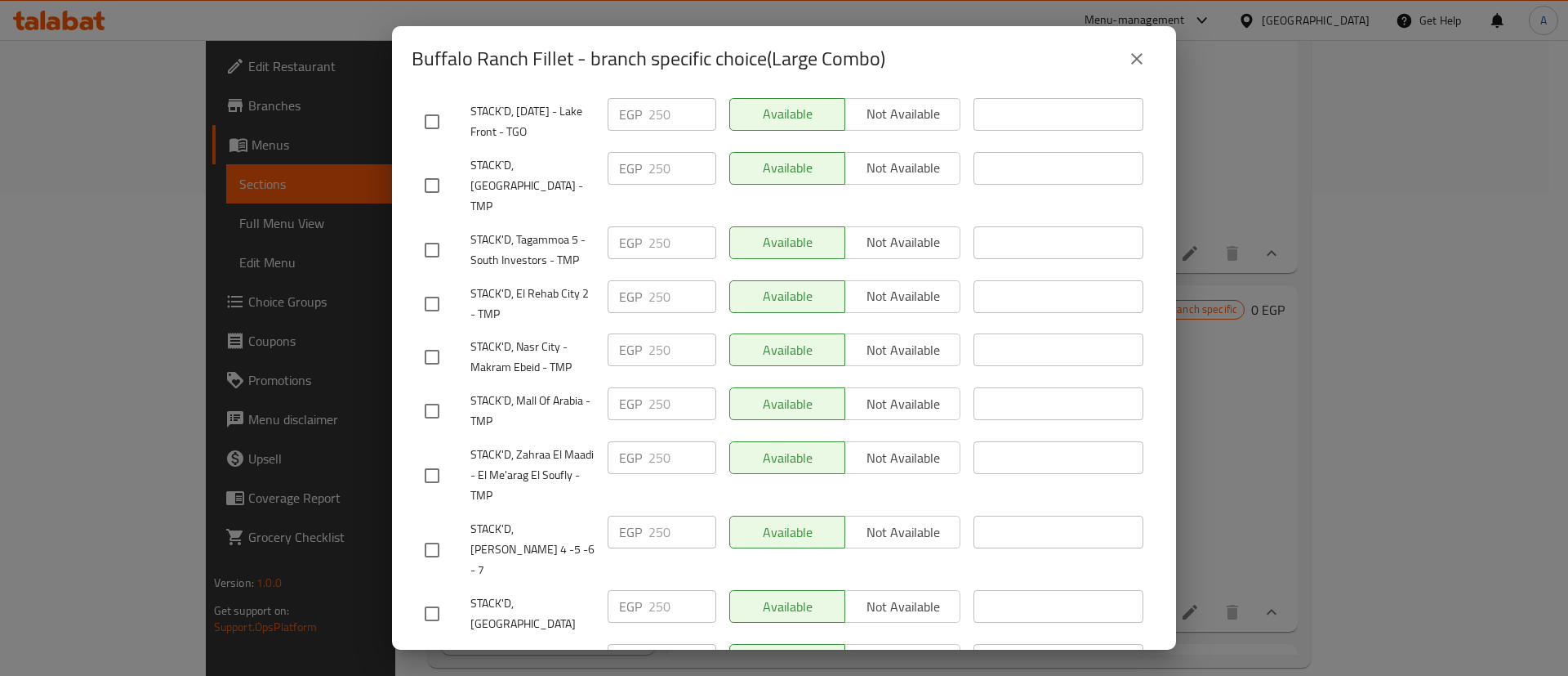
click at [435, 535] on input "checkbox" at bounding box center [432, 550] width 34 height 34
checkbox input "true"
click at [432, 597] on input "checkbox" at bounding box center [432, 613] width 34 height 34
checkbox input "true"
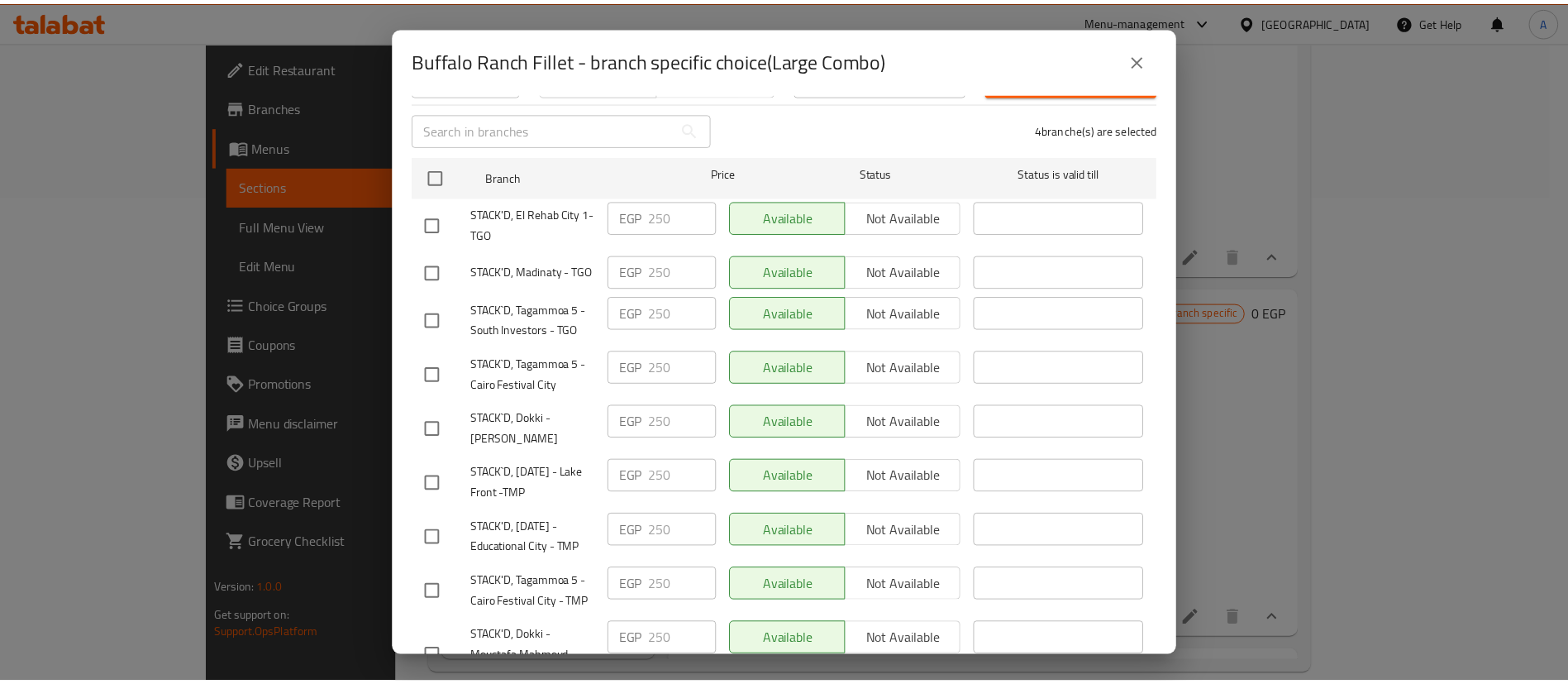
scroll to position [0, 0]
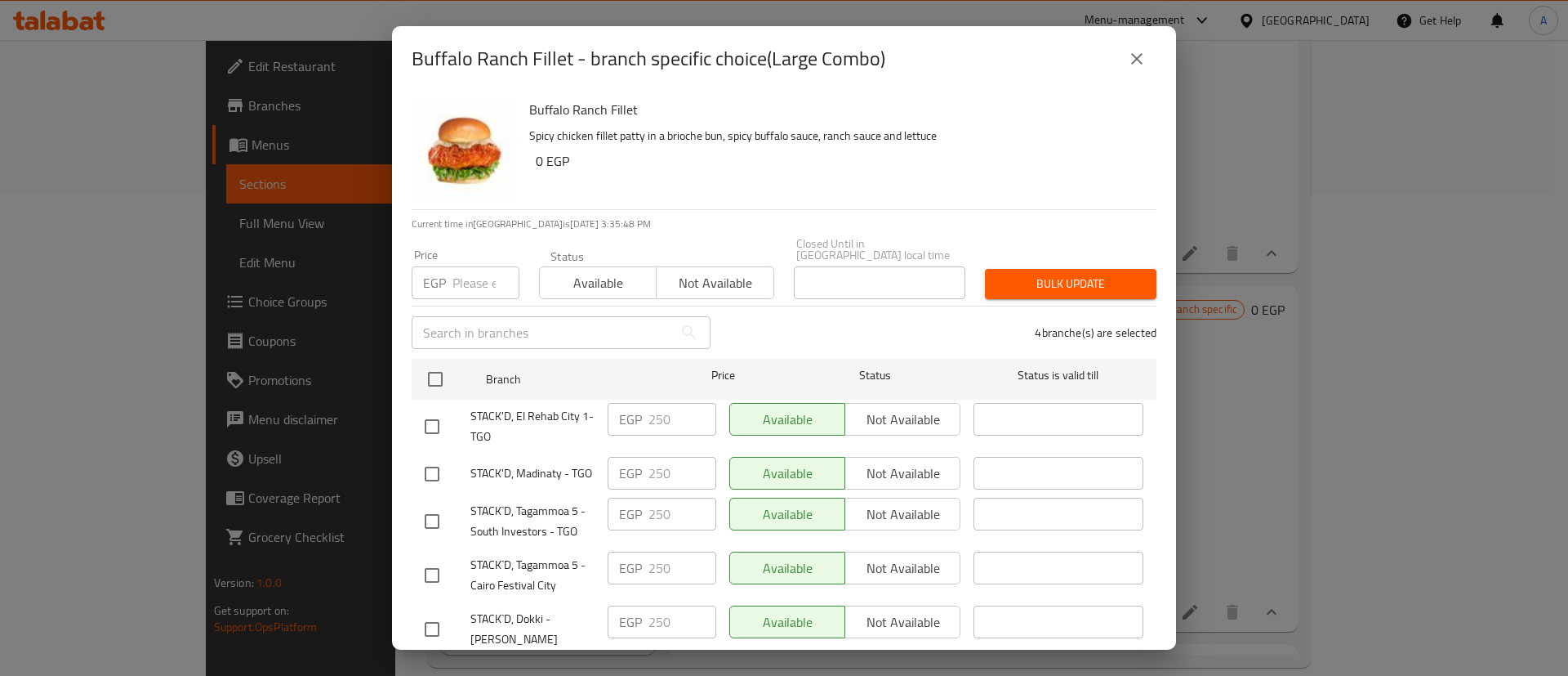
click at [471, 272] on input "number" at bounding box center [486, 282] width 67 height 32
type input "279"
click at [1059, 287] on button "Bulk update" at bounding box center [1071, 283] width 172 height 31
